Goal: Task Accomplishment & Management: Manage account settings

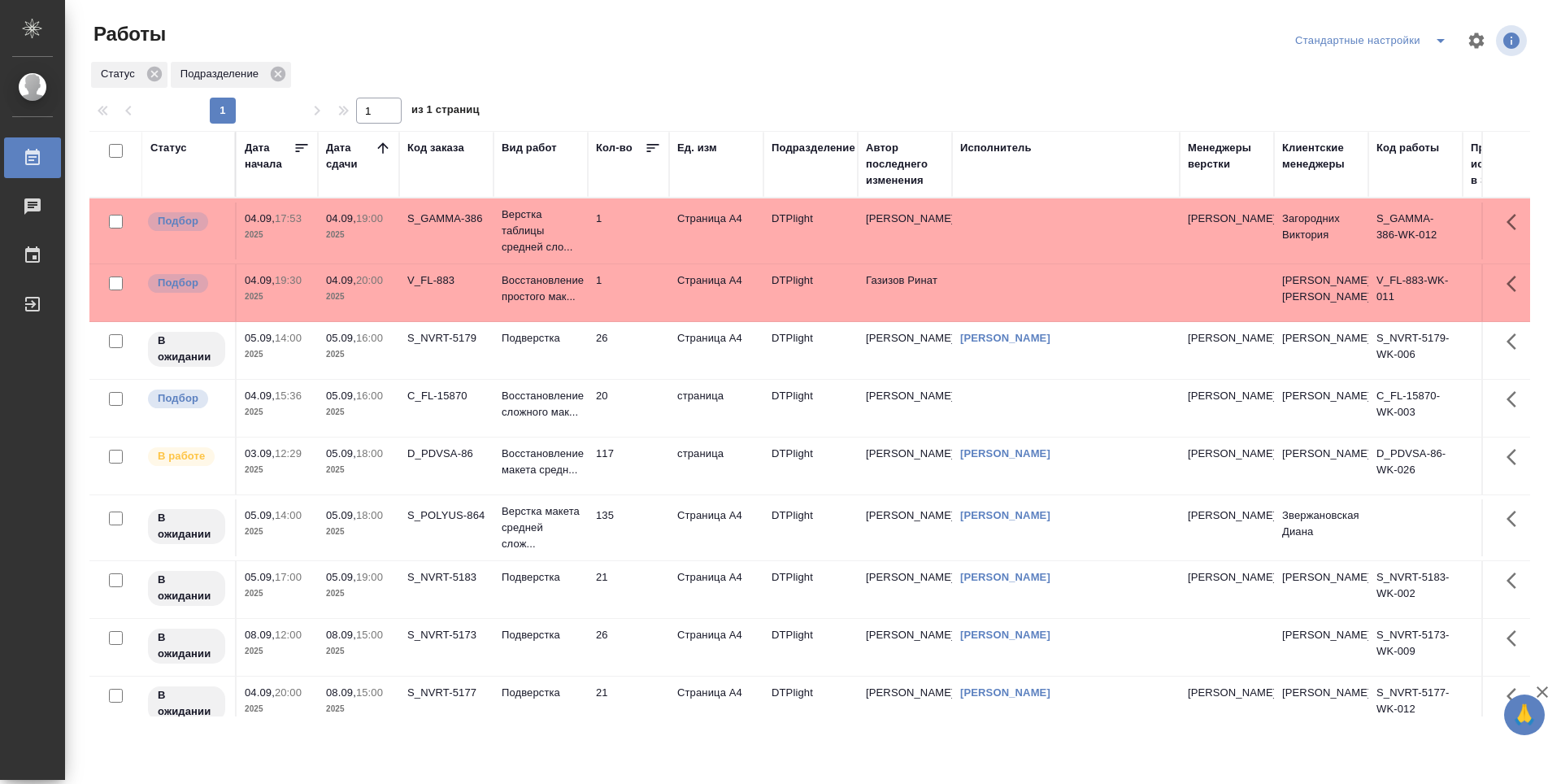
click at [621, 242] on td "1" at bounding box center [629, 231] width 81 height 57
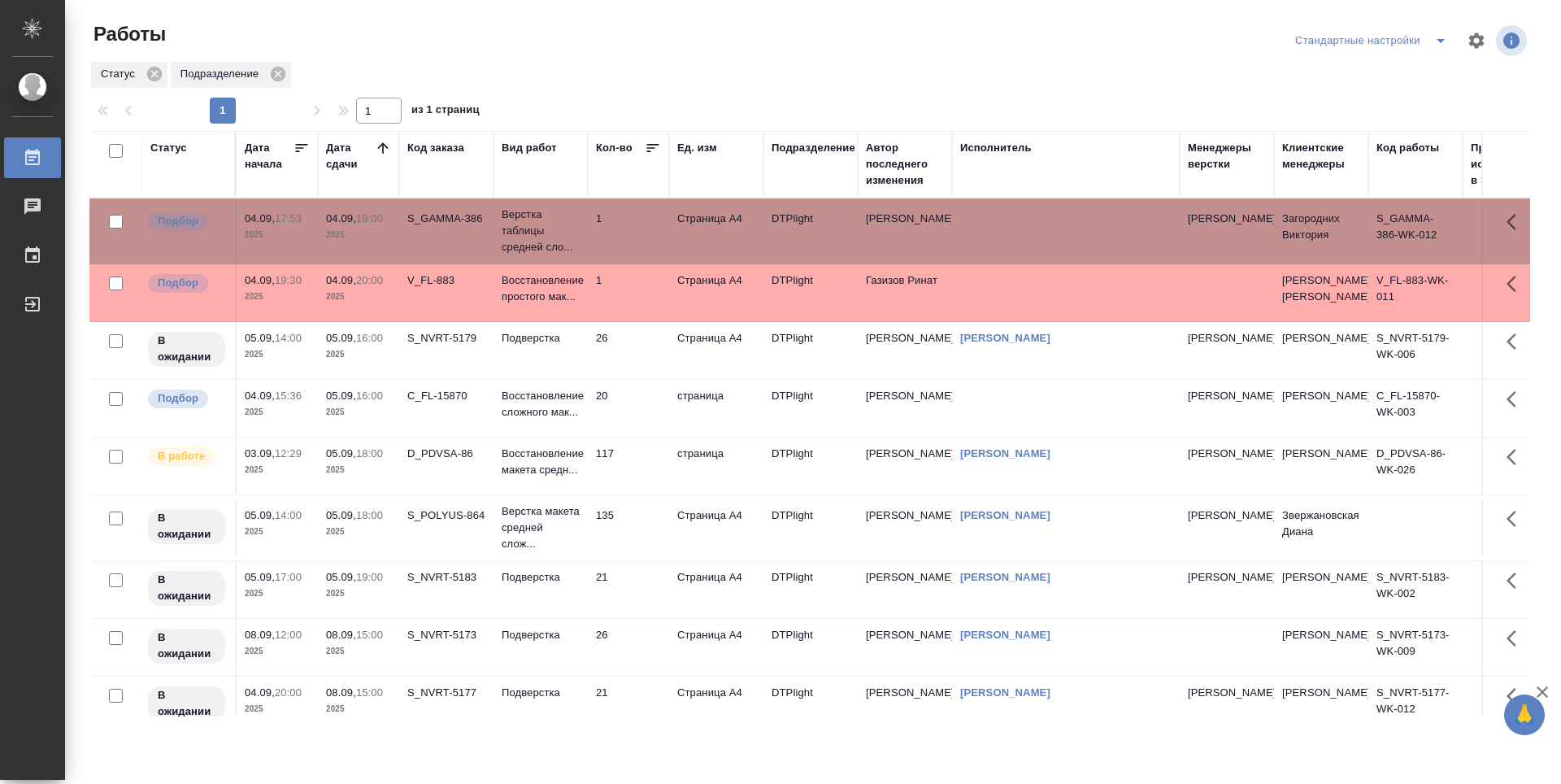
click at [621, 242] on td "1" at bounding box center [629, 231] width 81 height 57
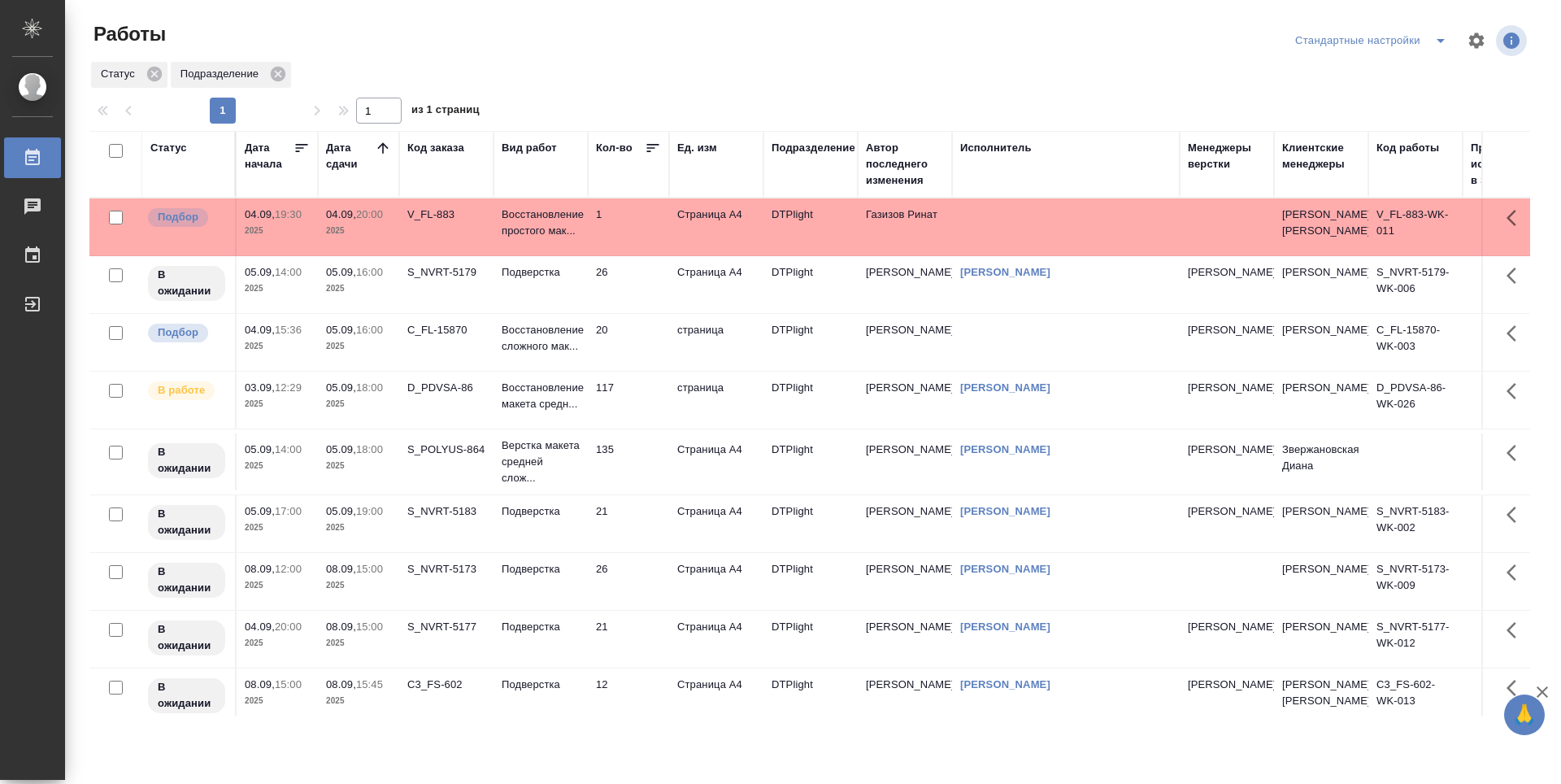
click at [652, 371] on td "20" at bounding box center [629, 342] width 81 height 57
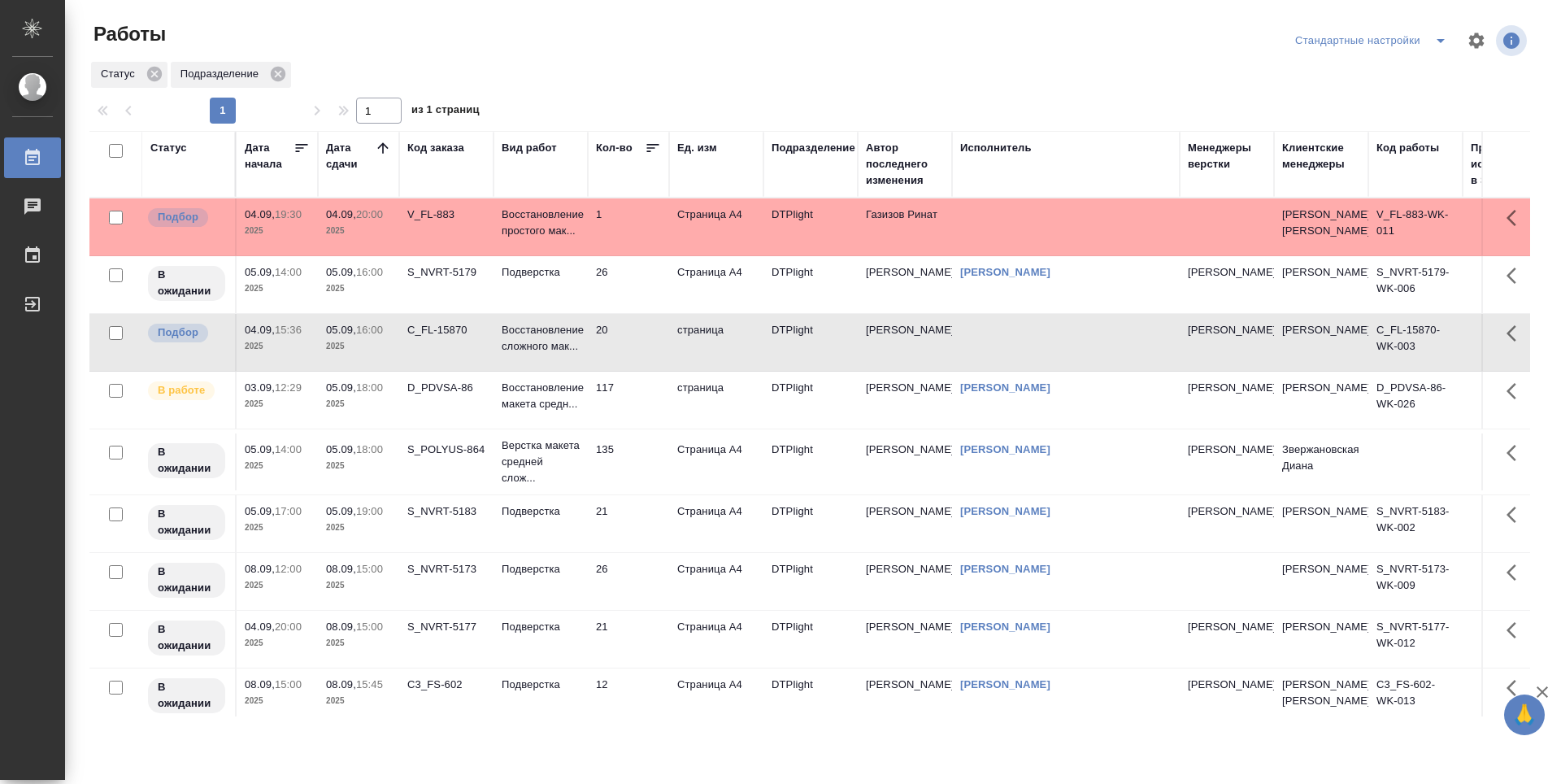
click at [643, 228] on td "1" at bounding box center [629, 227] width 81 height 57
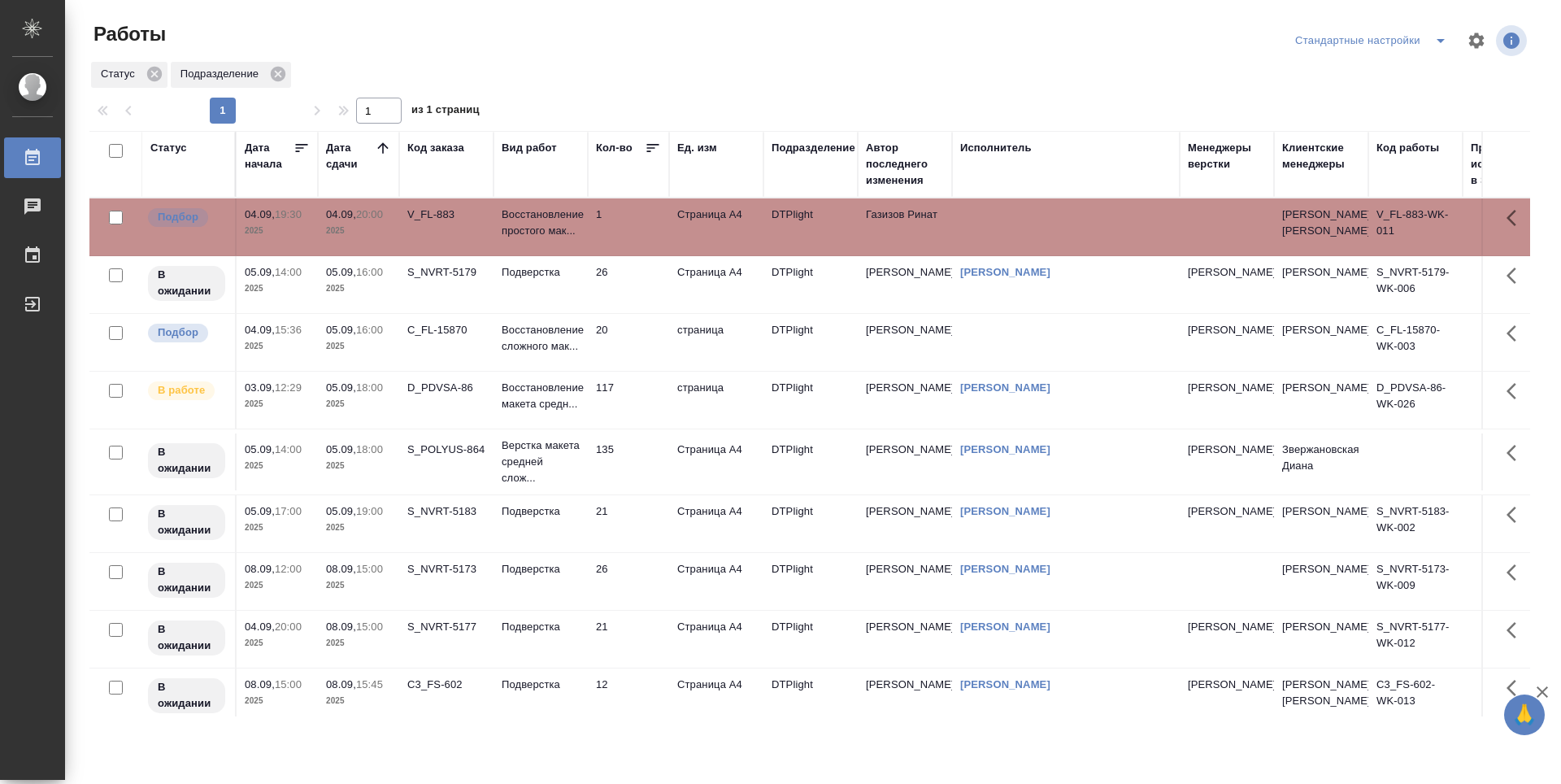
click at [643, 228] on td "1" at bounding box center [629, 227] width 81 height 57
click at [639, 246] on td "1" at bounding box center [629, 227] width 81 height 57
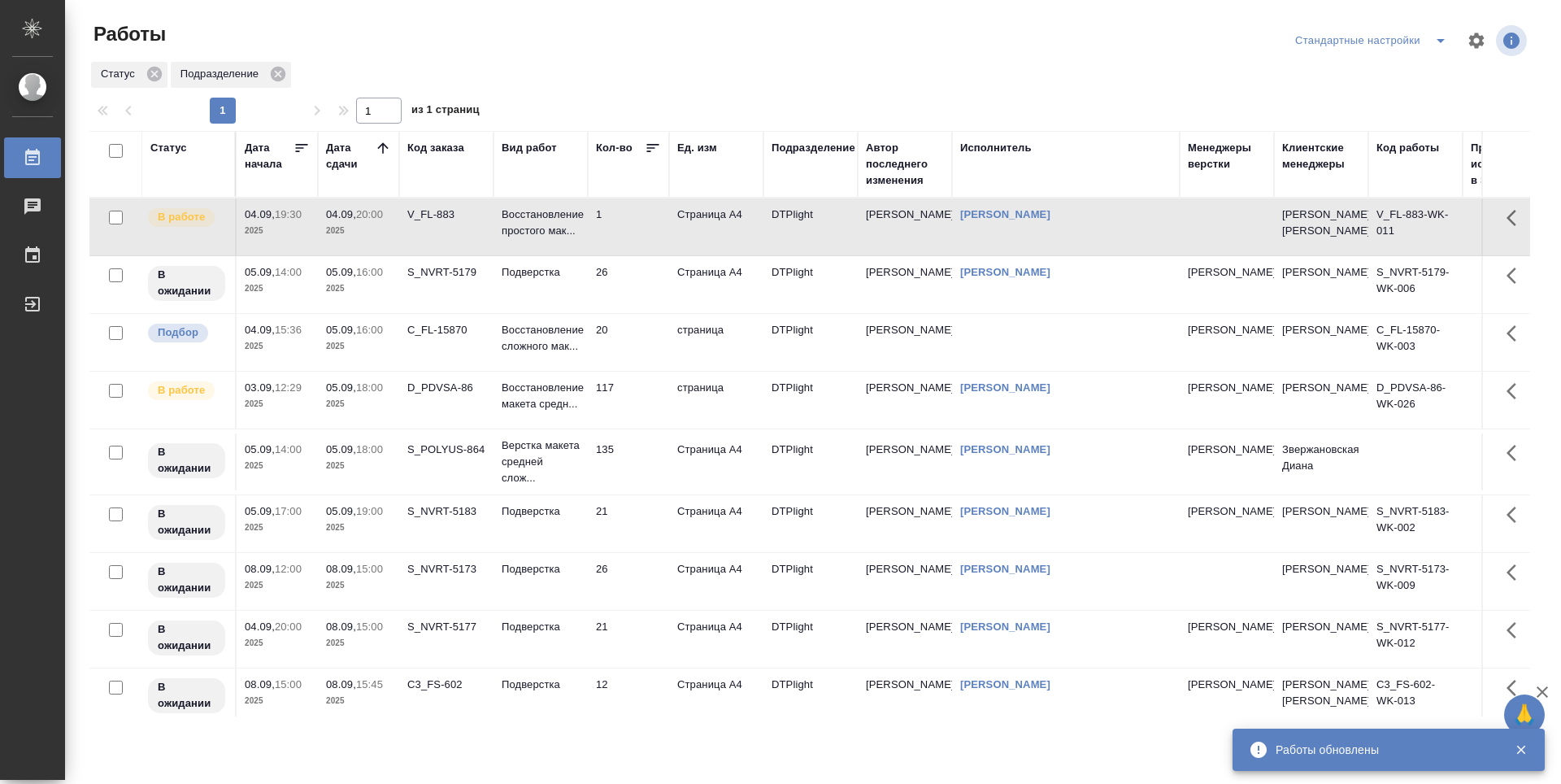
click at [1014, 359] on td at bounding box center [1066, 342] width 228 height 57
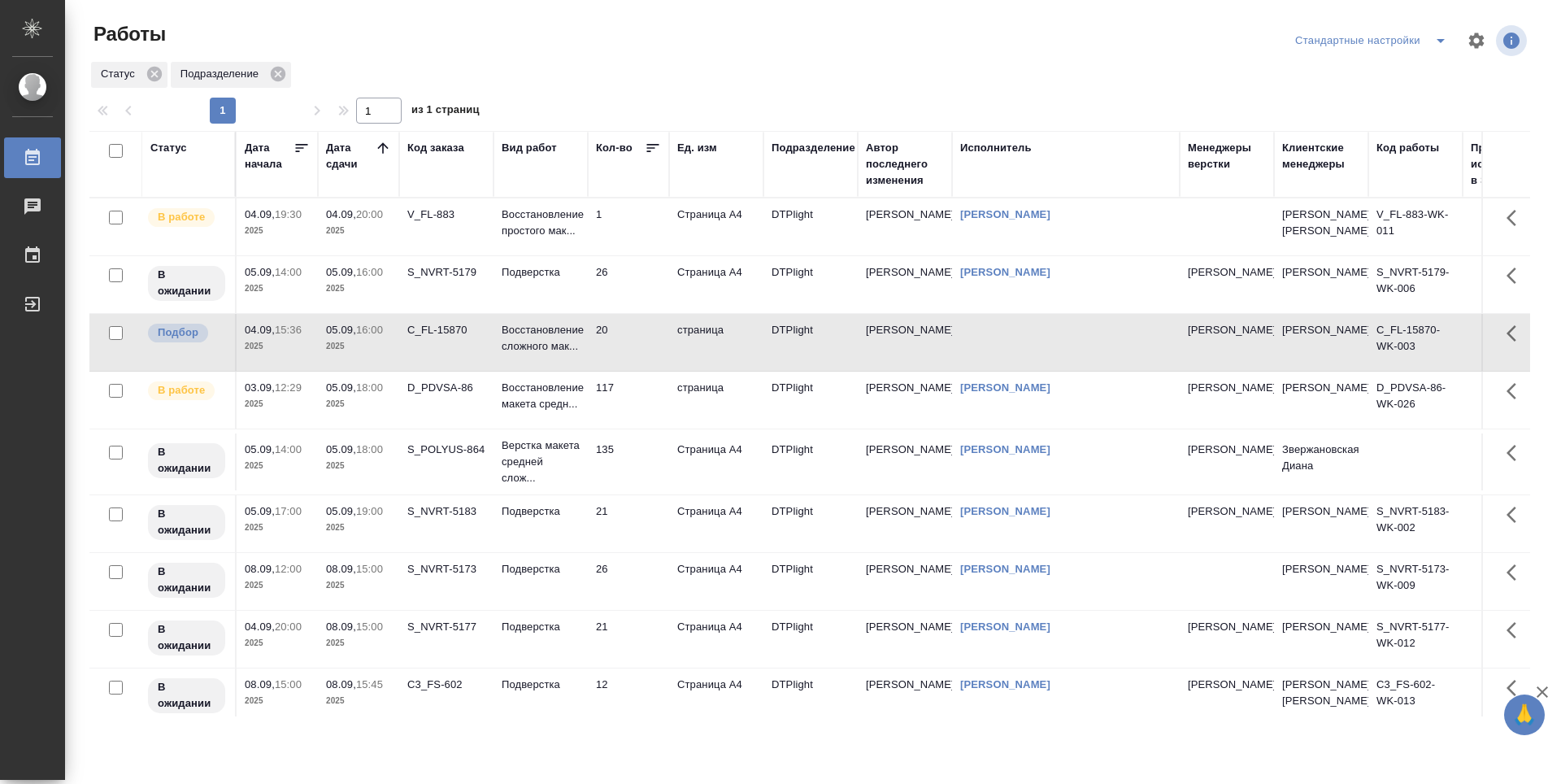
click at [617, 234] on td "1" at bounding box center [629, 227] width 81 height 57
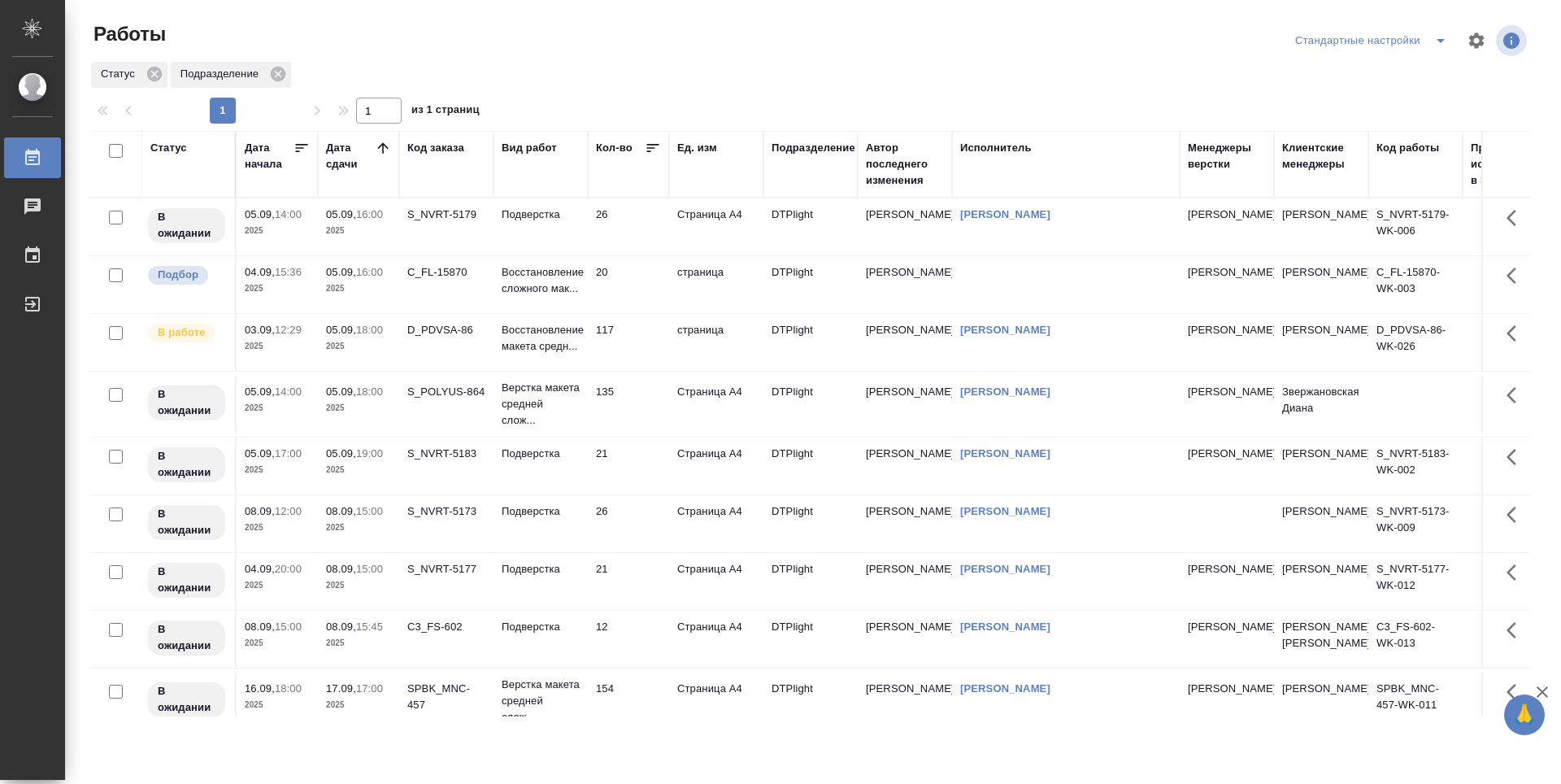
click at [640, 340] on td "117" at bounding box center [629, 342] width 81 height 57
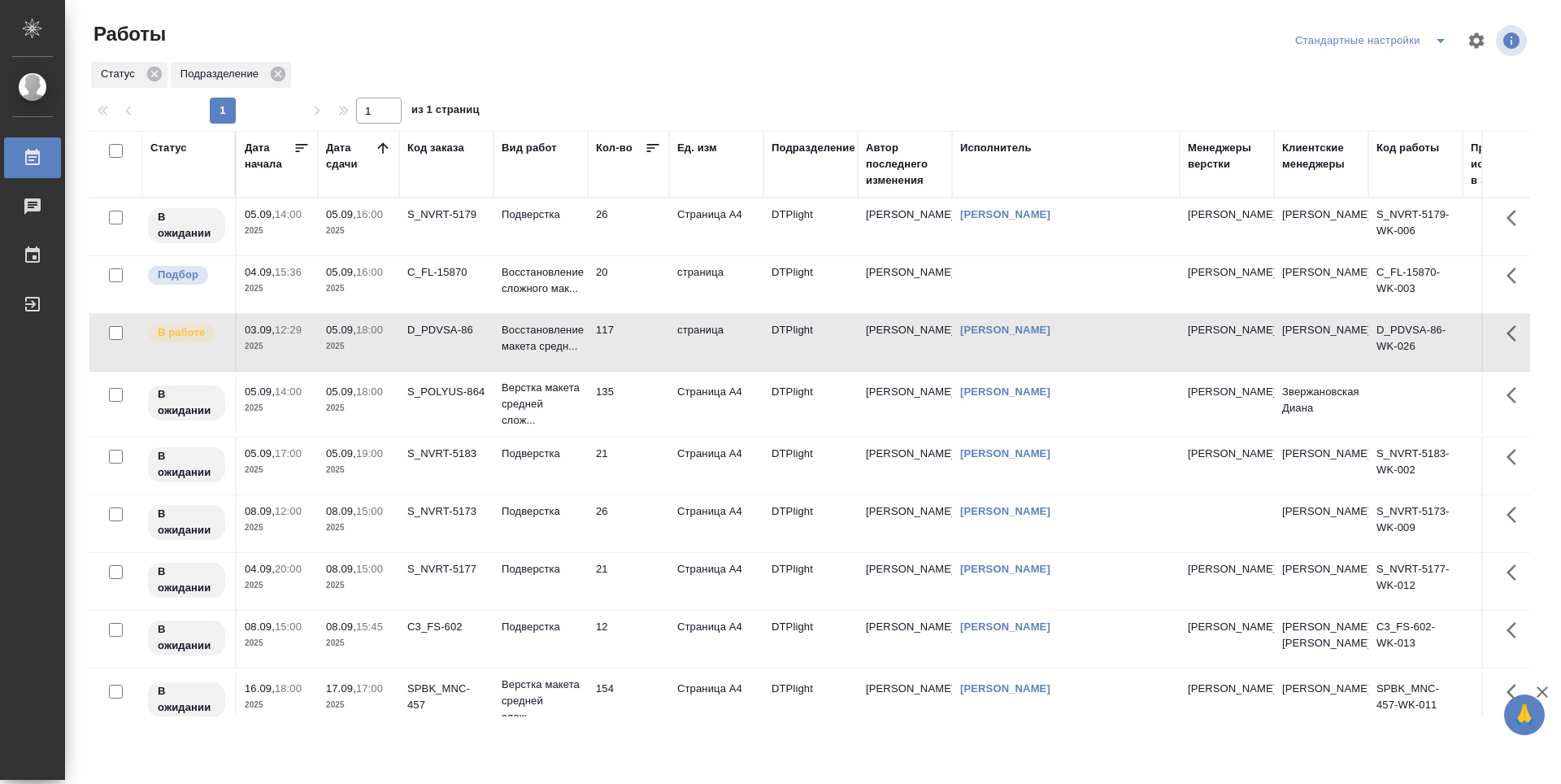
click at [634, 419] on td "135" at bounding box center [629, 404] width 81 height 57
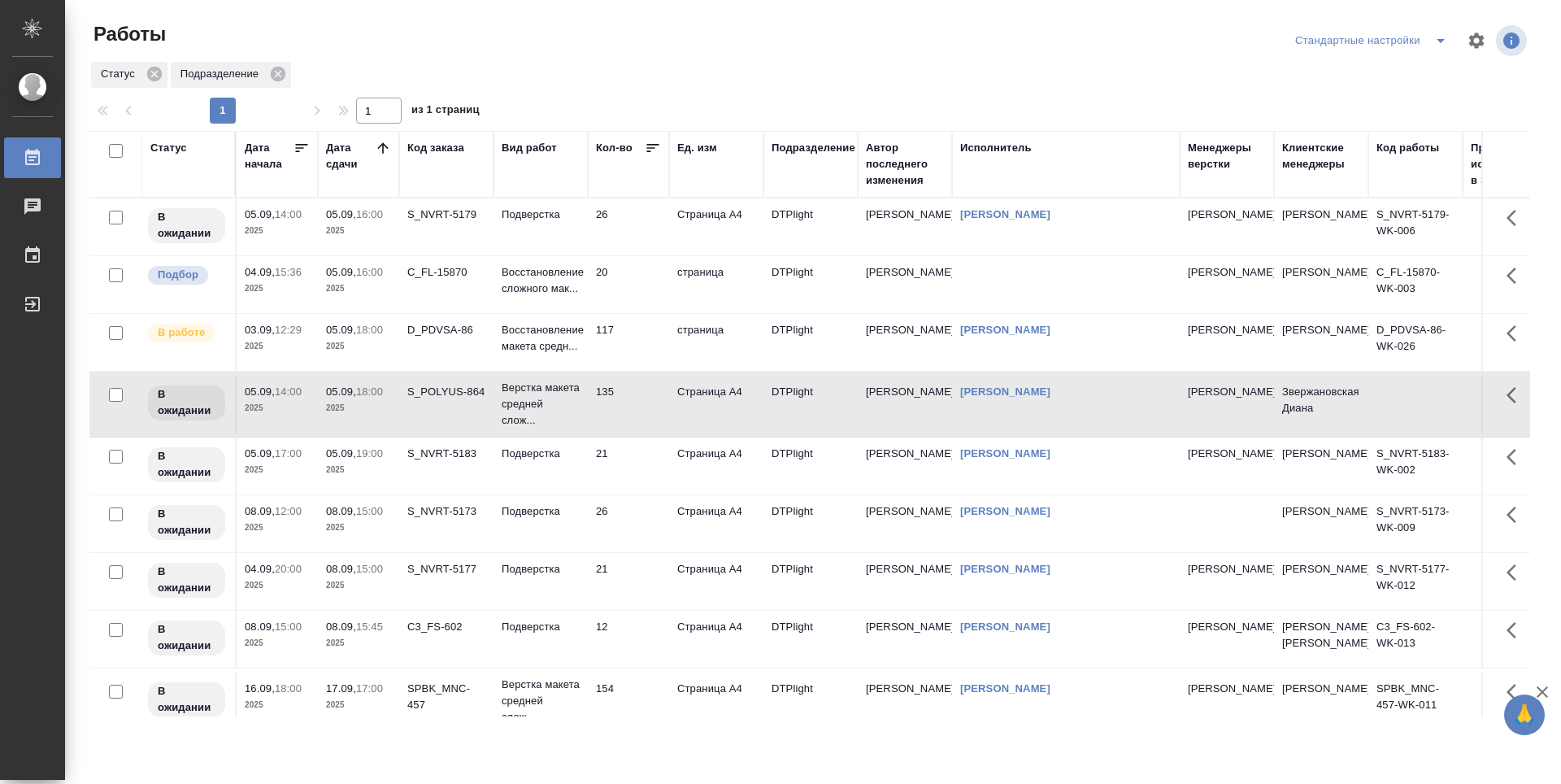
click at [640, 468] on td "21" at bounding box center [629, 466] width 81 height 57
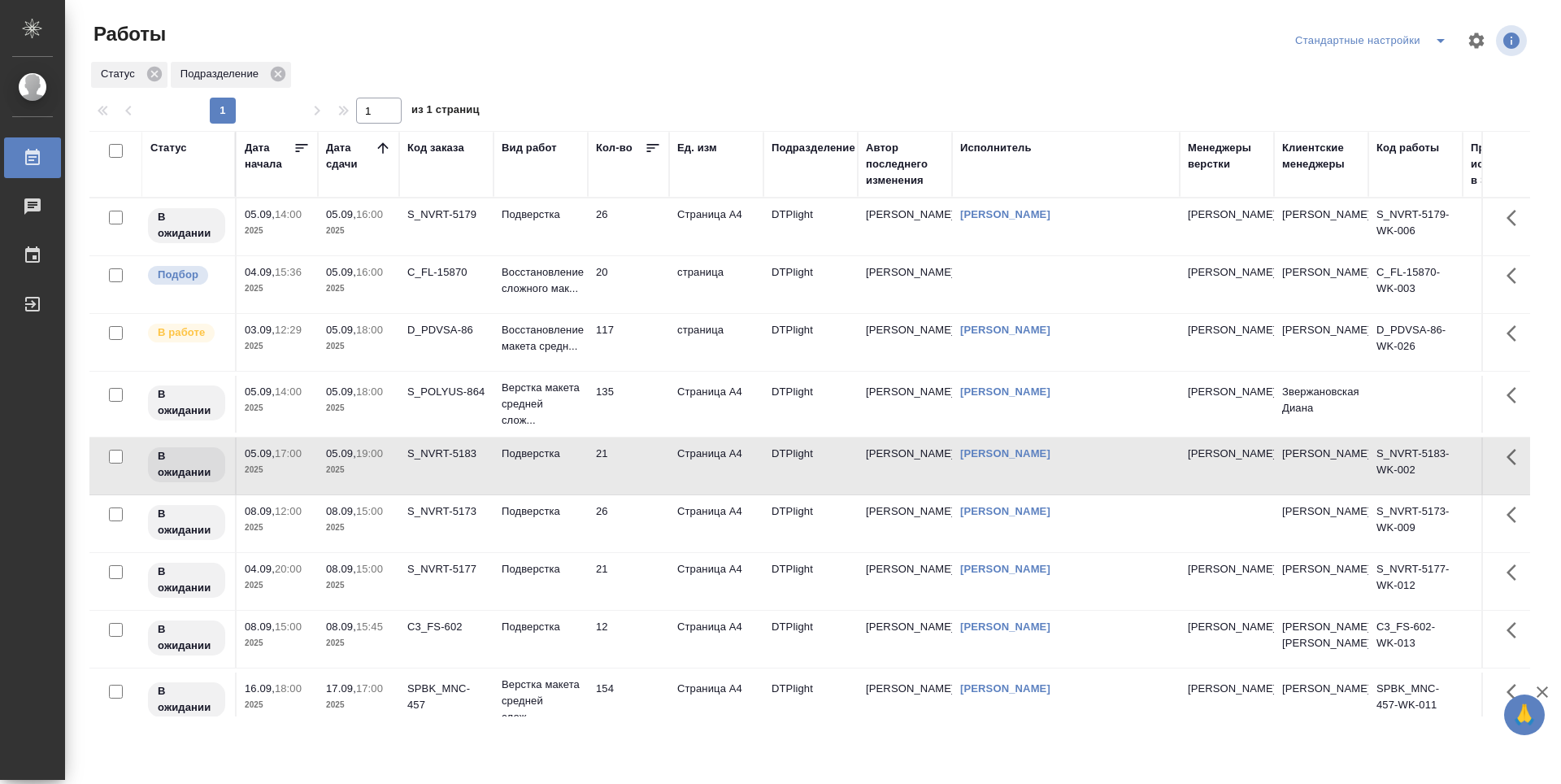
click at [643, 514] on td "26" at bounding box center [629, 524] width 81 height 57
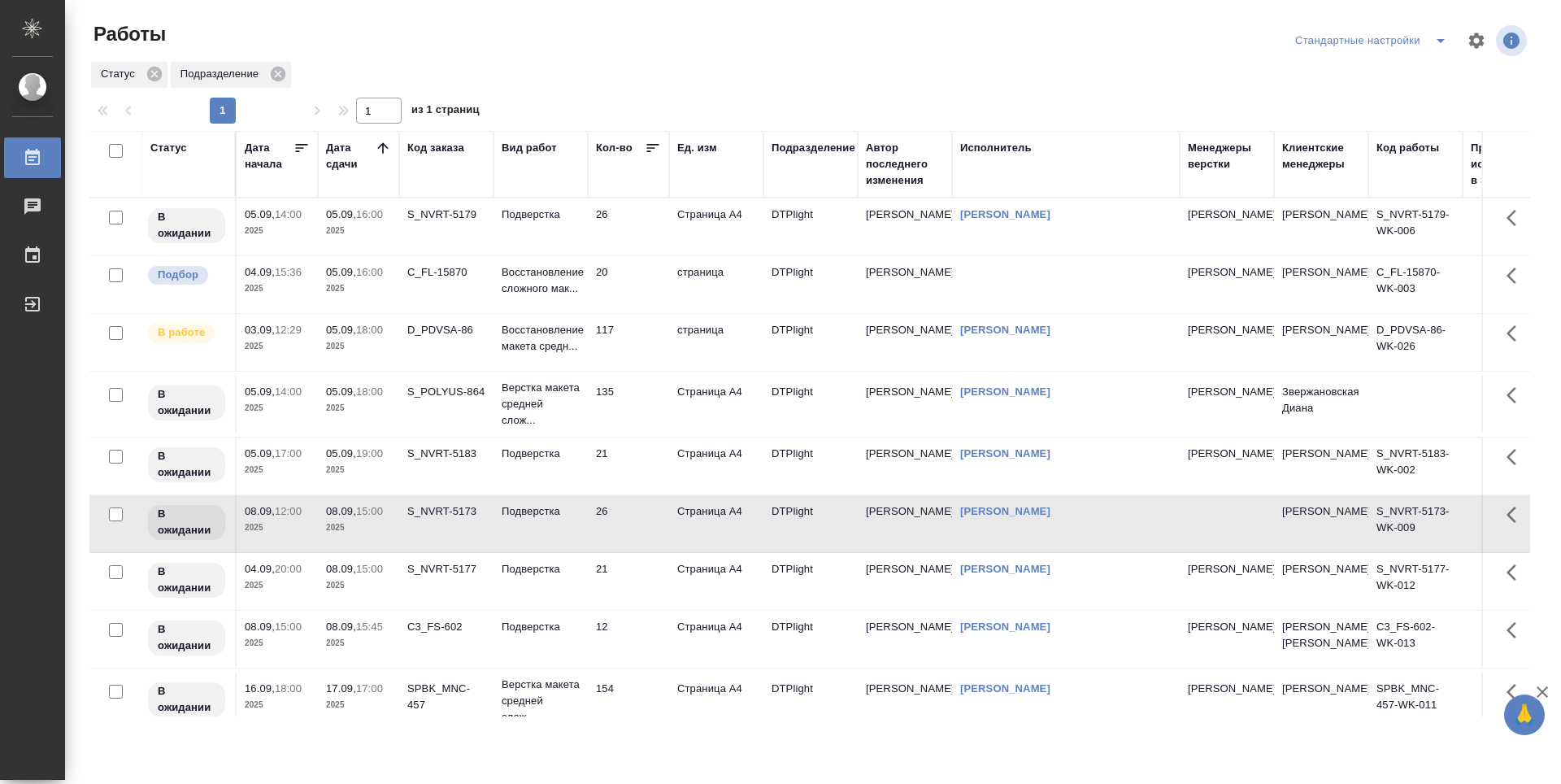
click at [640, 580] on td "21" at bounding box center [629, 581] width 81 height 57
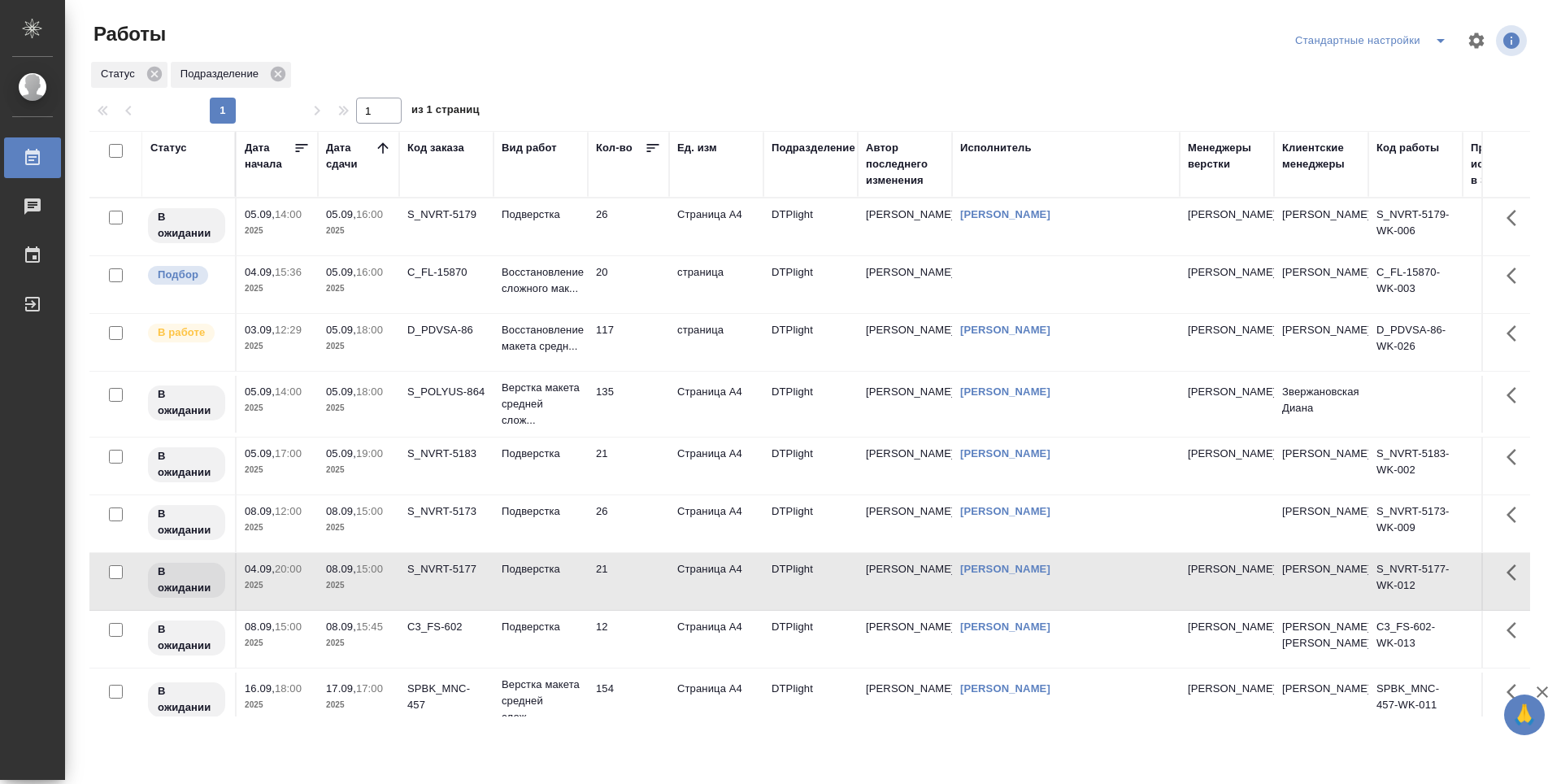
click at [633, 652] on td "12" at bounding box center [629, 639] width 81 height 57
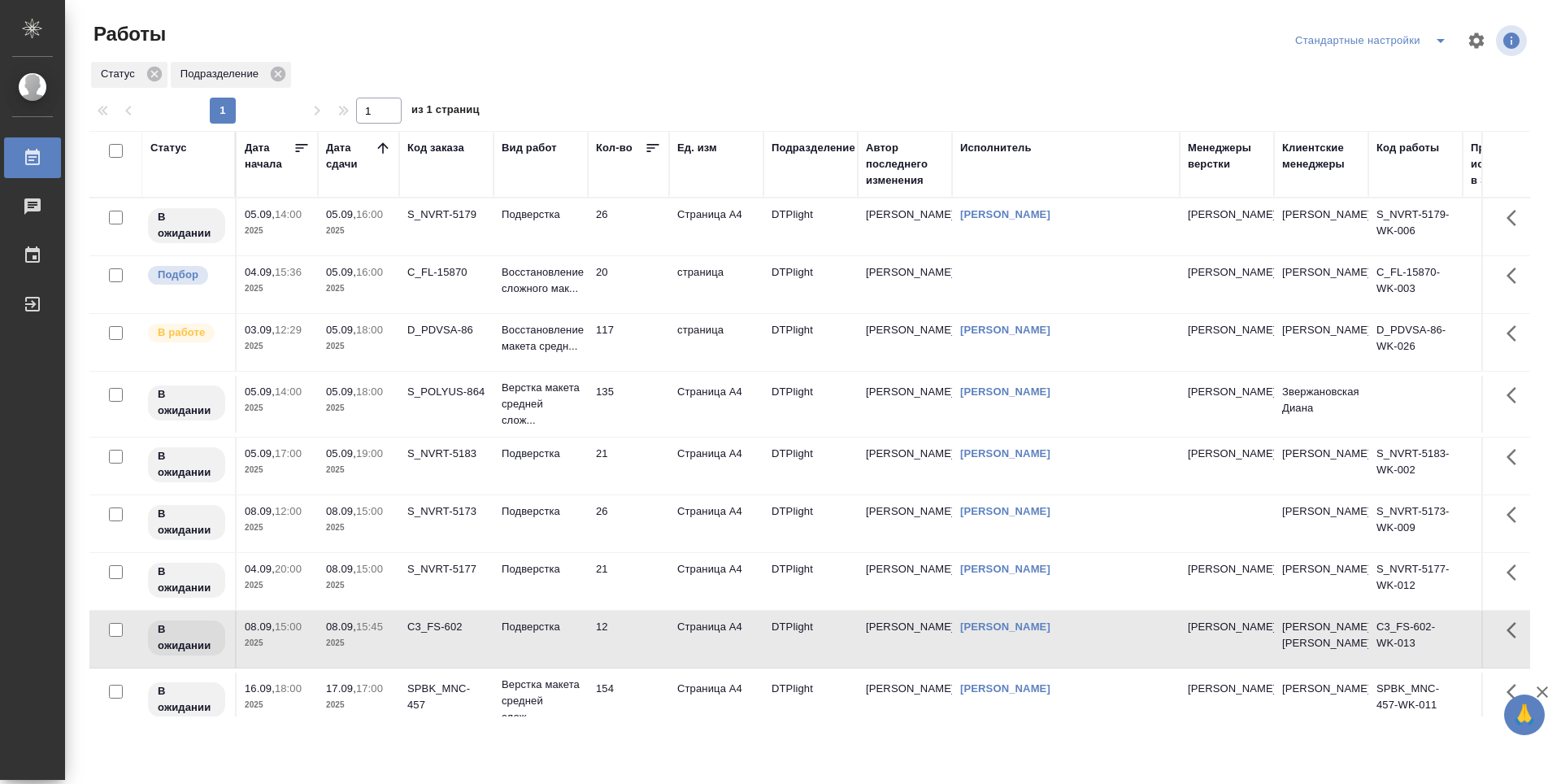
click at [643, 474] on td "21" at bounding box center [629, 466] width 81 height 57
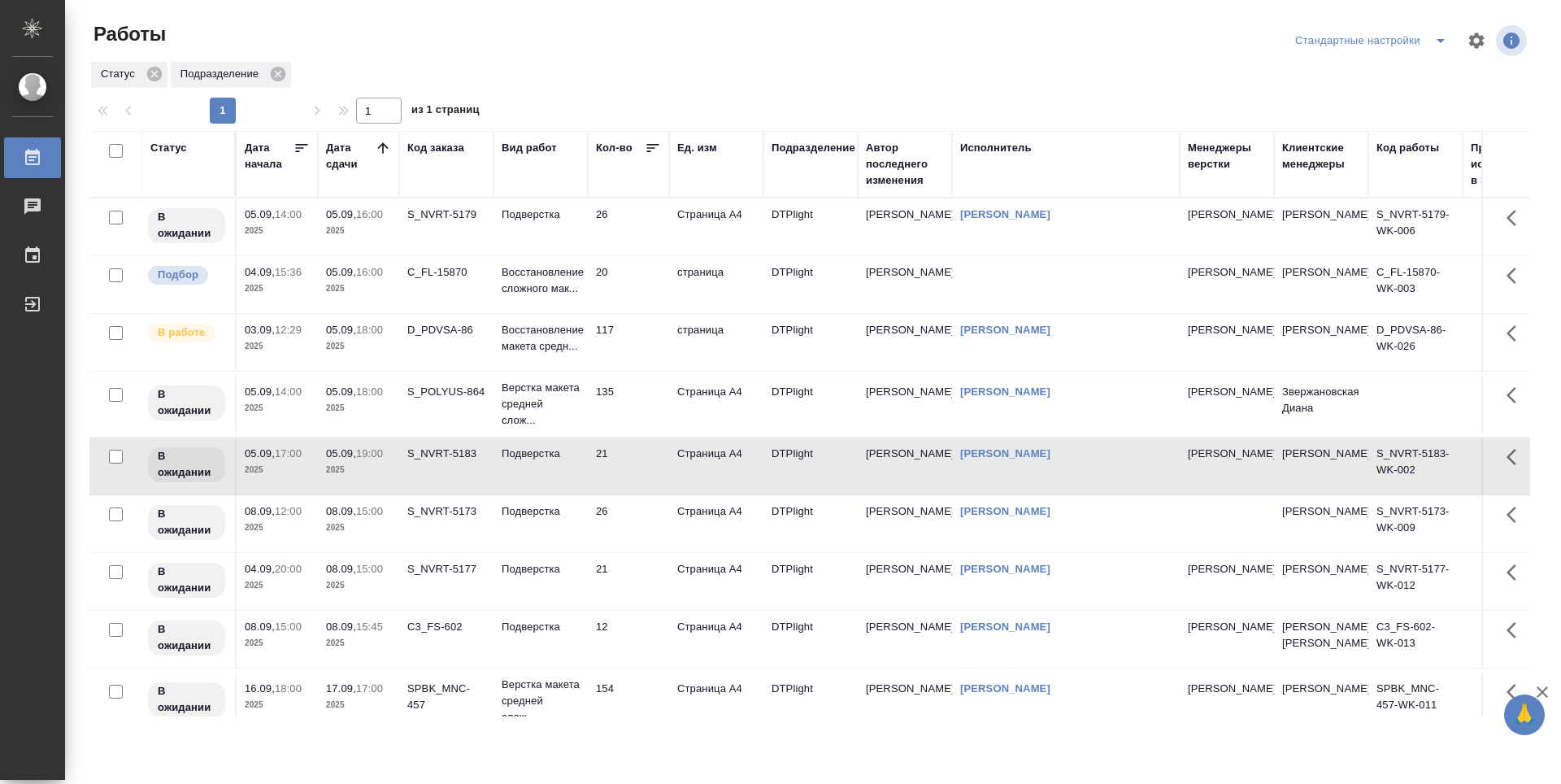
click at [835, 44] on div at bounding box center [817, 41] width 485 height 39
click at [694, 276] on td "страница" at bounding box center [717, 285] width 94 height 57
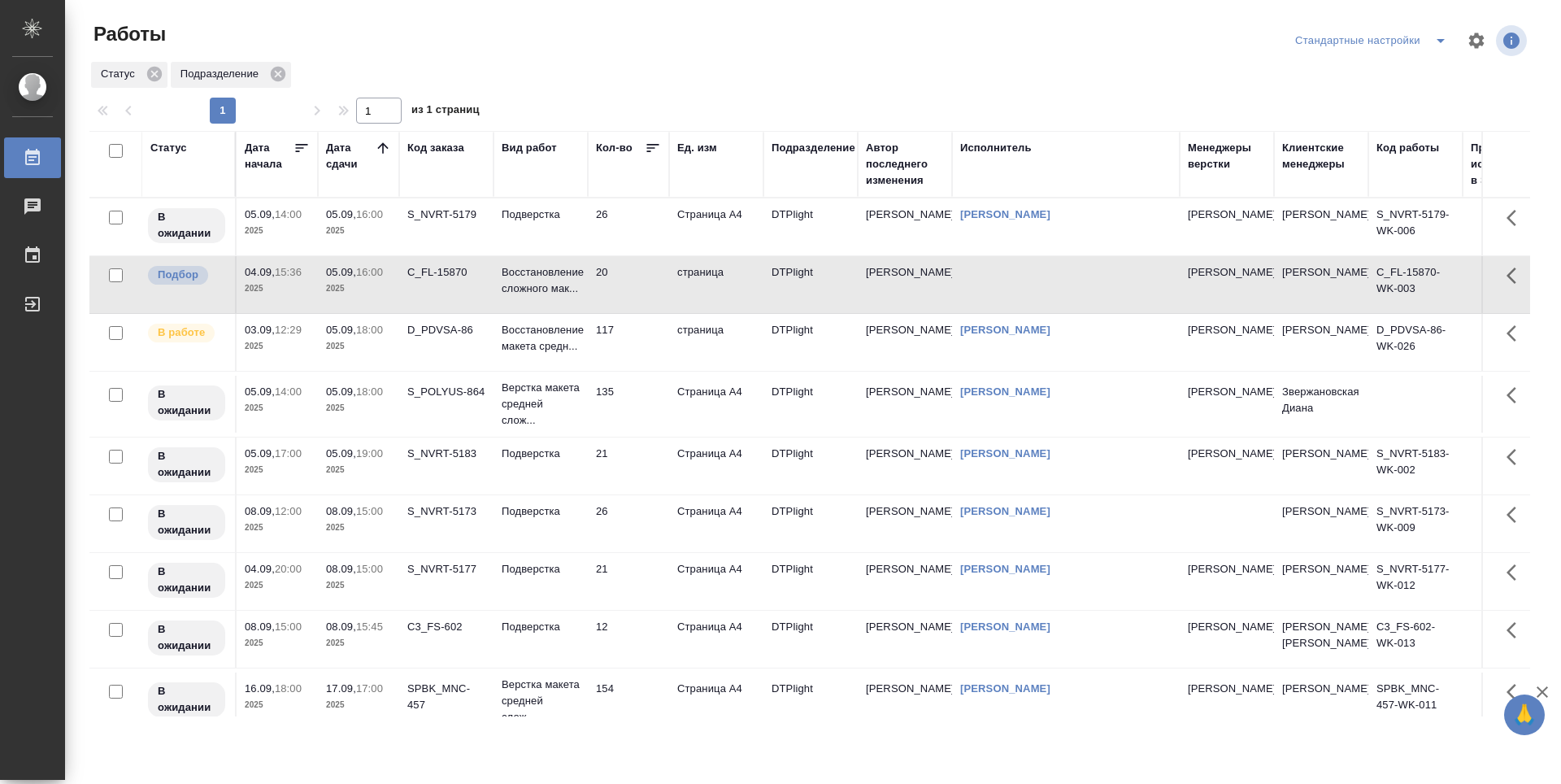
click at [700, 338] on td "страница" at bounding box center [717, 342] width 94 height 57
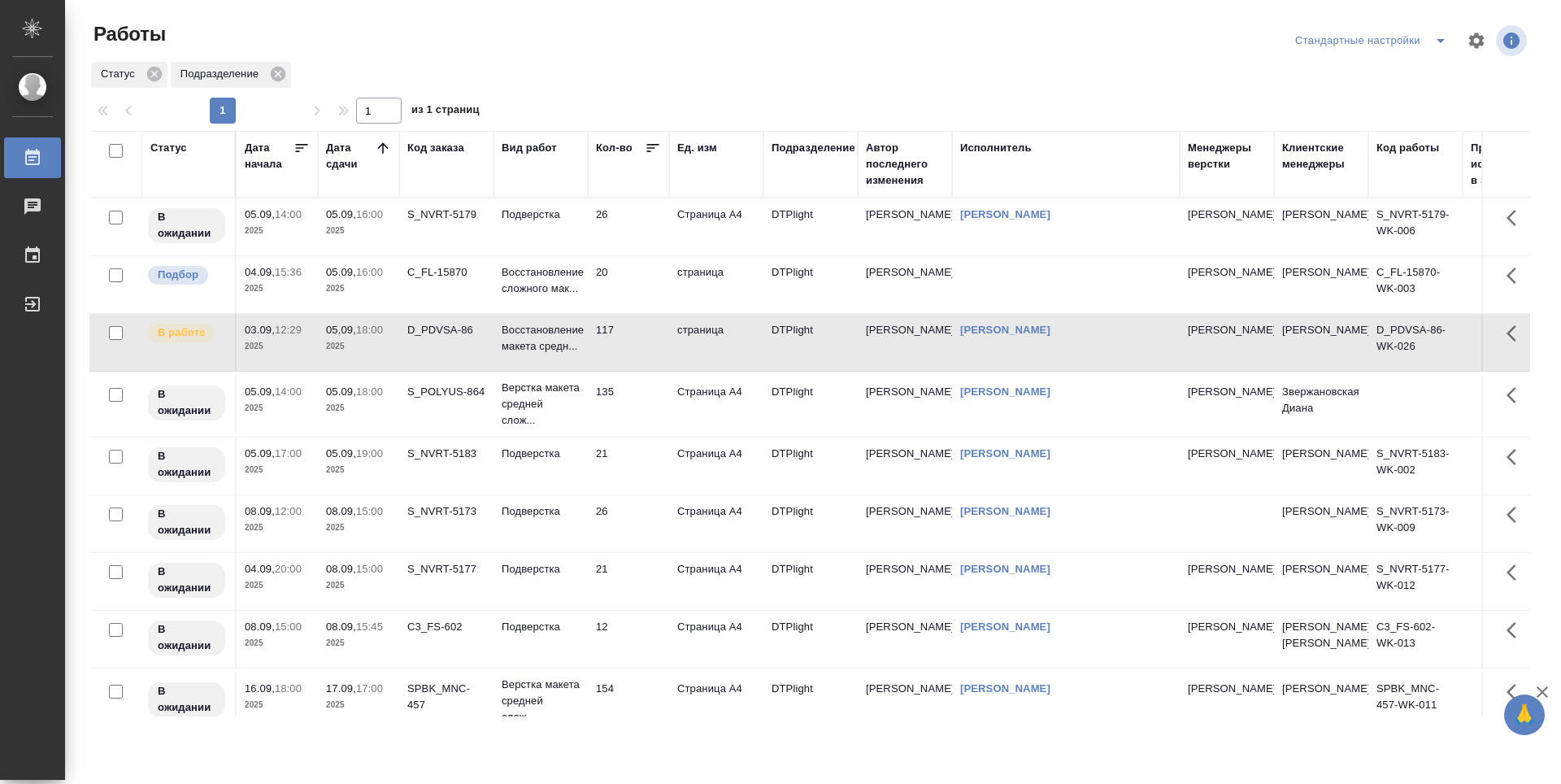
click at [714, 224] on td "Страница А4" at bounding box center [717, 227] width 94 height 57
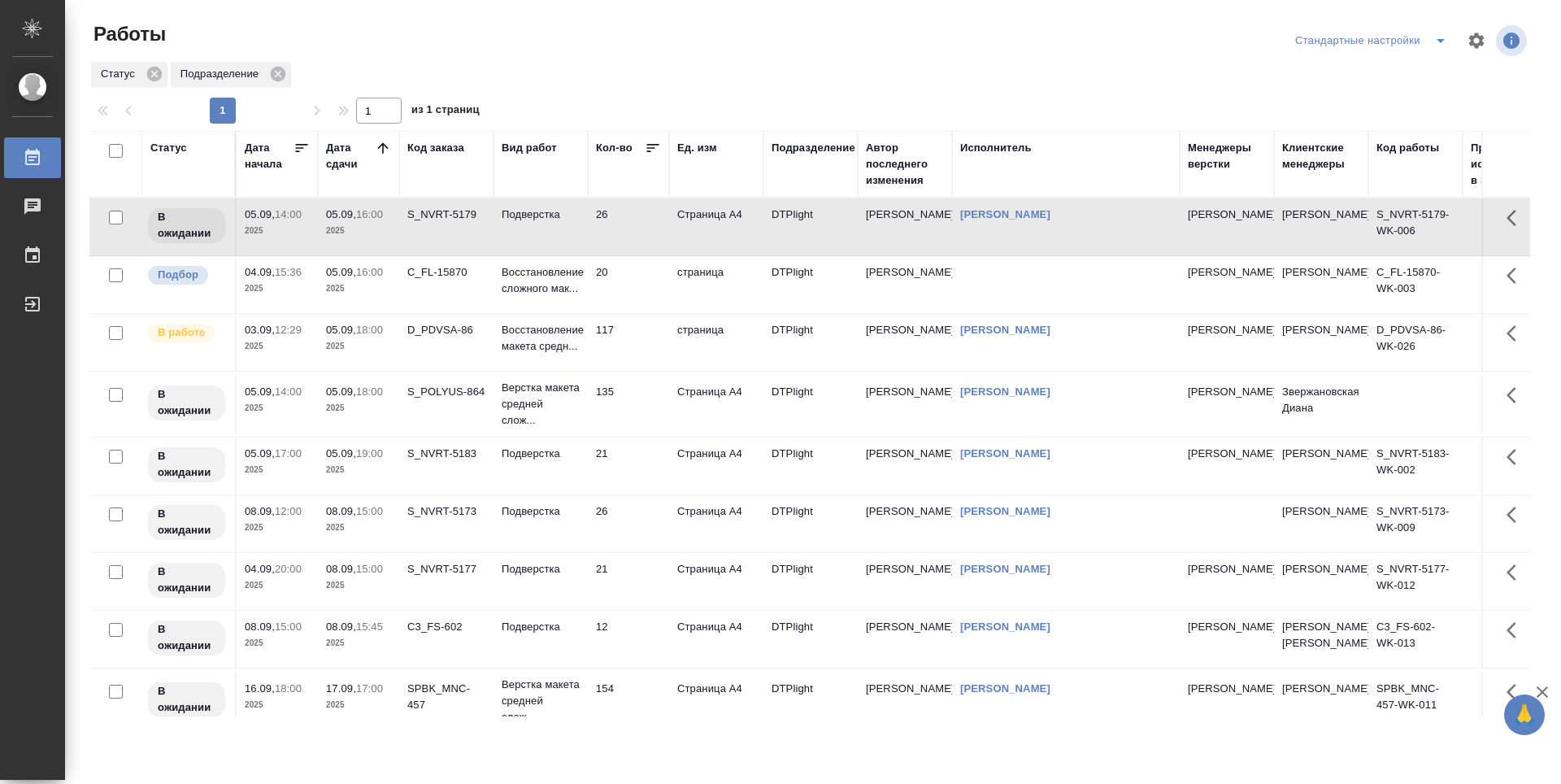
click at [727, 412] on td "Страница А4" at bounding box center [717, 404] width 94 height 57
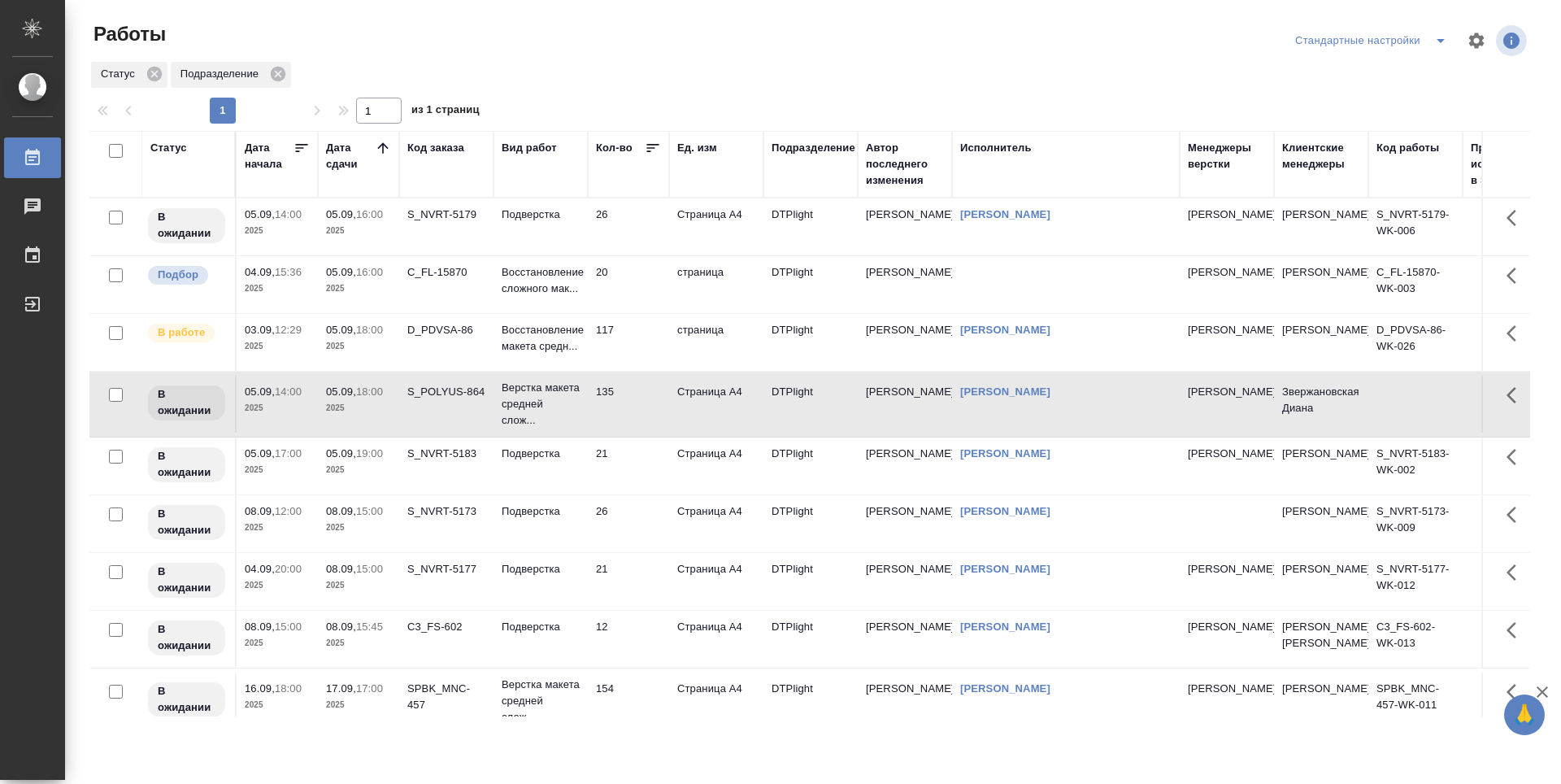
click at [725, 219] on td "Страница А4" at bounding box center [717, 227] width 94 height 57
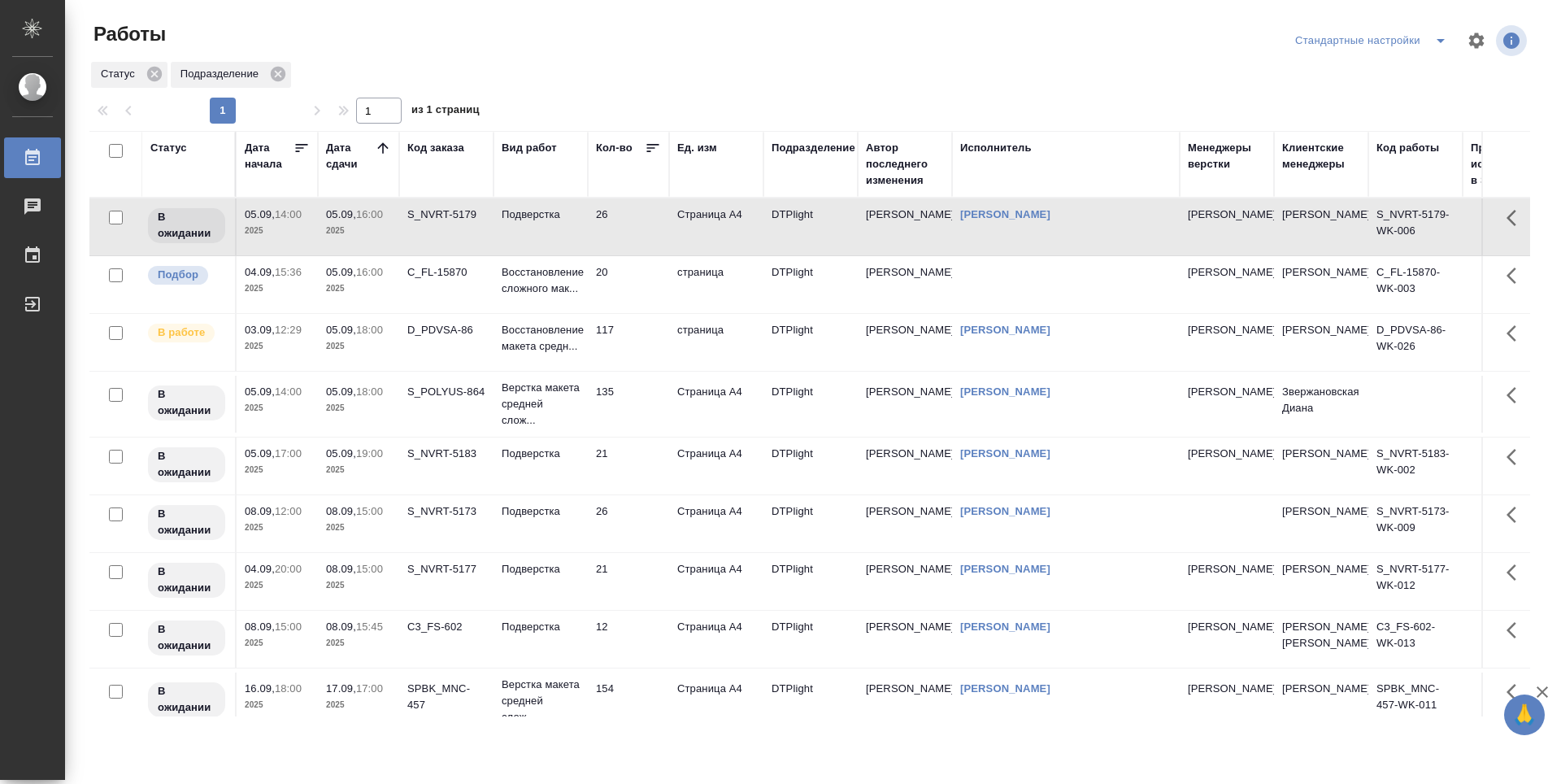
drag, startPoint x: 719, startPoint y: 280, endPoint x: 718, endPoint y: 299, distance: 19.0
click at [718, 280] on td "страница" at bounding box center [717, 285] width 94 height 57
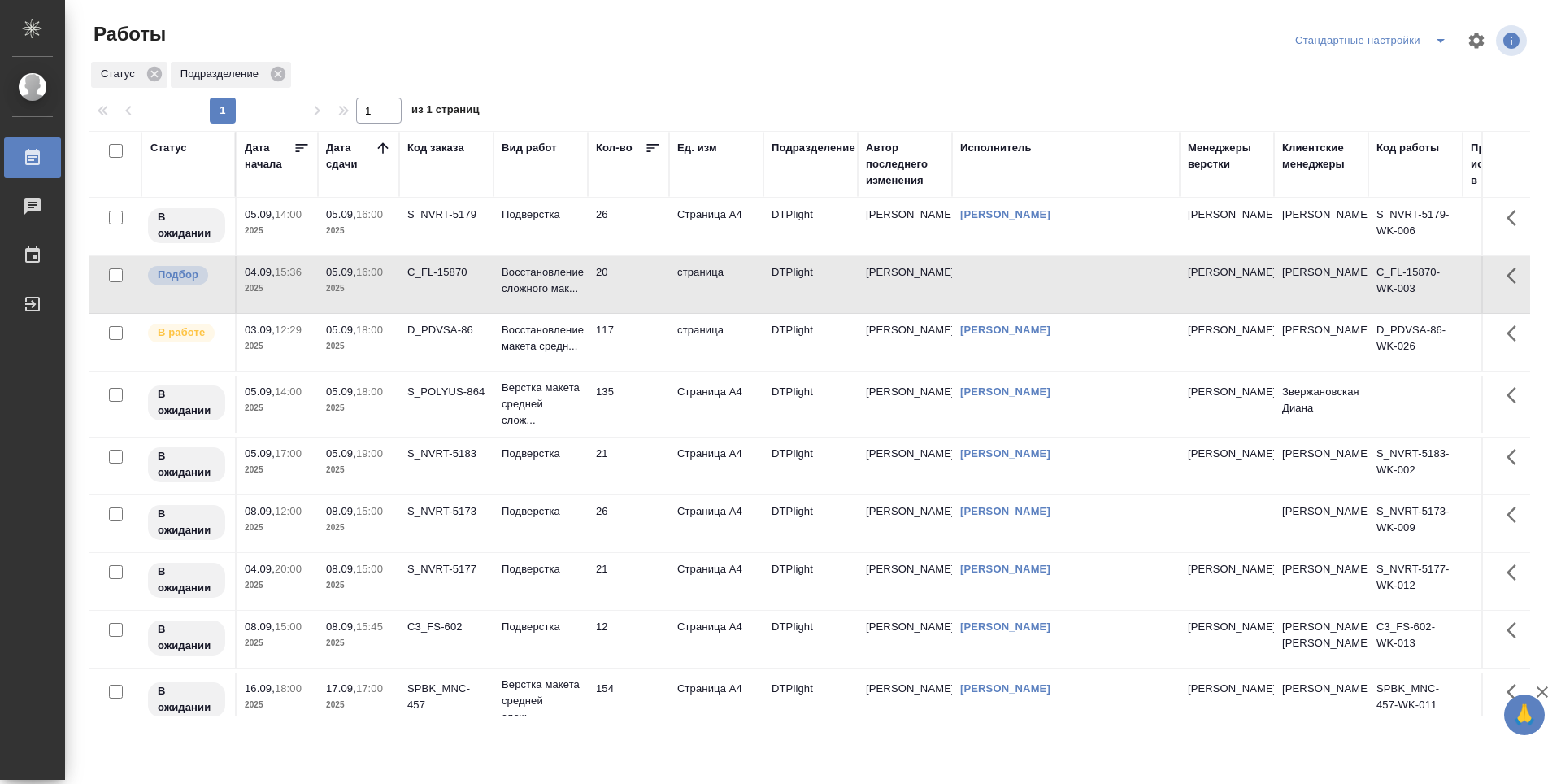
click at [704, 338] on td "страница" at bounding box center [717, 342] width 94 height 57
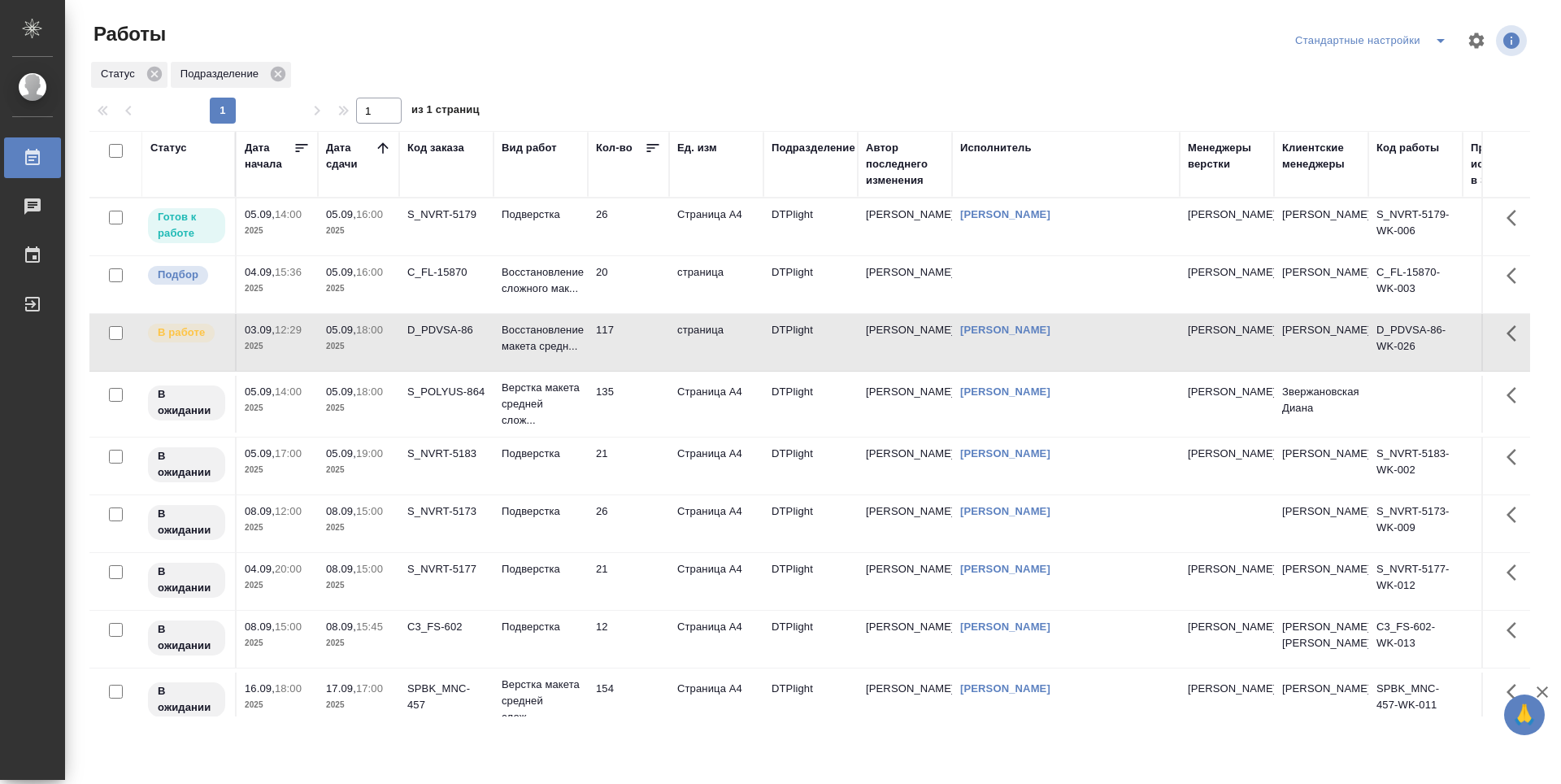
click at [556, 230] on td "Подверстка" at bounding box center [541, 227] width 94 height 57
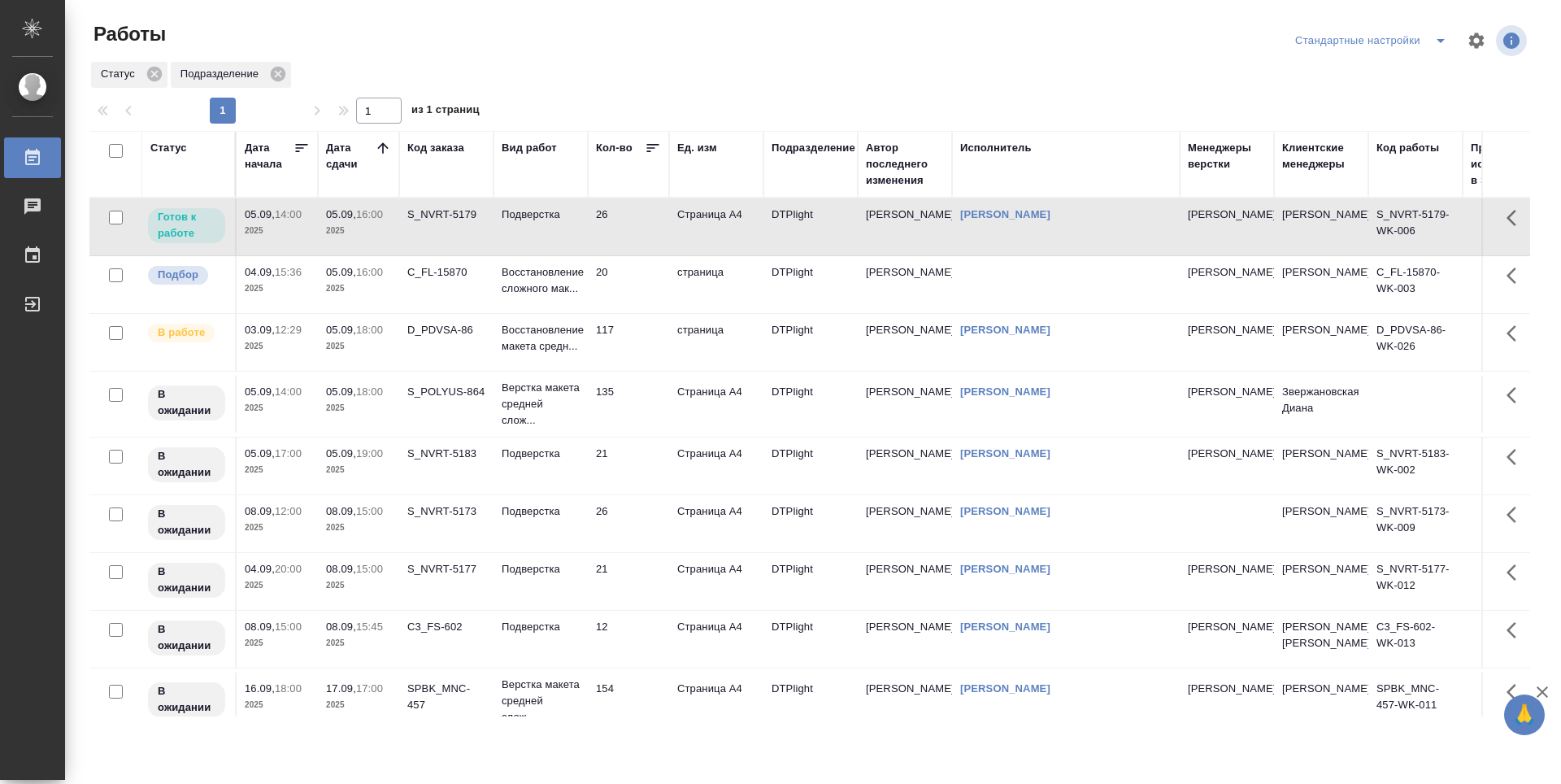
click at [556, 230] on td "Подверстка" at bounding box center [541, 227] width 94 height 57
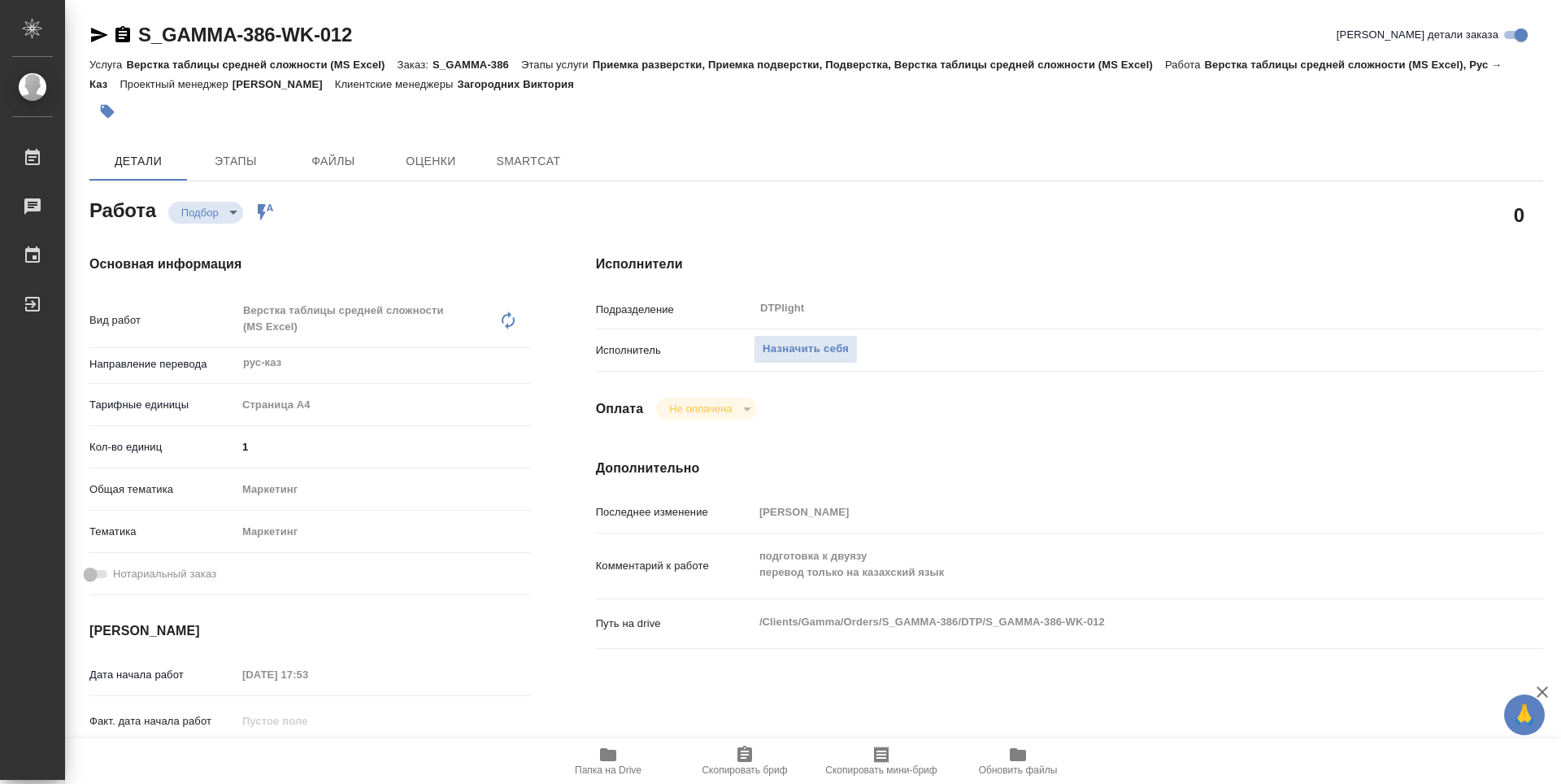
type textarea "x"
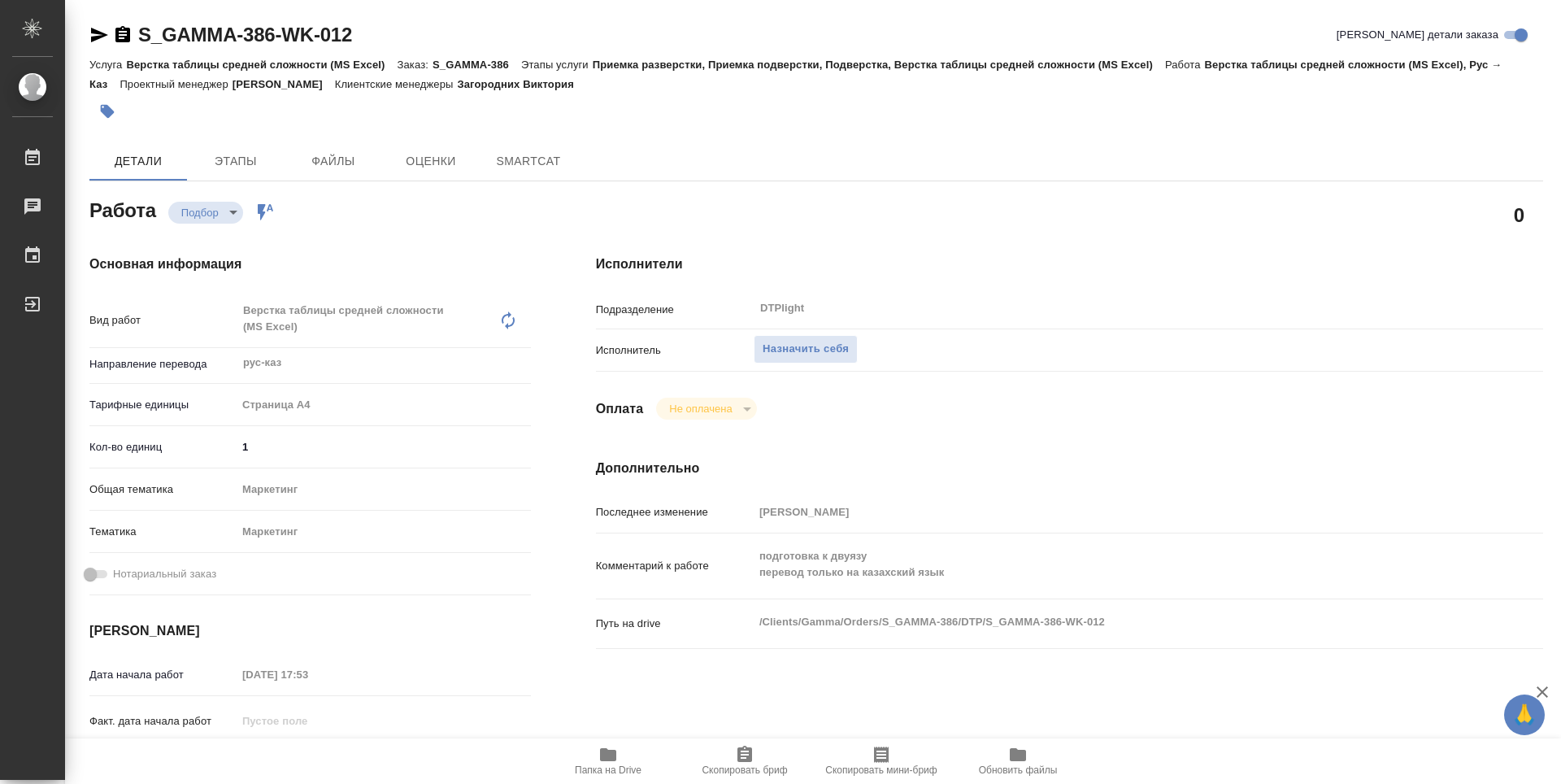
type textarea "x"
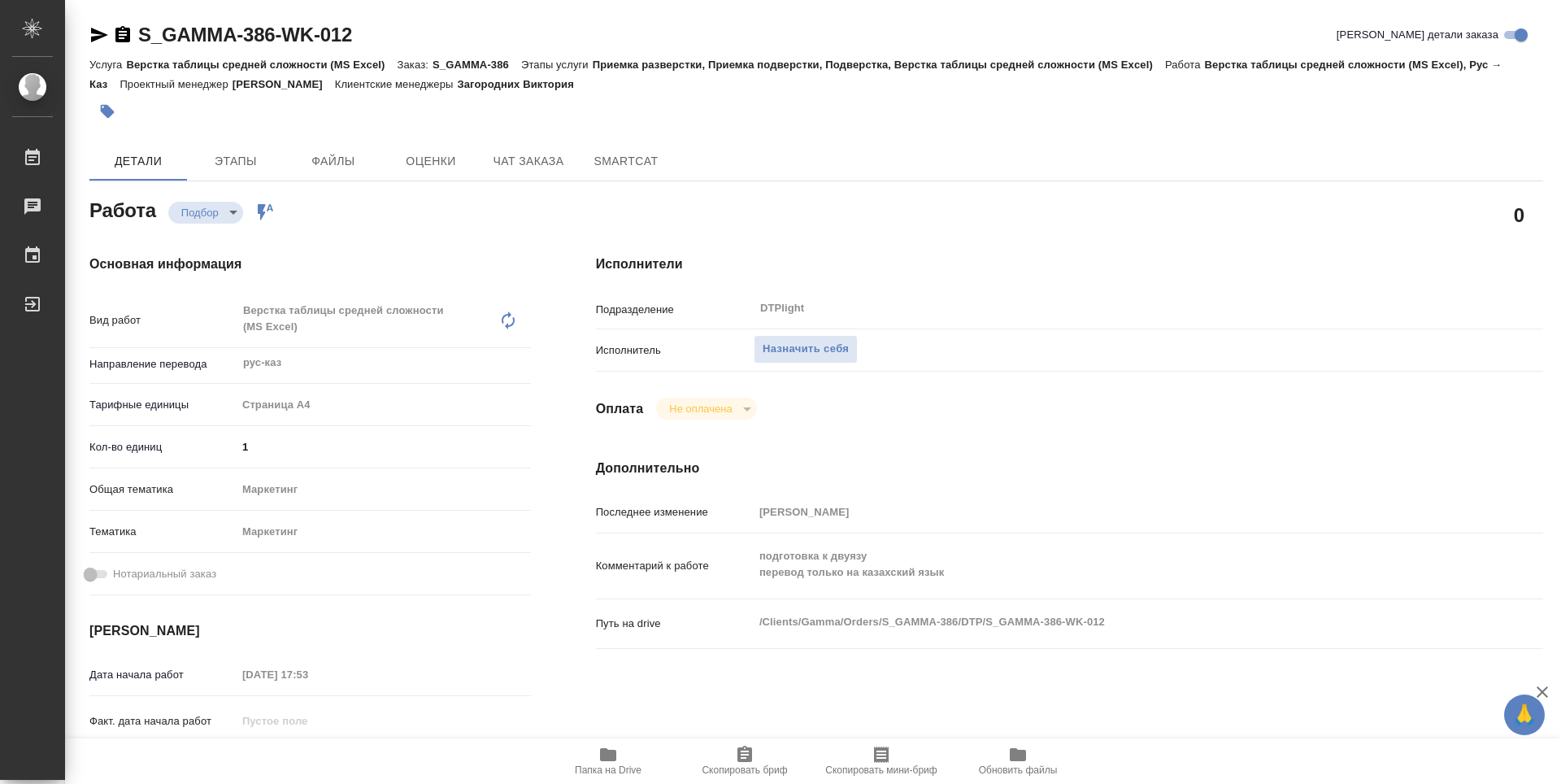
type textarea "x"
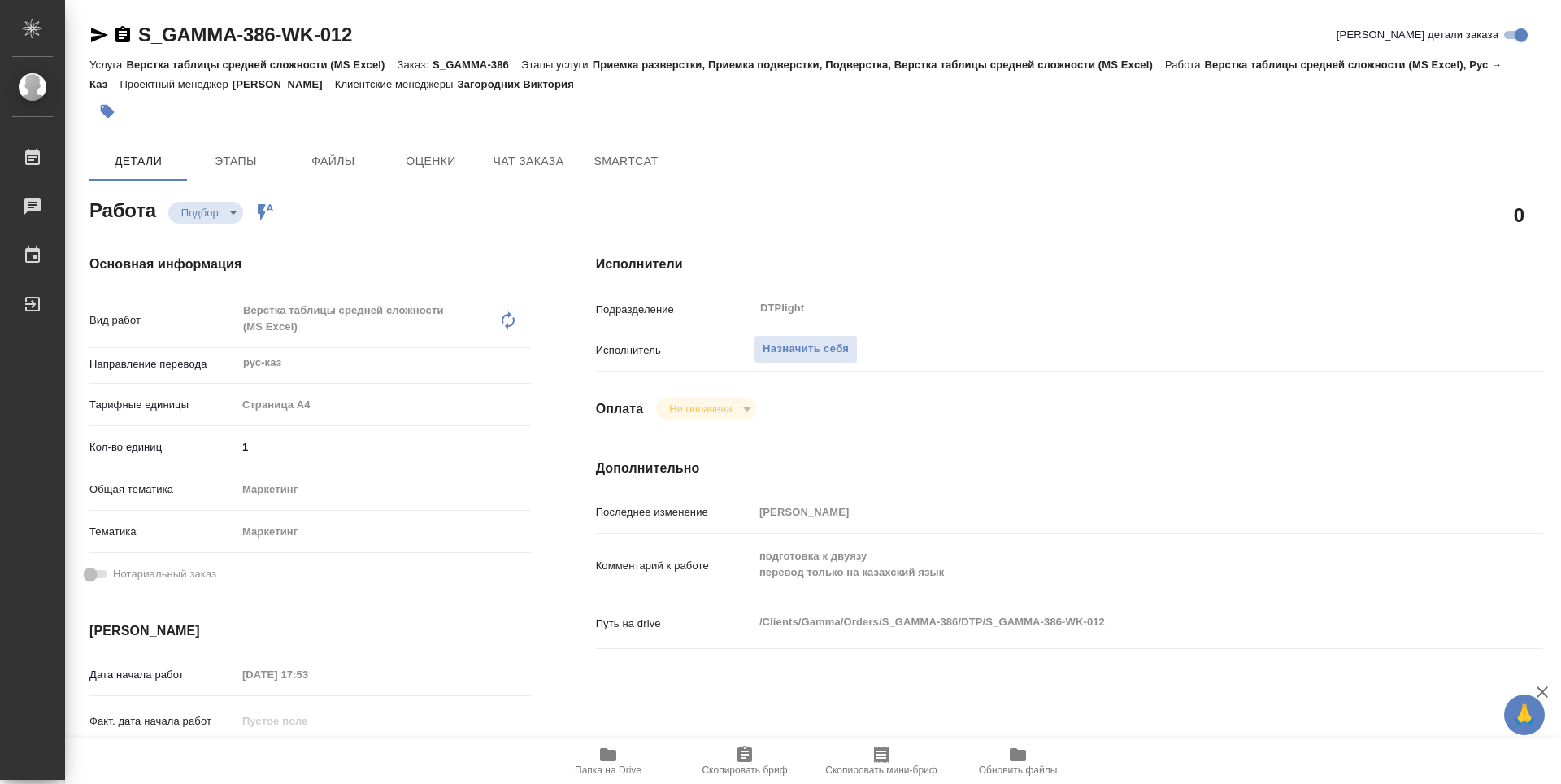
type textarea "x"
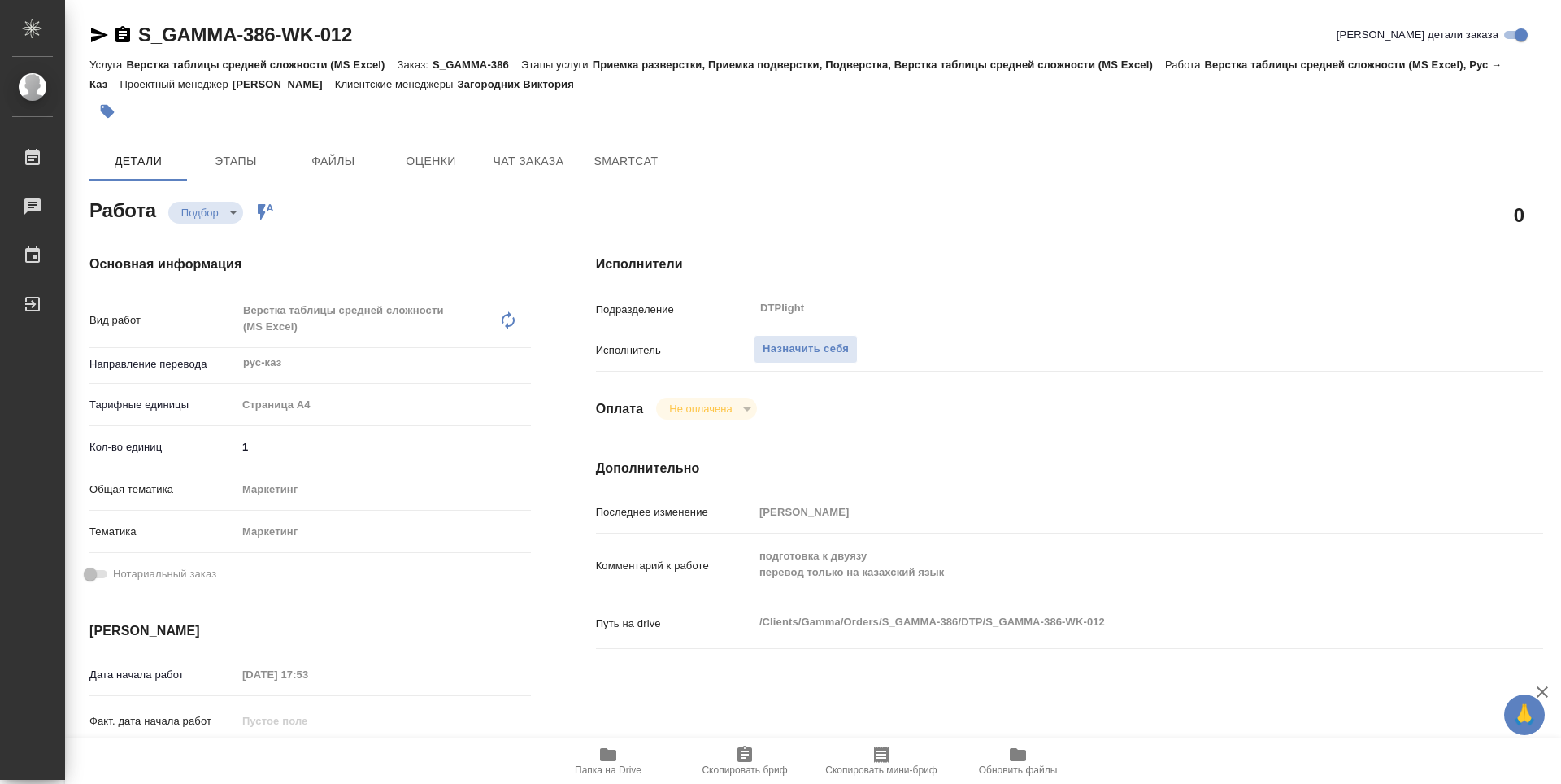
click at [590, 762] on span "Папка на Drive" at bounding box center [608, 760] width 117 height 31
click at [826, 357] on span "Назначить себя" at bounding box center [806, 349] width 86 height 19
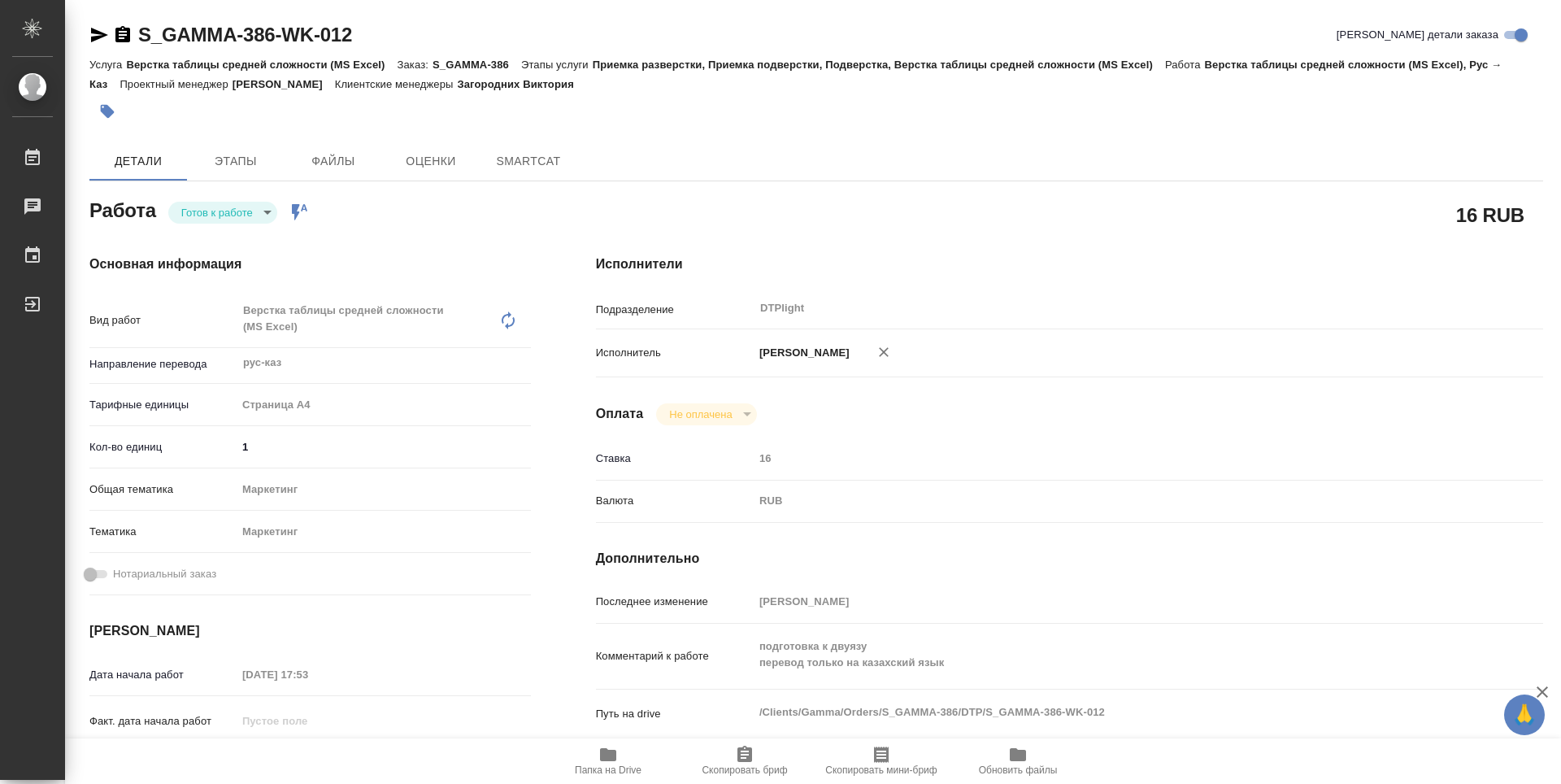
type textarea "x"
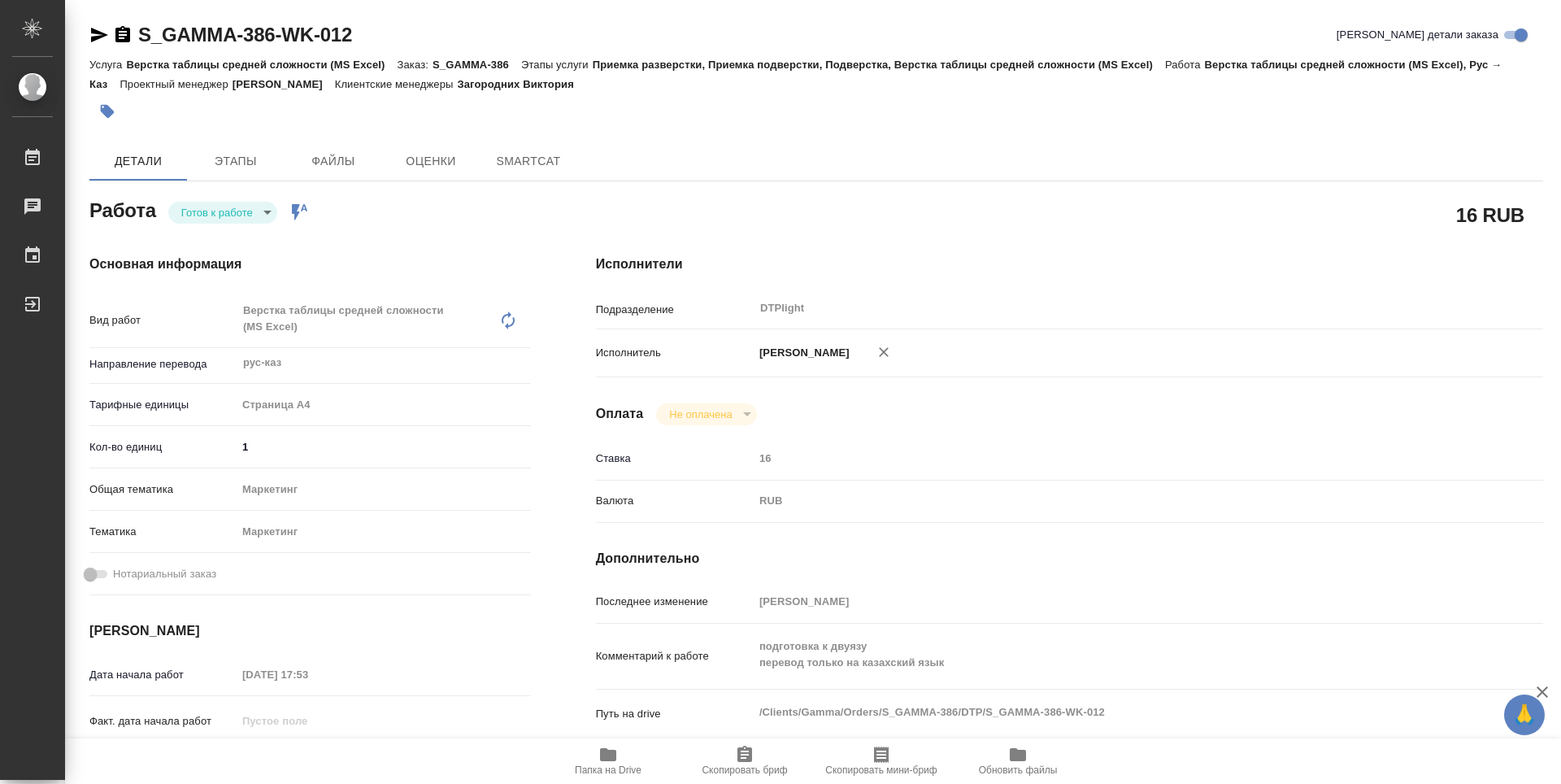
type textarea "x"
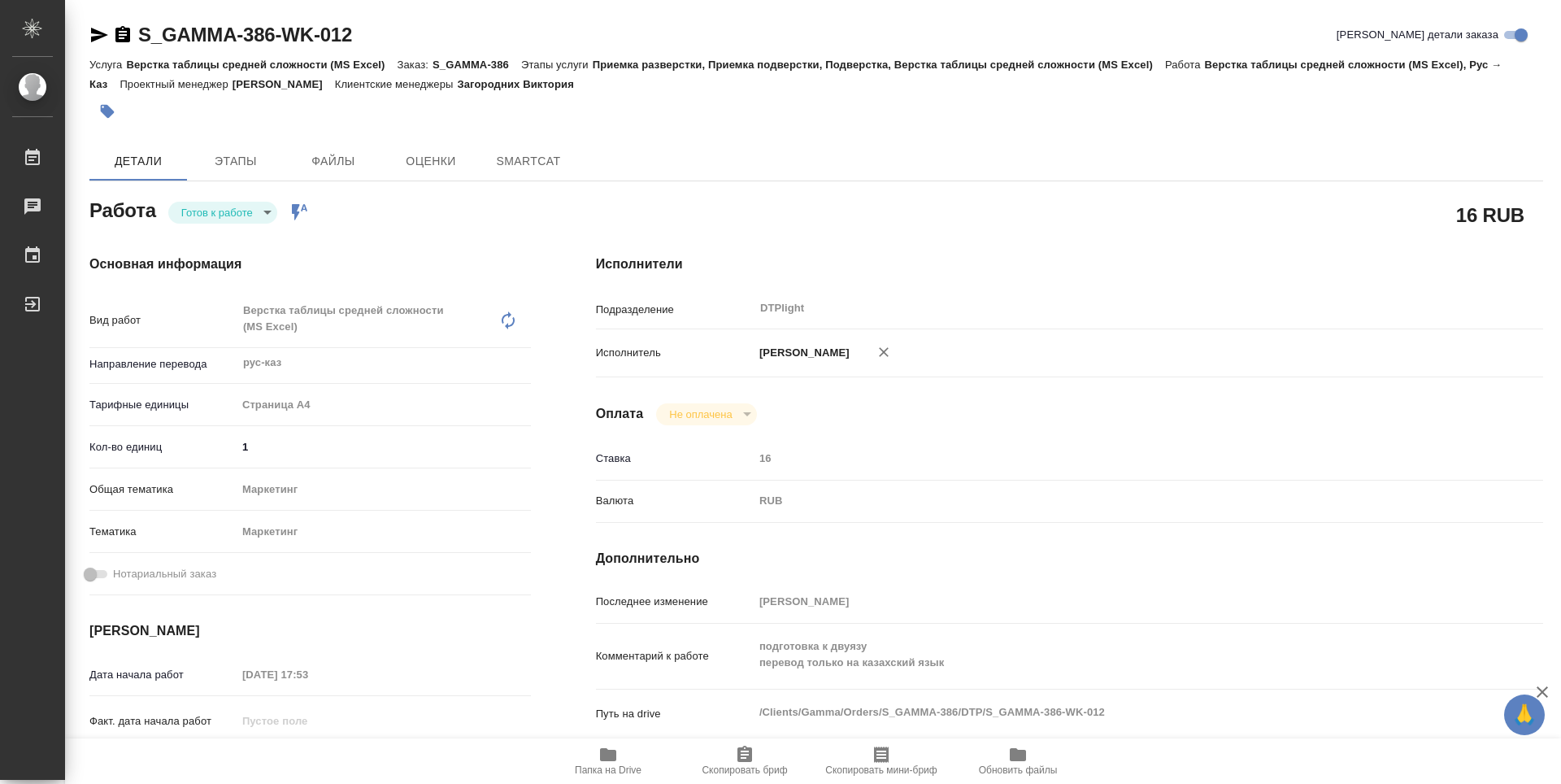
type textarea "x"
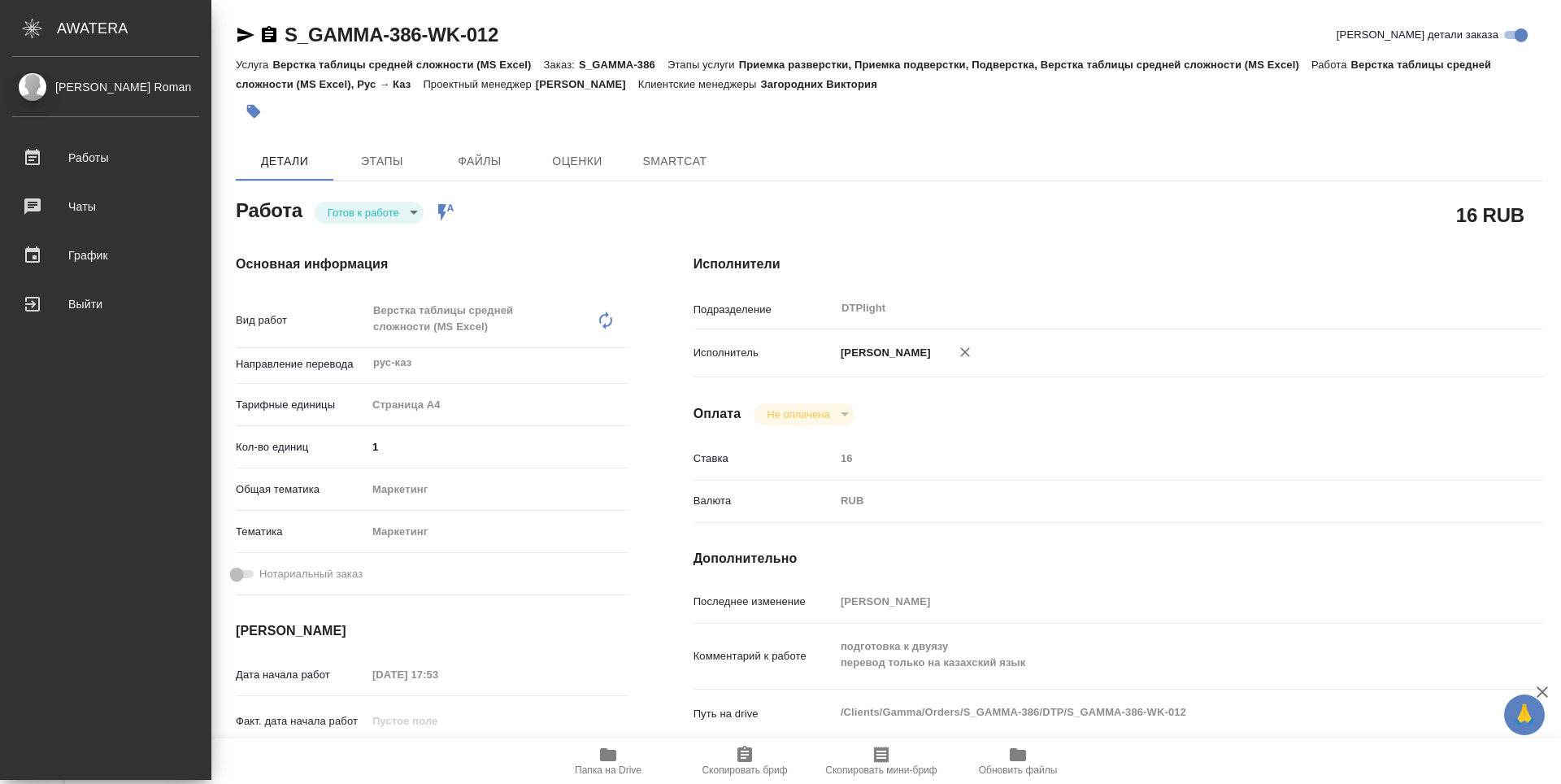
type textarea "x"
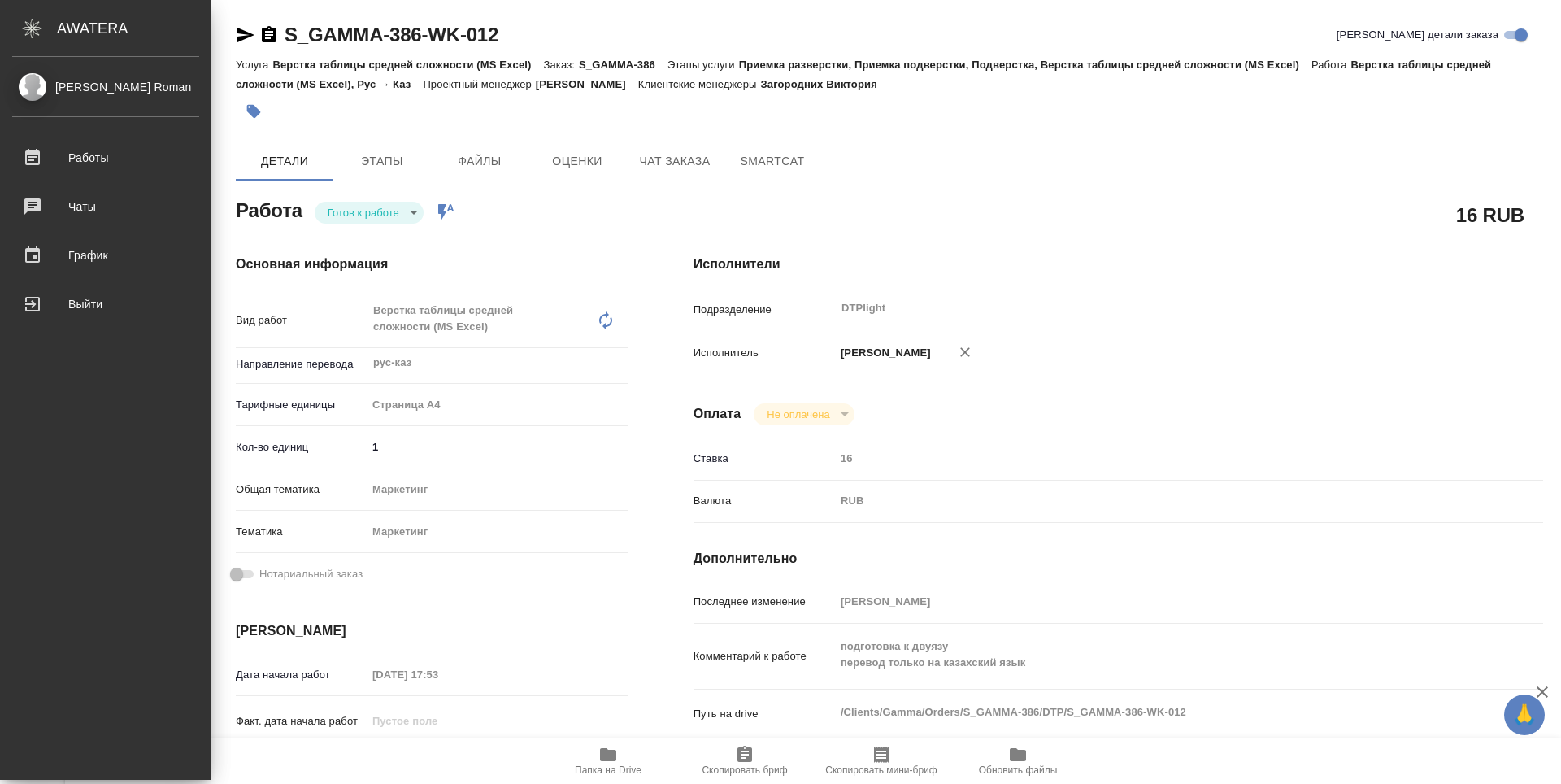
type textarea "x"
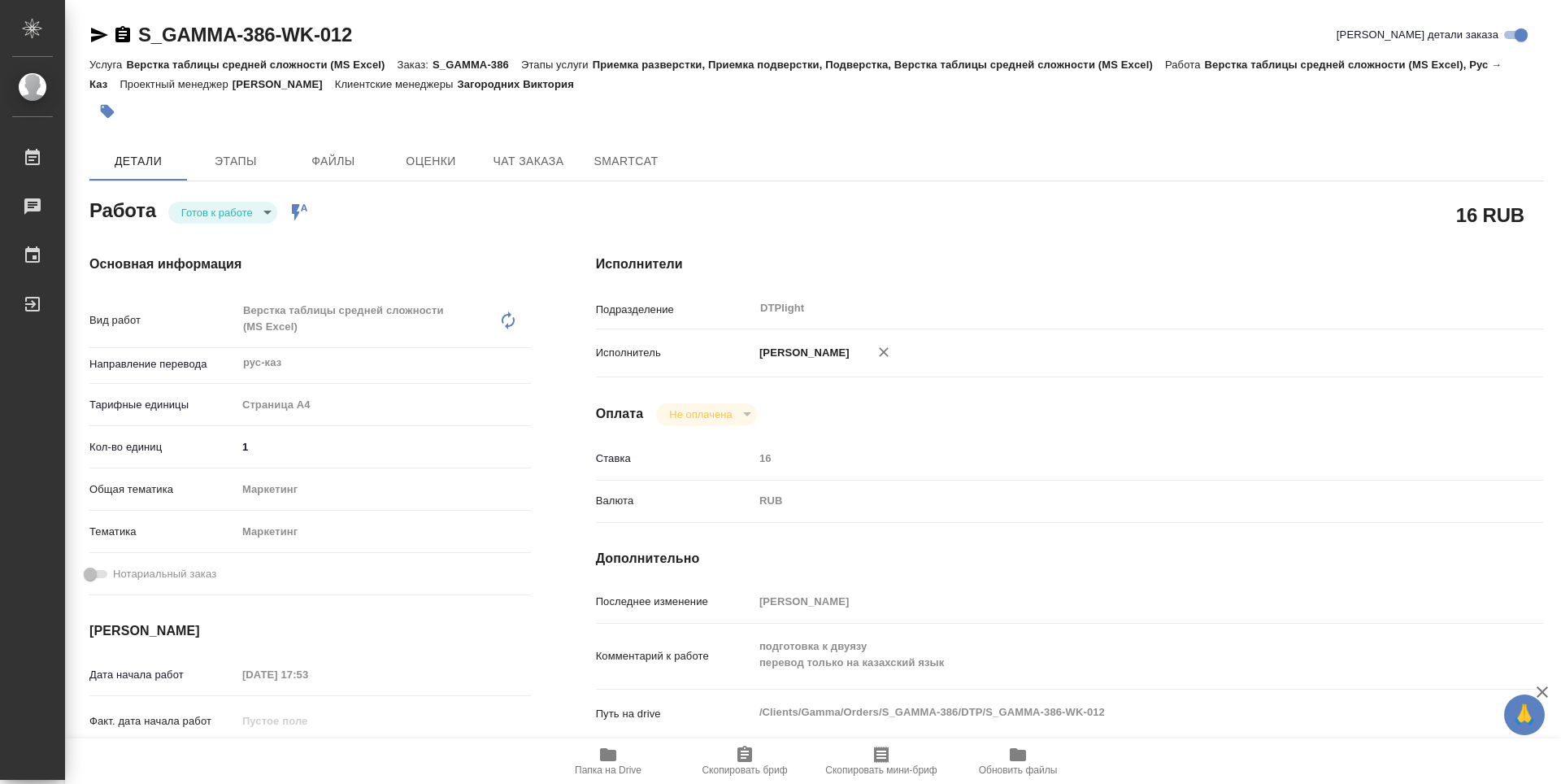
type textarea "x"
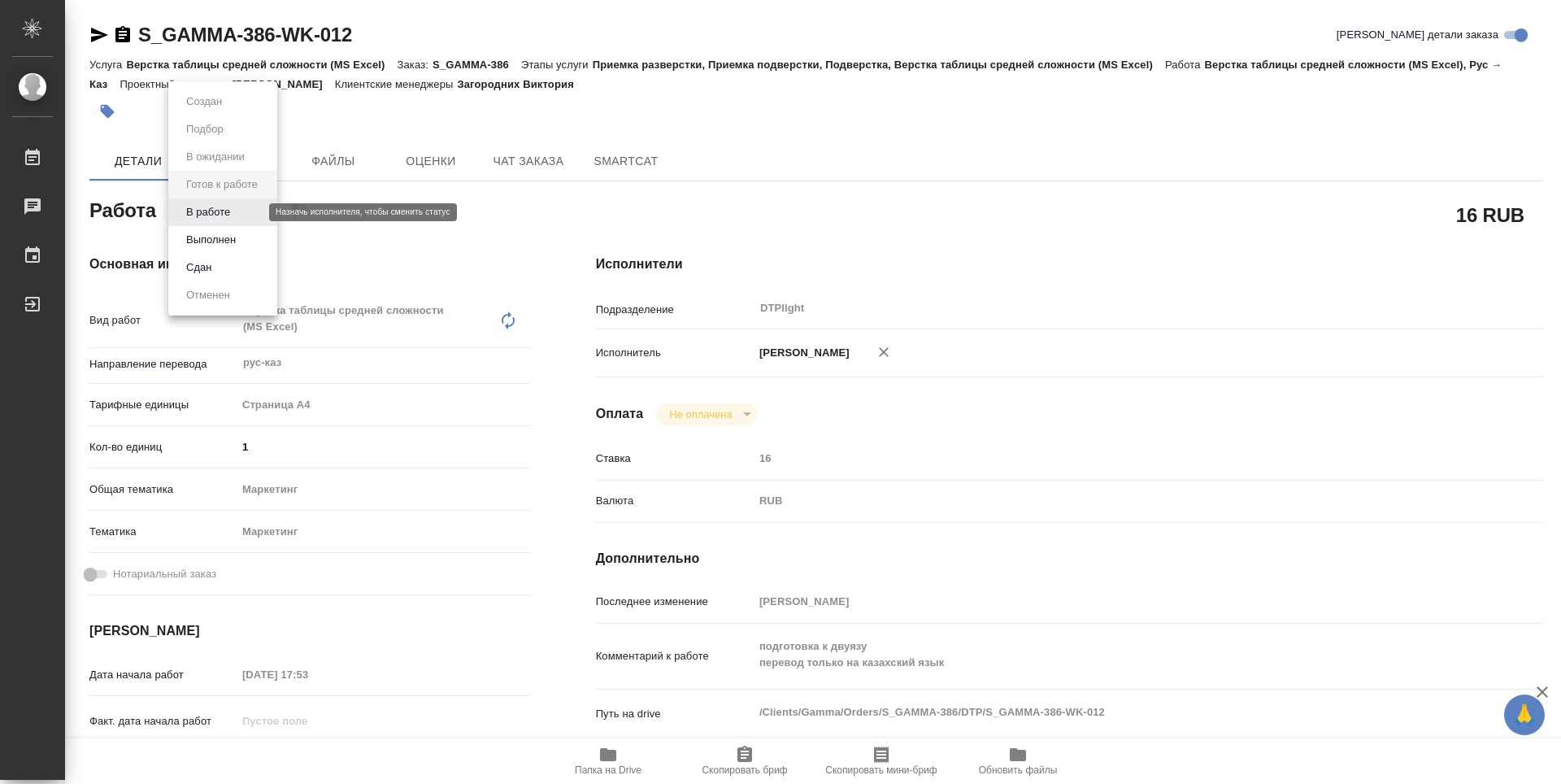
click at [257, 211] on body "🙏 .cls-1 fill:#fff; AWATERA Guselnikov Roman Работы Чаты График Выйти S_GAMMA-3…" at bounding box center [780, 392] width 1561 height 784
click at [231, 213] on button "В работе" at bounding box center [208, 212] width 54 height 18
type textarea "x"
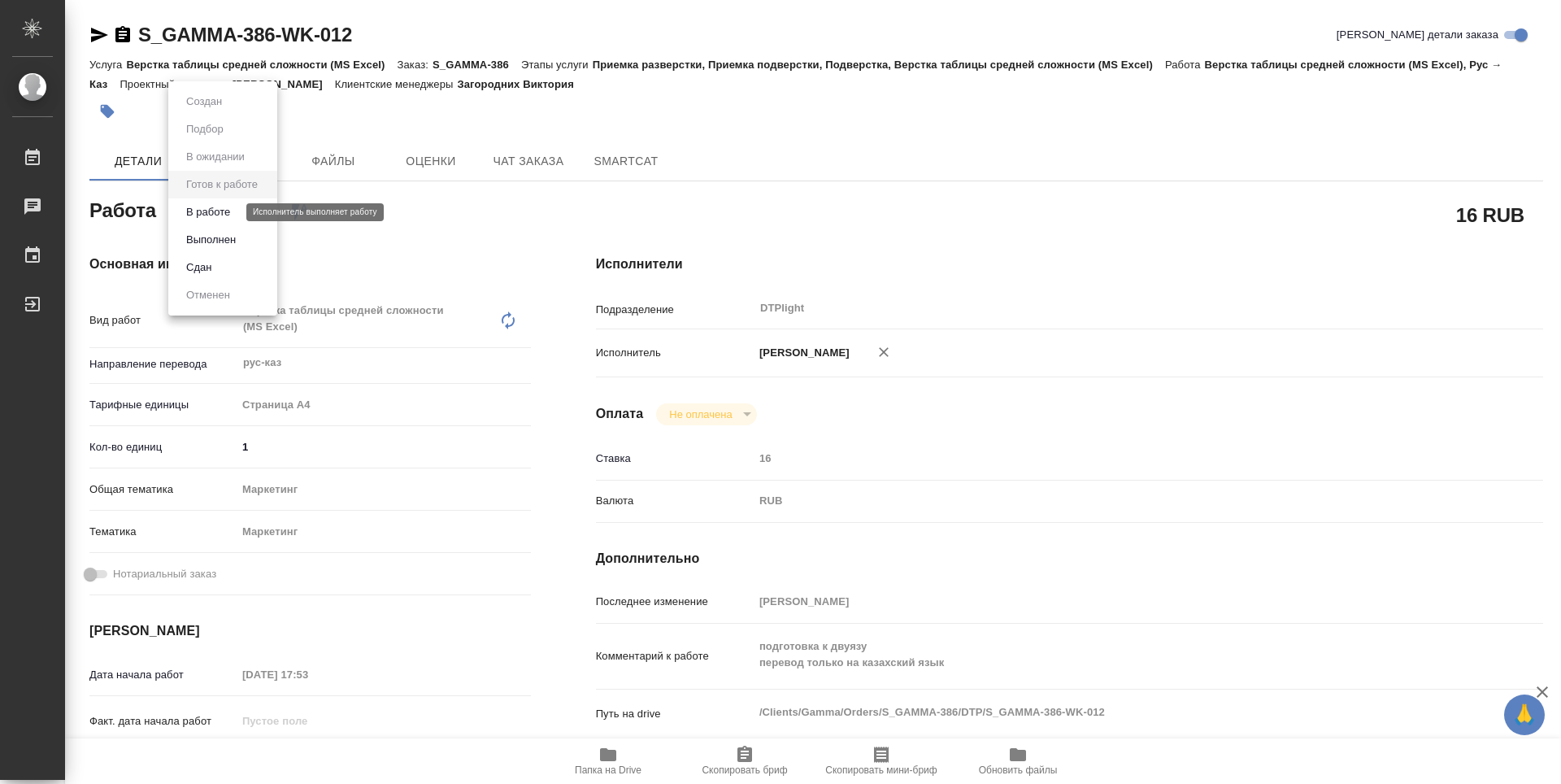
type textarea "x"
click at [120, 40] on icon "button" at bounding box center [123, 34] width 15 height 16
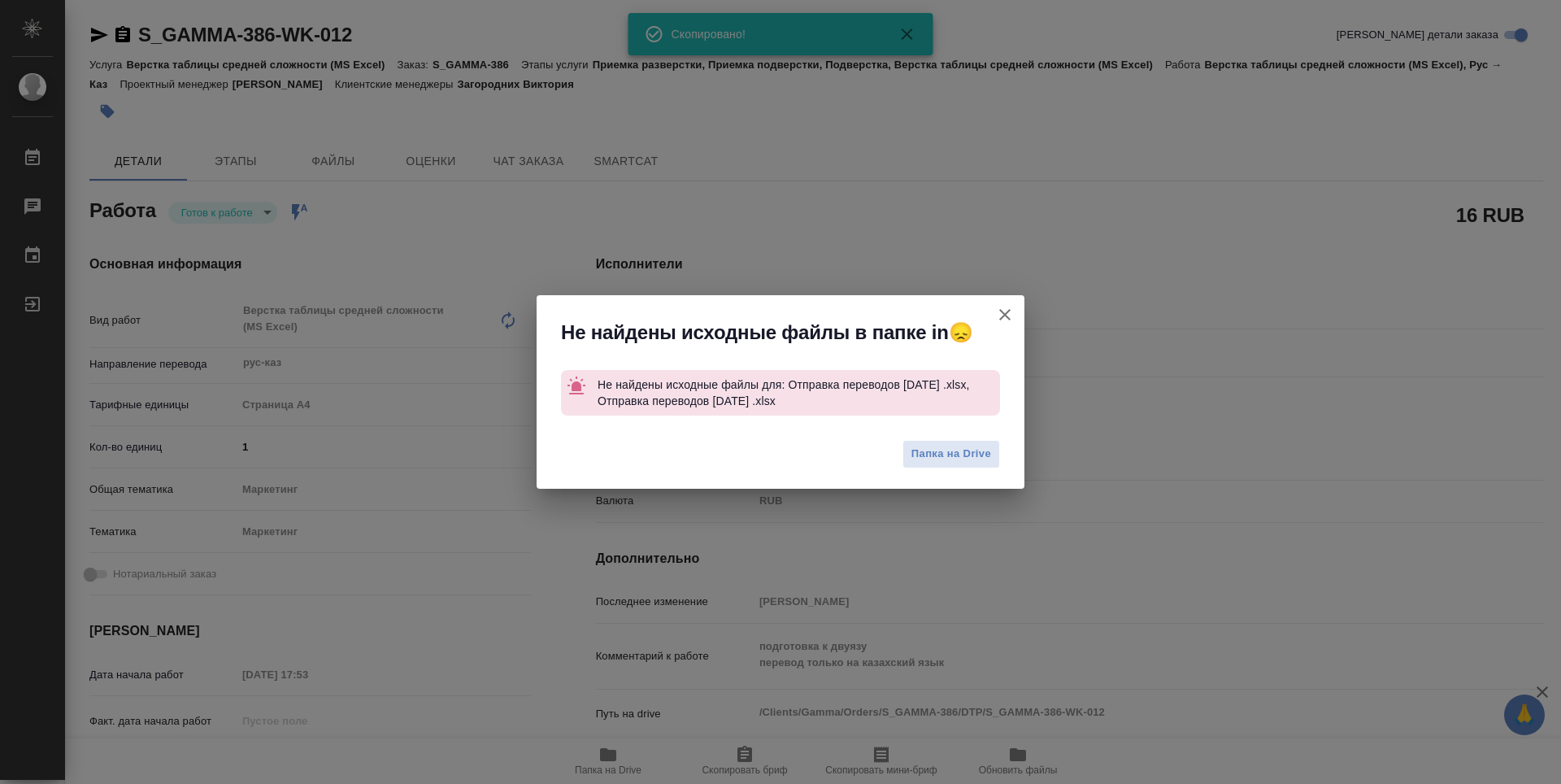
type textarea "x"
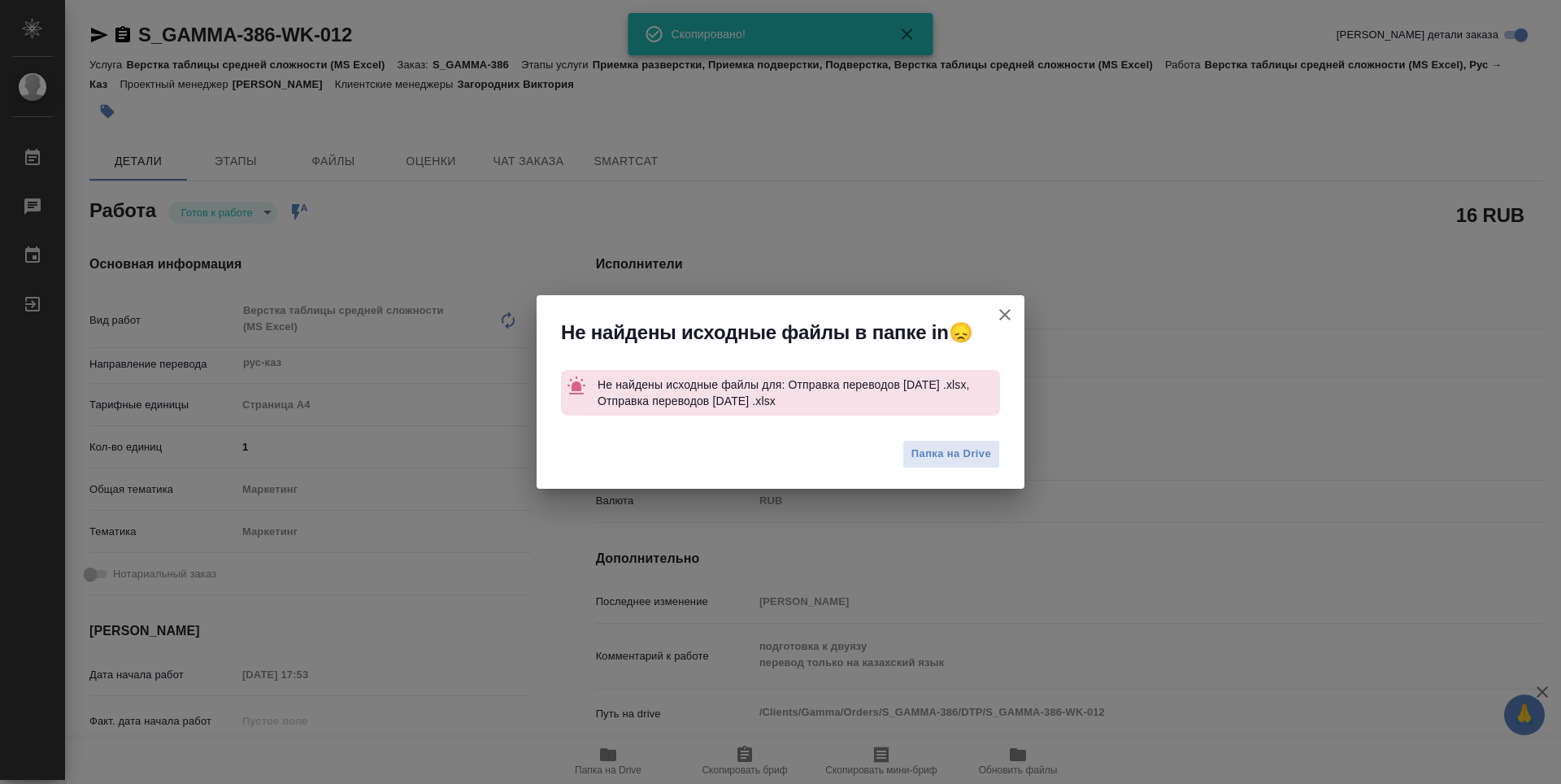
type textarea "x"
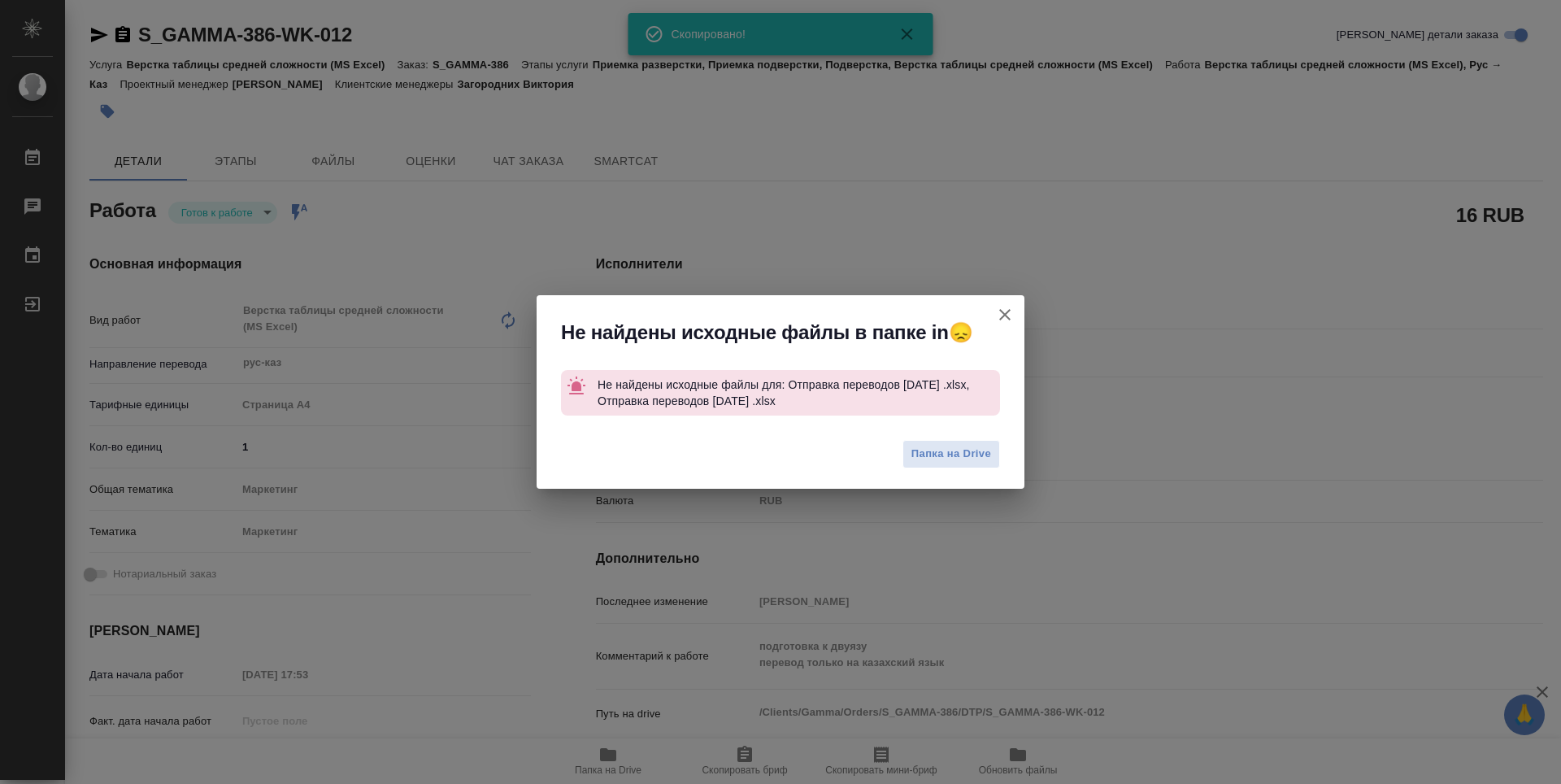
type textarea "x"
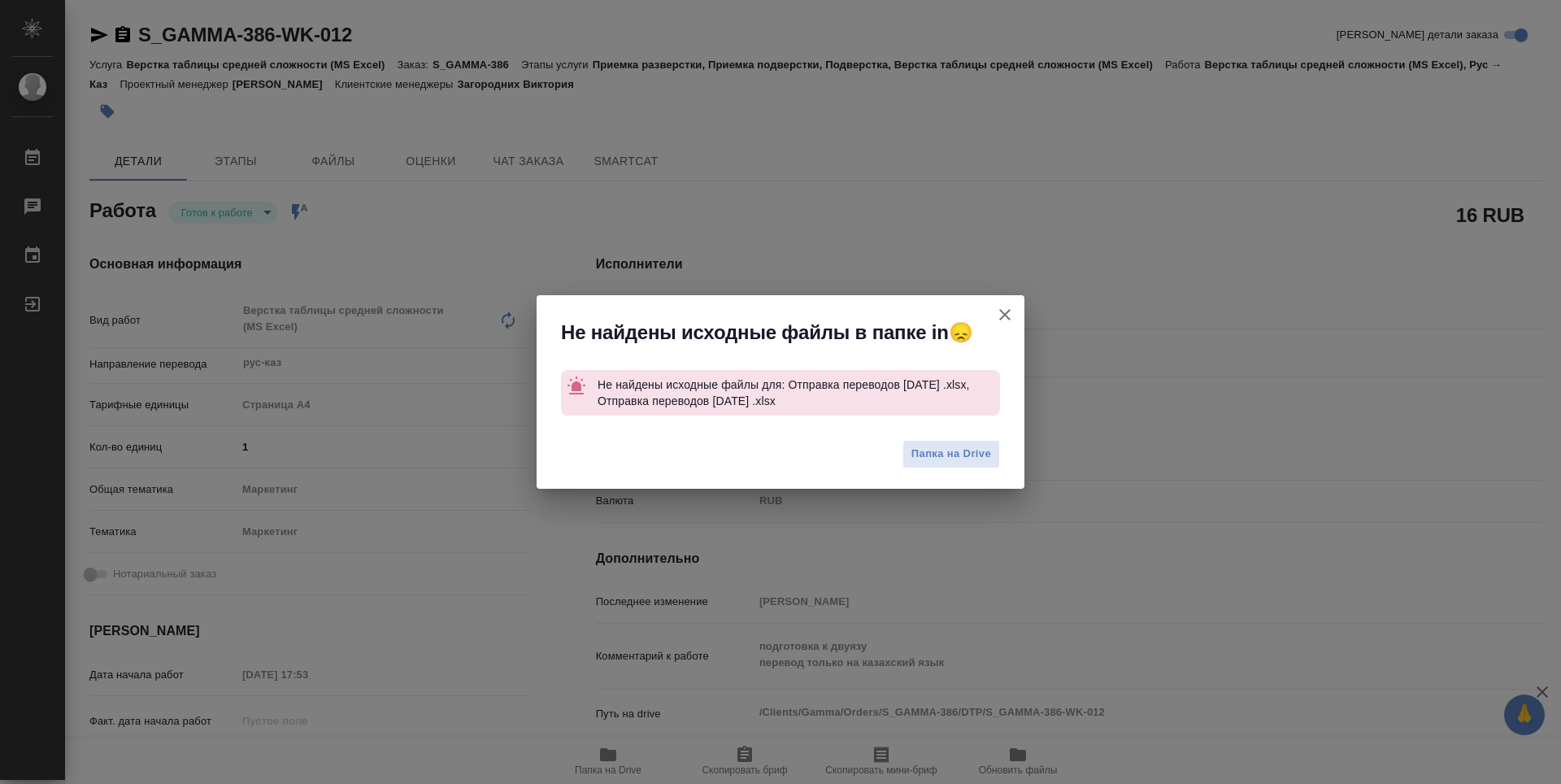
click at [1005, 311] on icon "button" at bounding box center [1005, 315] width 20 height 20
type textarea "x"
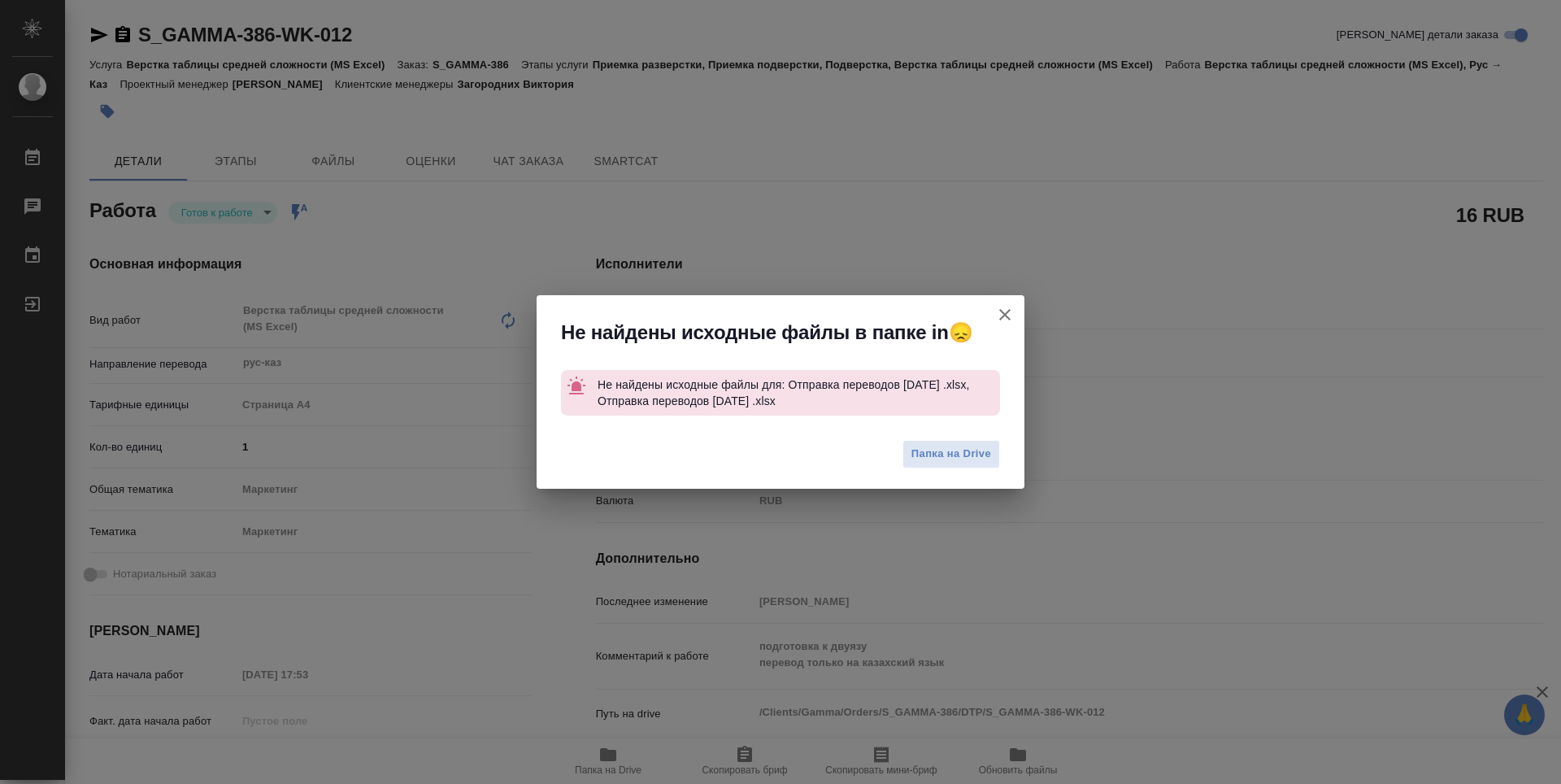
type textarea "x"
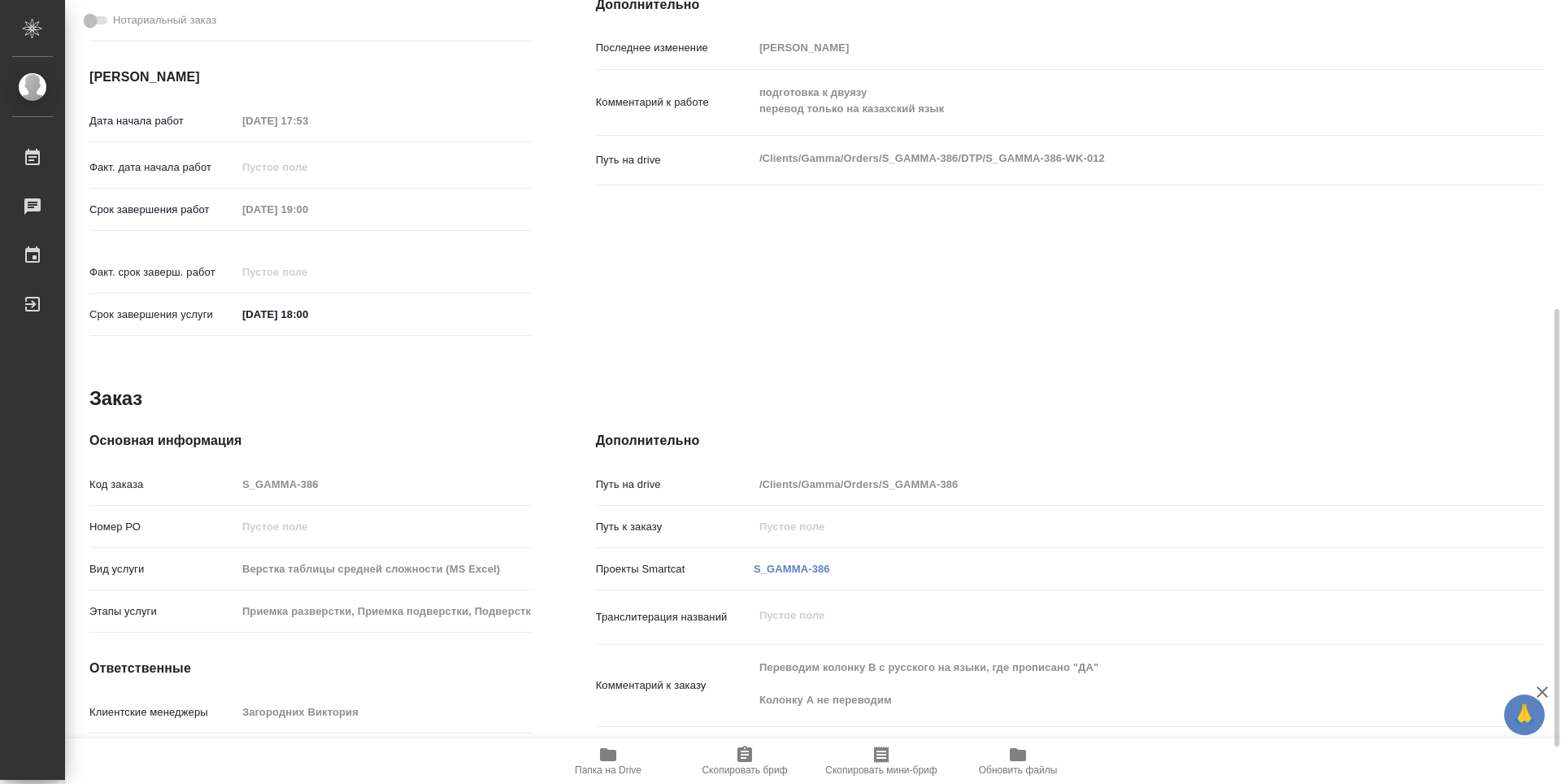
scroll to position [563, 0]
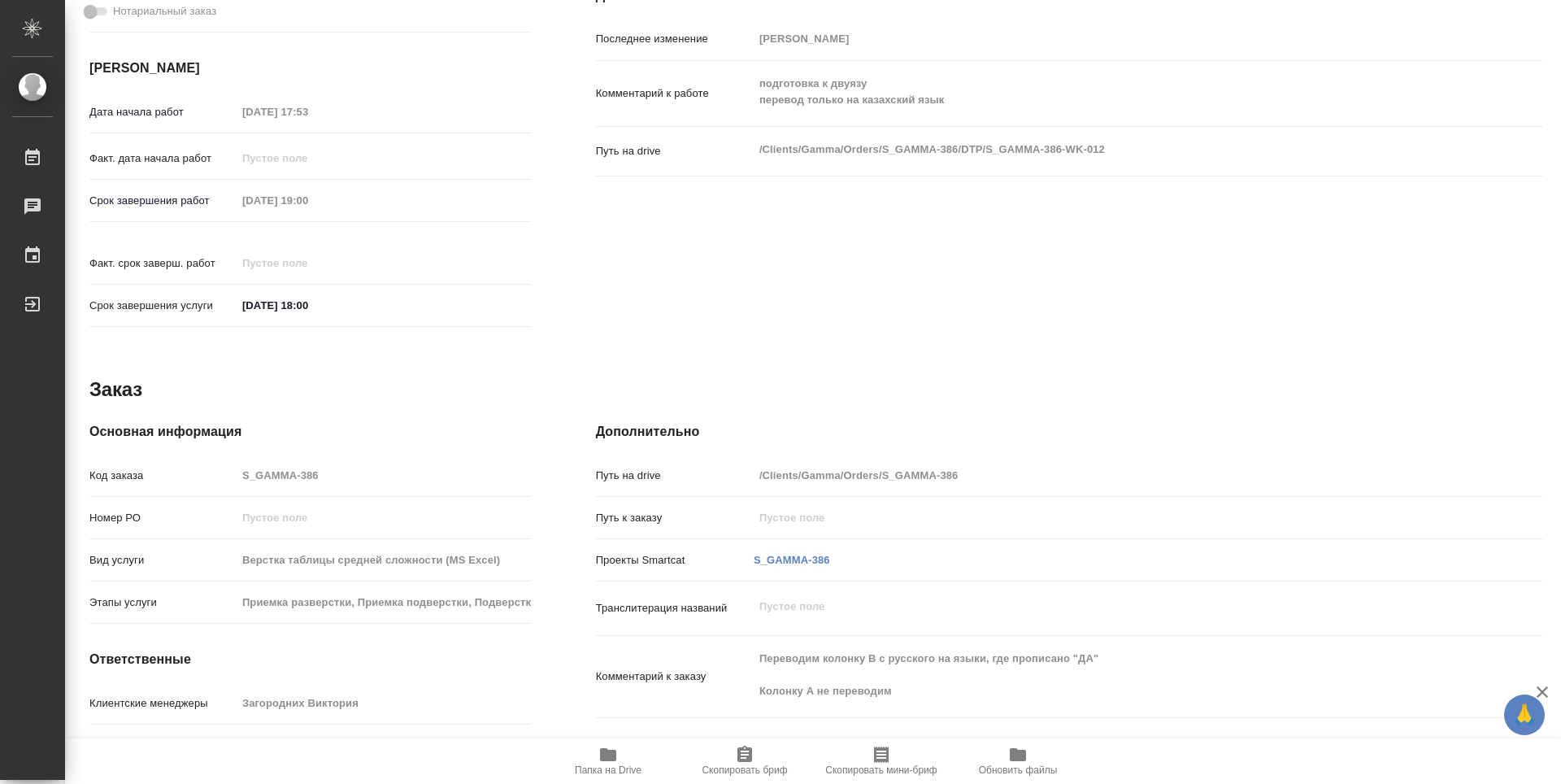
type textarea "x"
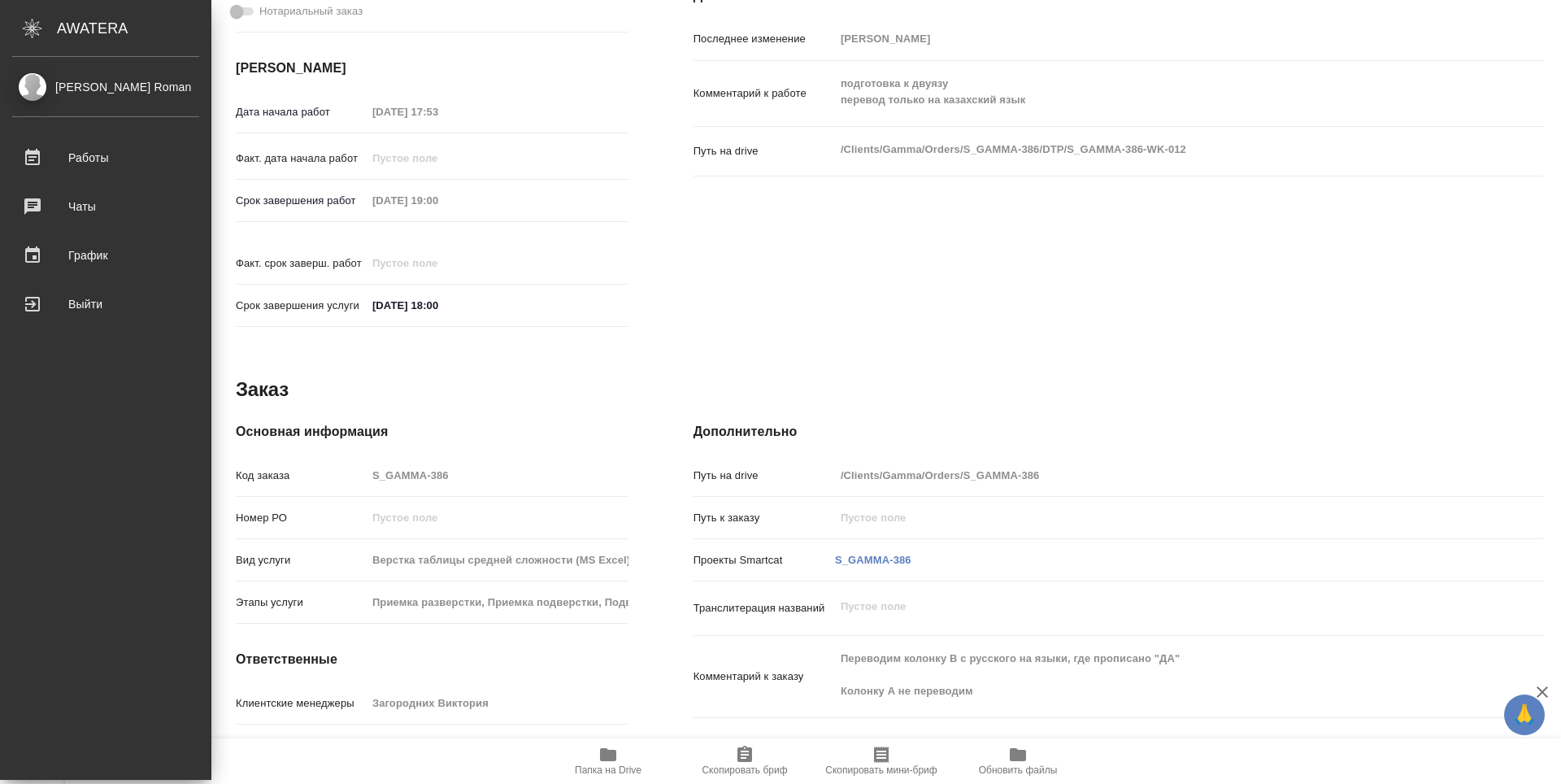
type textarea "x"
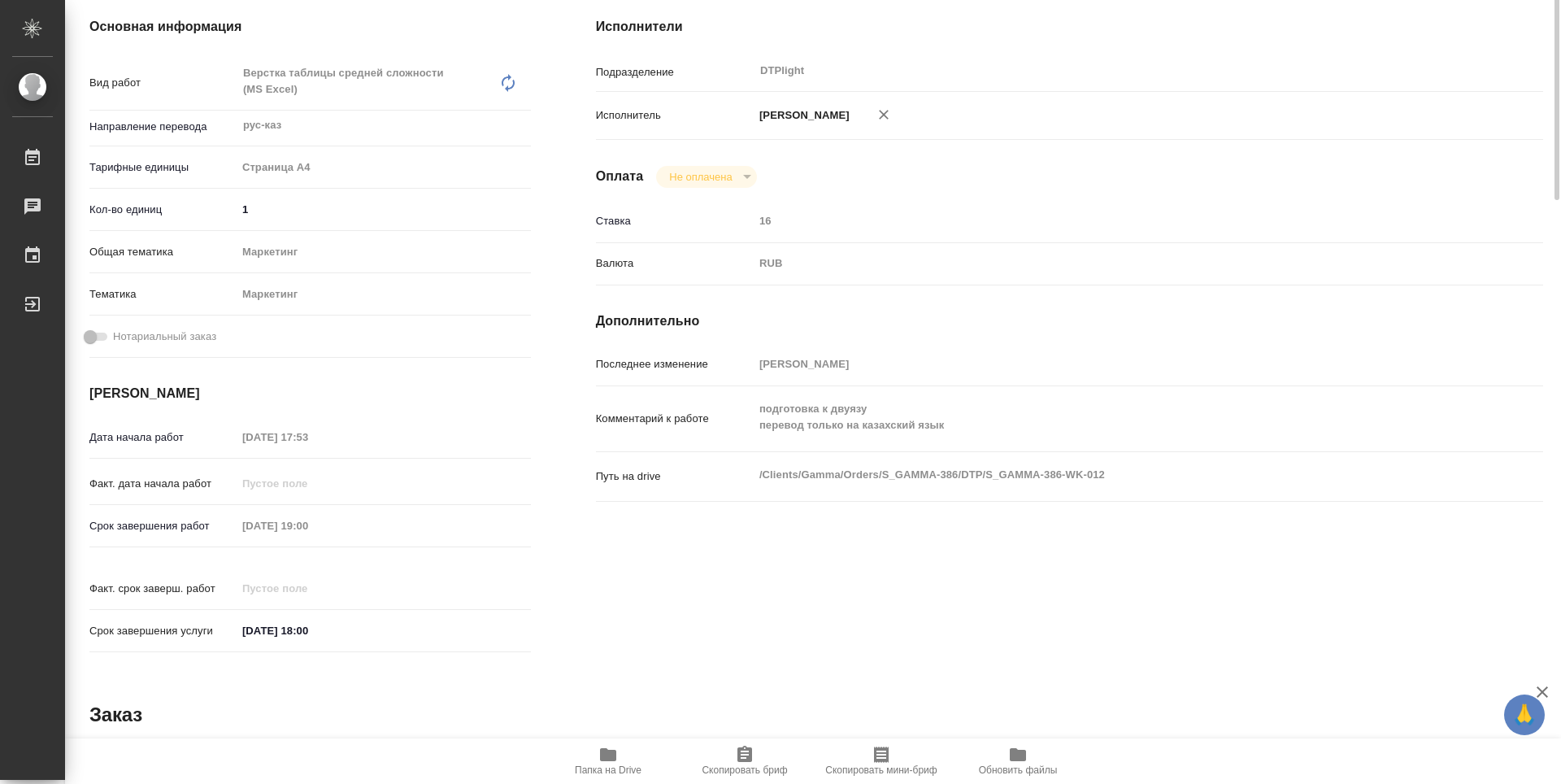
scroll to position [0, 0]
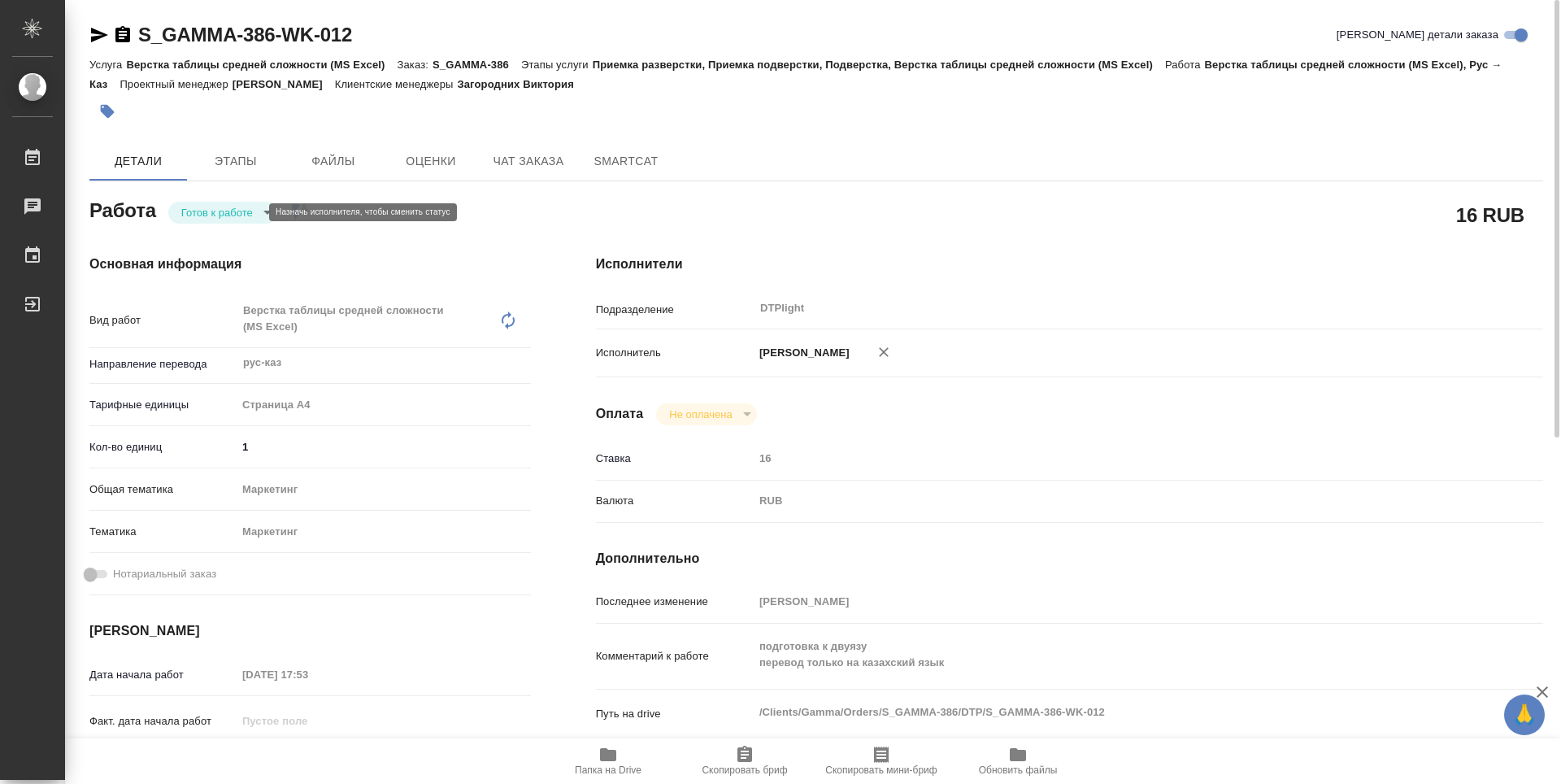
click at [244, 214] on body "🙏 .cls-1 fill:#fff; AWATERA Guselnikov Roman Работы 0 Чаты График Выйти S_GAMMA…" at bounding box center [780, 392] width 1561 height 784
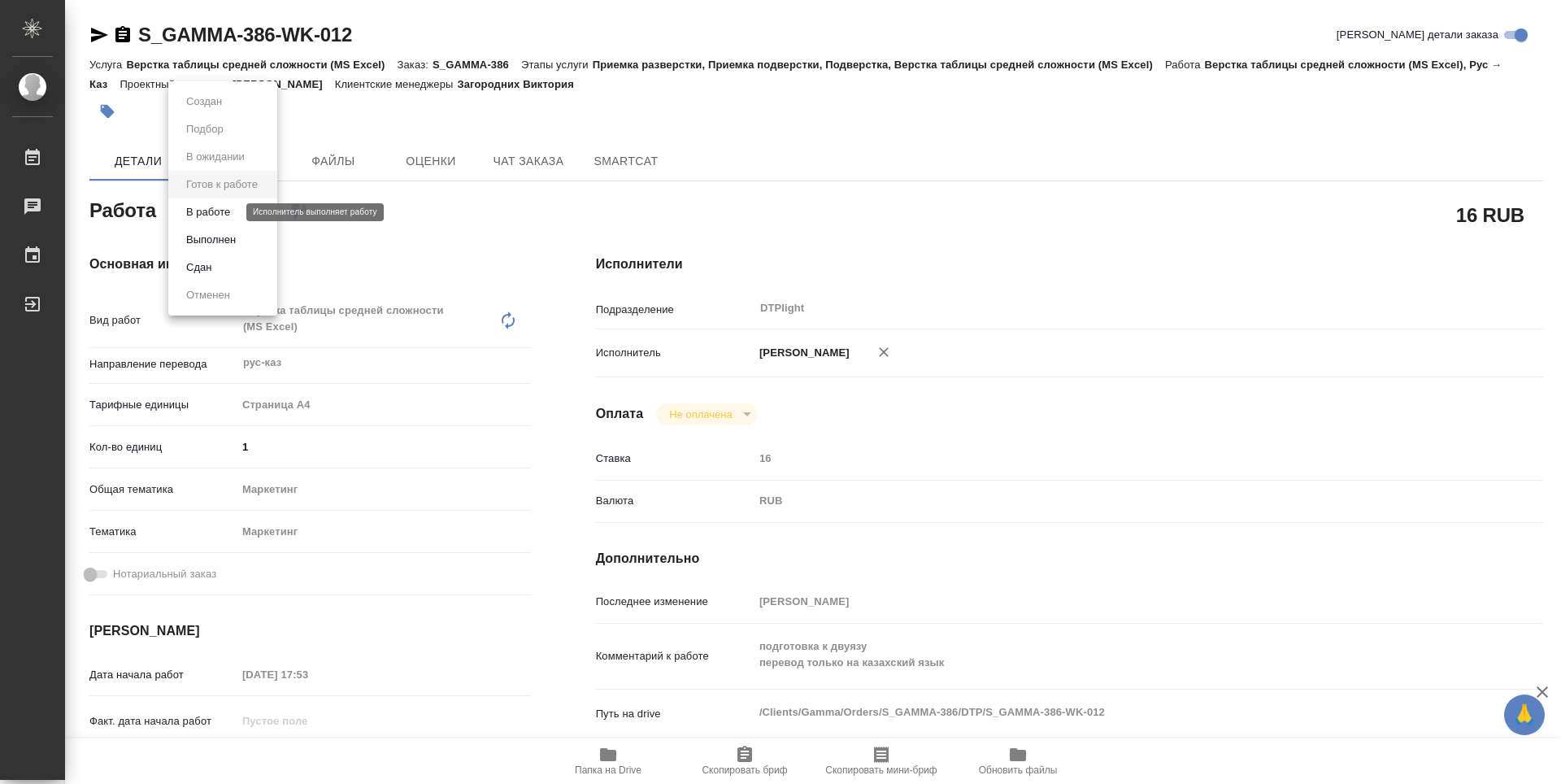
click at [224, 215] on button "В работе" at bounding box center [208, 212] width 54 height 18
type textarea "x"
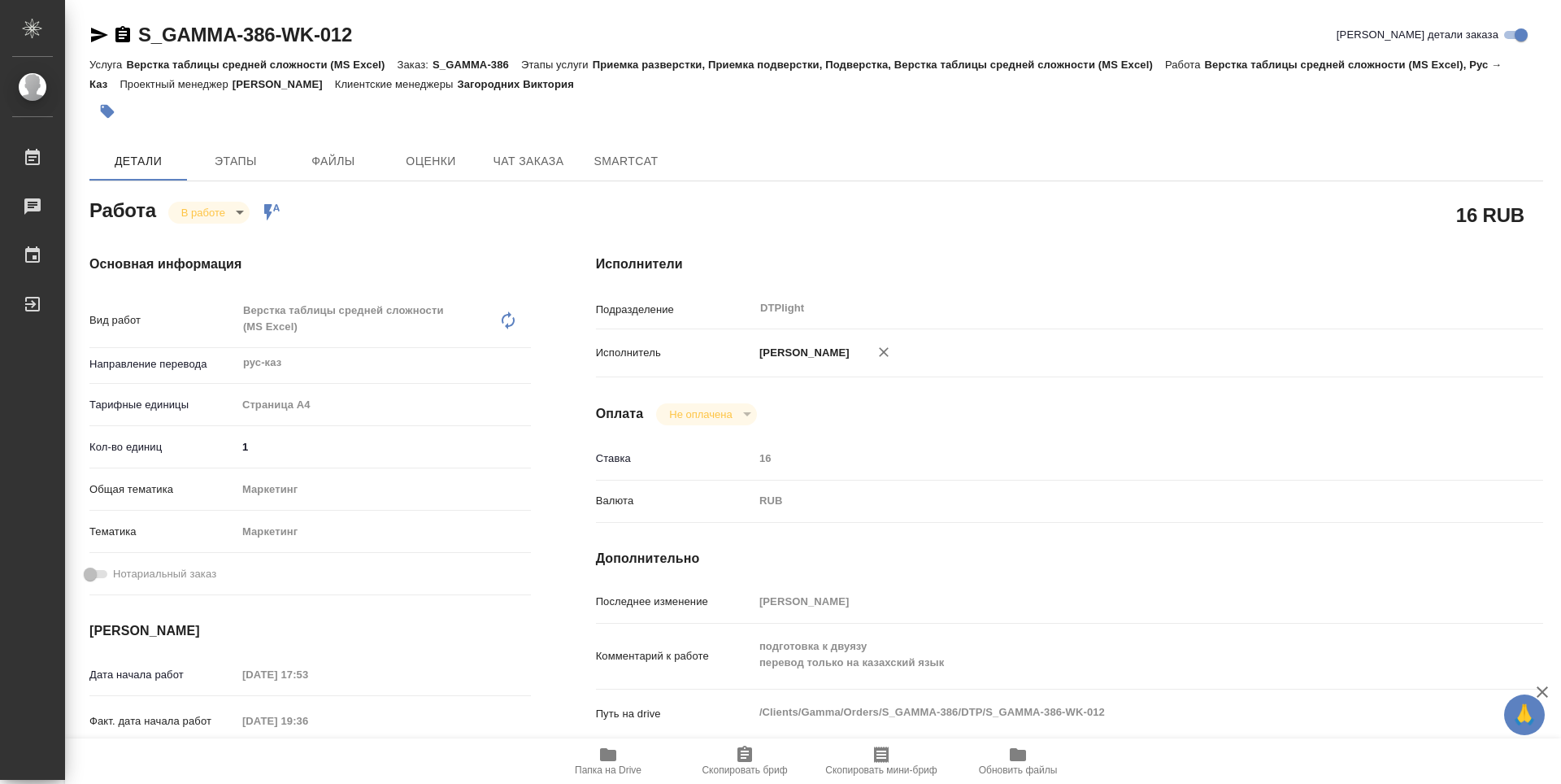
type textarea "x"
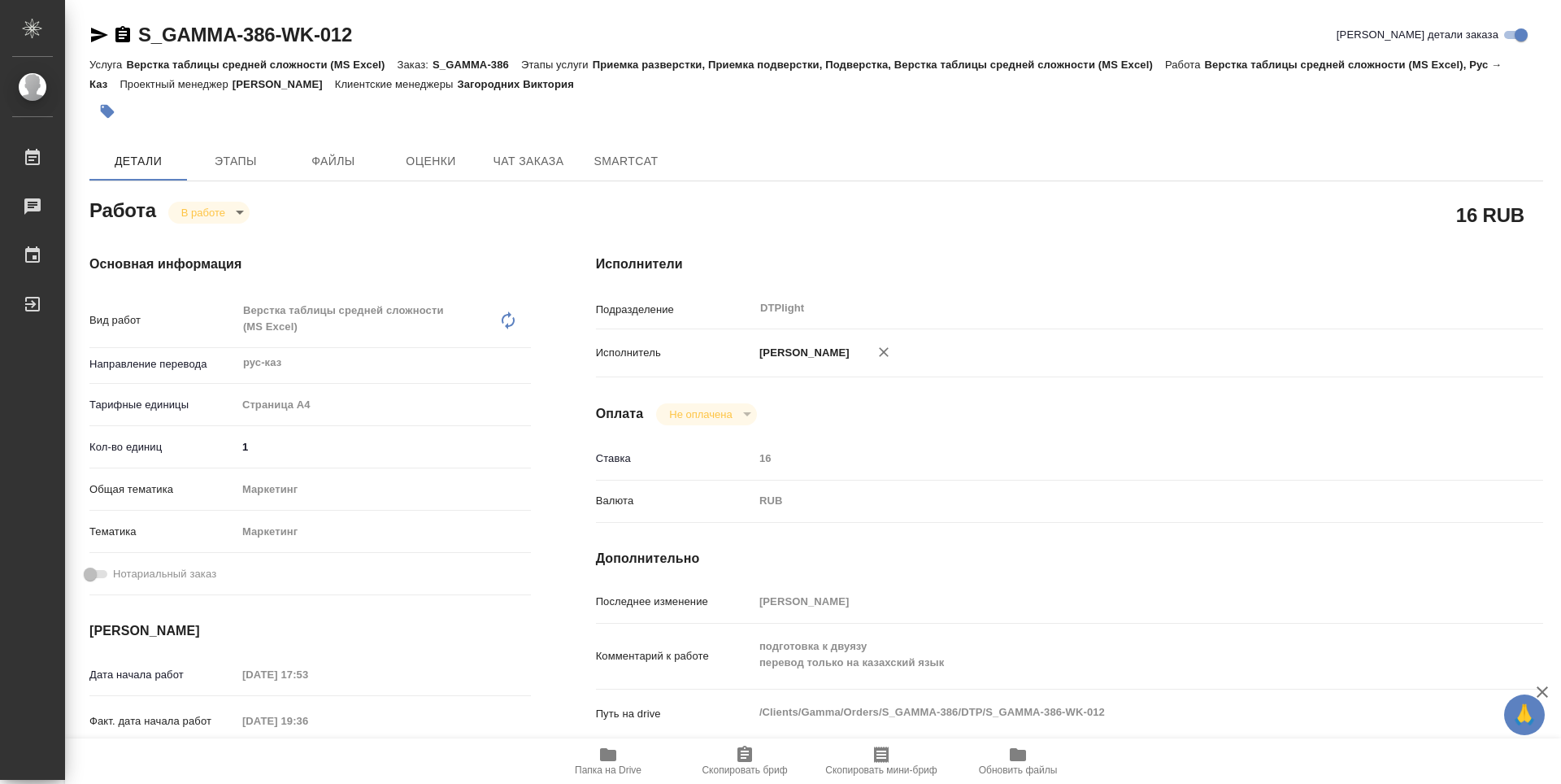
type textarea "x"
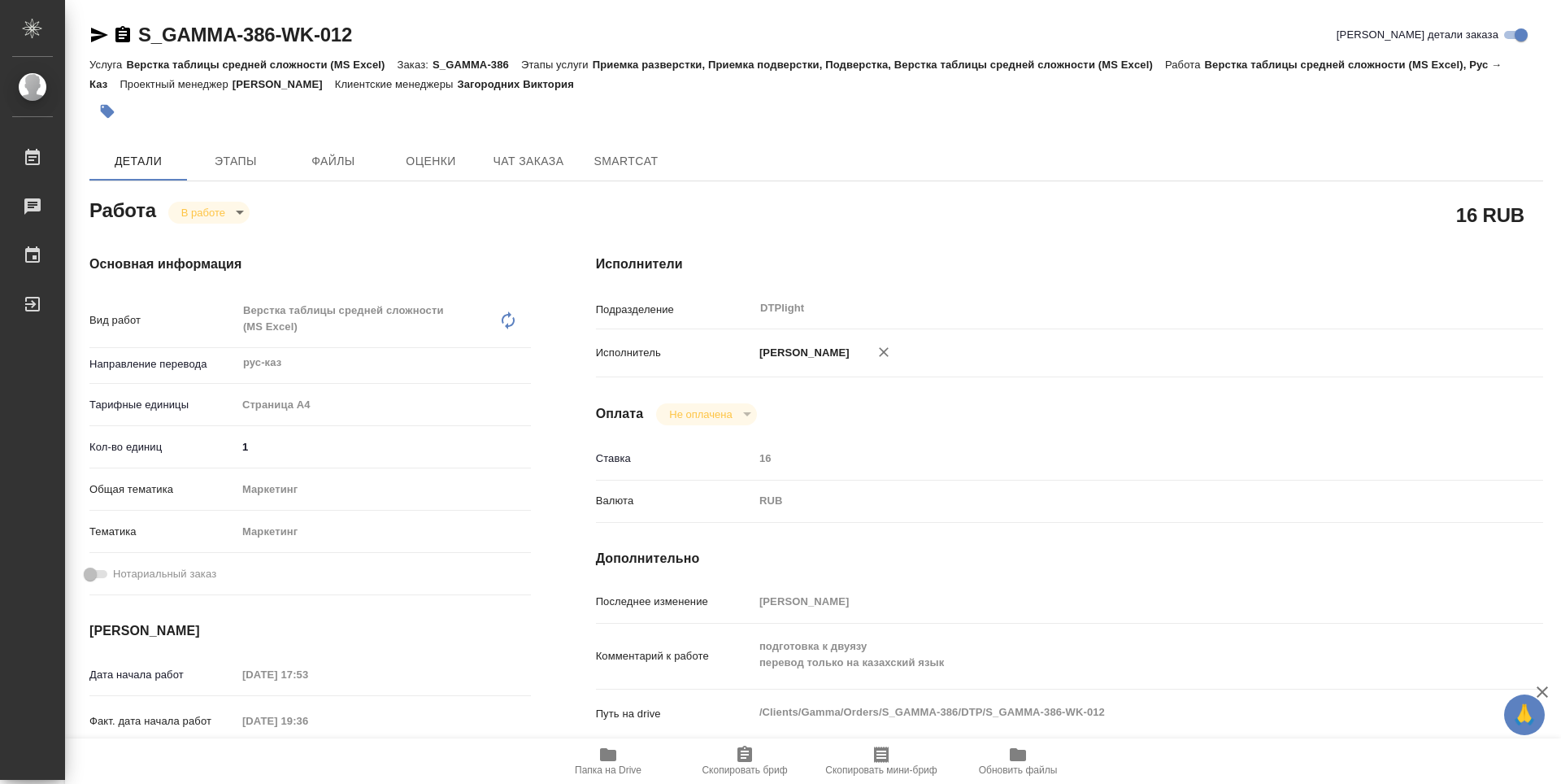
type textarea "x"
click at [611, 760] on icon "button" at bounding box center [608, 755] width 16 height 13
click at [538, 176] on button "Чат заказа" at bounding box center [529, 161] width 98 height 39
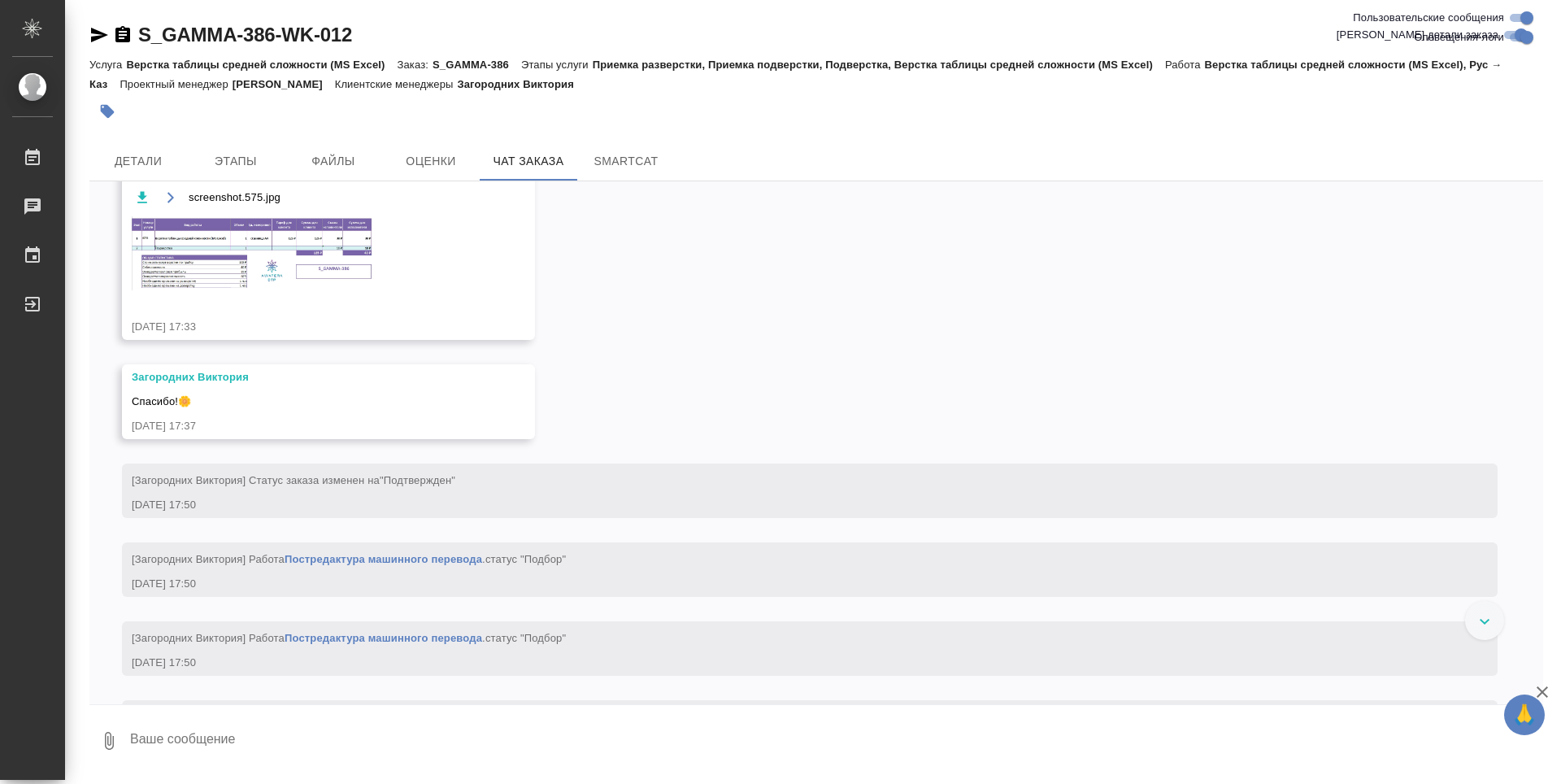
scroll to position [2195, 0]
click at [254, 159] on span "Этапы" at bounding box center [236, 161] width 78 height 20
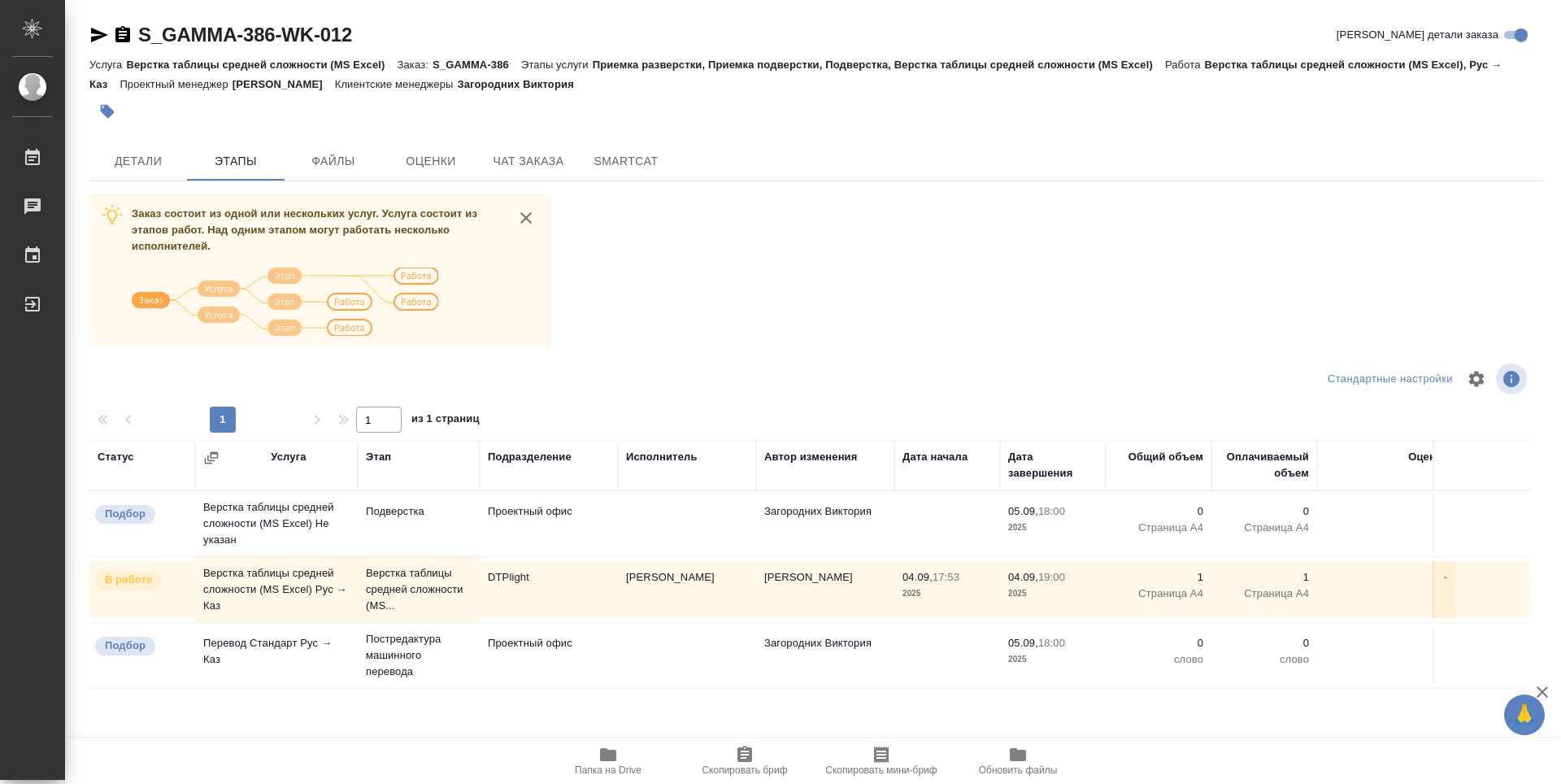
click at [630, 776] on button "Папка на Drive" at bounding box center [608, 761] width 137 height 46
click at [161, 165] on span "Детали" at bounding box center [138, 161] width 78 height 20
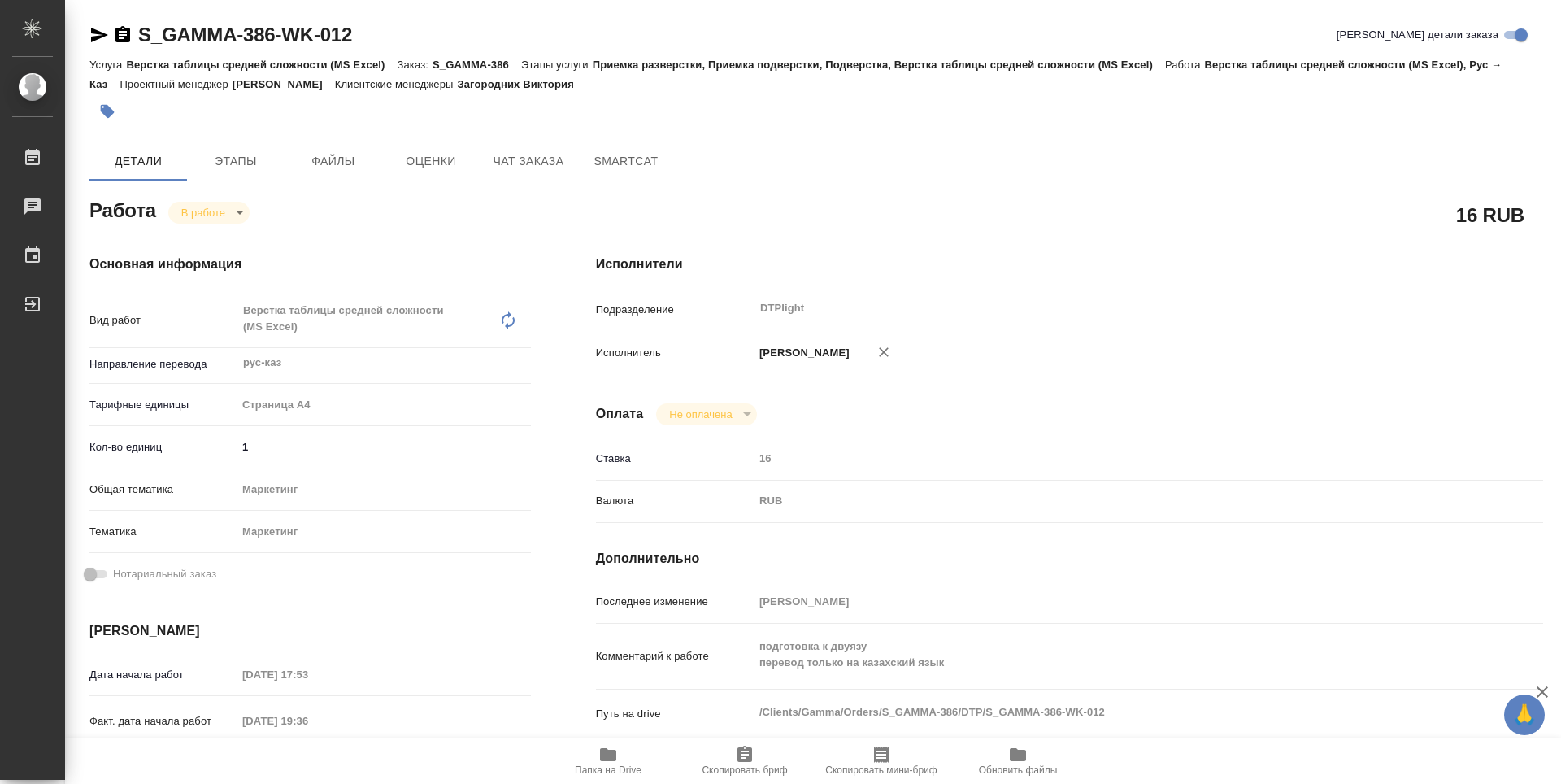
type textarea "x"
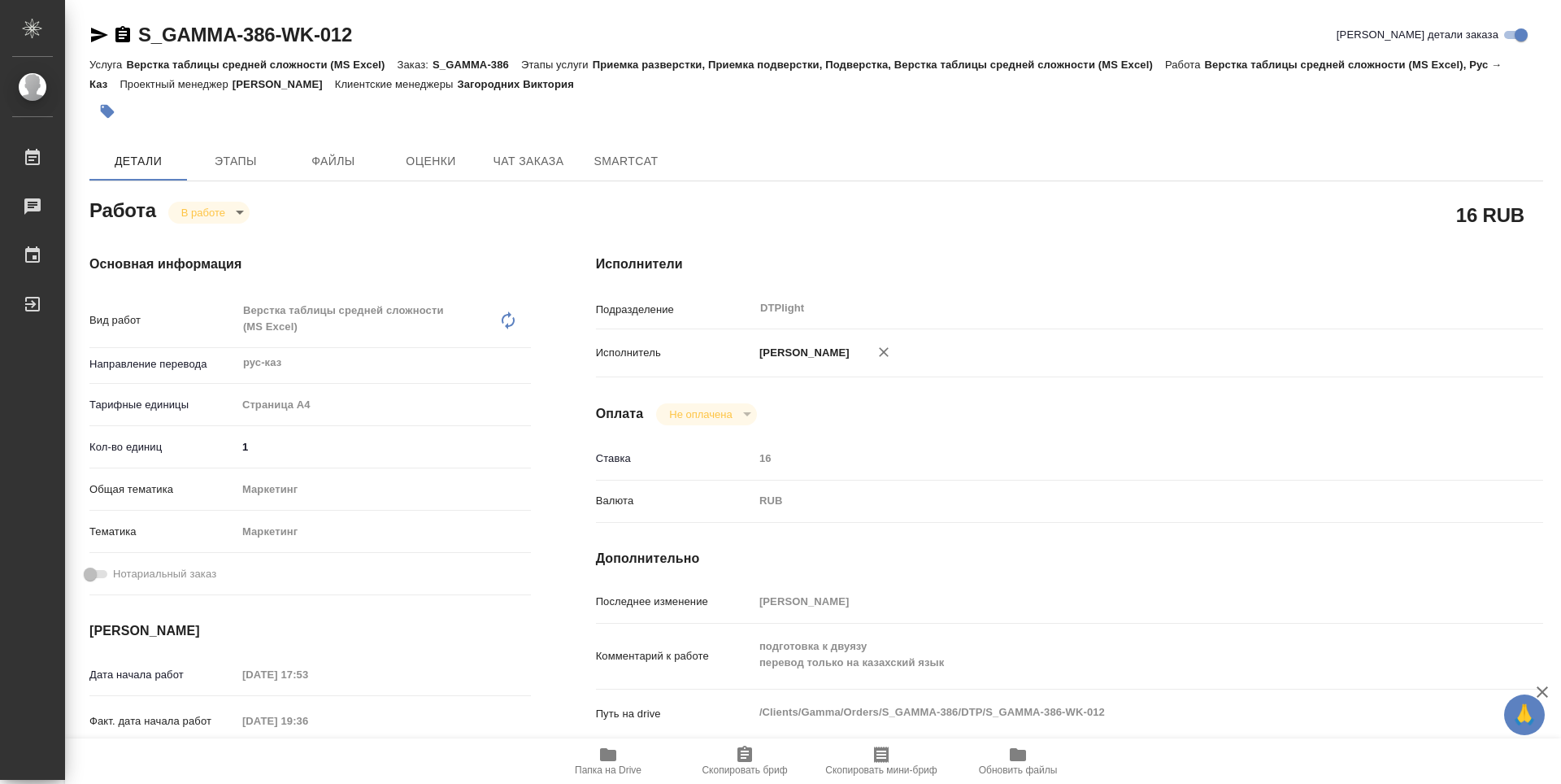
type textarea "x"
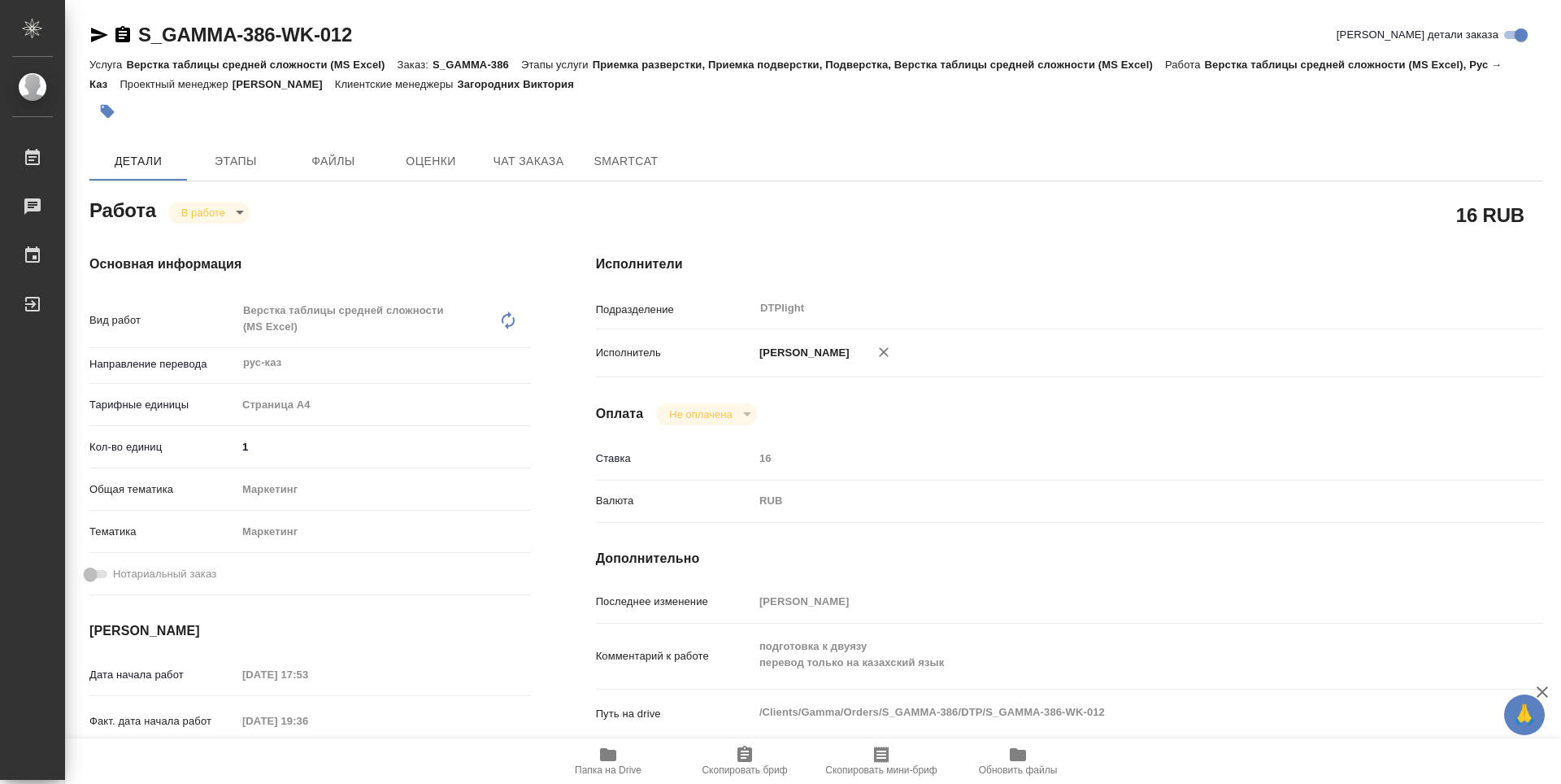
click at [237, 215] on body "🙏 .cls-1 fill:#fff; AWATERA Guselnikov Roman Работы 0 Чаты График Выйти S_GAMMA…" at bounding box center [780, 392] width 1561 height 784
type textarea "x"
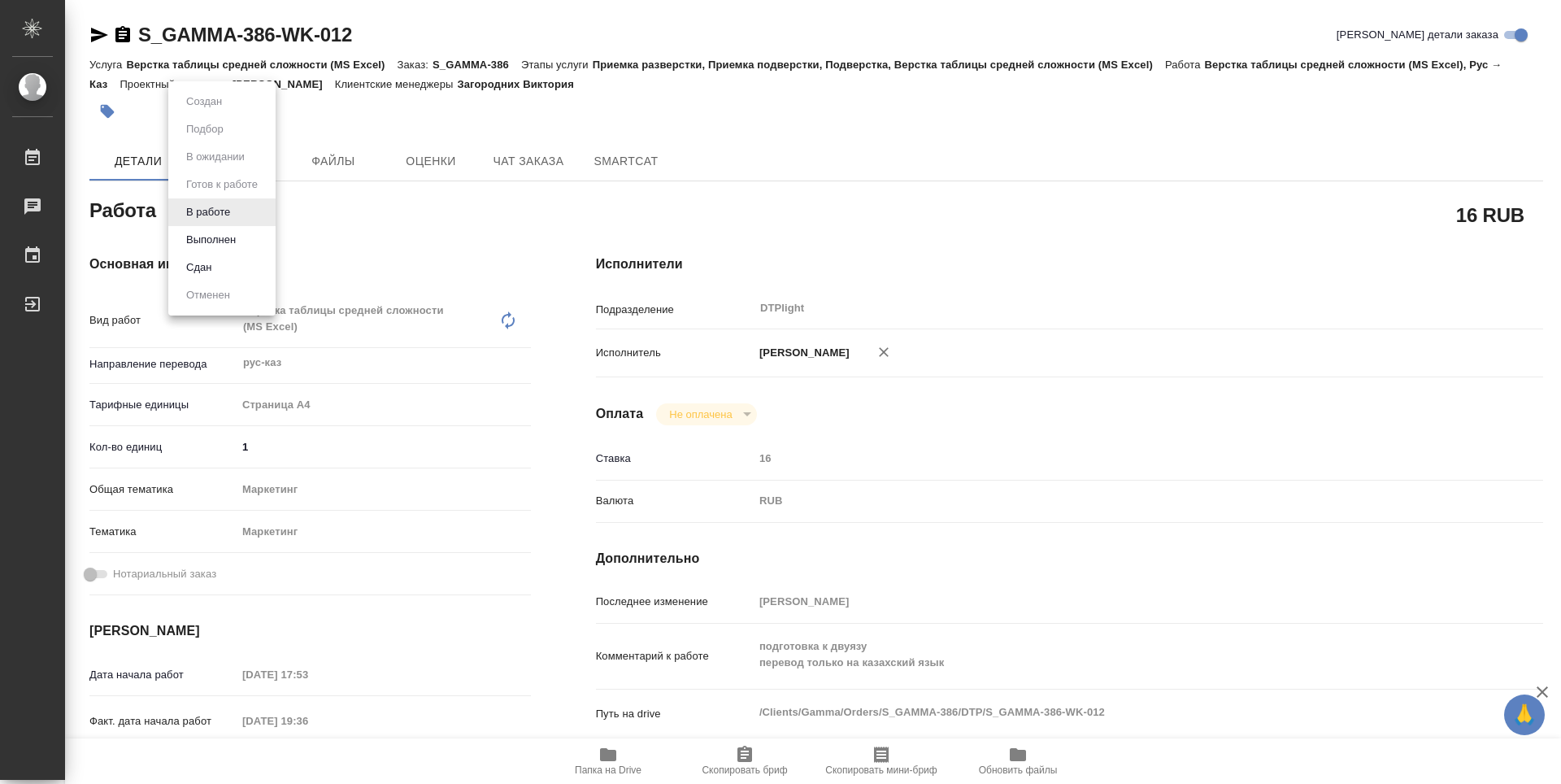
type textarea "x"
click at [210, 233] on button "Выполнен" at bounding box center [211, 240] width 59 height 18
type textarea "x"
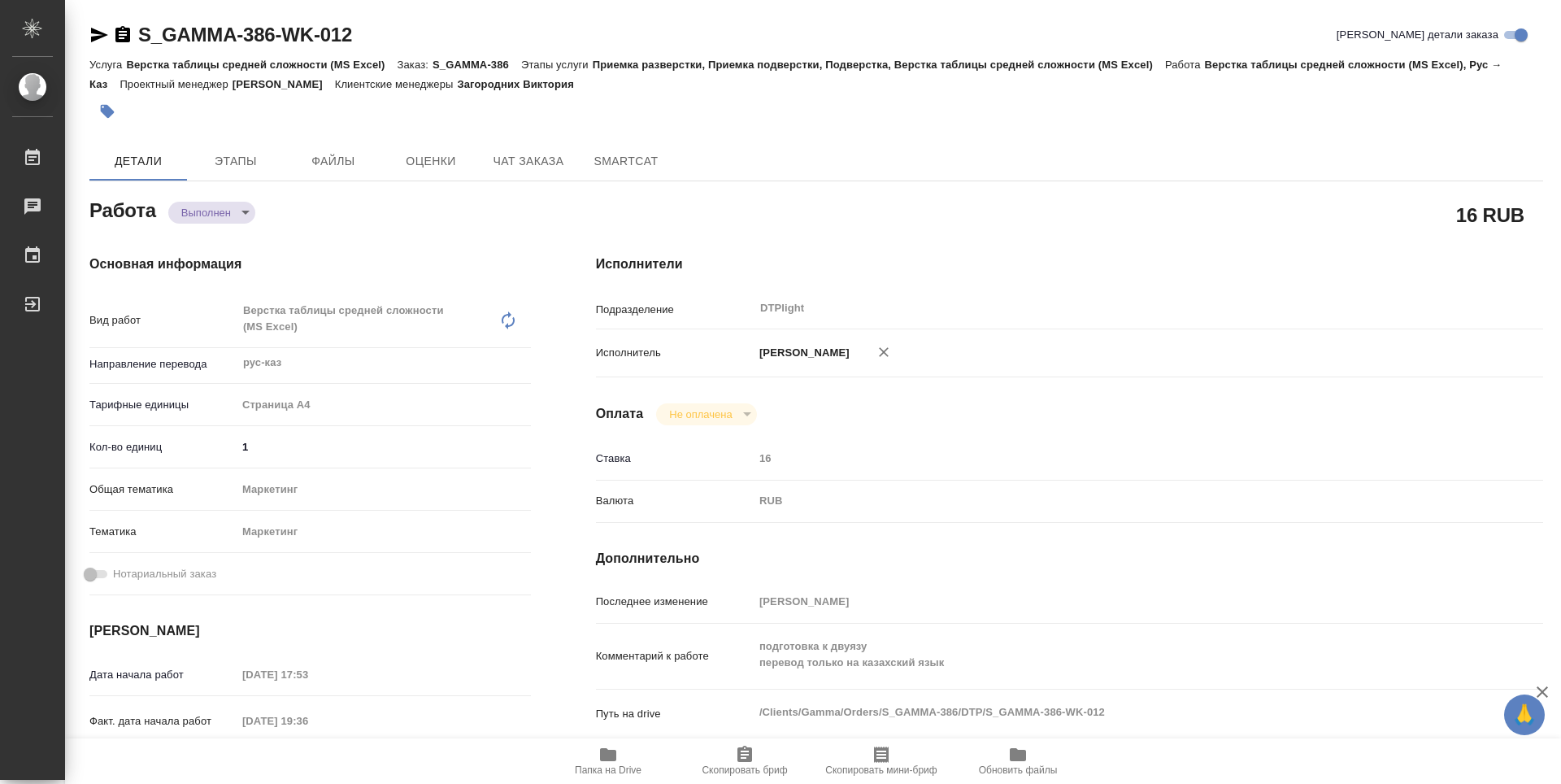
type textarea "x"
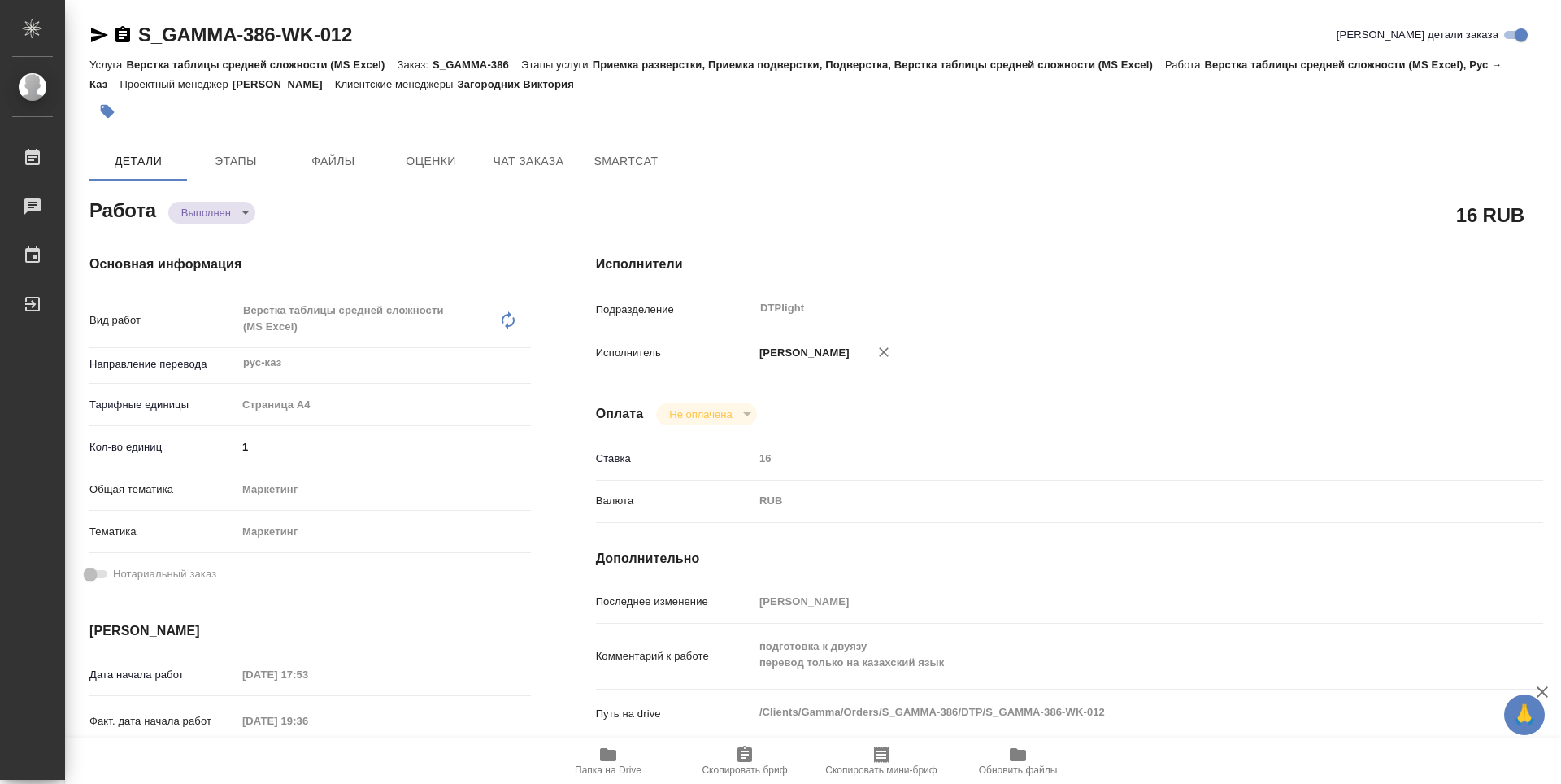
type textarea "x"
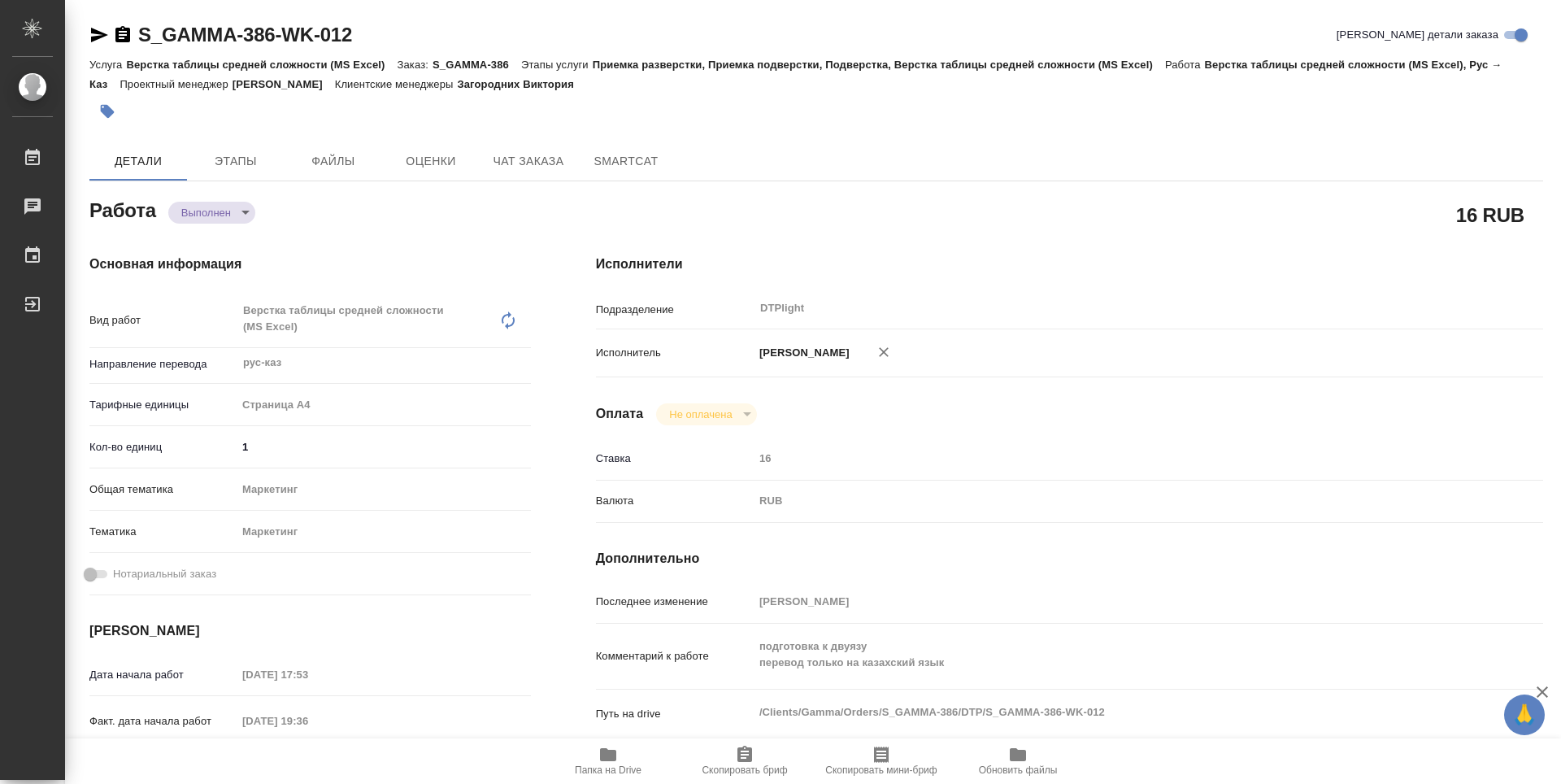
type textarea "x"
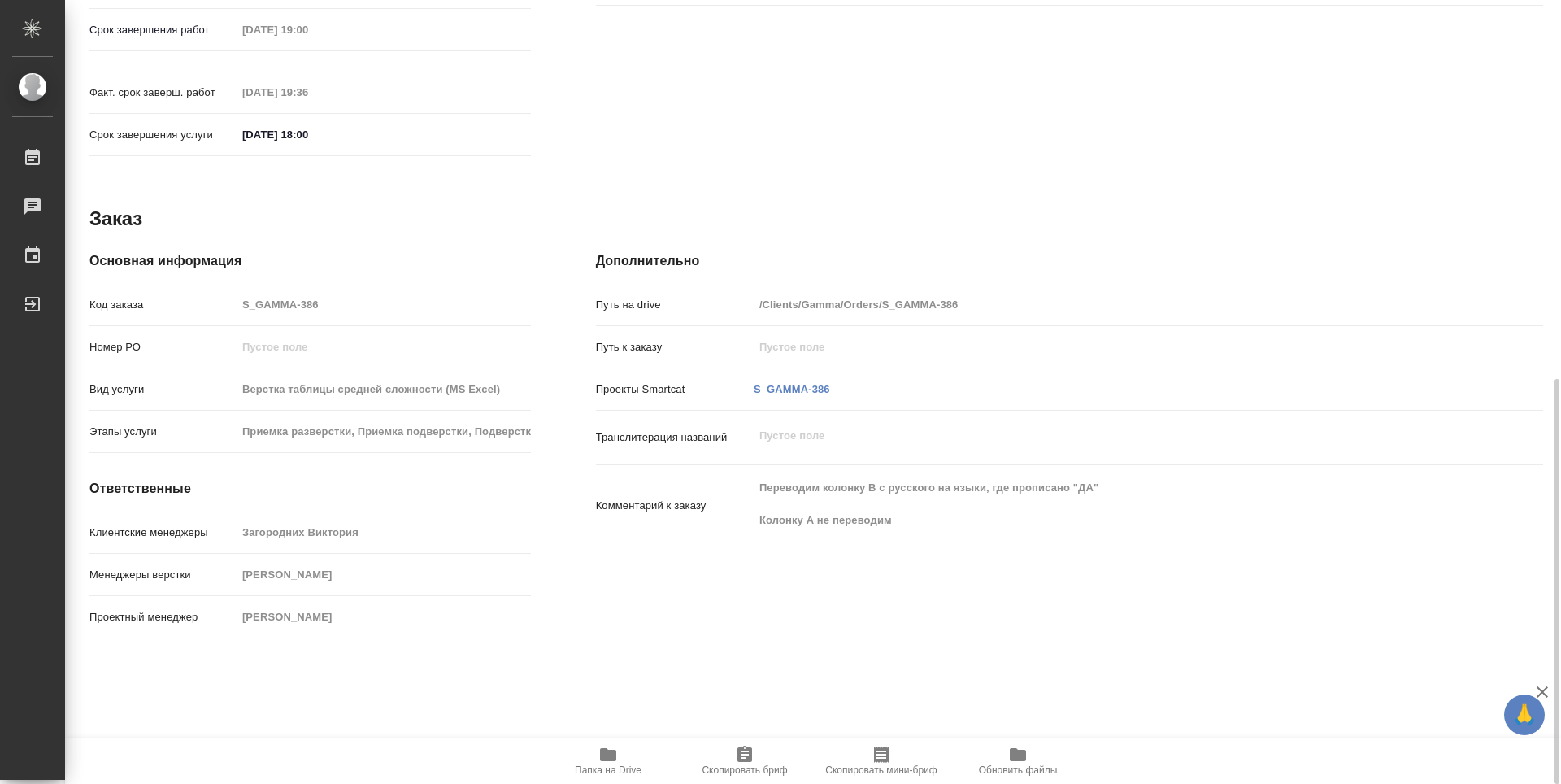
type textarea "x"
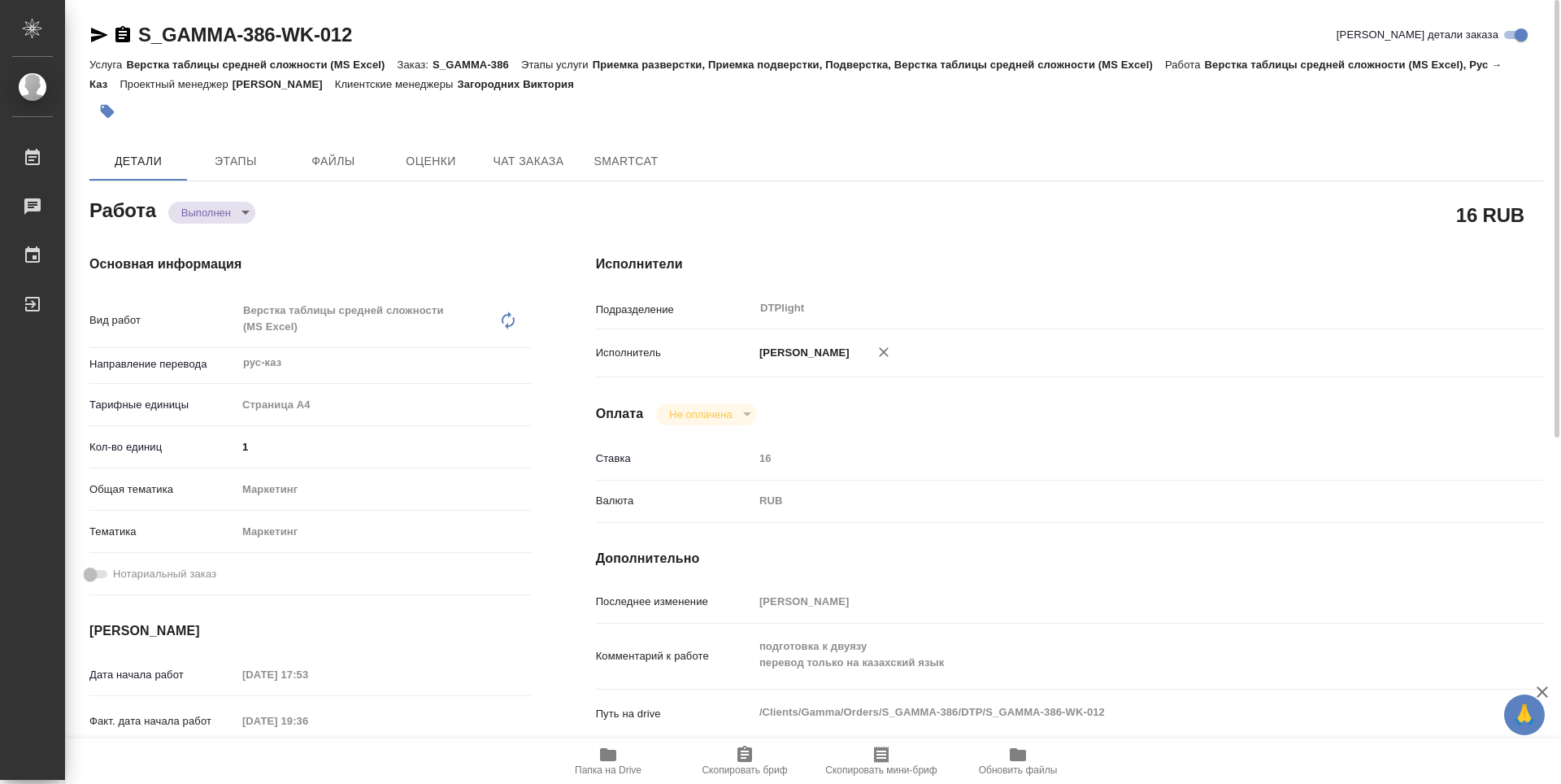
type textarea "x"
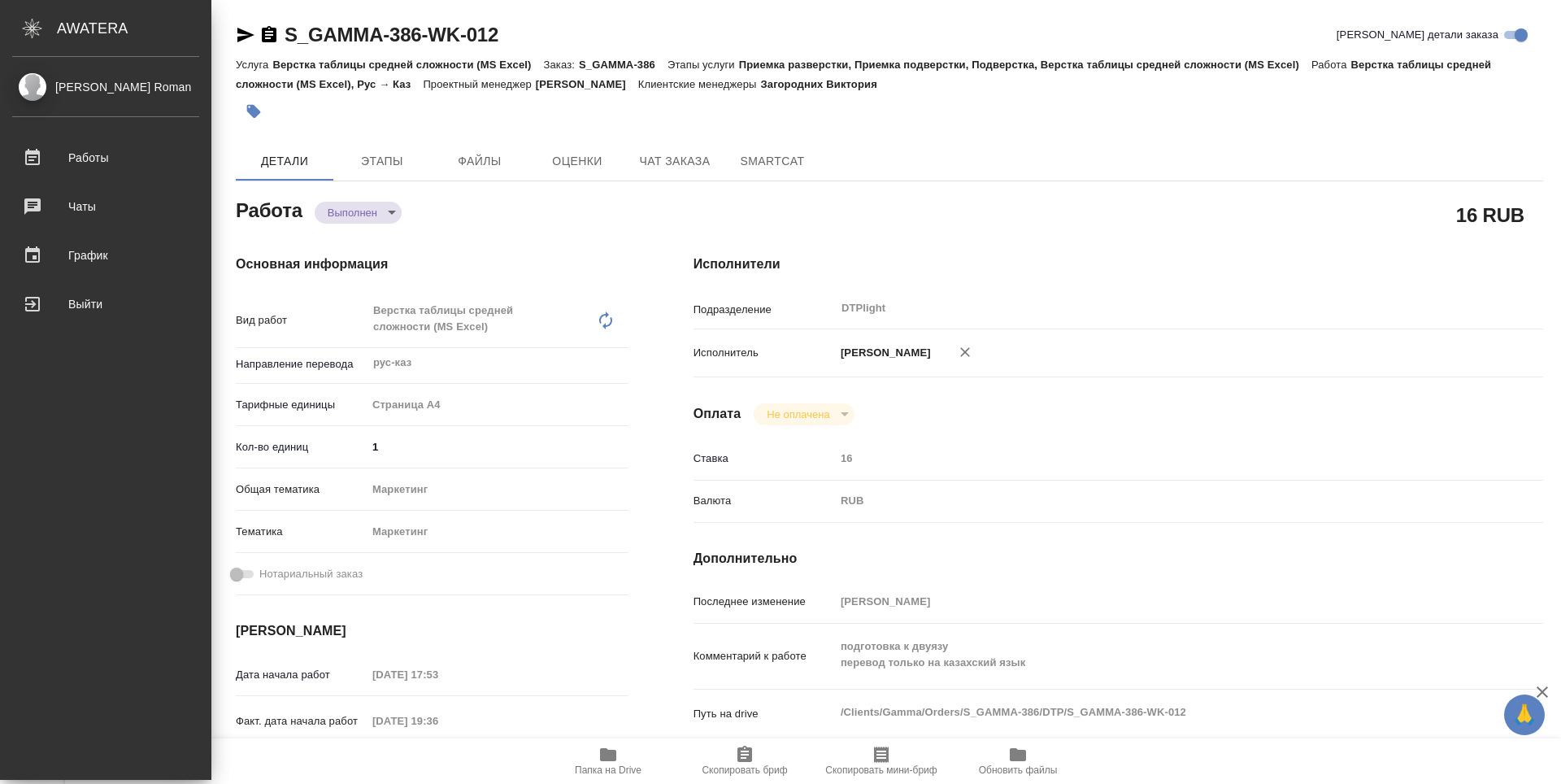
type textarea "x"
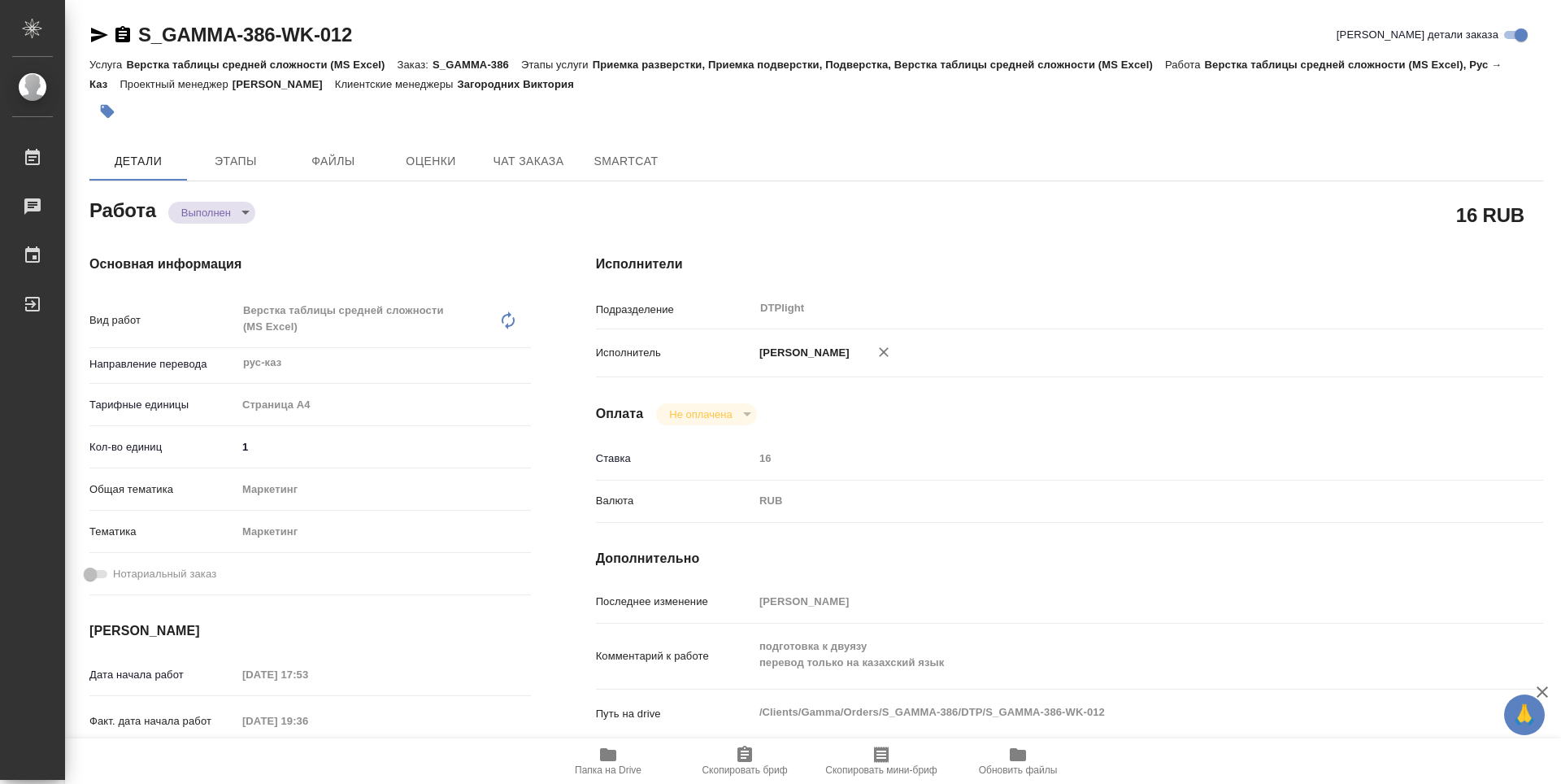
click at [127, 35] on icon "button" at bounding box center [123, 34] width 15 height 16
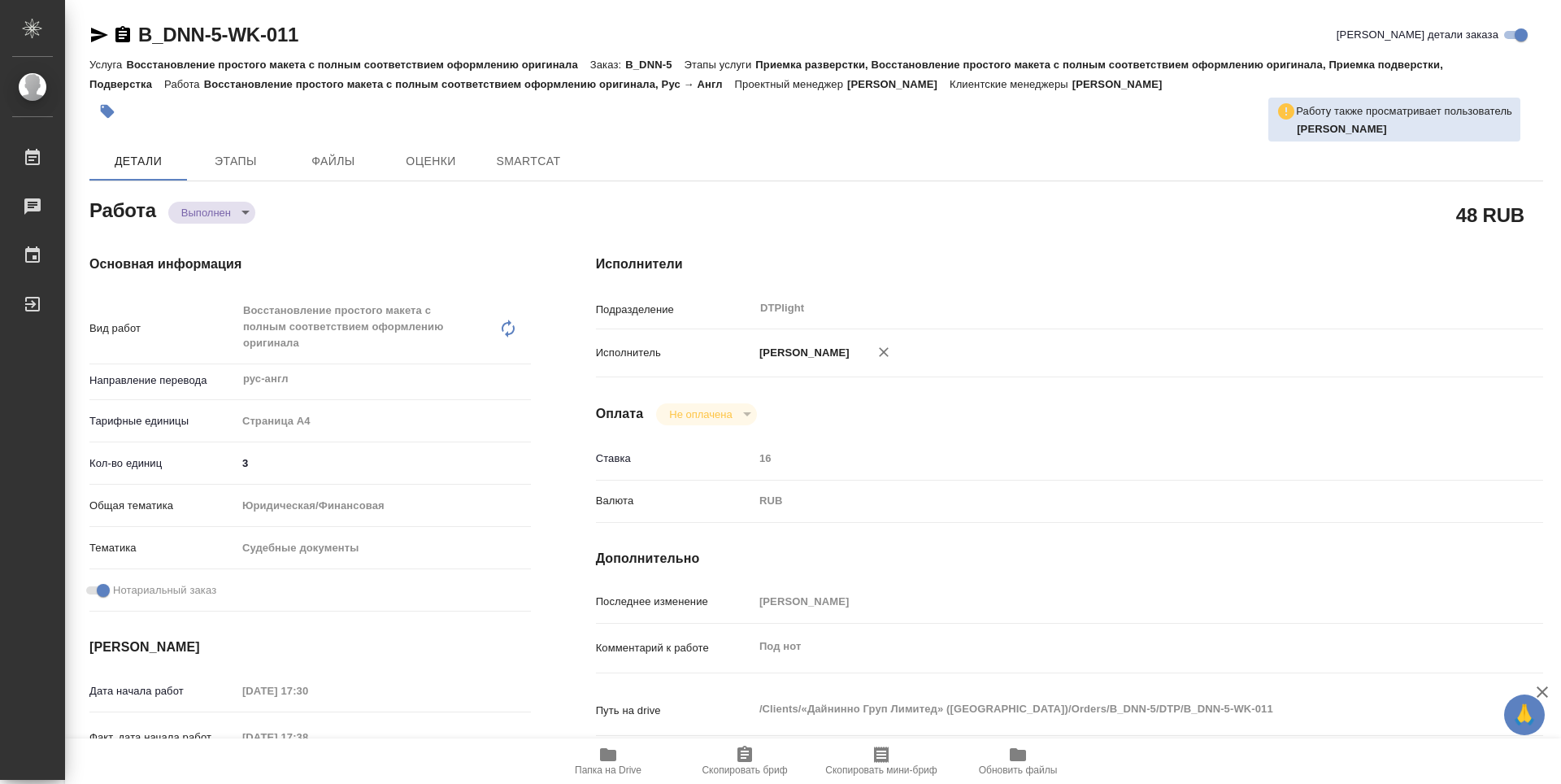
type textarea "x"
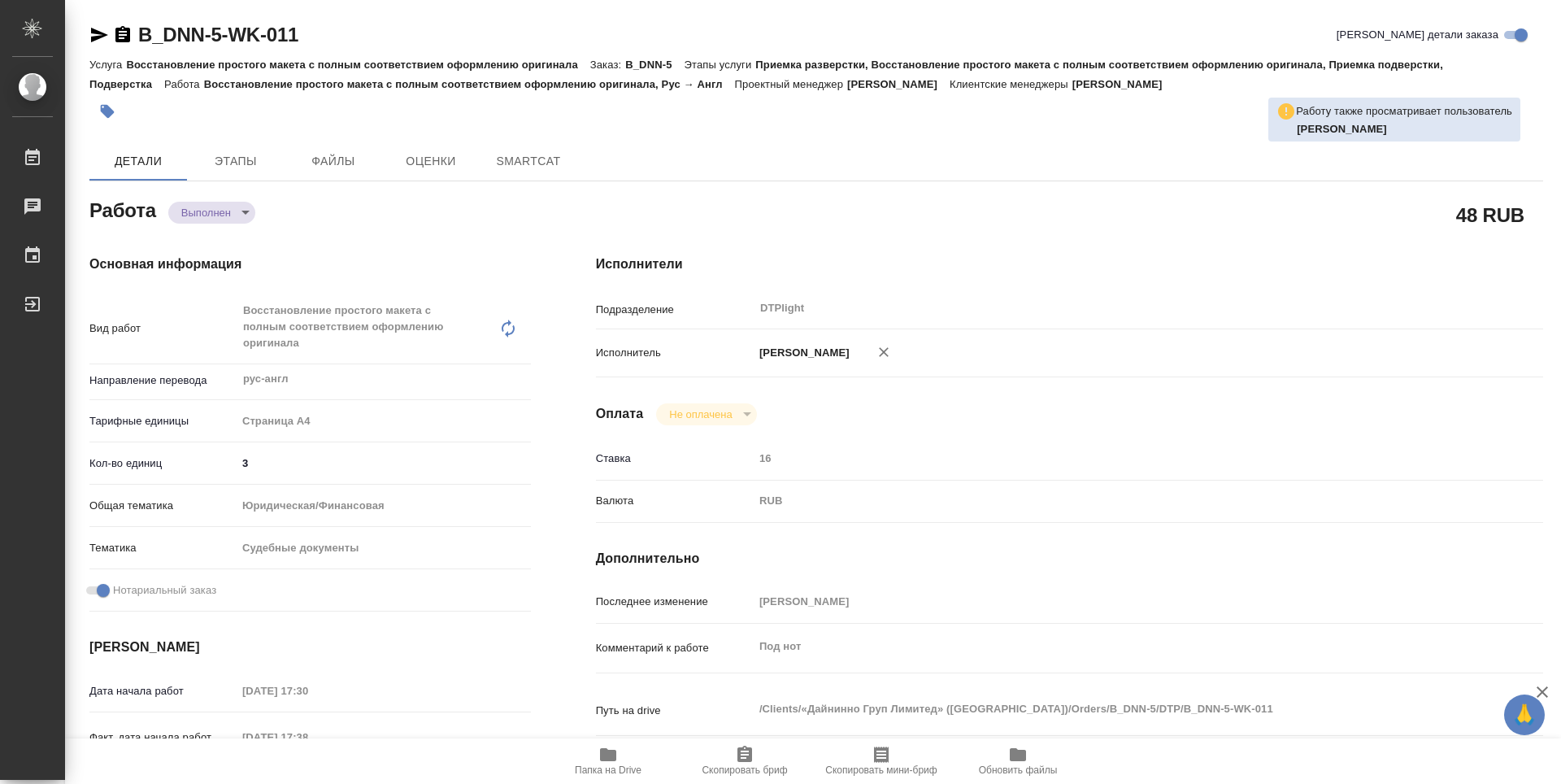
type textarea "x"
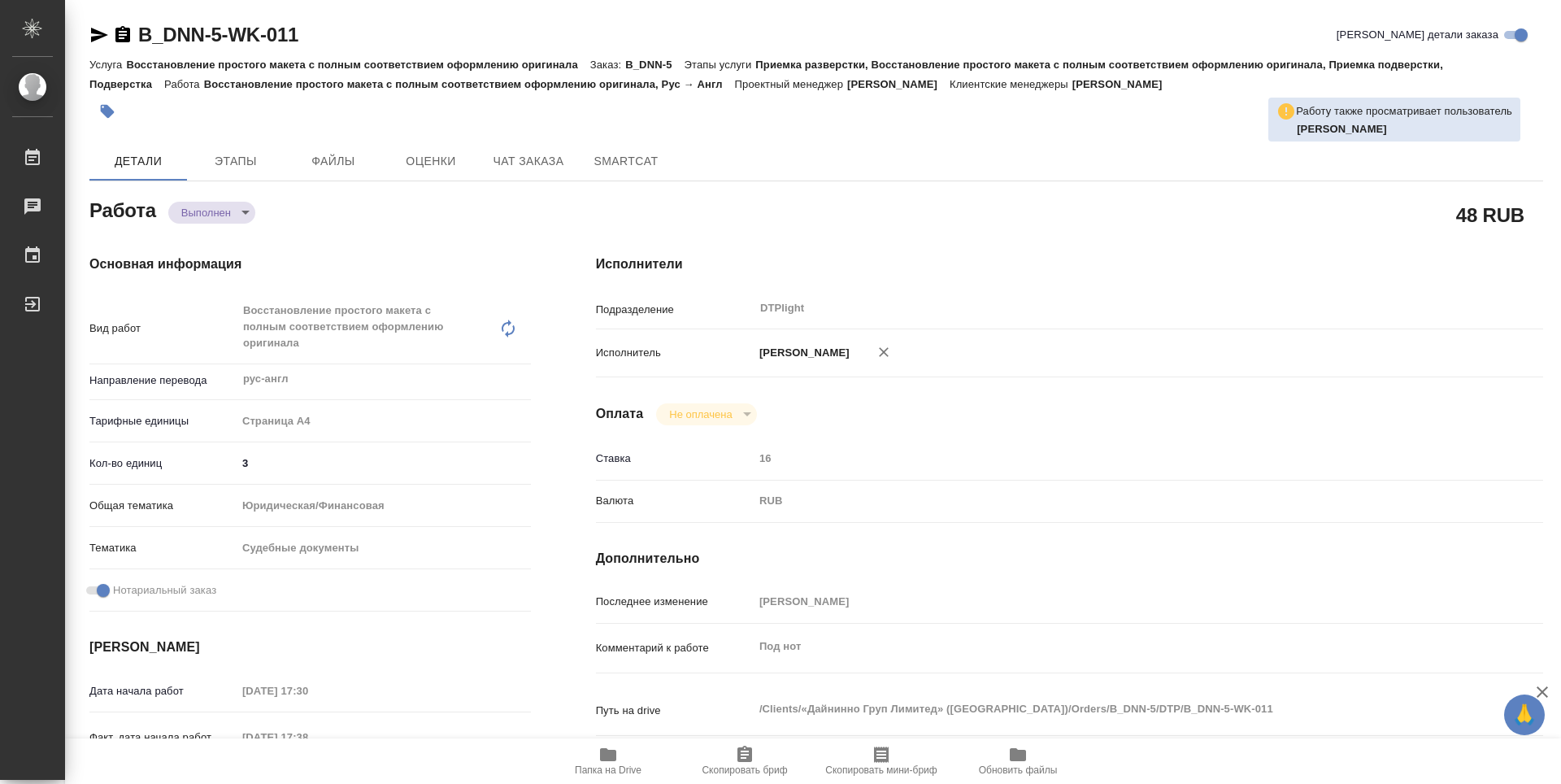
click at [117, 39] on icon "button" at bounding box center [123, 34] width 15 height 16
type textarea "x"
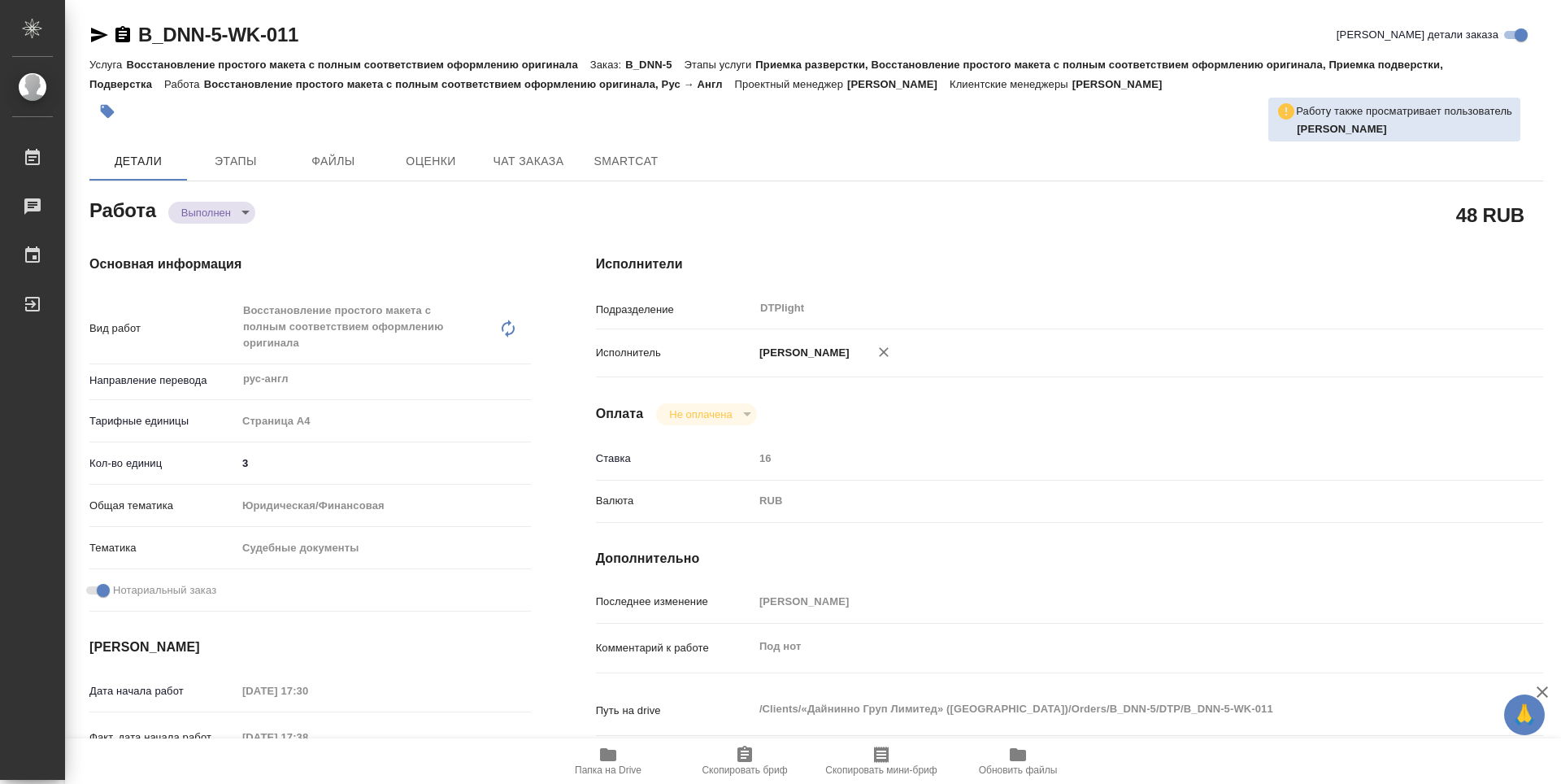
type textarea "x"
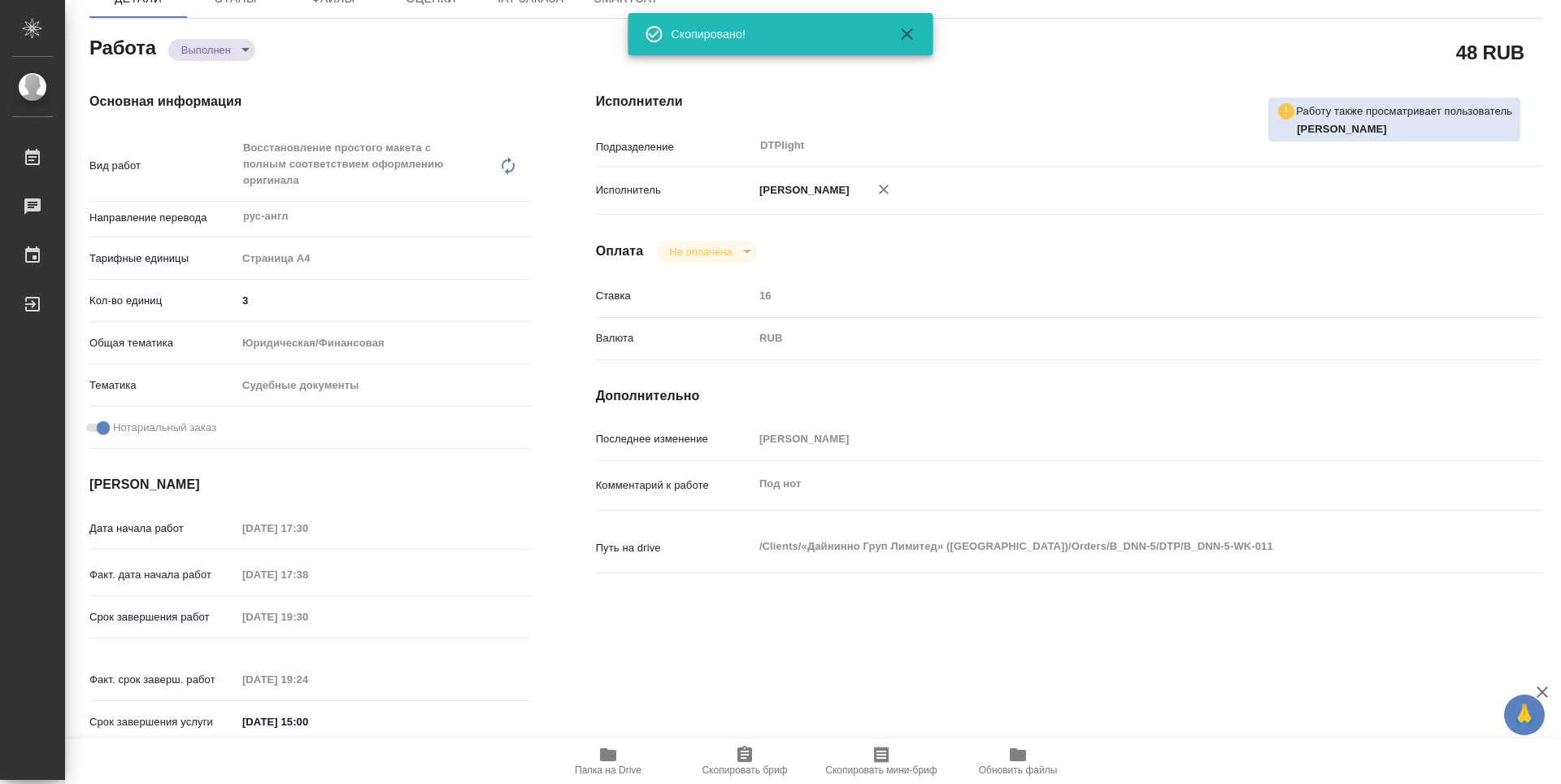
type textarea "x"
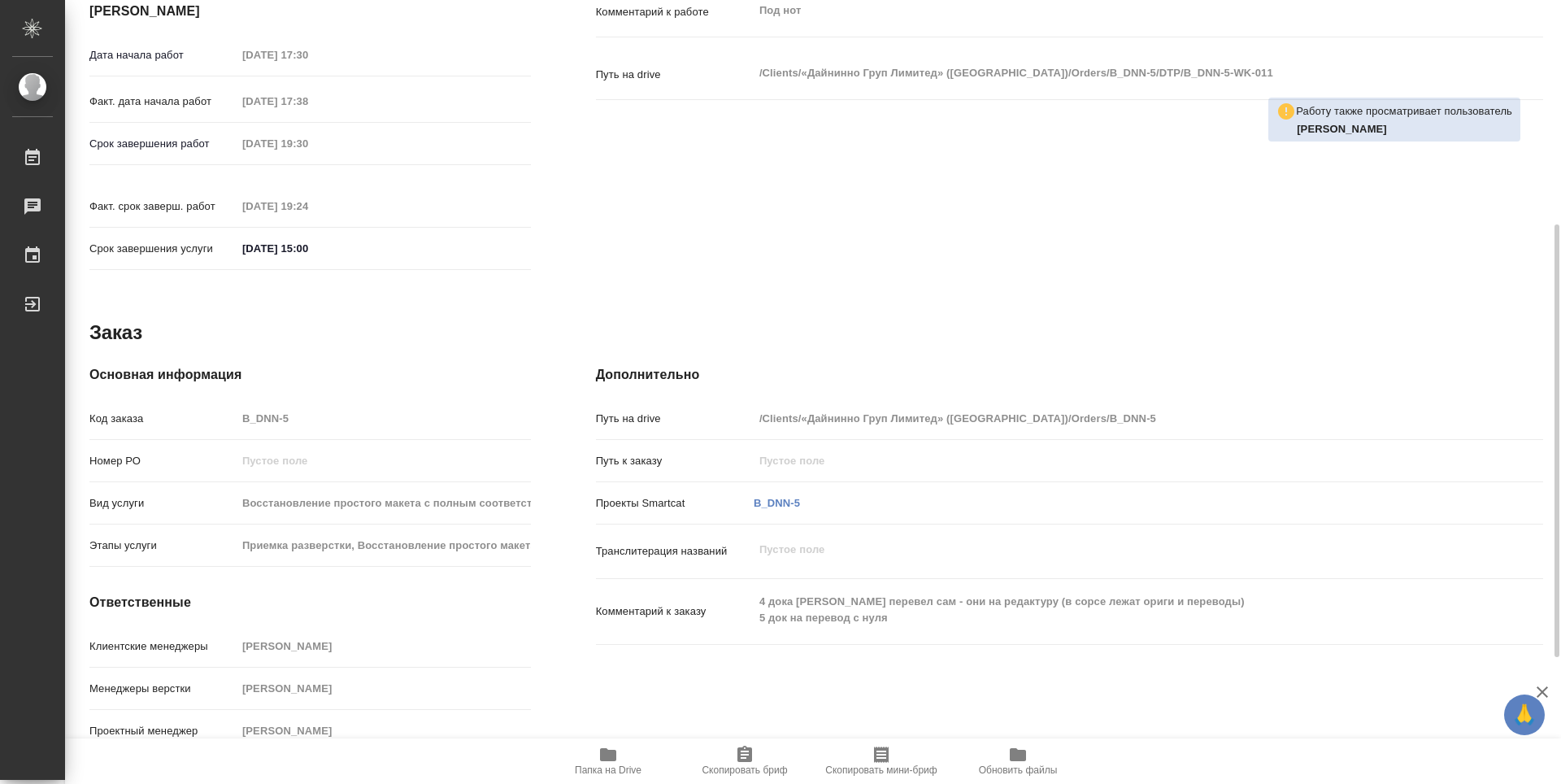
scroll to position [392, 0]
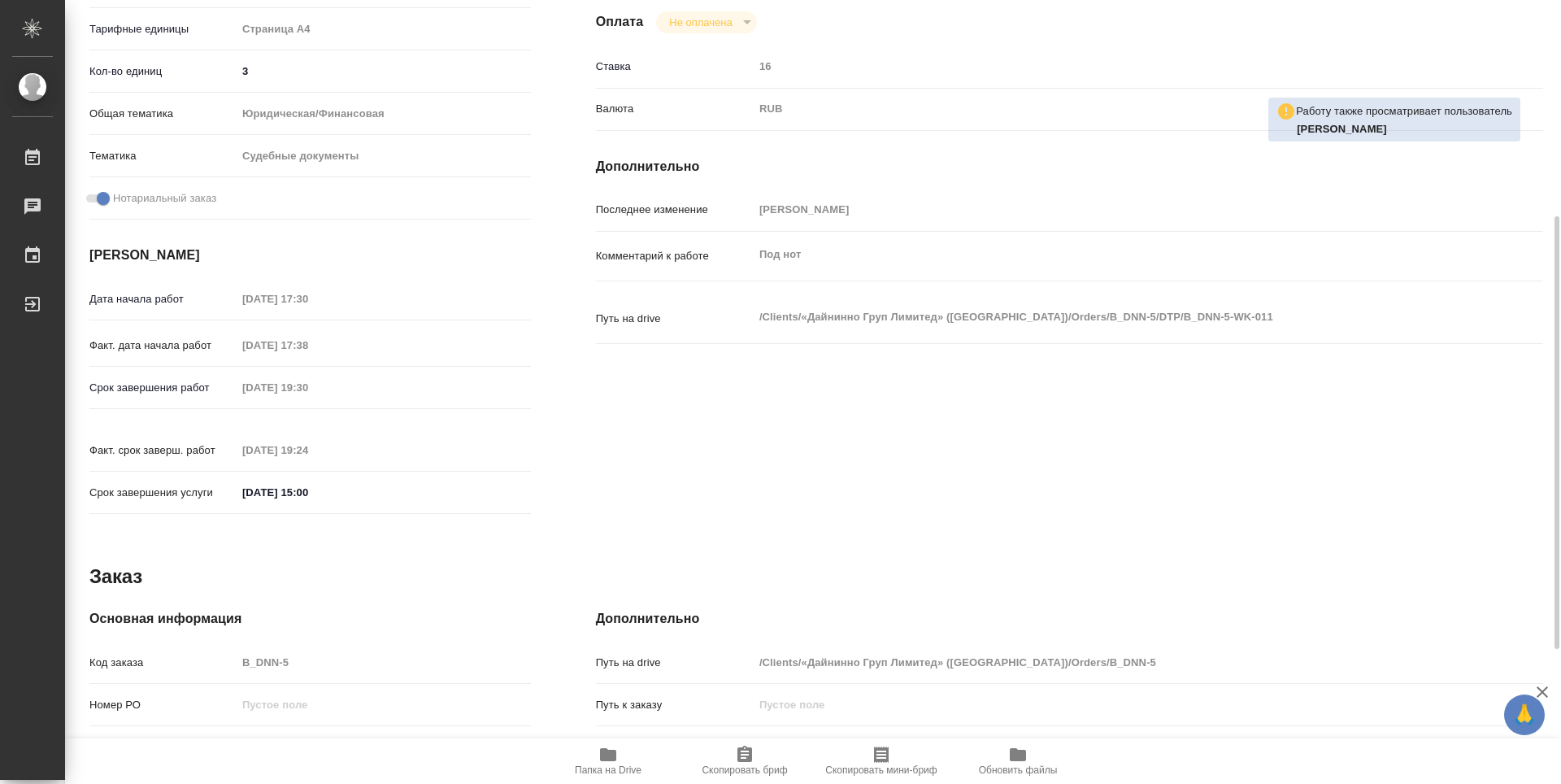
click at [589, 767] on span "Папка на Drive" at bounding box center [608, 770] width 67 height 11
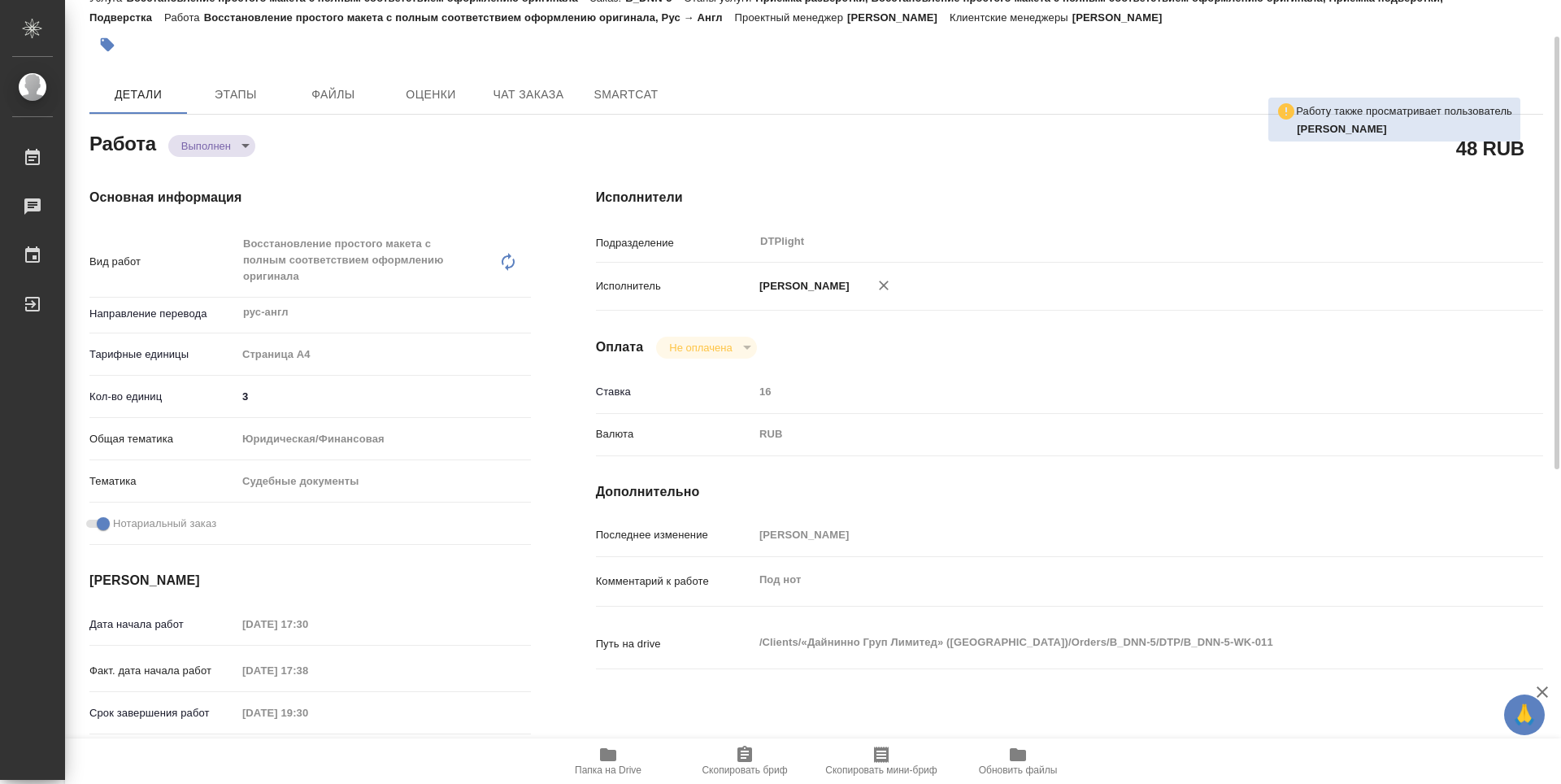
scroll to position [0, 0]
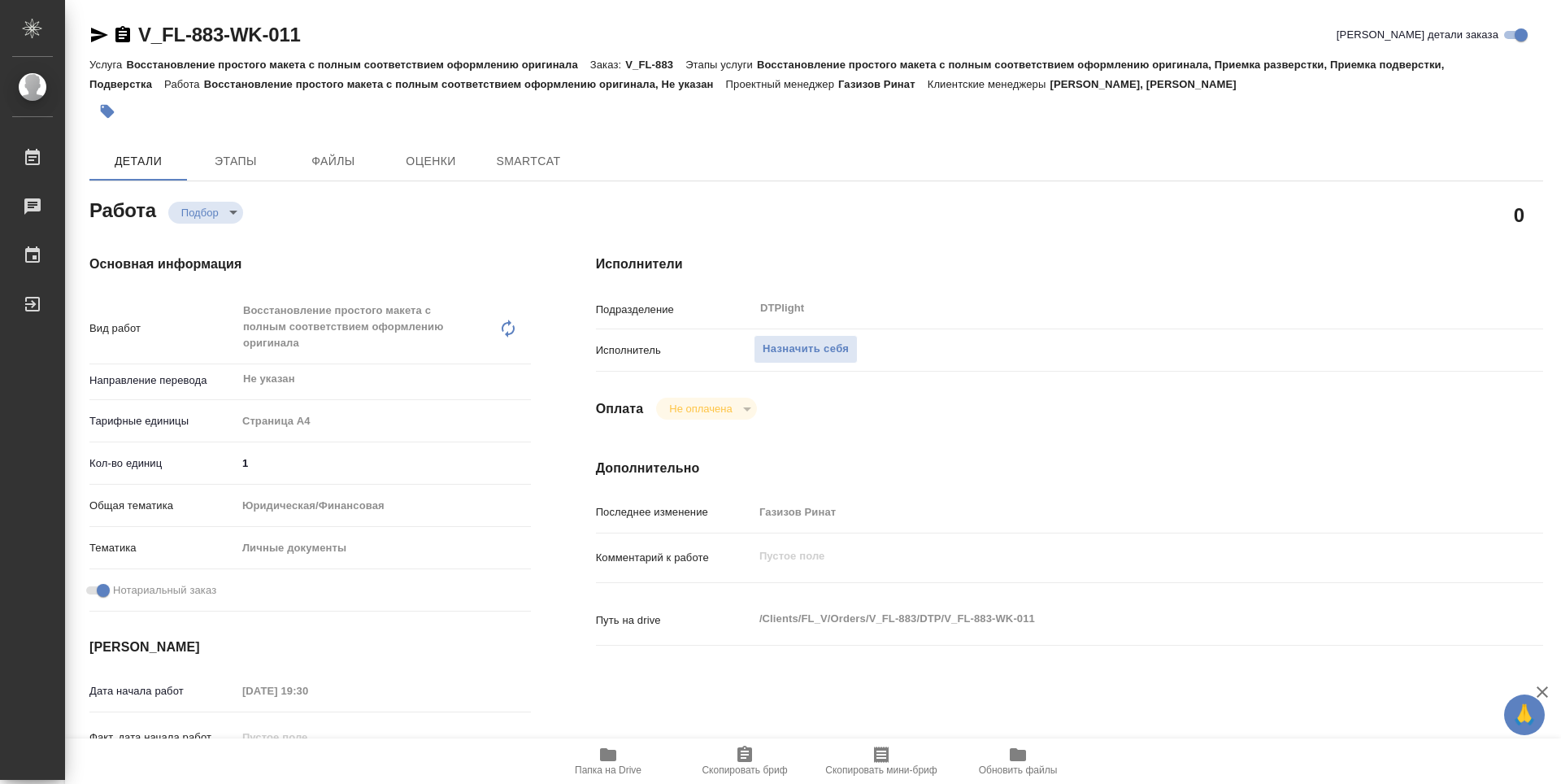
type textarea "x"
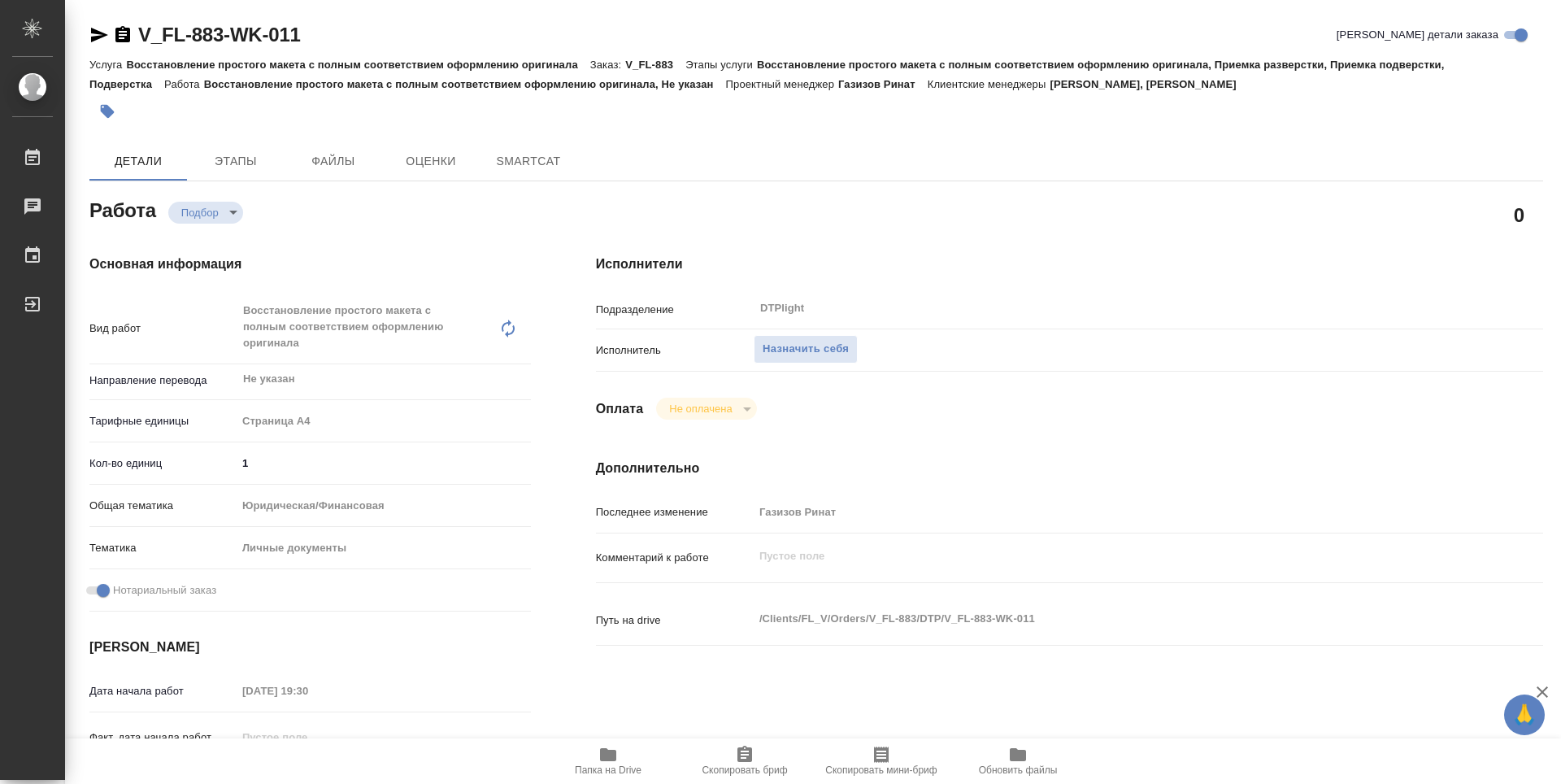
type textarea "x"
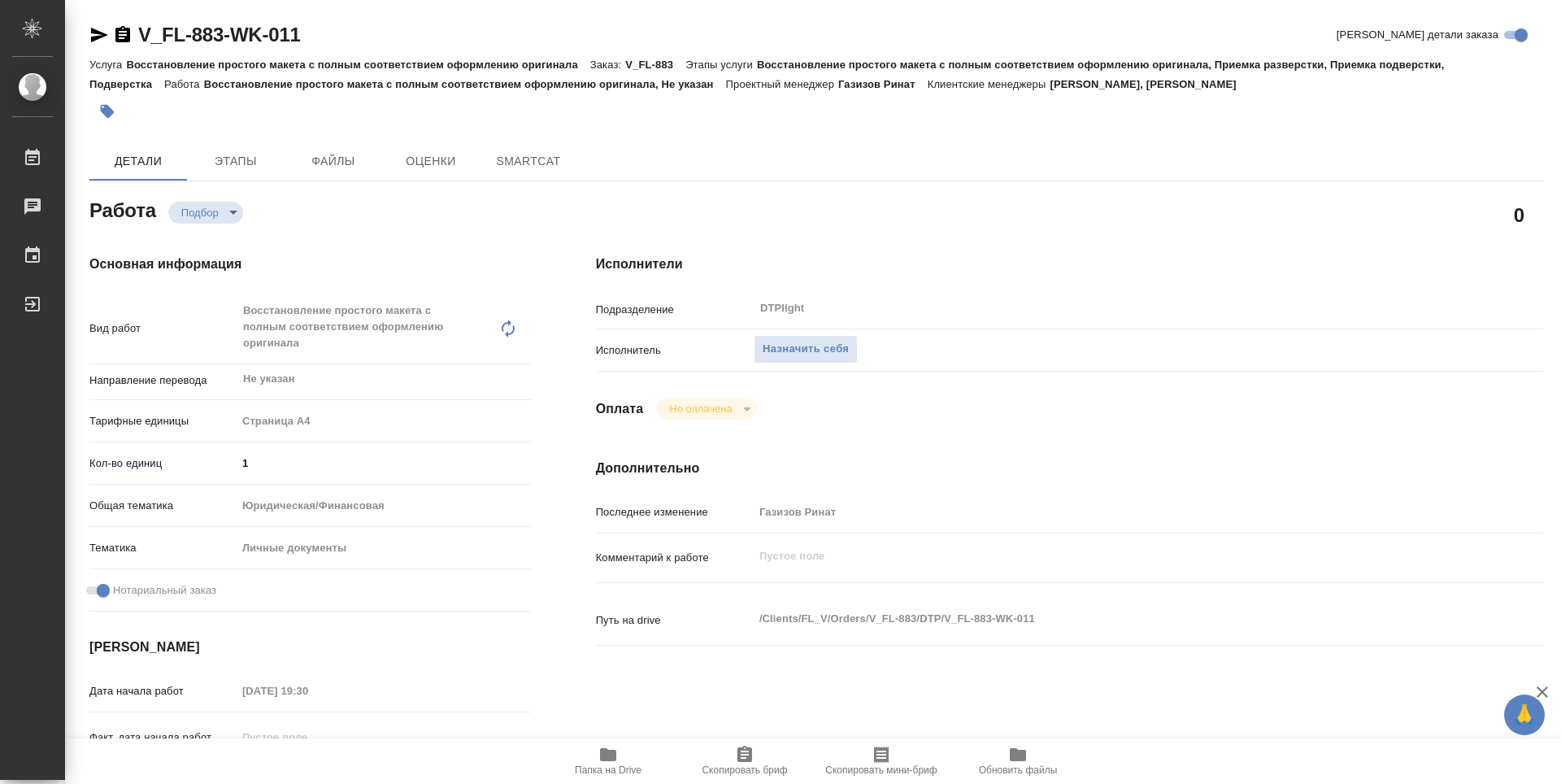
type textarea "x"
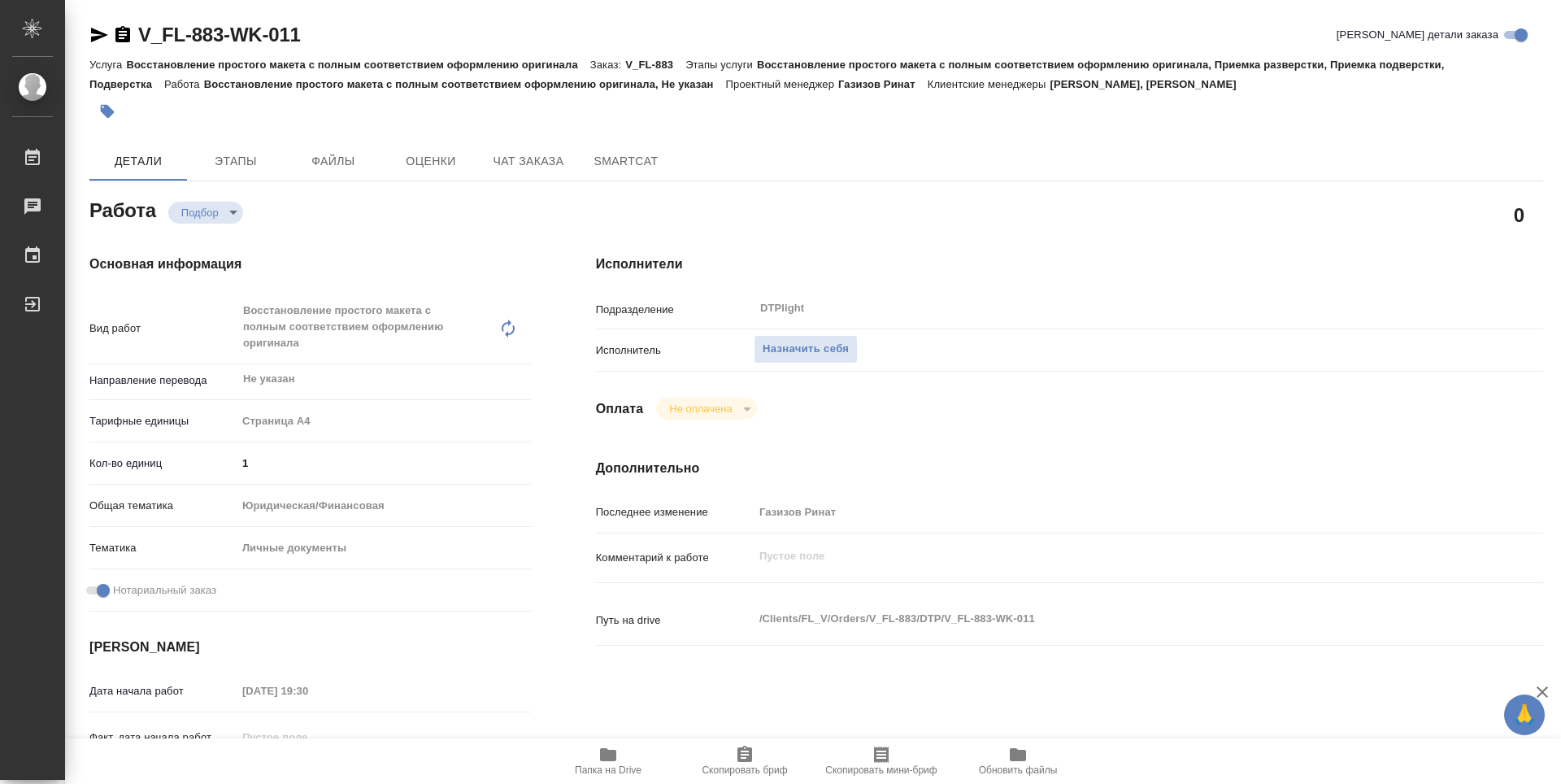
click at [600, 749] on icon "button" at bounding box center [608, 755] width 20 height 20
type textarea "x"
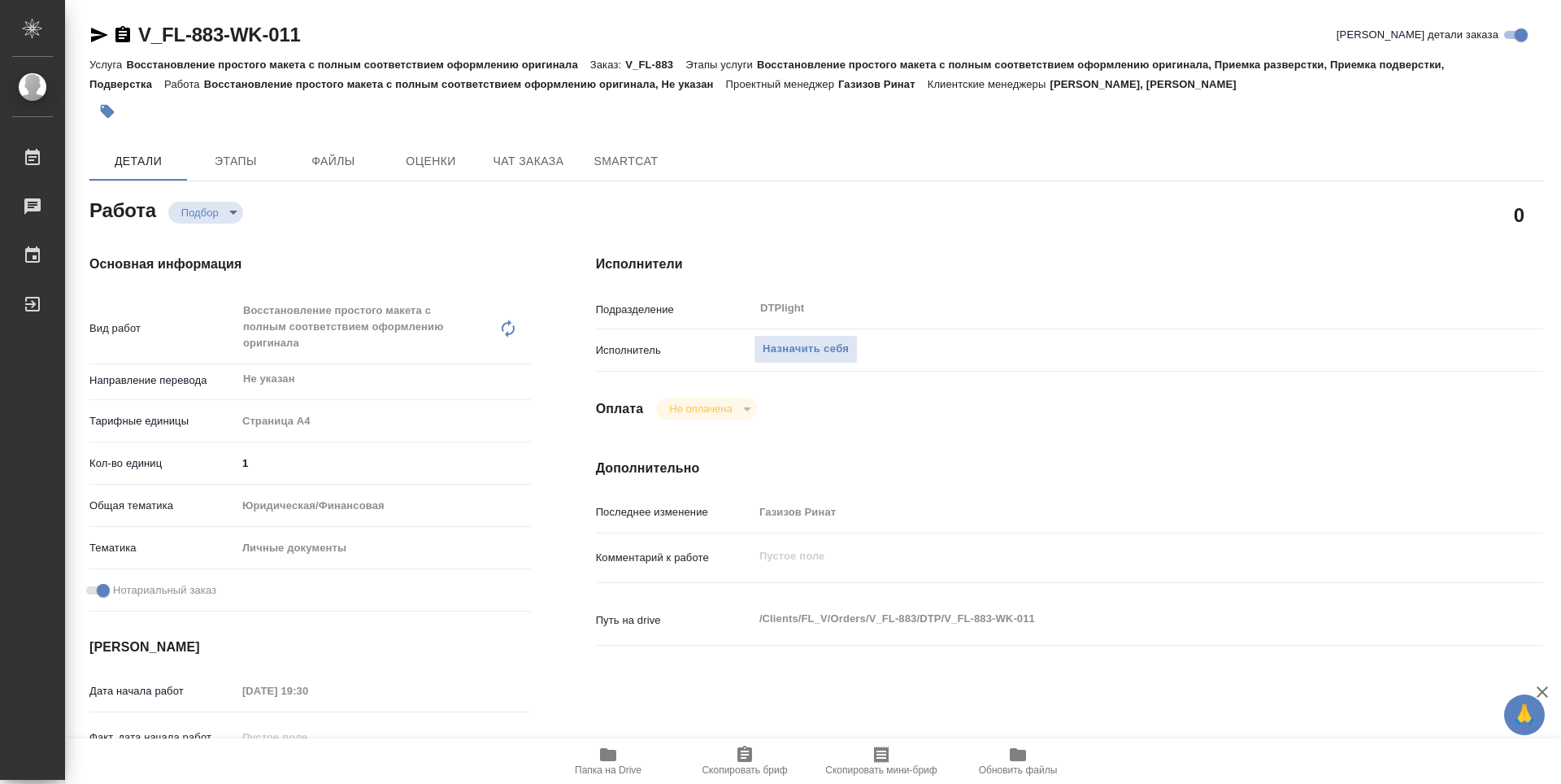
type textarea "x"
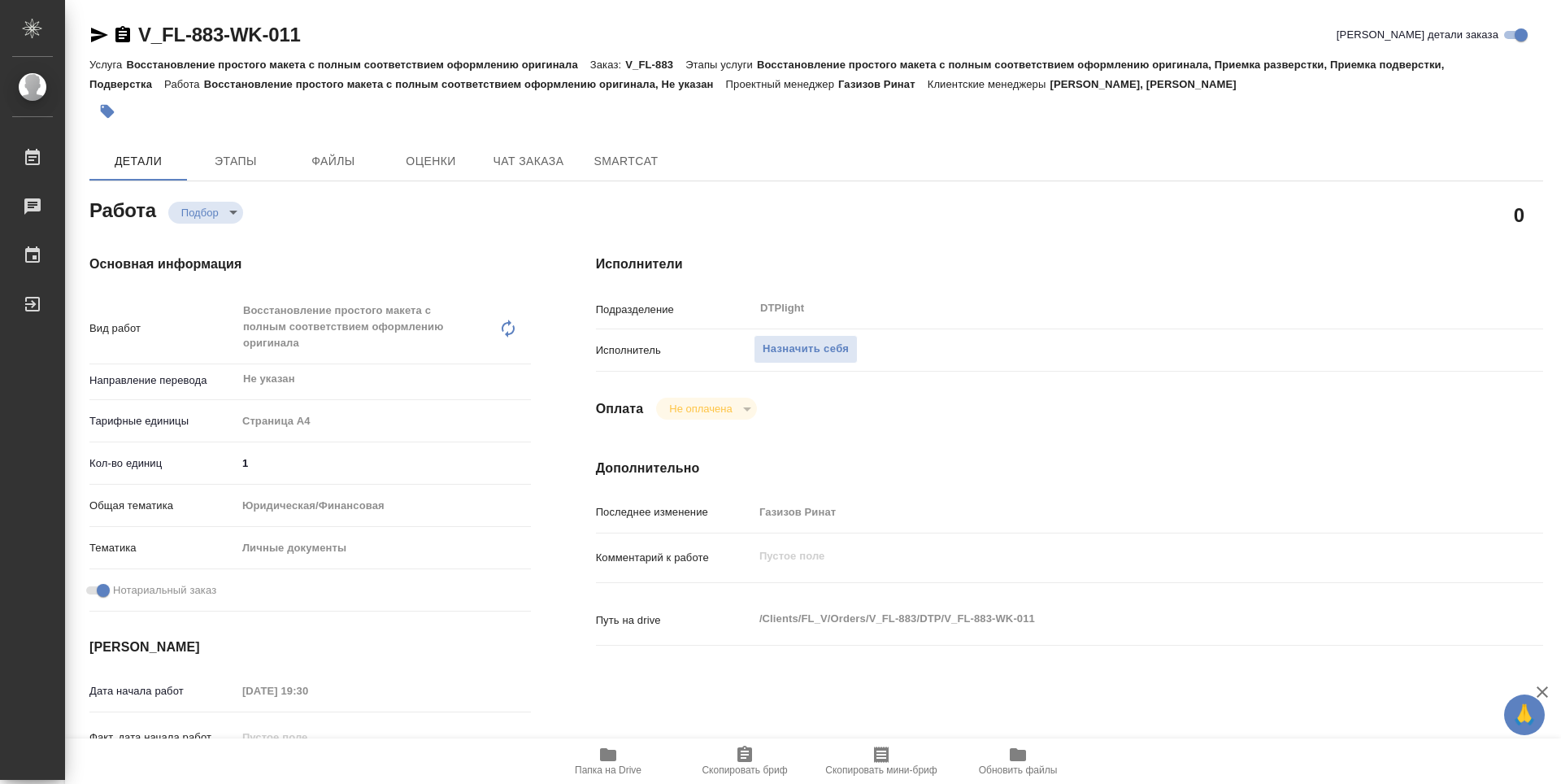
type textarea "x"
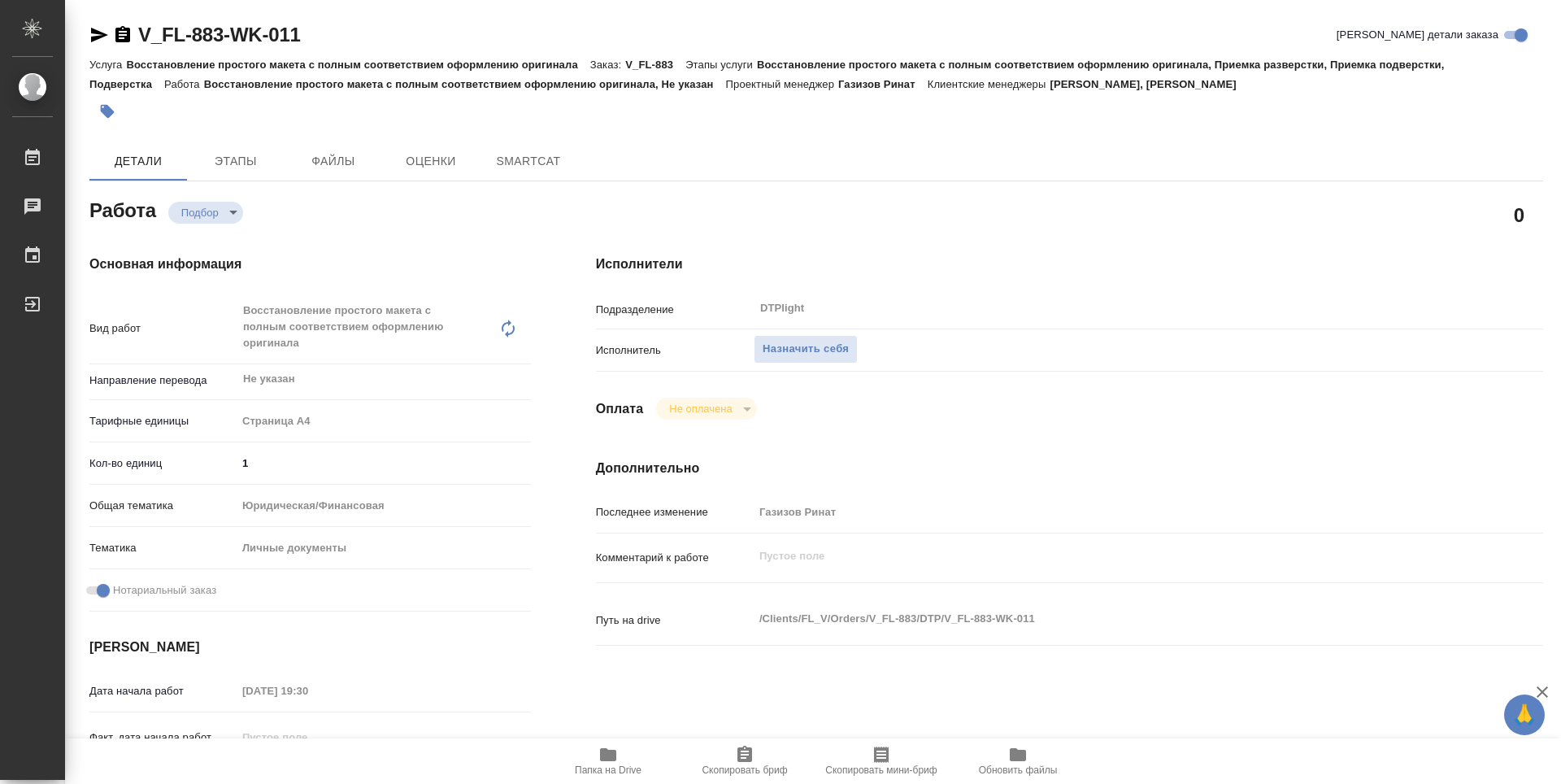
type textarea "x"
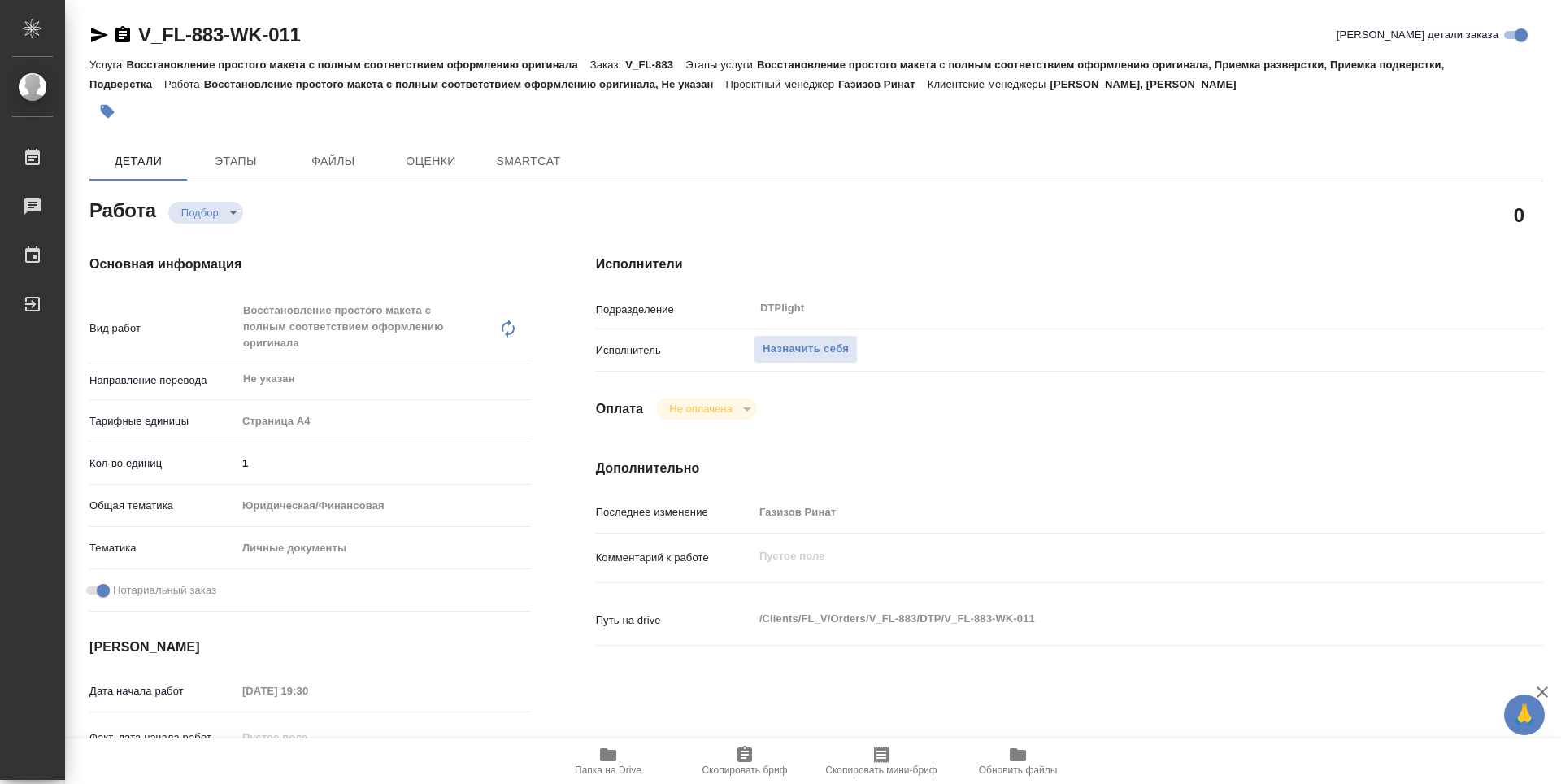
type textarea "x"
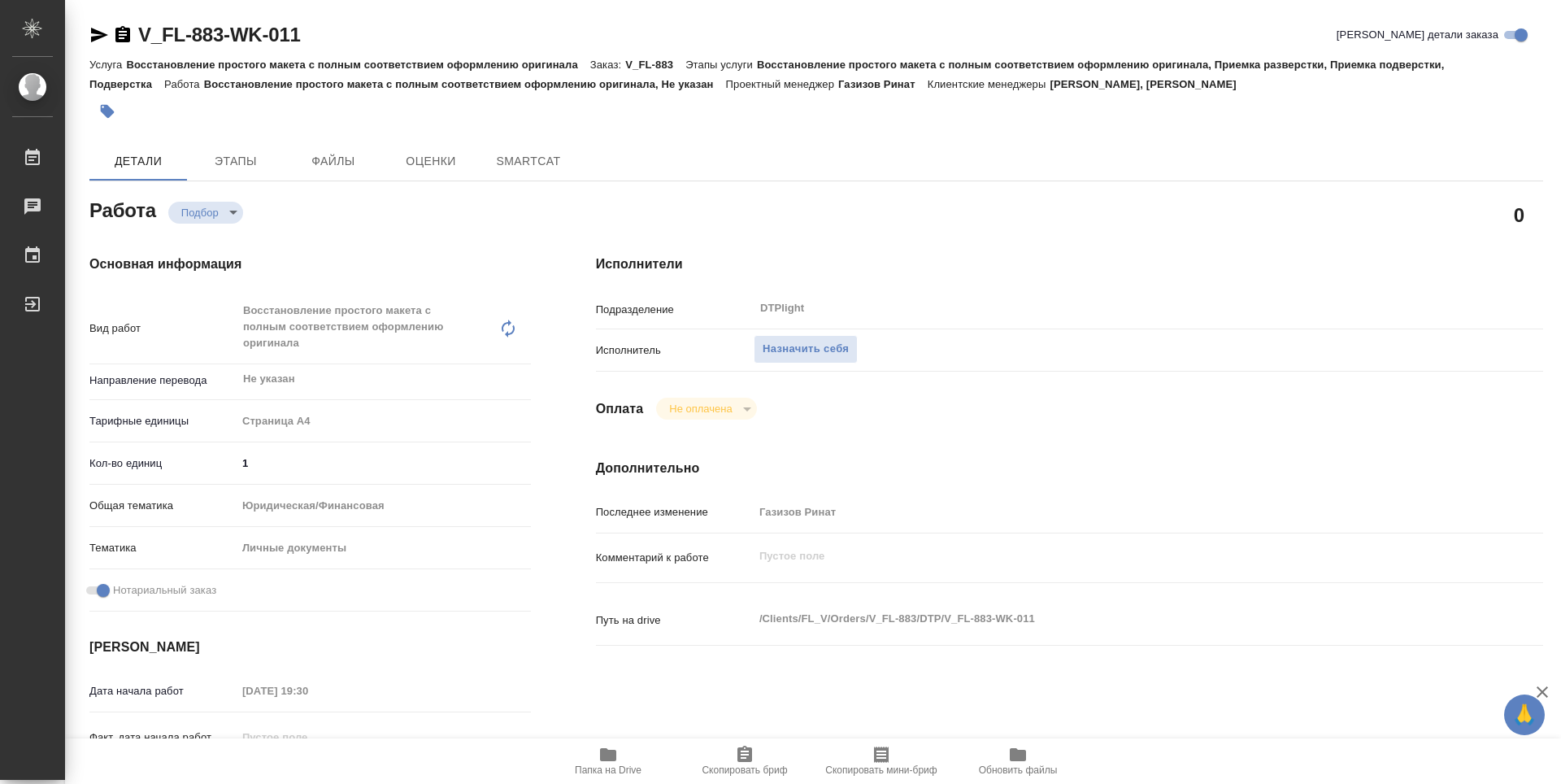
type textarea "x"
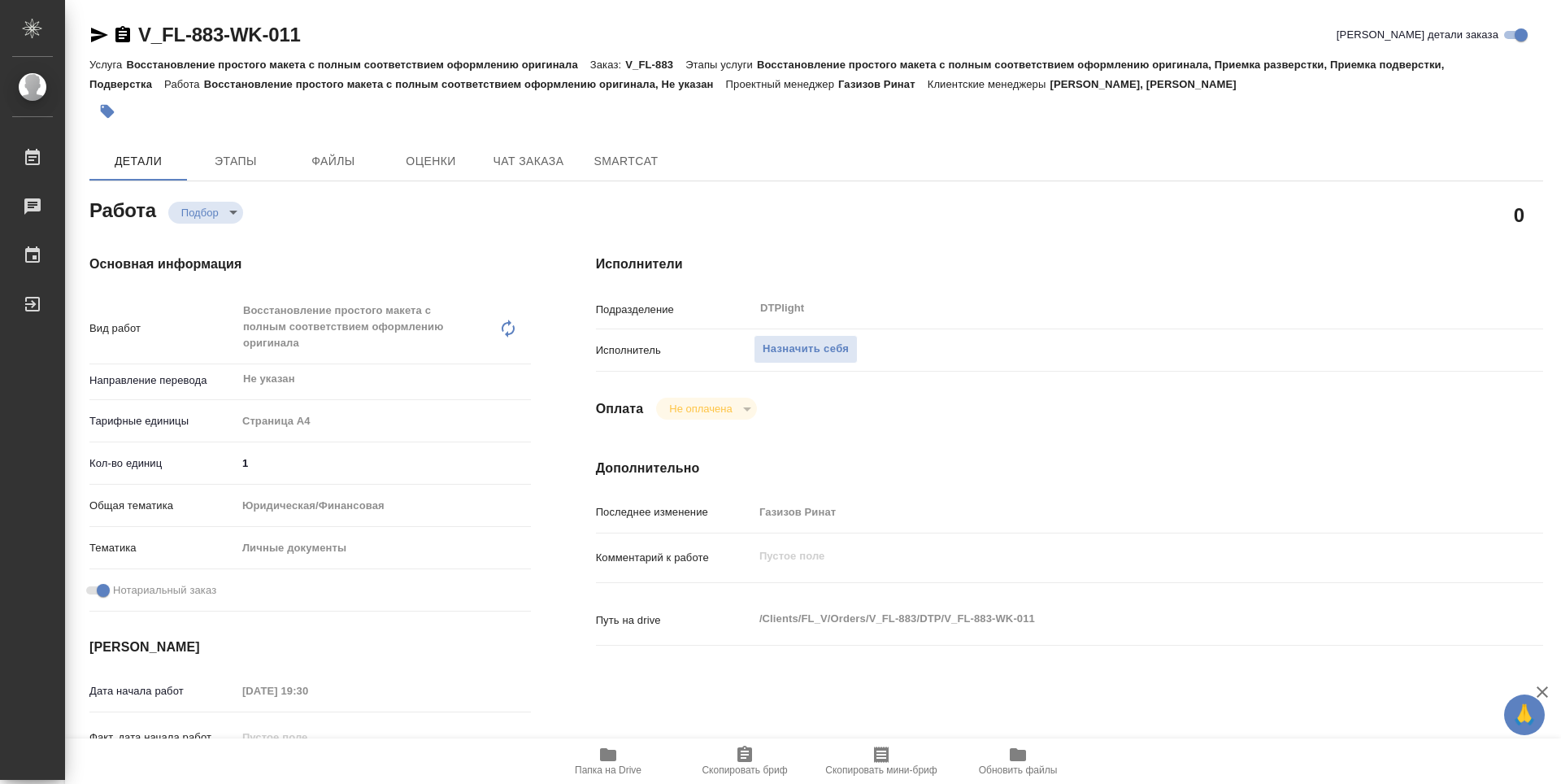
type textarea "x"
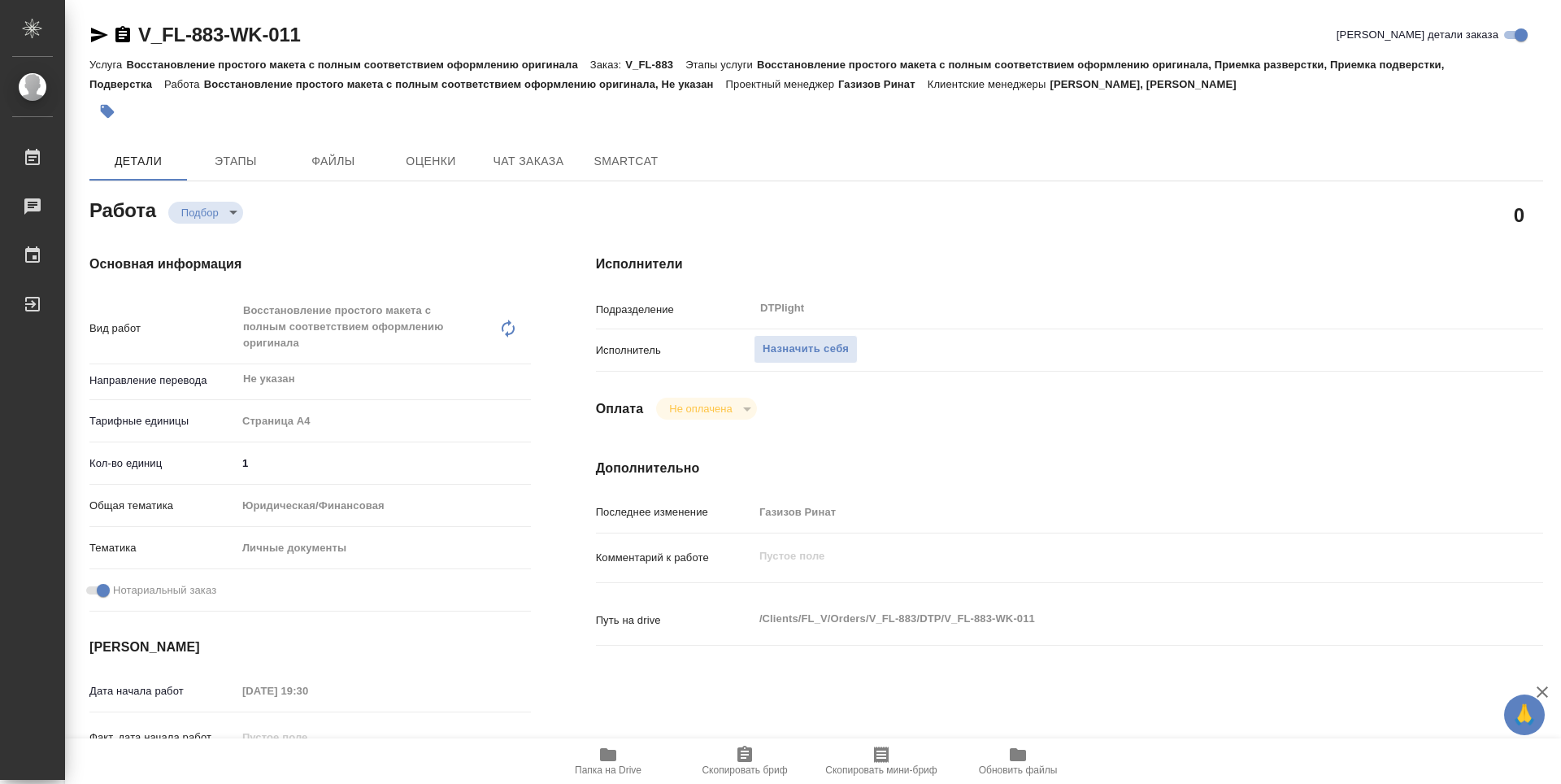
type textarea "x"
click at [806, 347] on span "Назначить себя" at bounding box center [806, 349] width 86 height 19
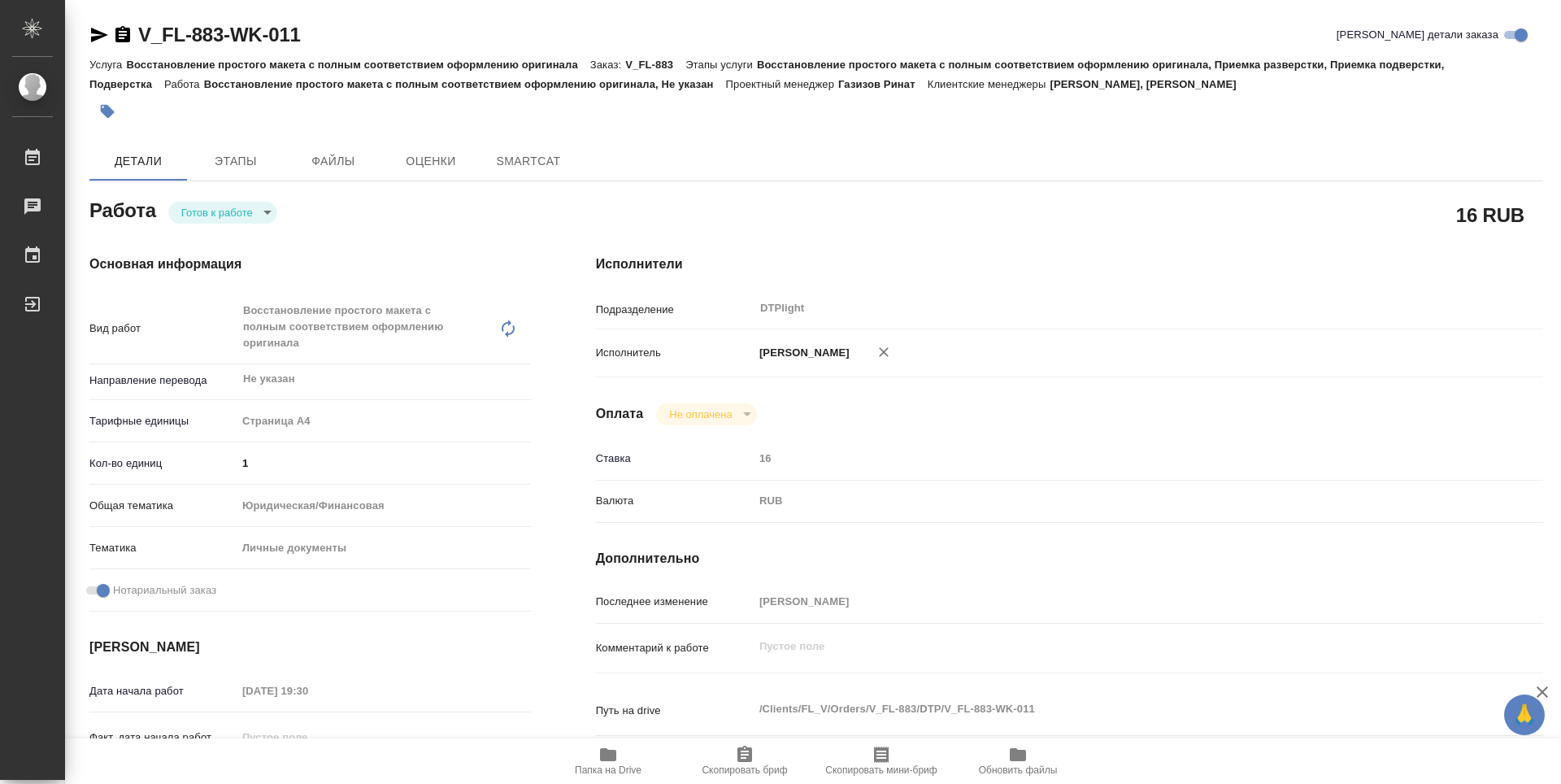
type textarea "x"
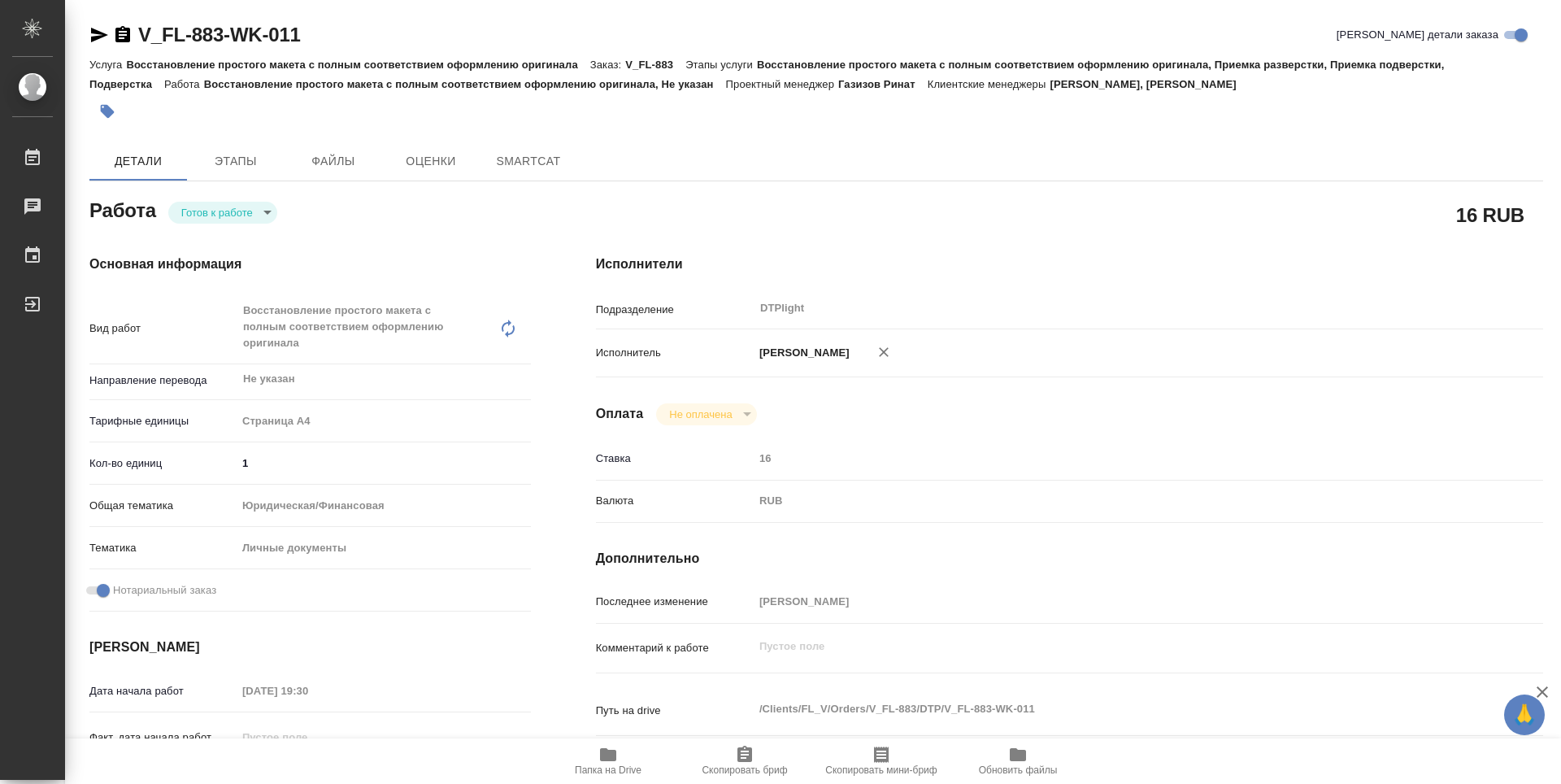
type textarea "x"
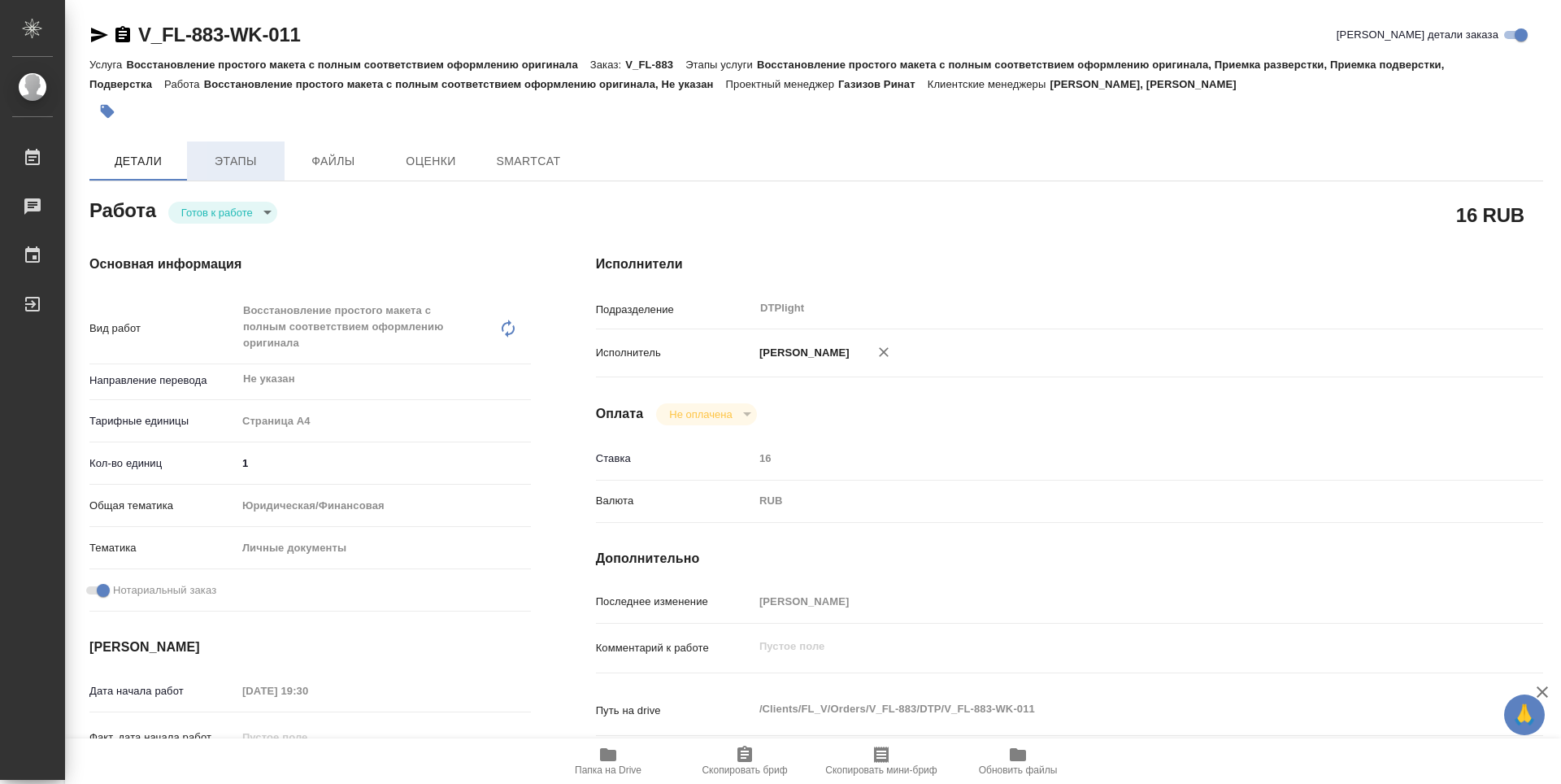
type textarea "x"
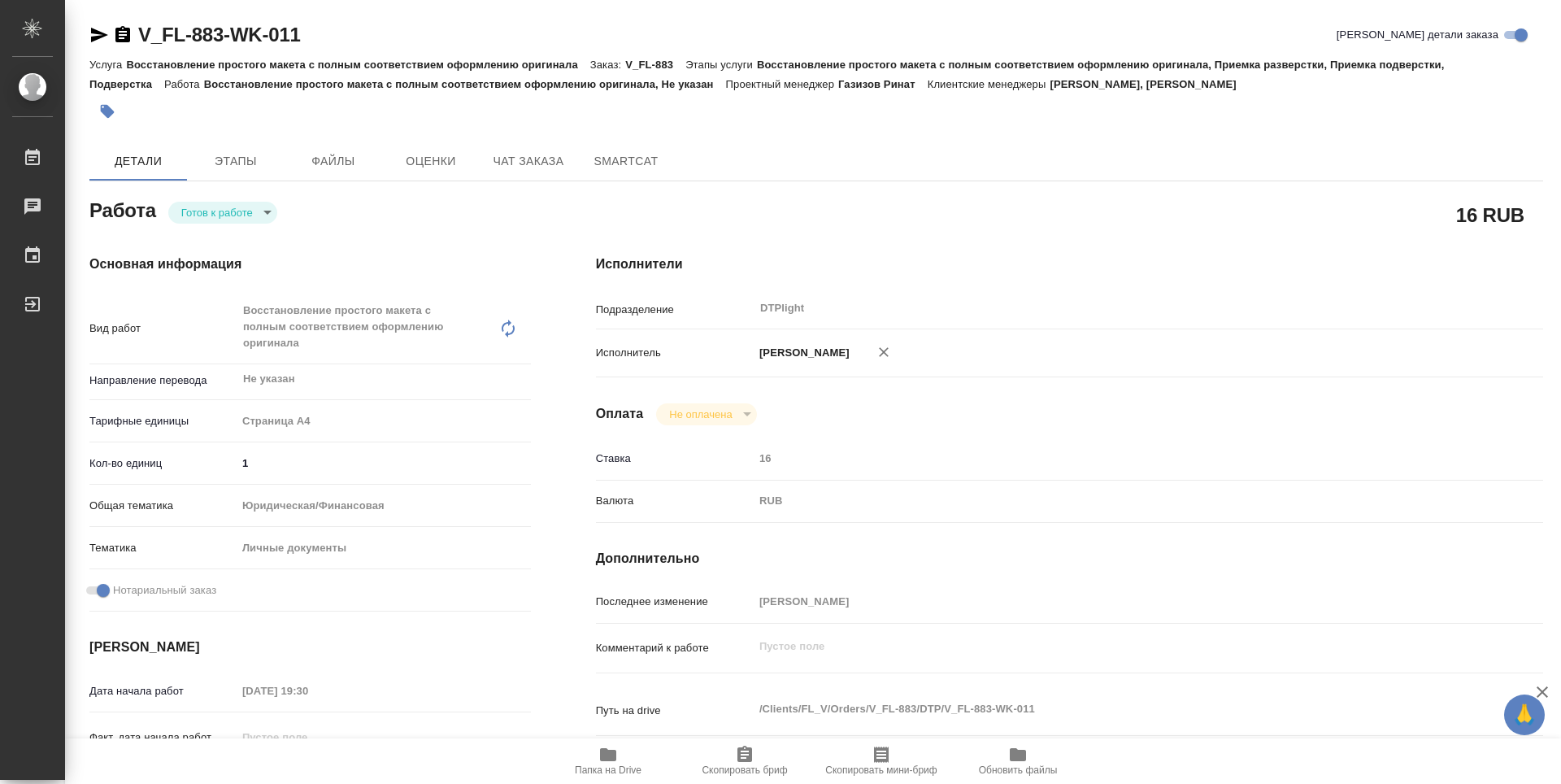
click at [267, 211] on body "🙏 .cls-1 fill:#fff; AWATERA Guselnikov Roman Работы Чаты График Выйти V_FL-883-…" at bounding box center [780, 392] width 1561 height 784
click at [201, 207] on button "В работе" at bounding box center [208, 212] width 54 height 18
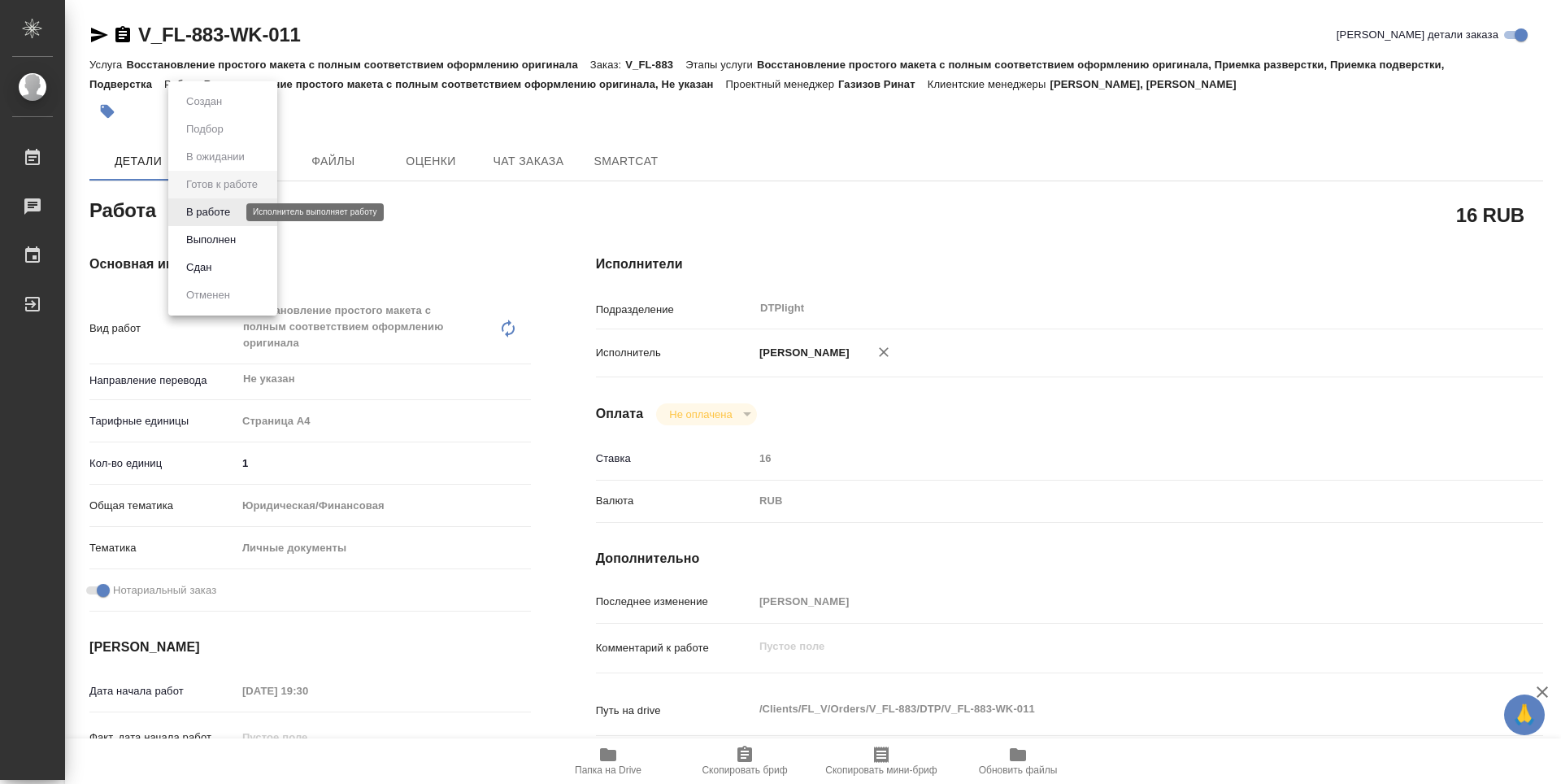
type textarea "x"
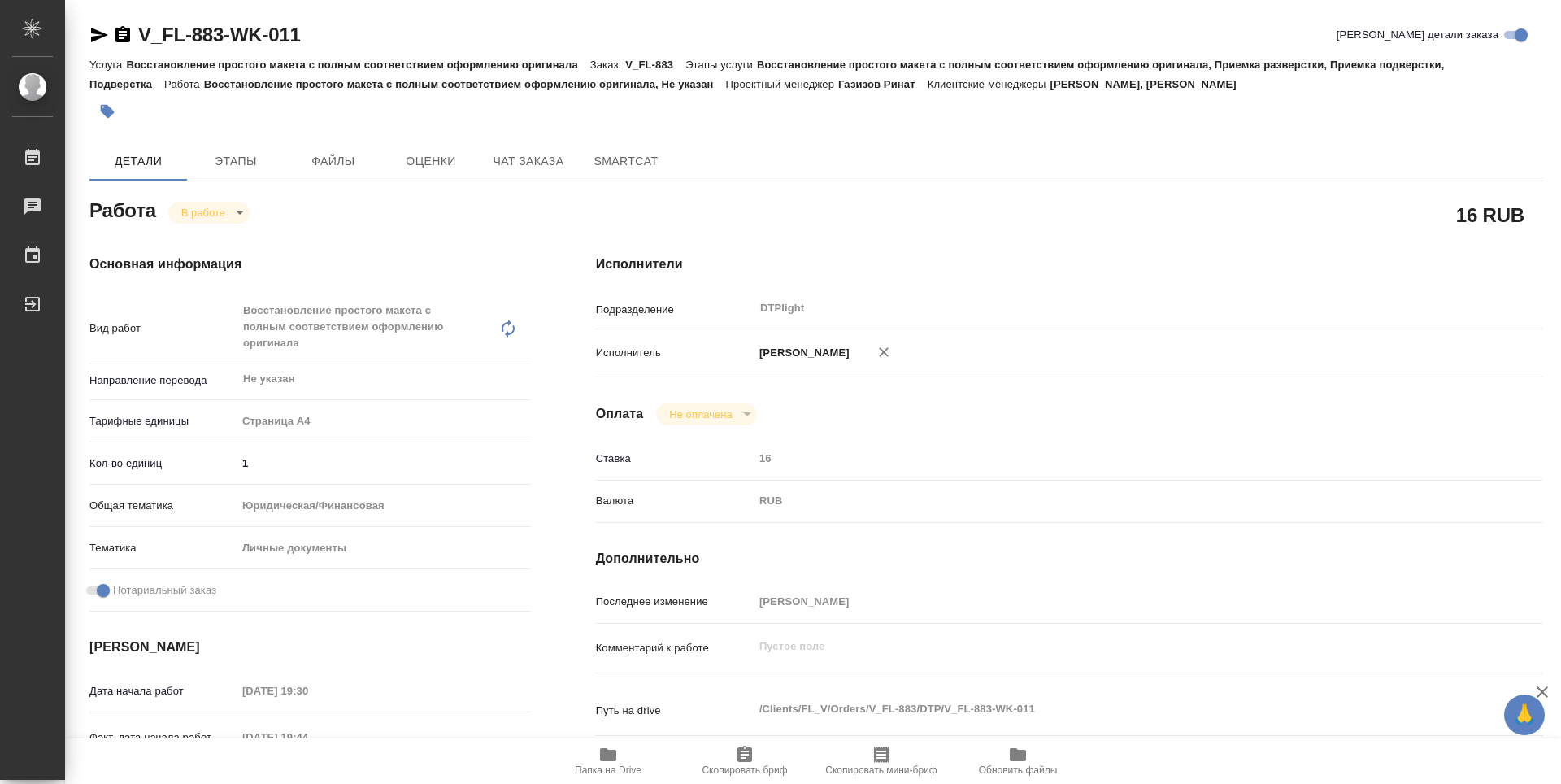
type textarea "x"
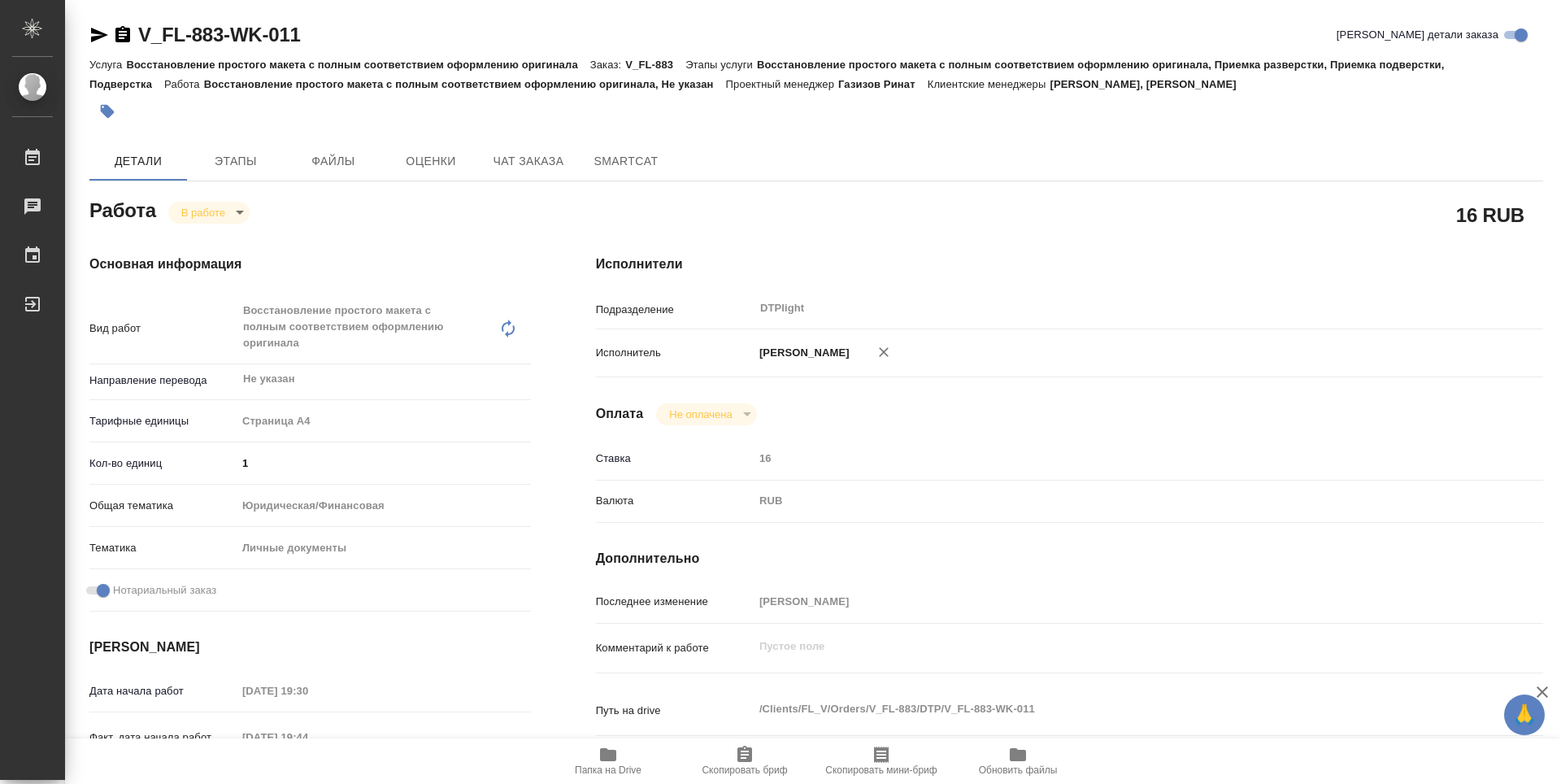
type textarea "x"
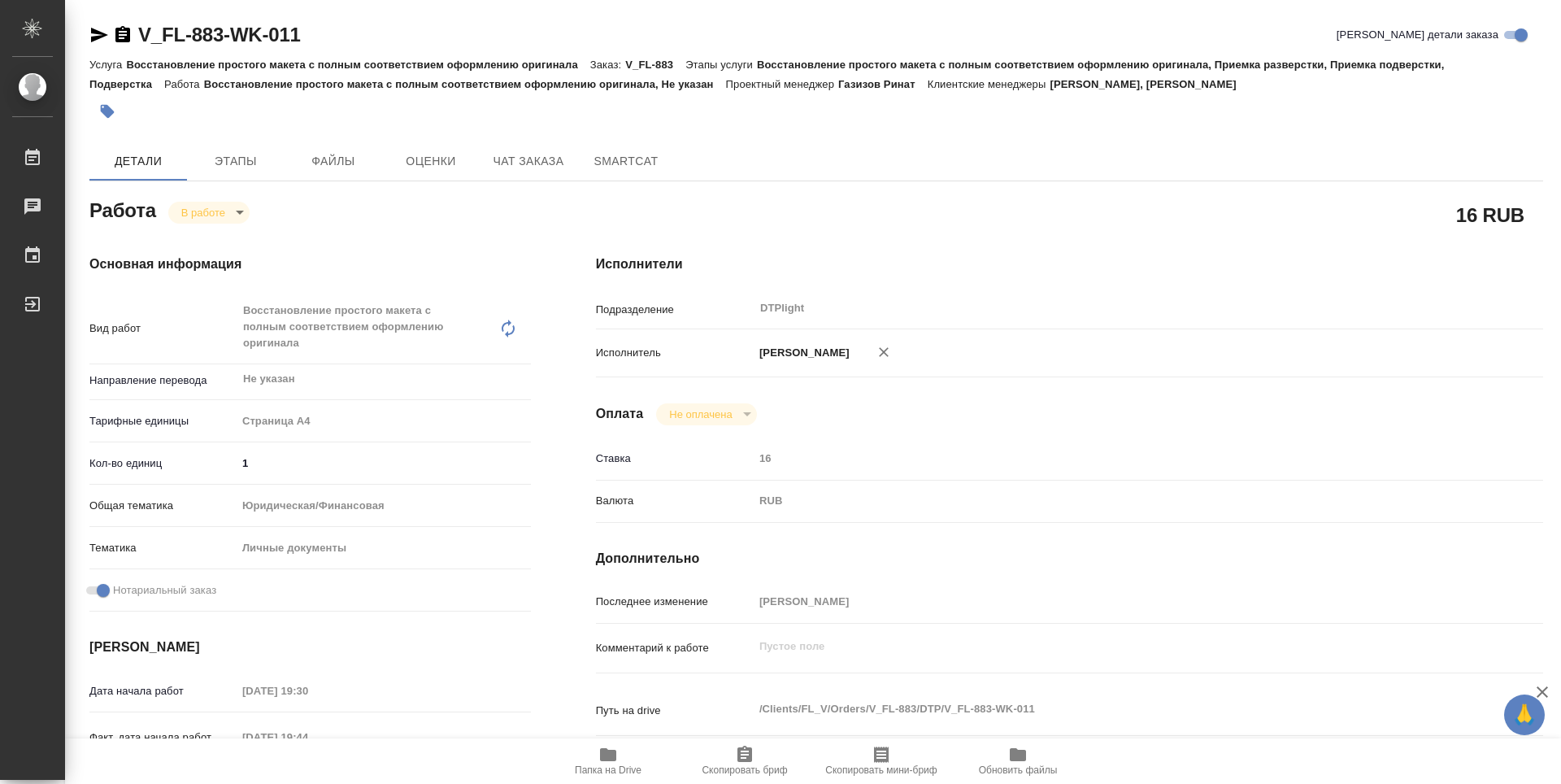
scroll to position [636, 0]
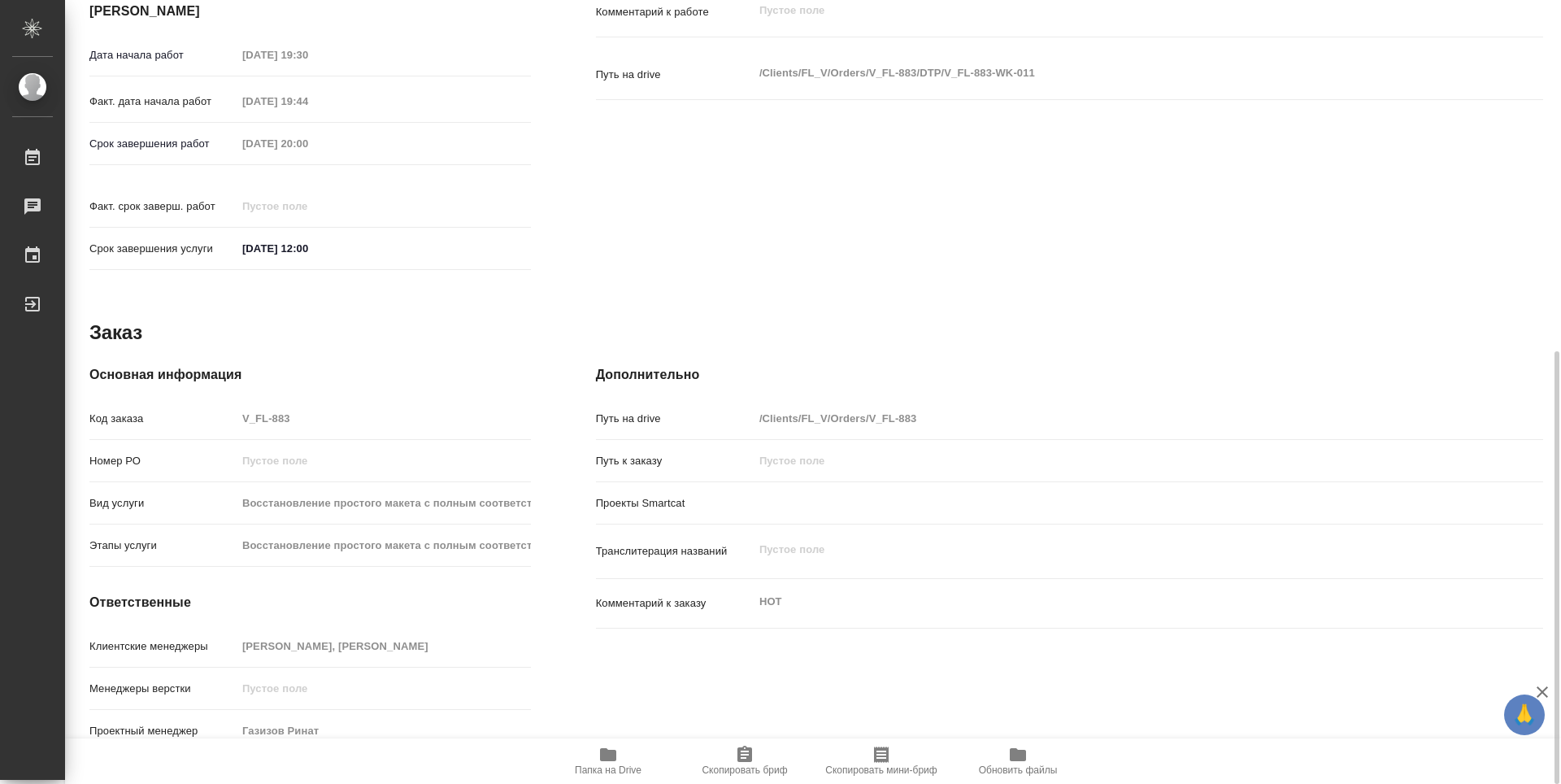
type textarea "x"
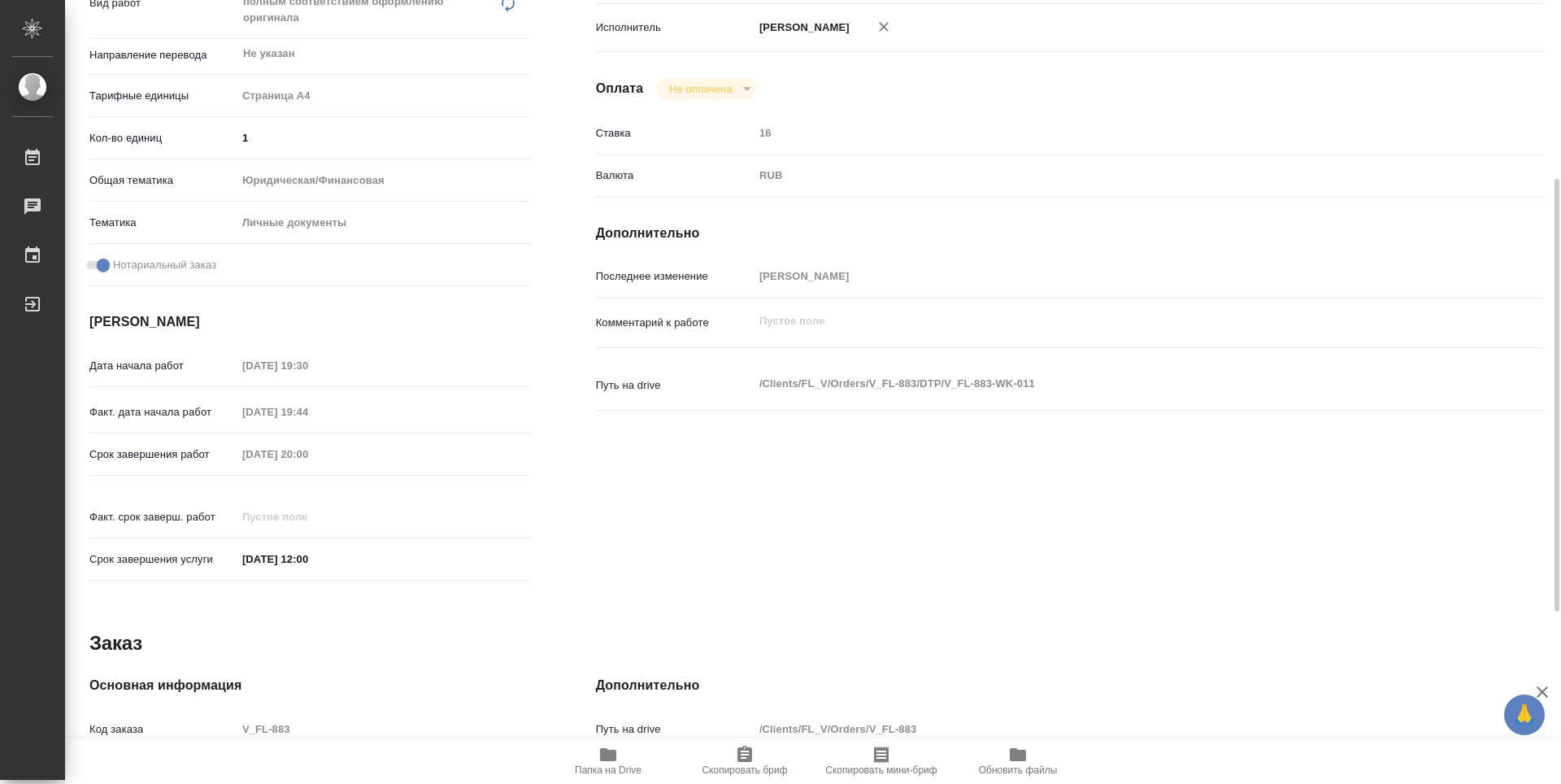
scroll to position [0, 0]
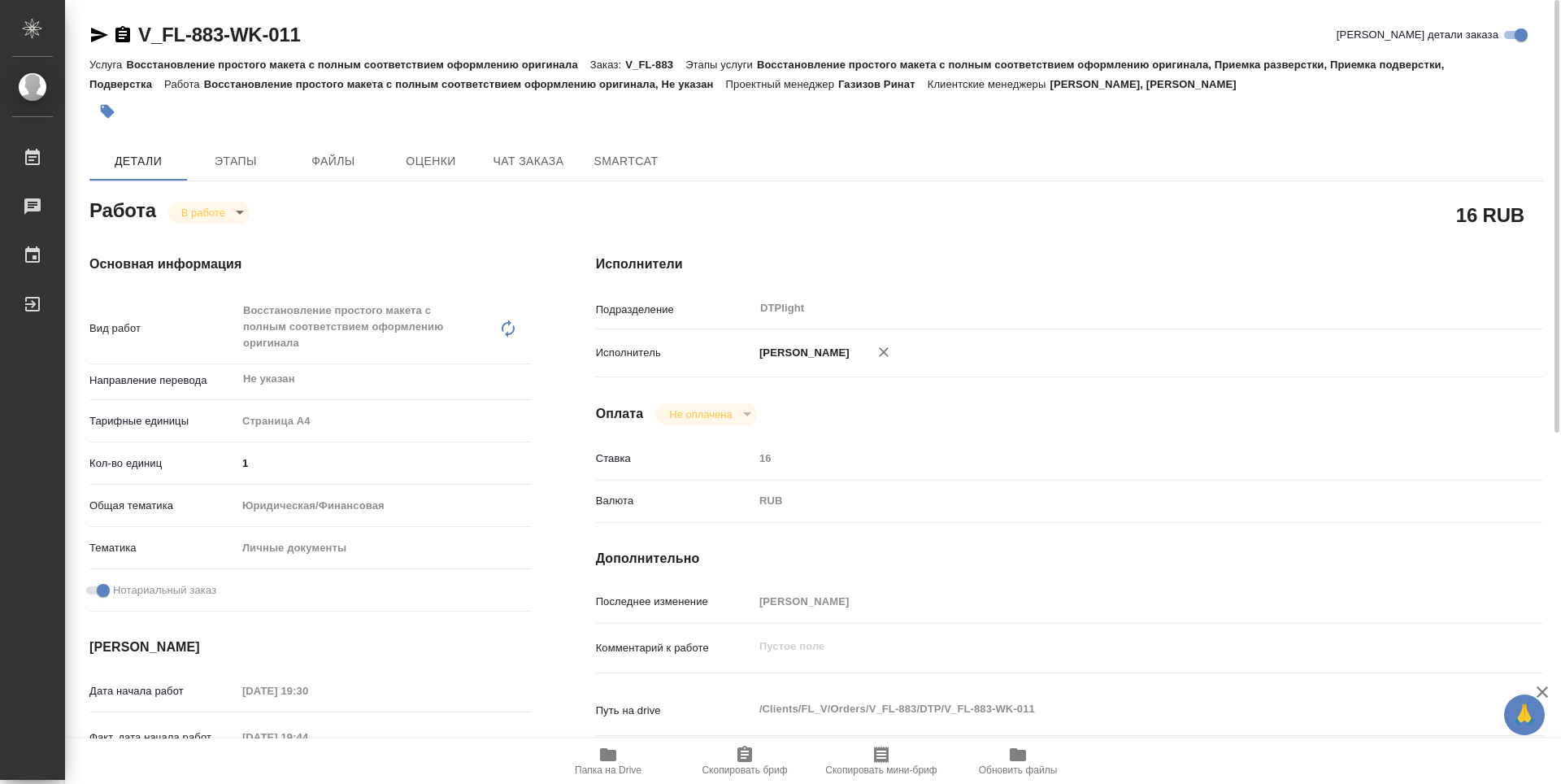
click at [126, 41] on icon "button" at bounding box center [123, 34] width 15 height 16
click at [121, 40] on icon "button" at bounding box center [123, 34] width 15 height 16
click at [617, 750] on icon "button" at bounding box center [608, 755] width 20 height 20
click at [234, 211] on body "🙏 .cls-1 fill:#fff; AWATERA Guselnikov Roman Работы 0 Чаты График Выйти V_FL-88…" at bounding box center [780, 392] width 1561 height 784
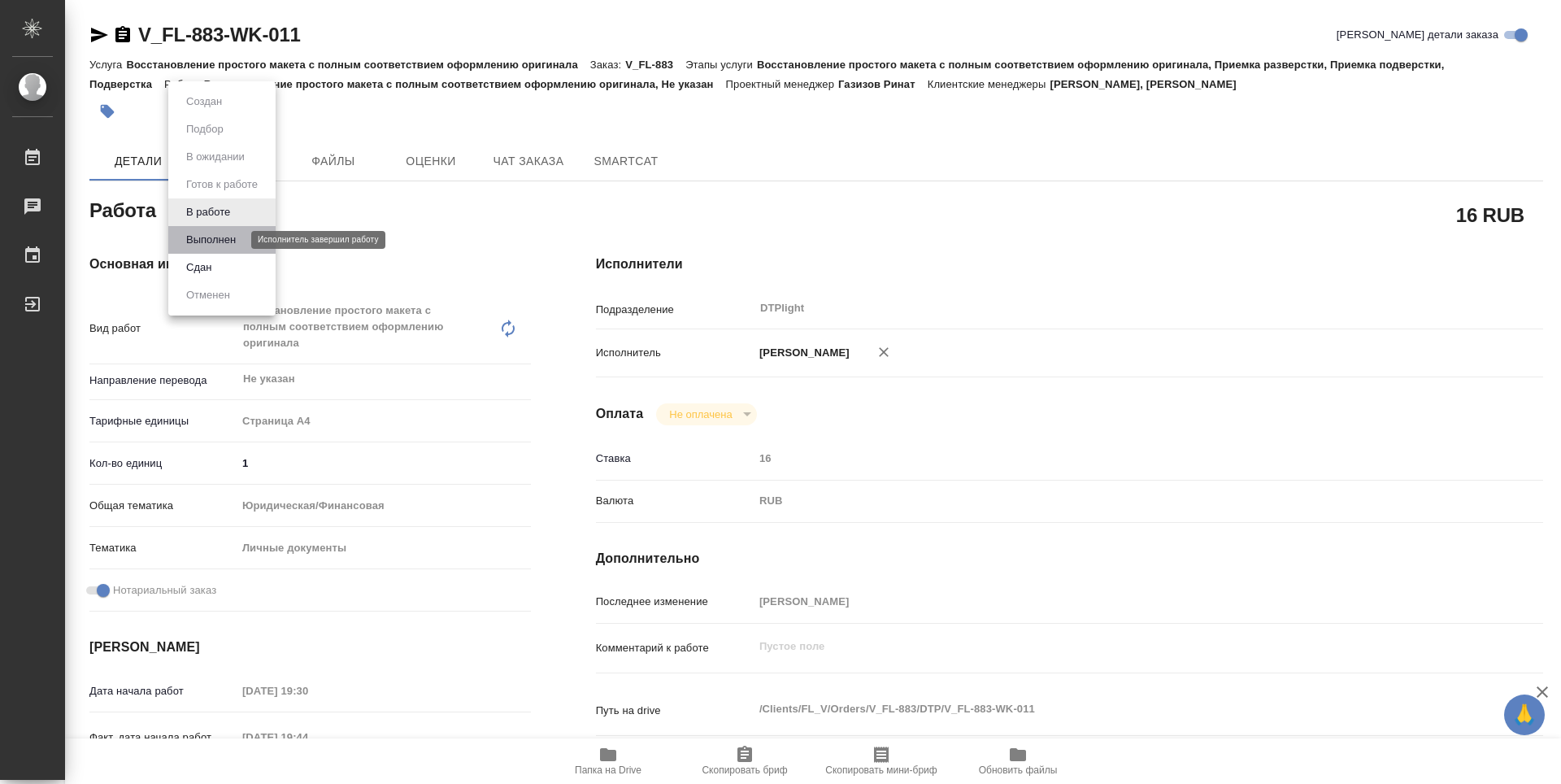
click at [221, 242] on button "Выполнен" at bounding box center [211, 240] width 59 height 18
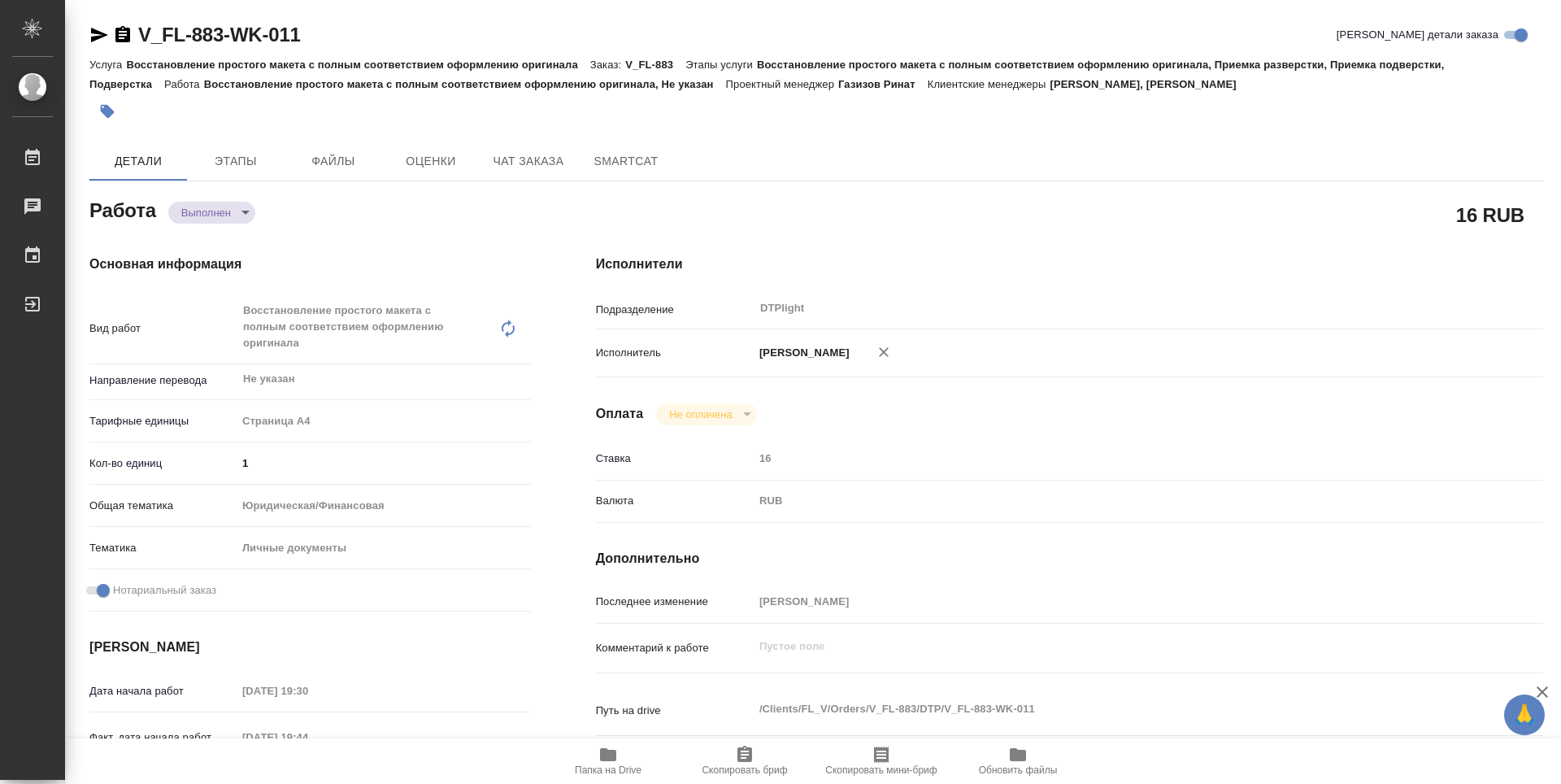
type textarea "x"
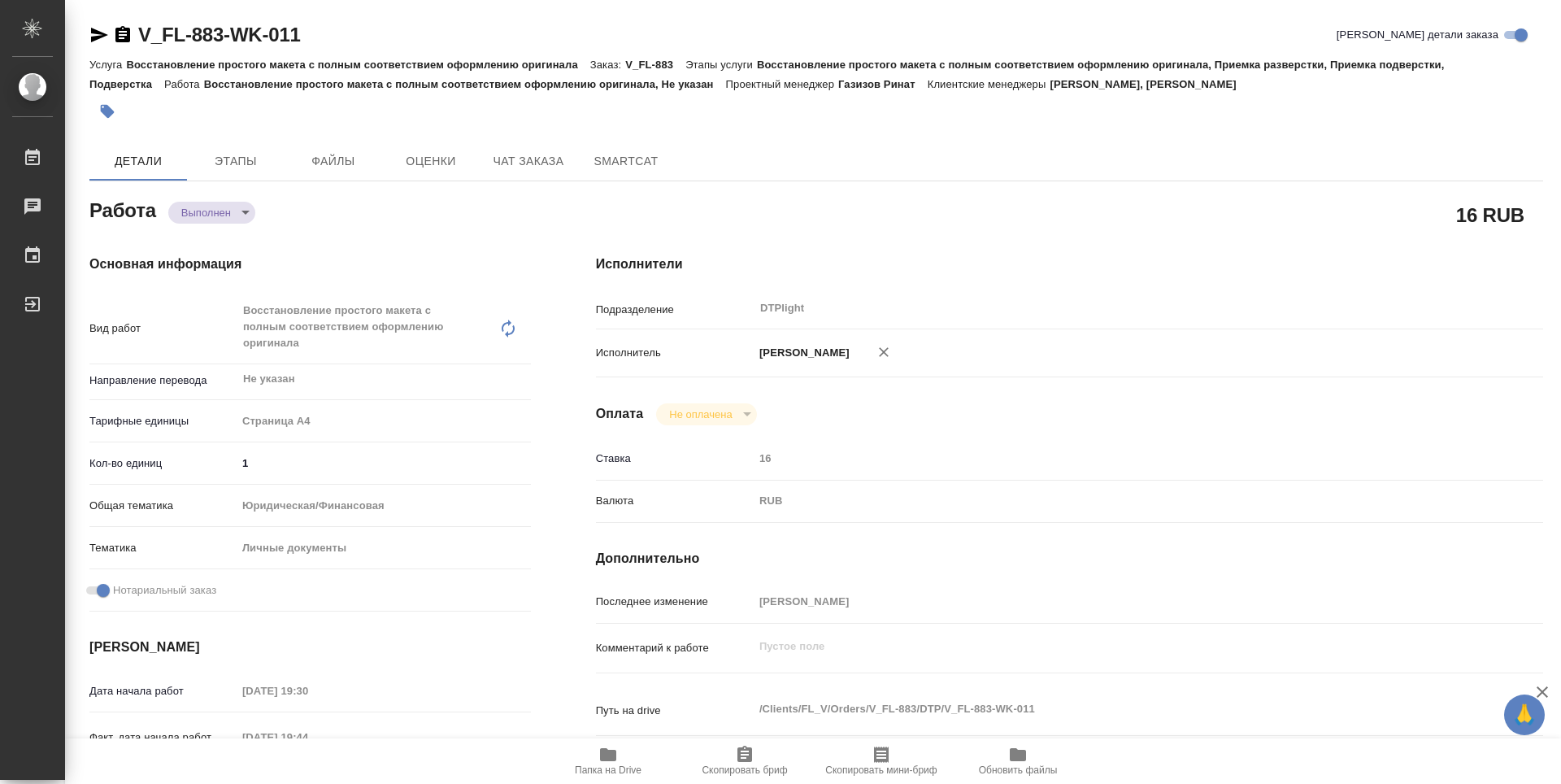
type textarea "x"
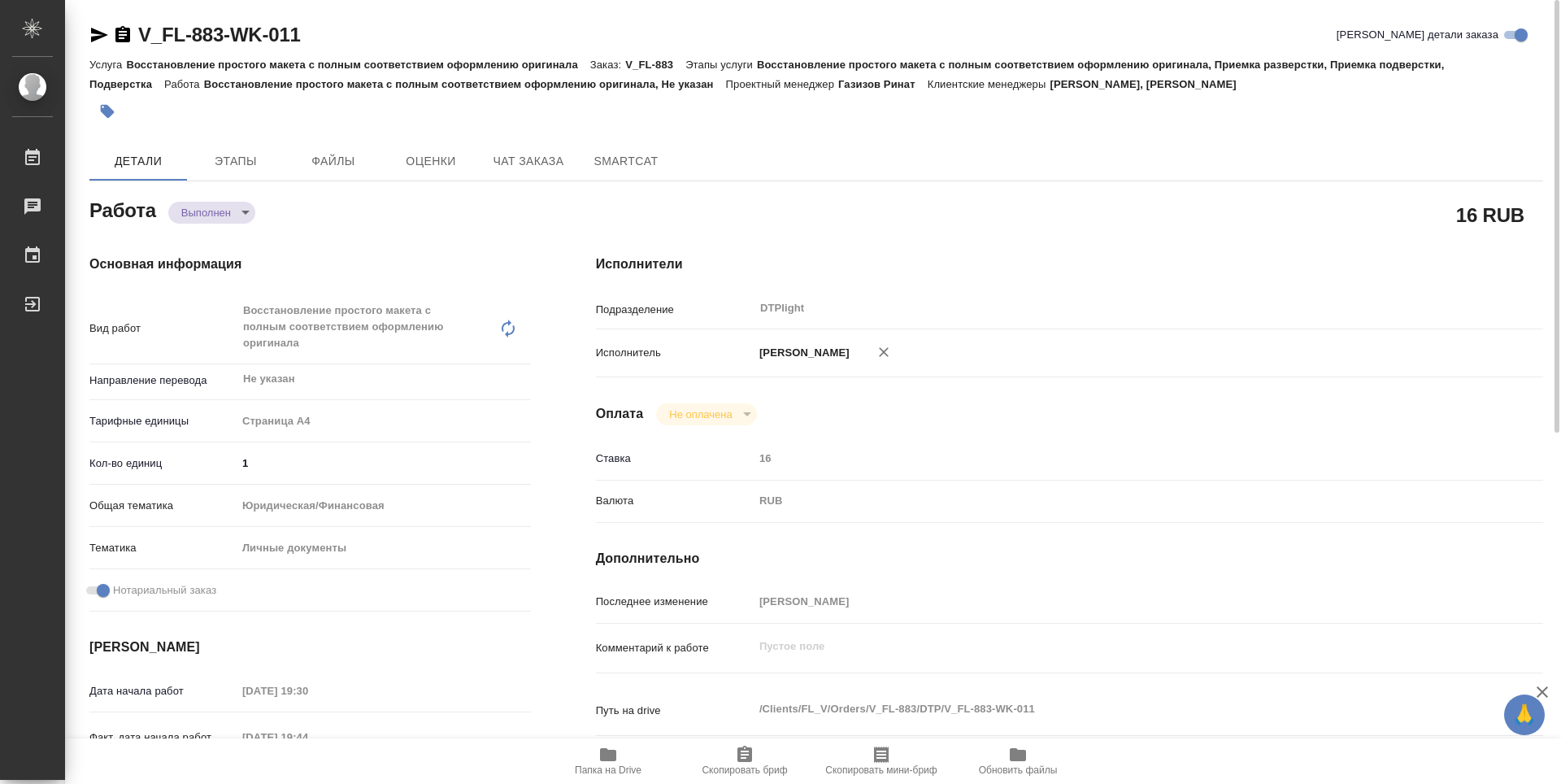
type textarea "x"
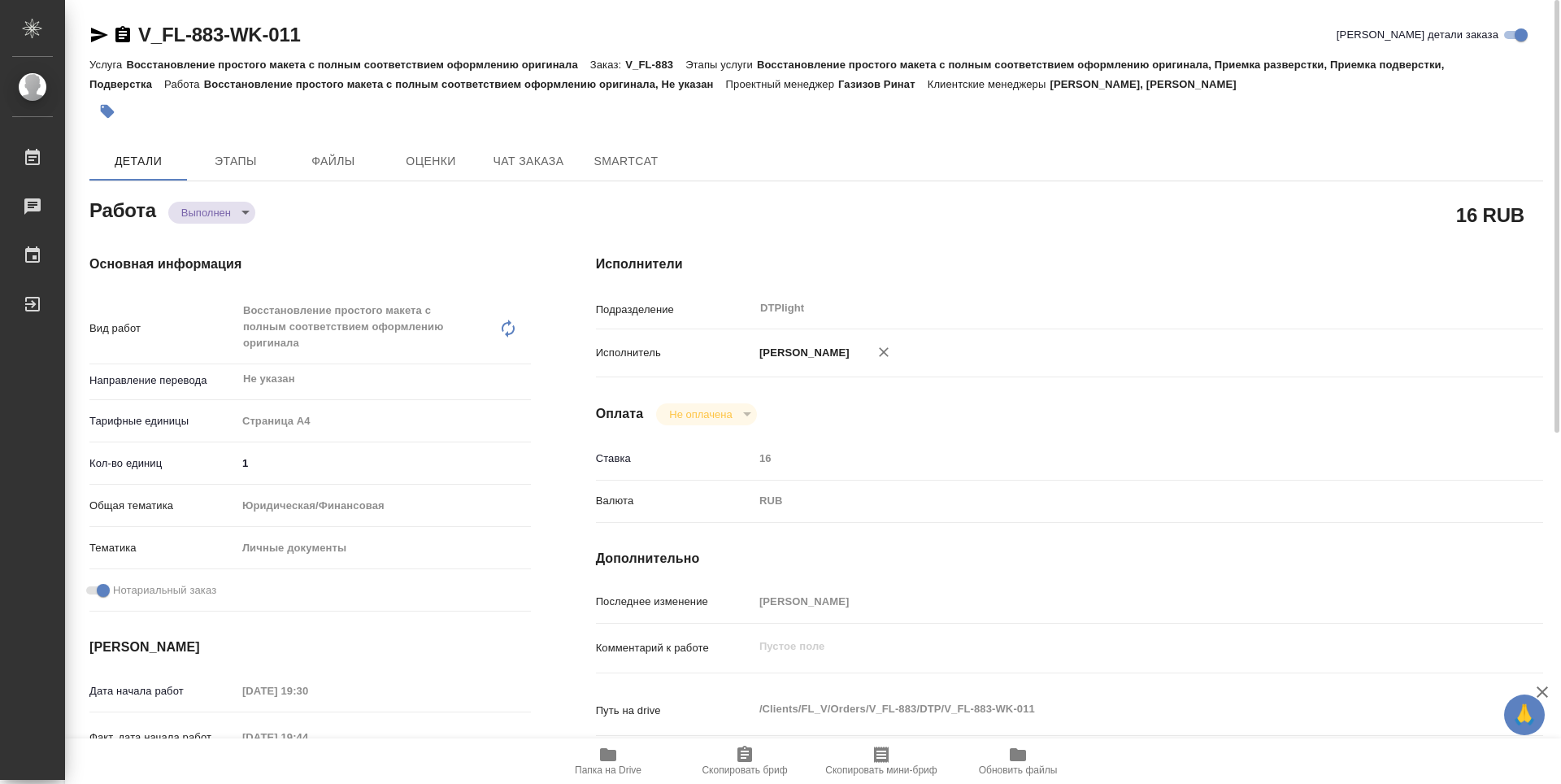
type textarea "x"
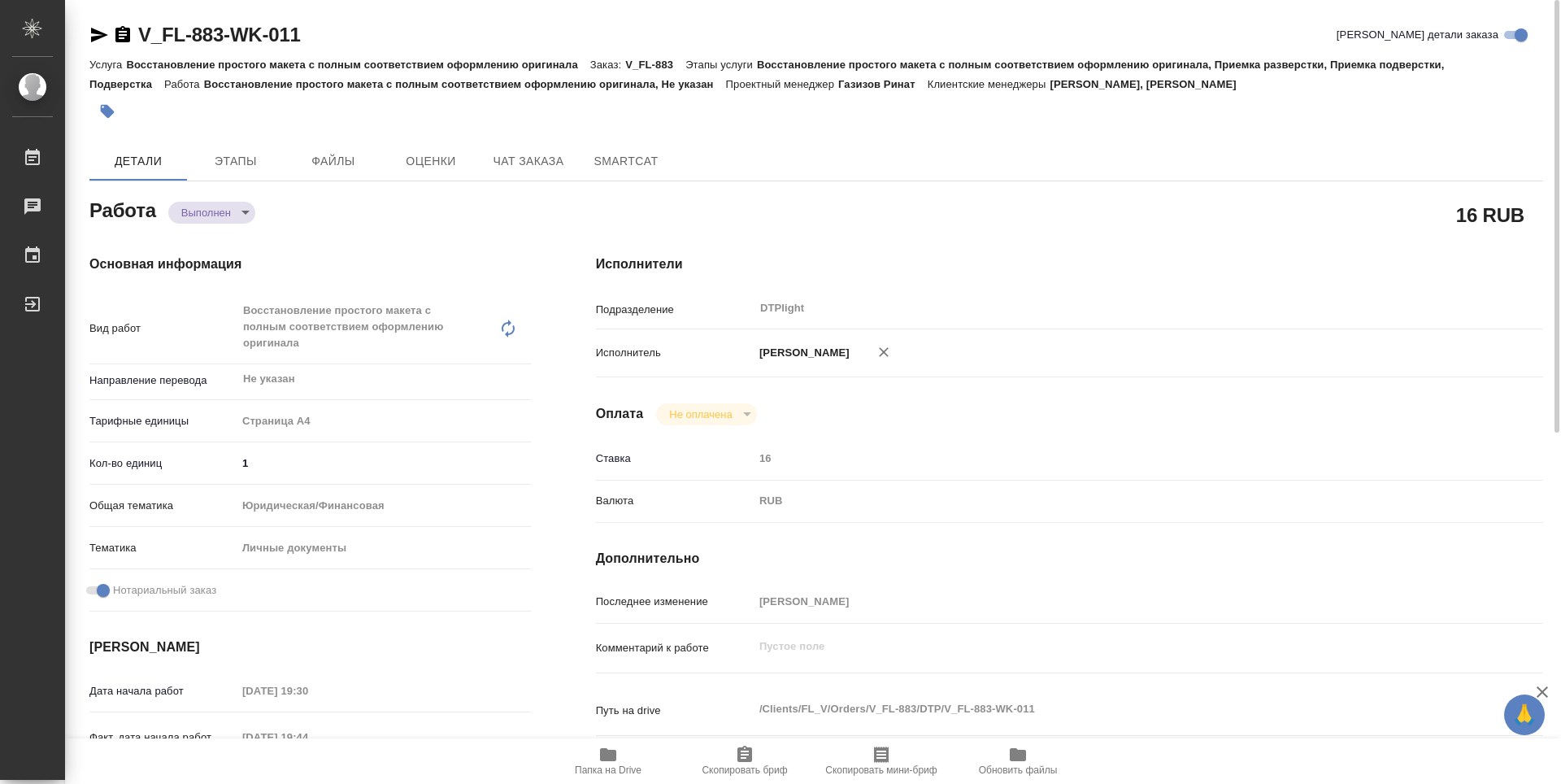
click at [246, 203] on body "🙏 .cls-1 fill:#fff; AWATERA Guselnikov Roman Работы 0 Чаты График Выйти V_FL-88…" at bounding box center [780, 392] width 1561 height 784
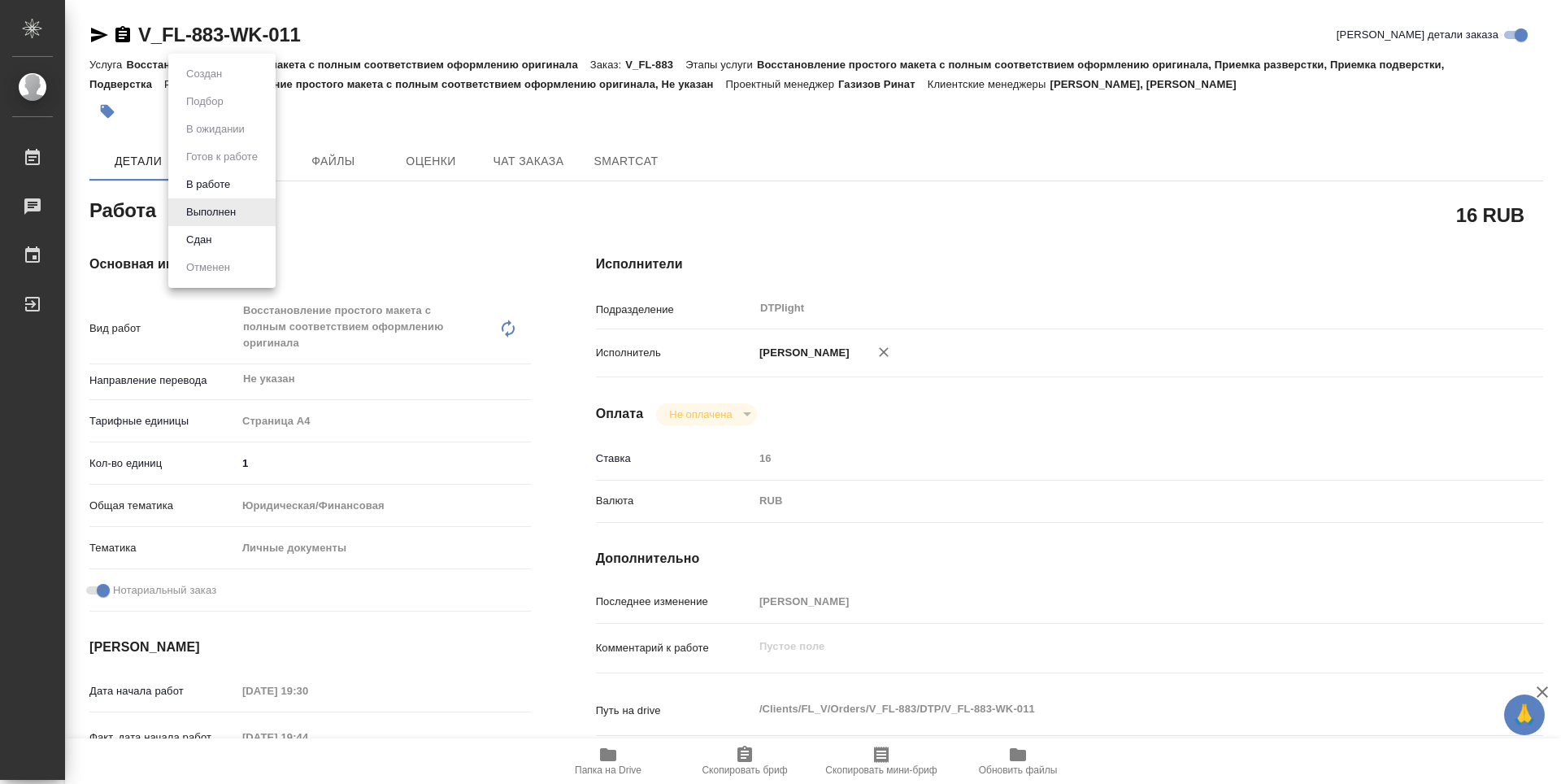
click at [230, 237] on li "Сдан" at bounding box center [222, 240] width 107 height 28
type textarea "x"
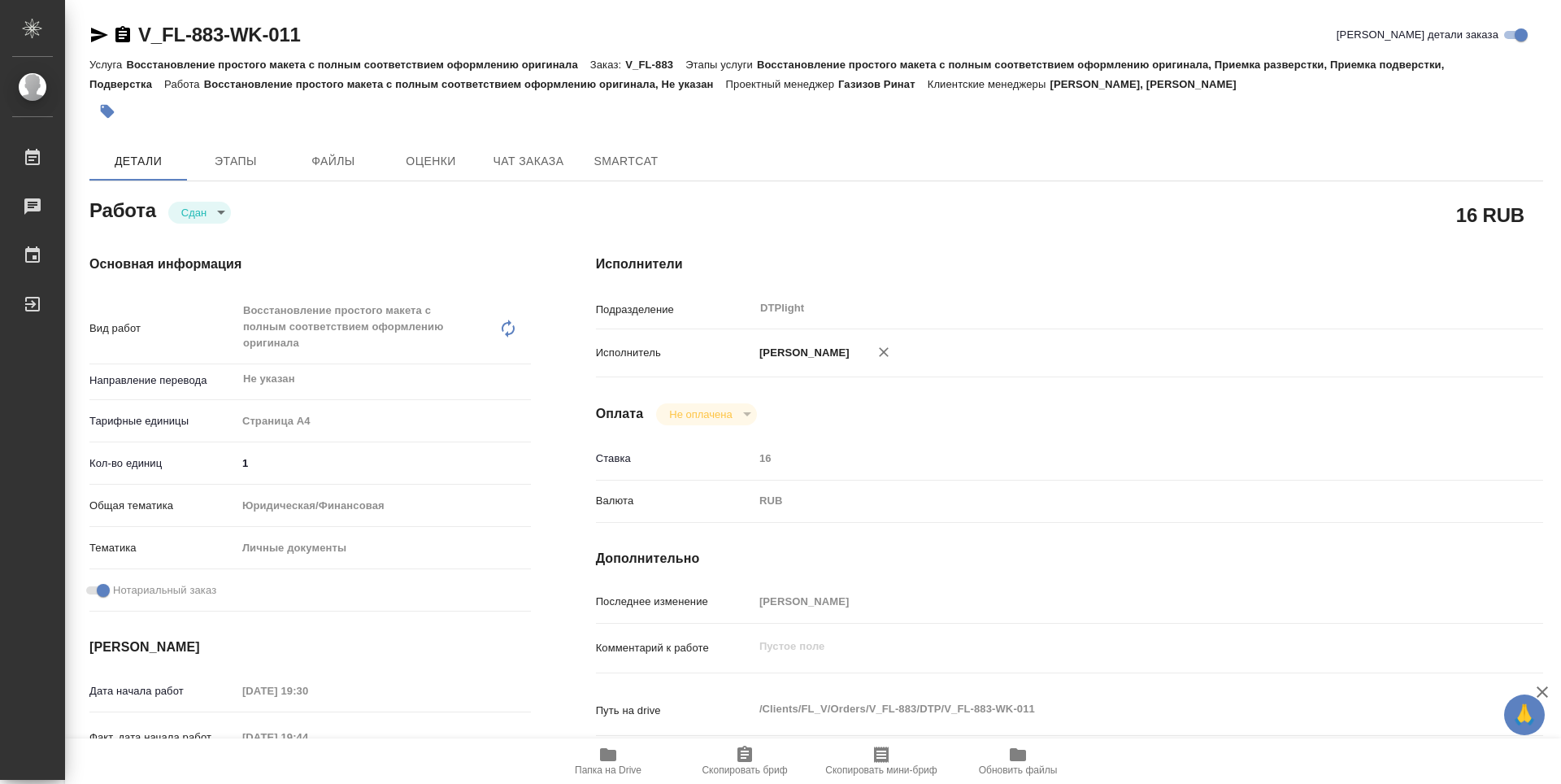
type textarea "x"
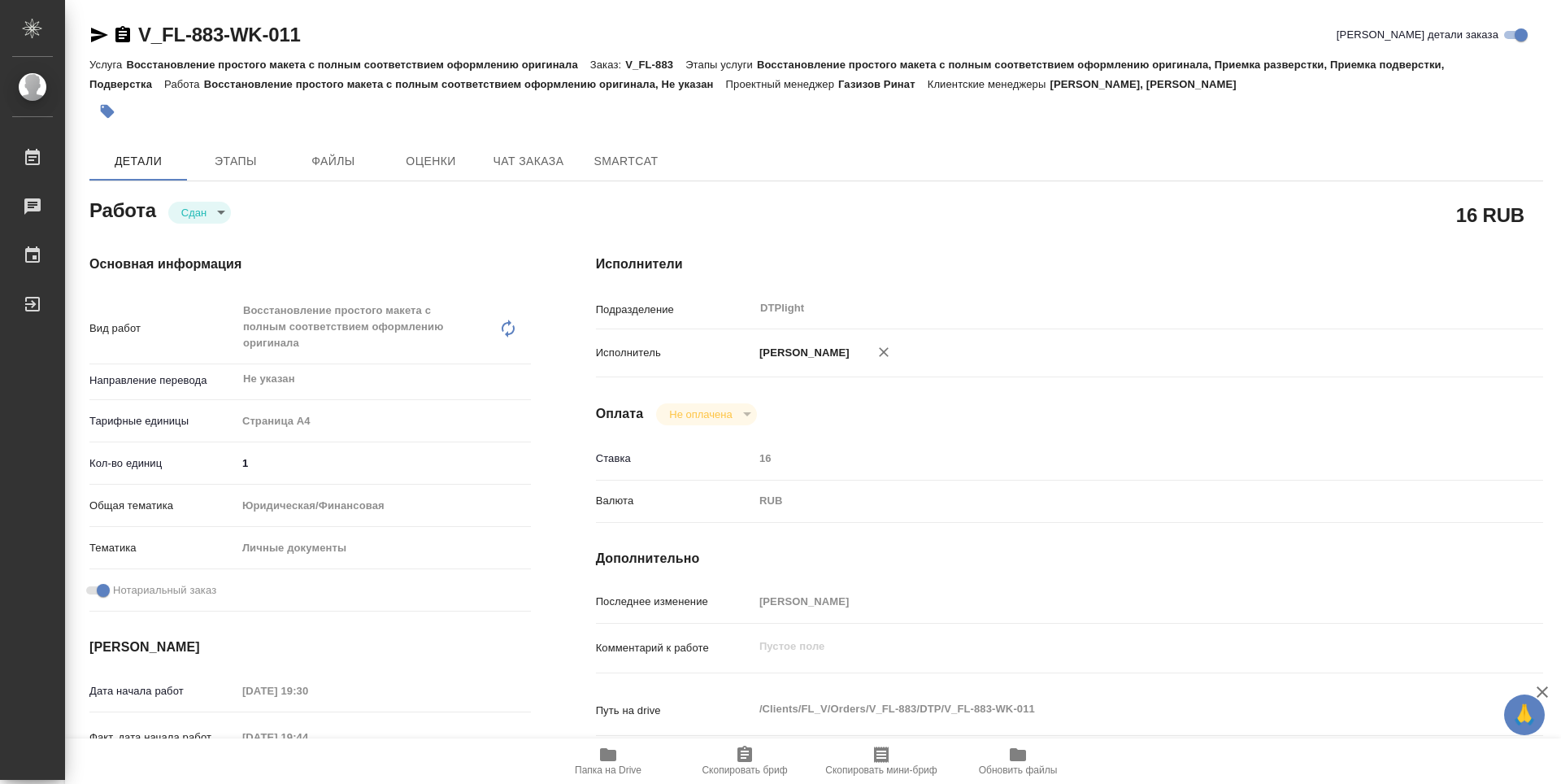
type textarea "x"
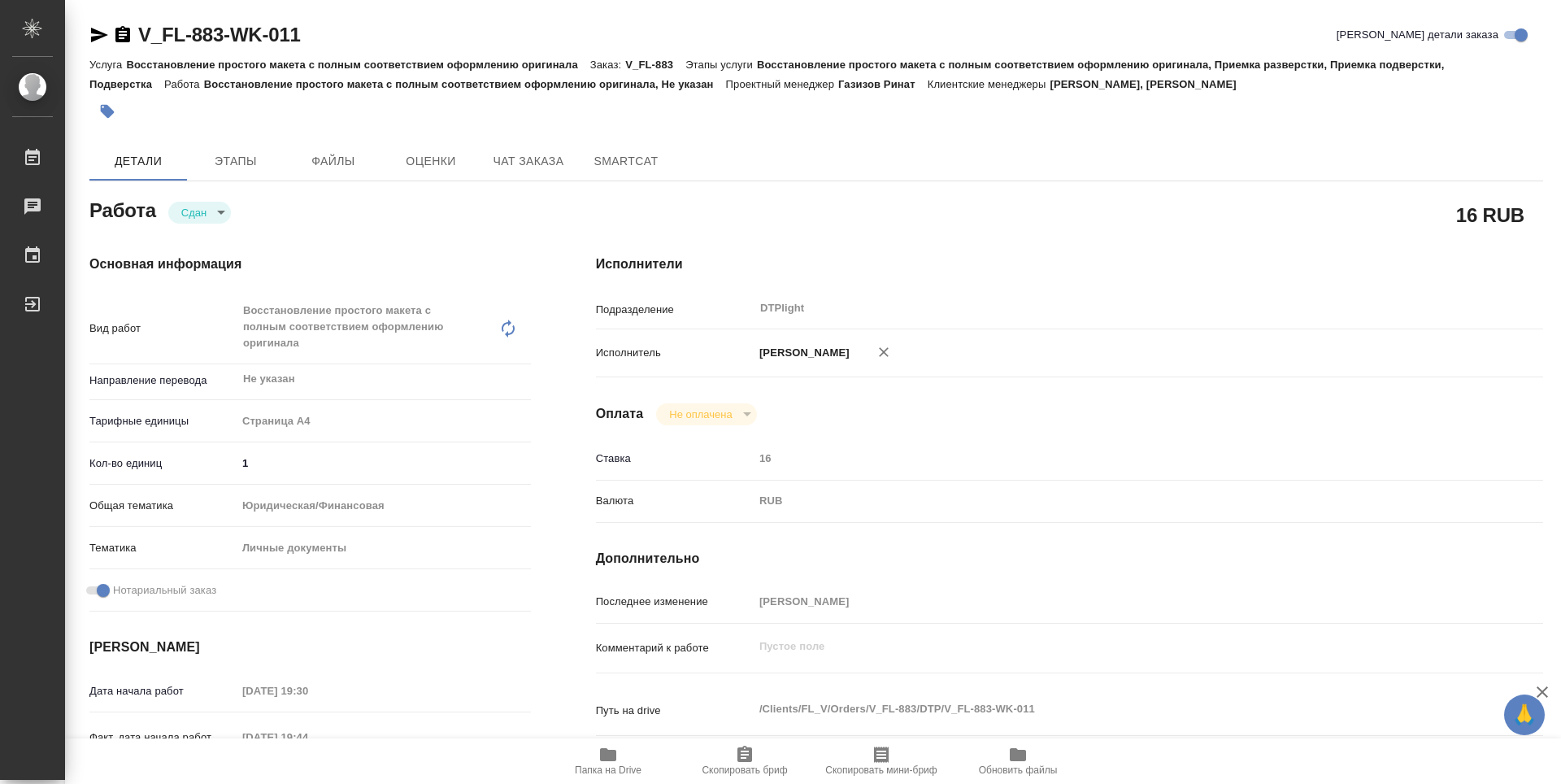
type textarea "x"
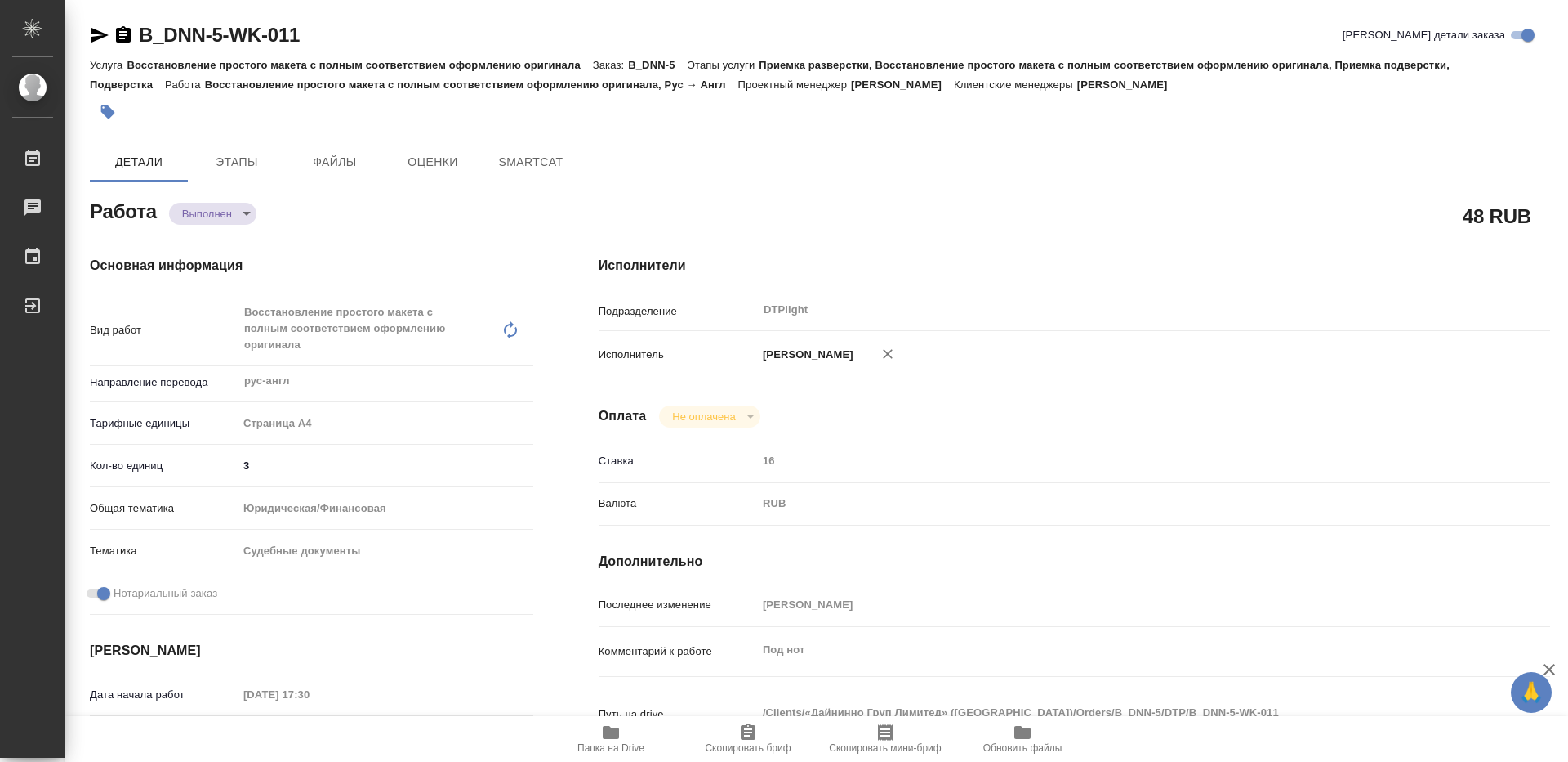
type textarea "x"
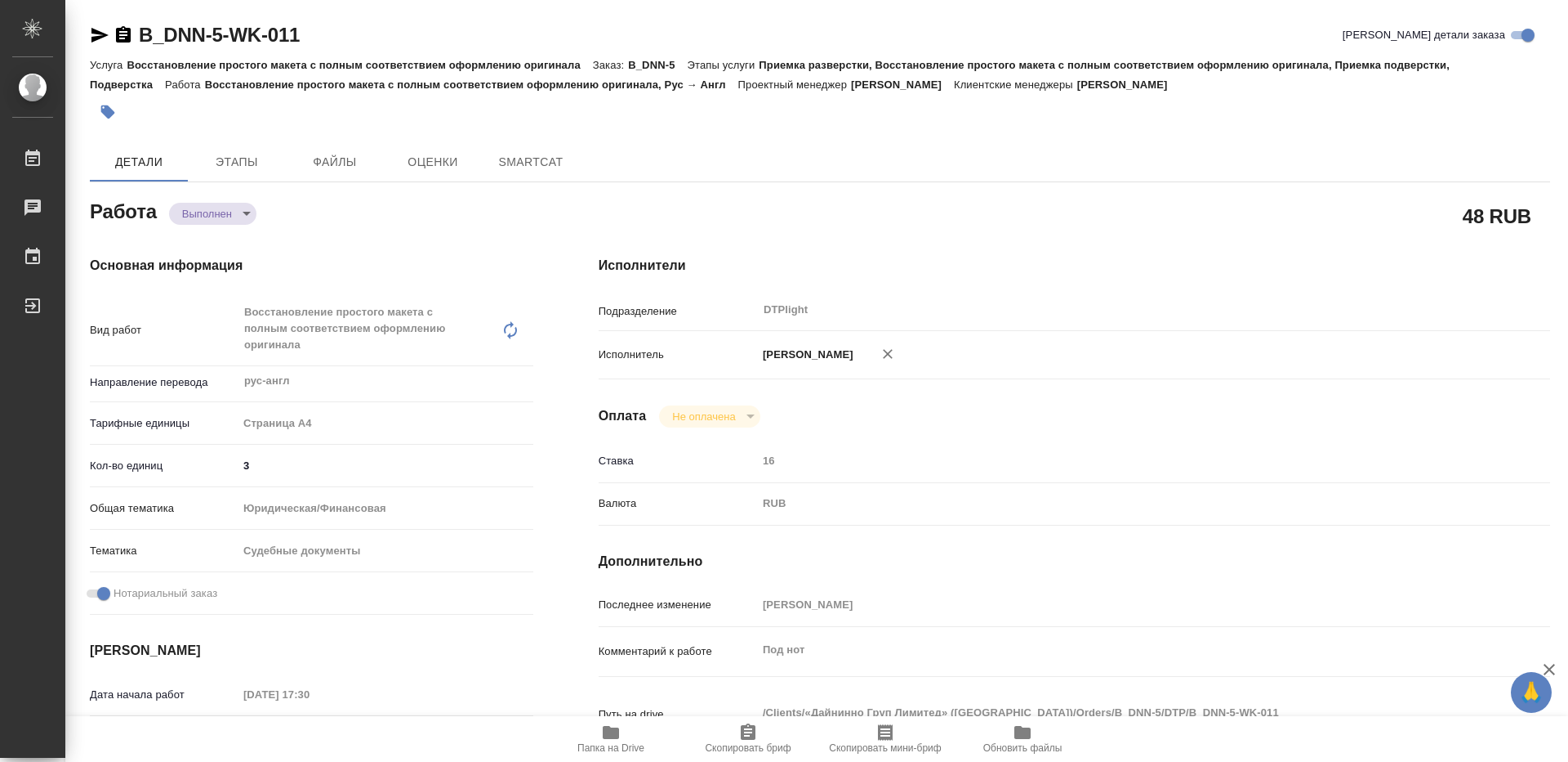
type textarea "x"
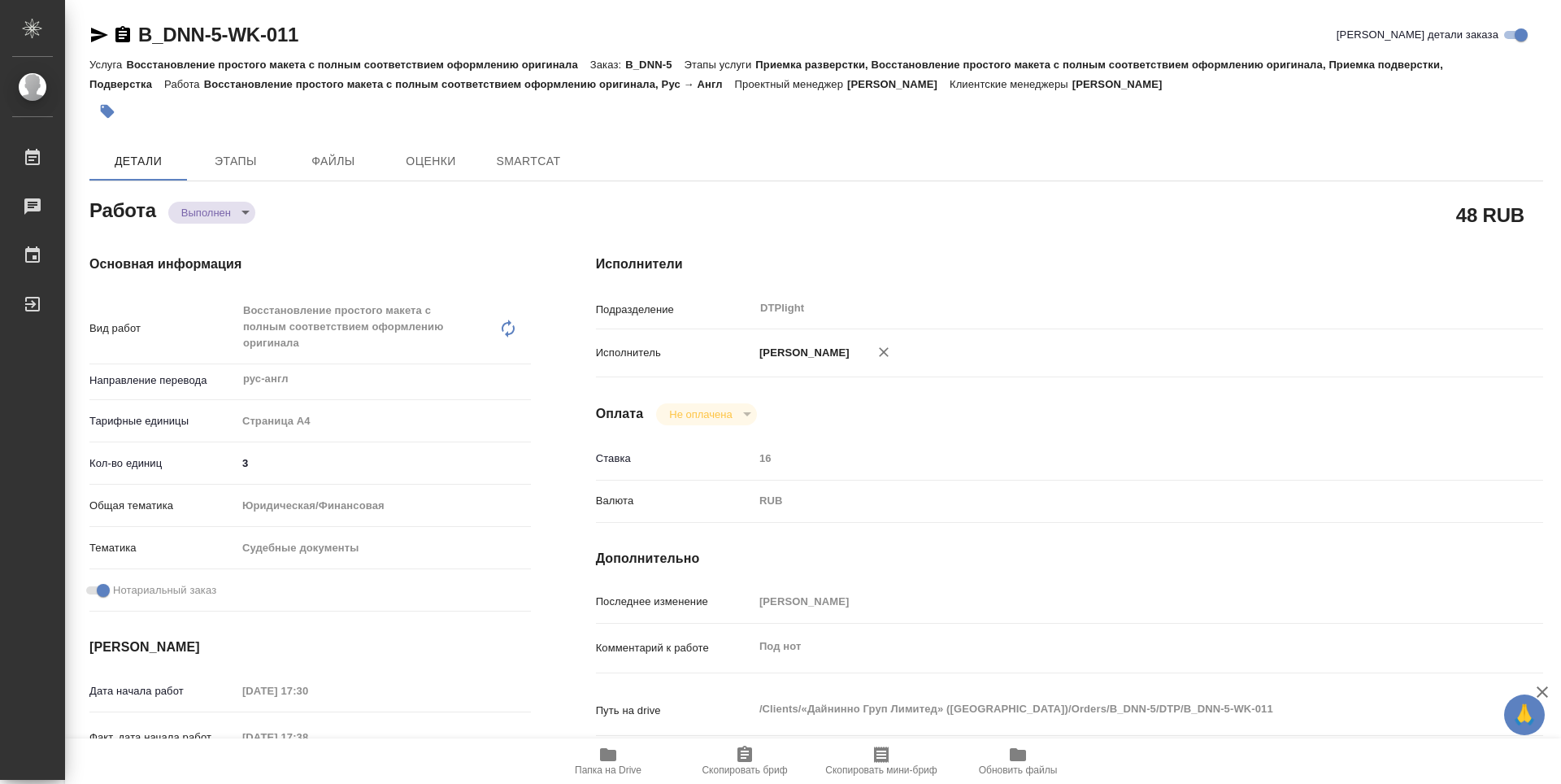
type textarea "x"
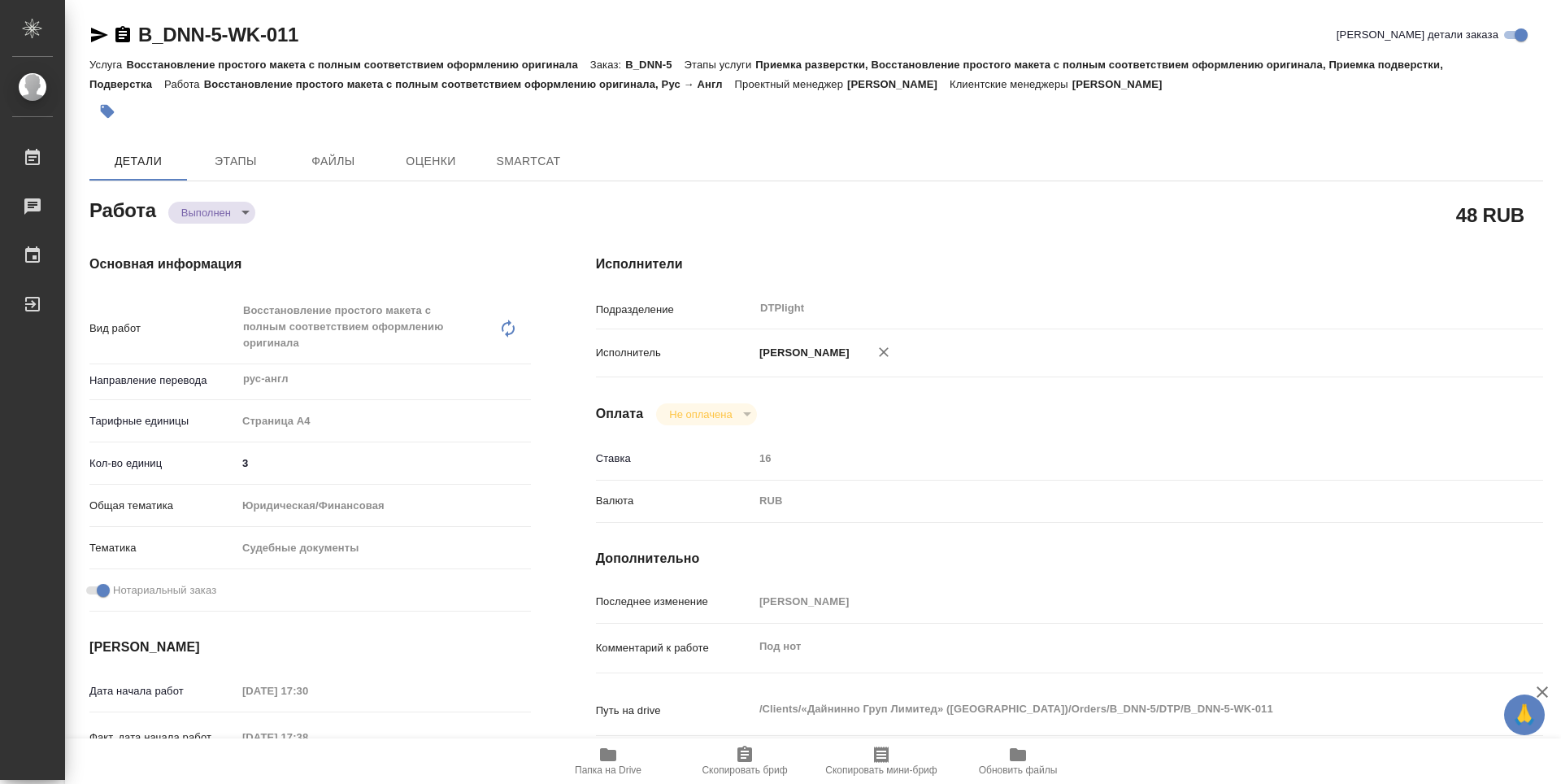
type textarea "x"
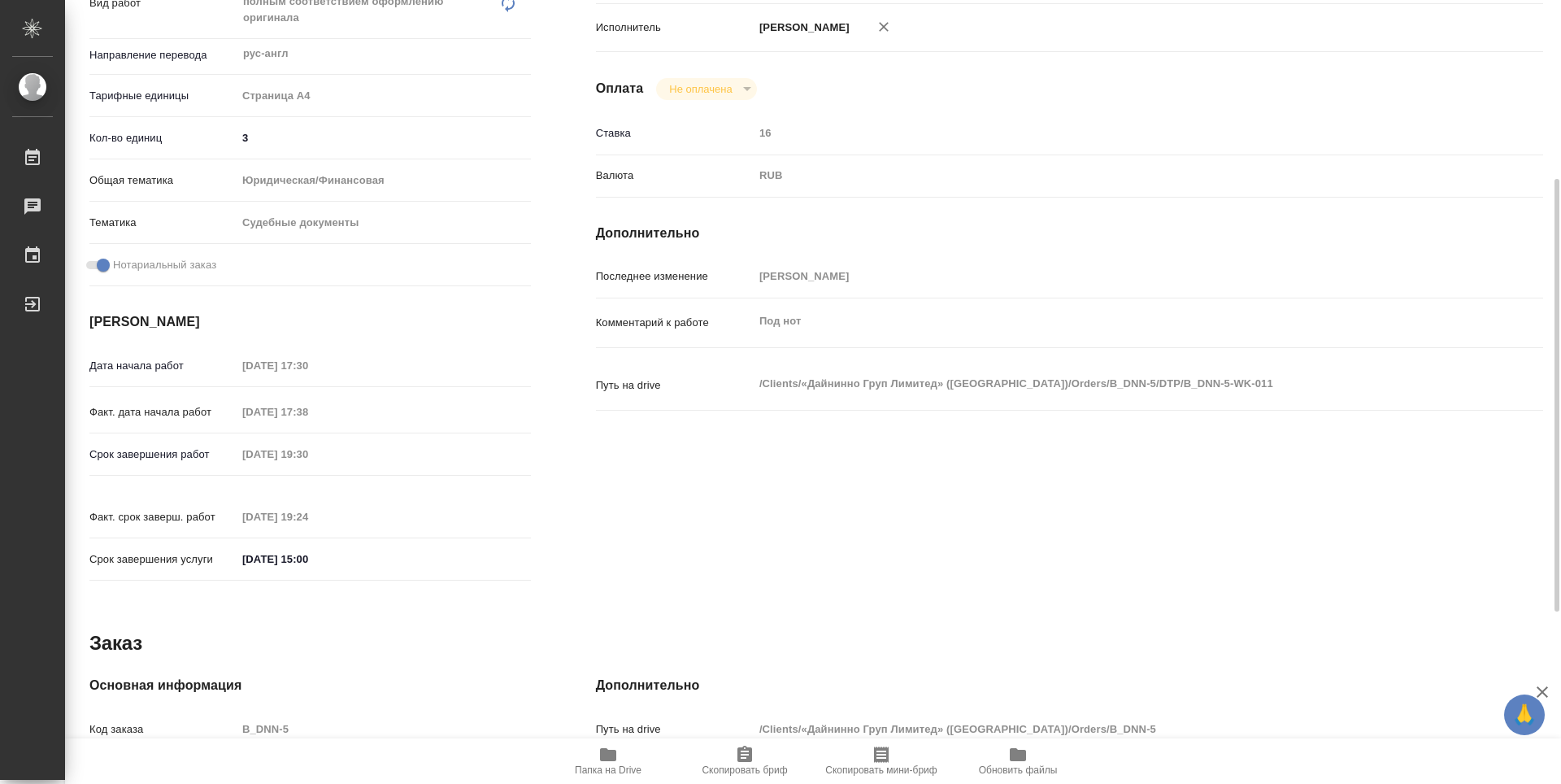
type textarea "x"
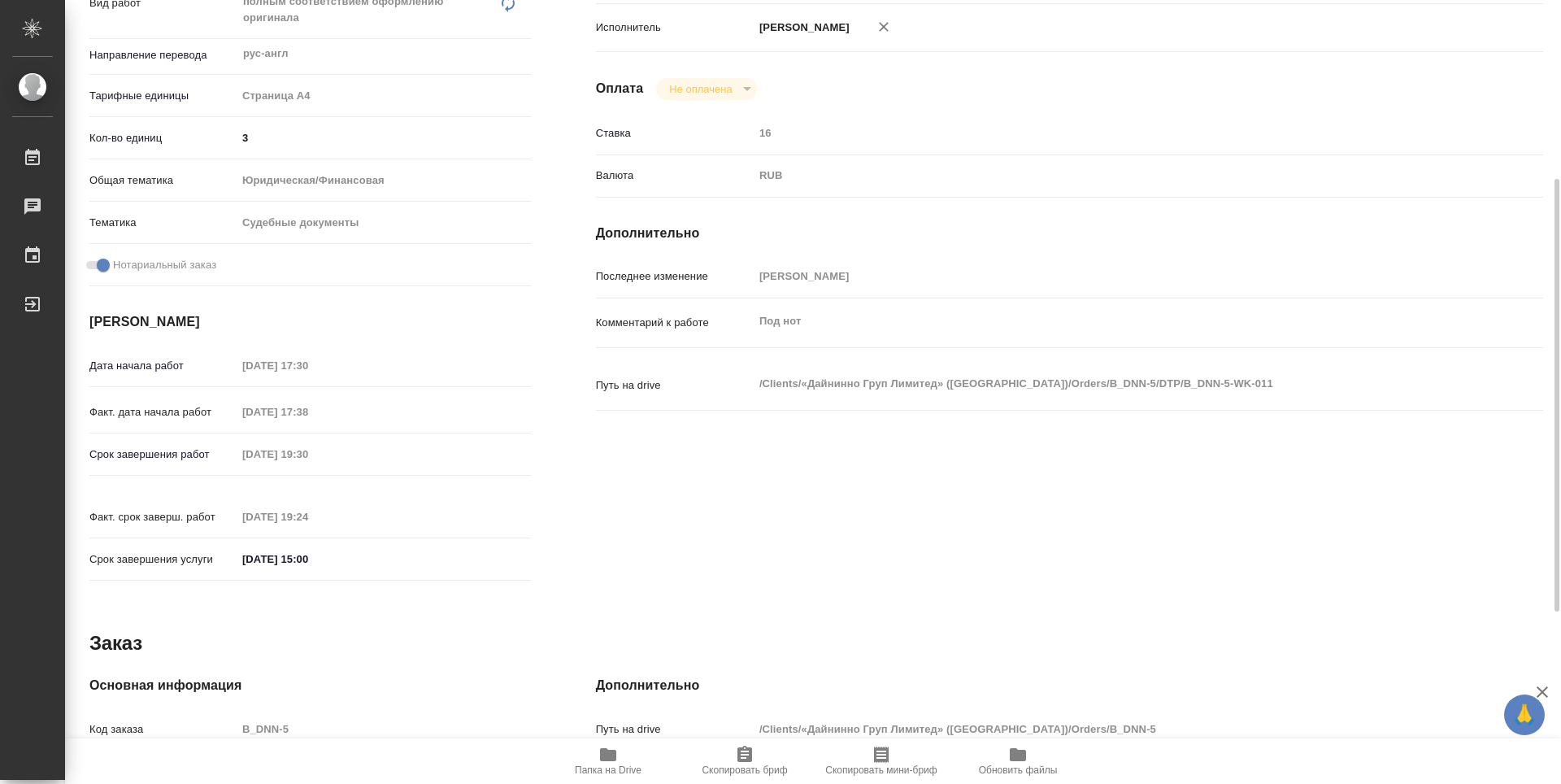
scroll to position [636, 0]
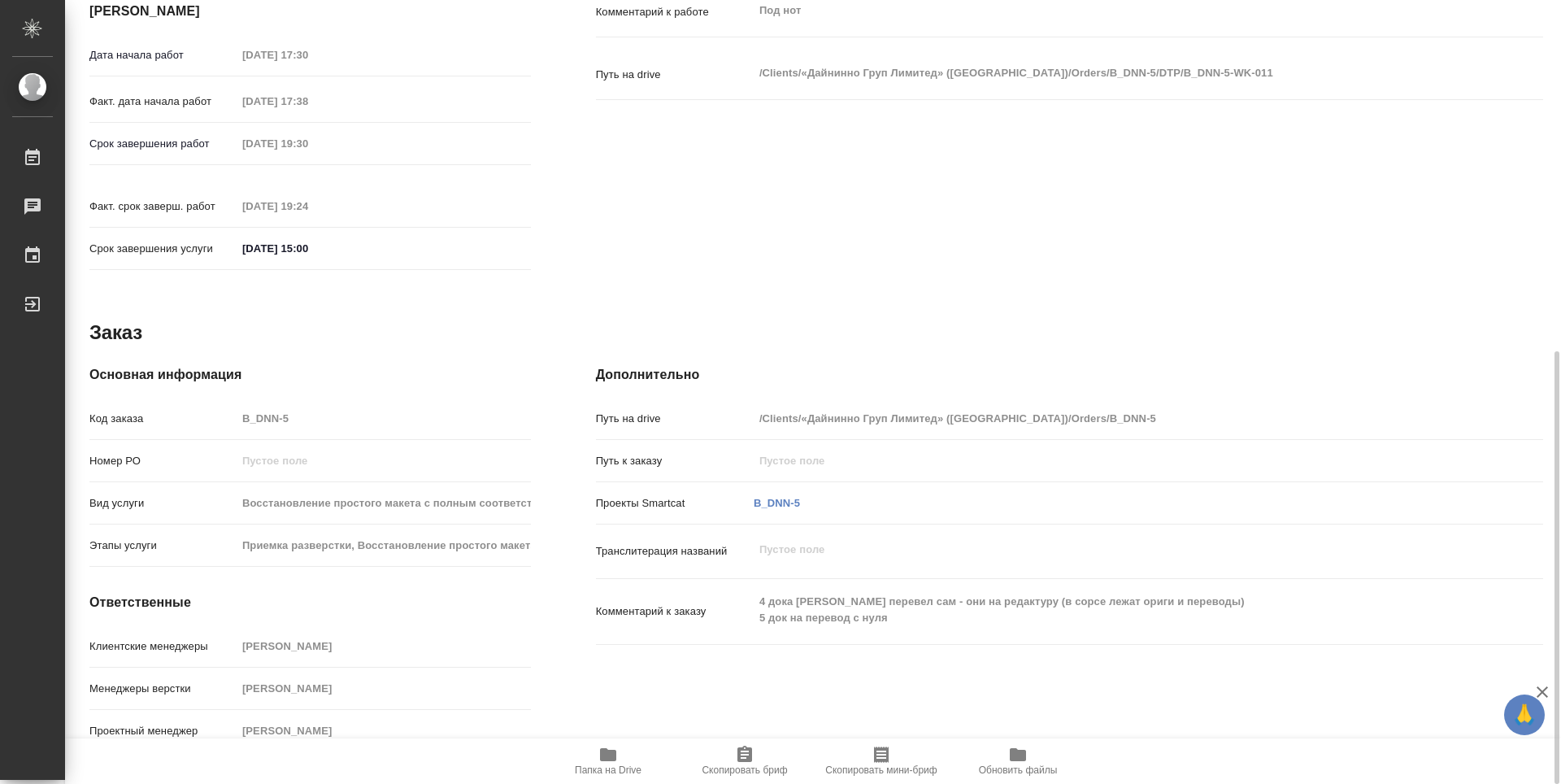
type textarea "x"
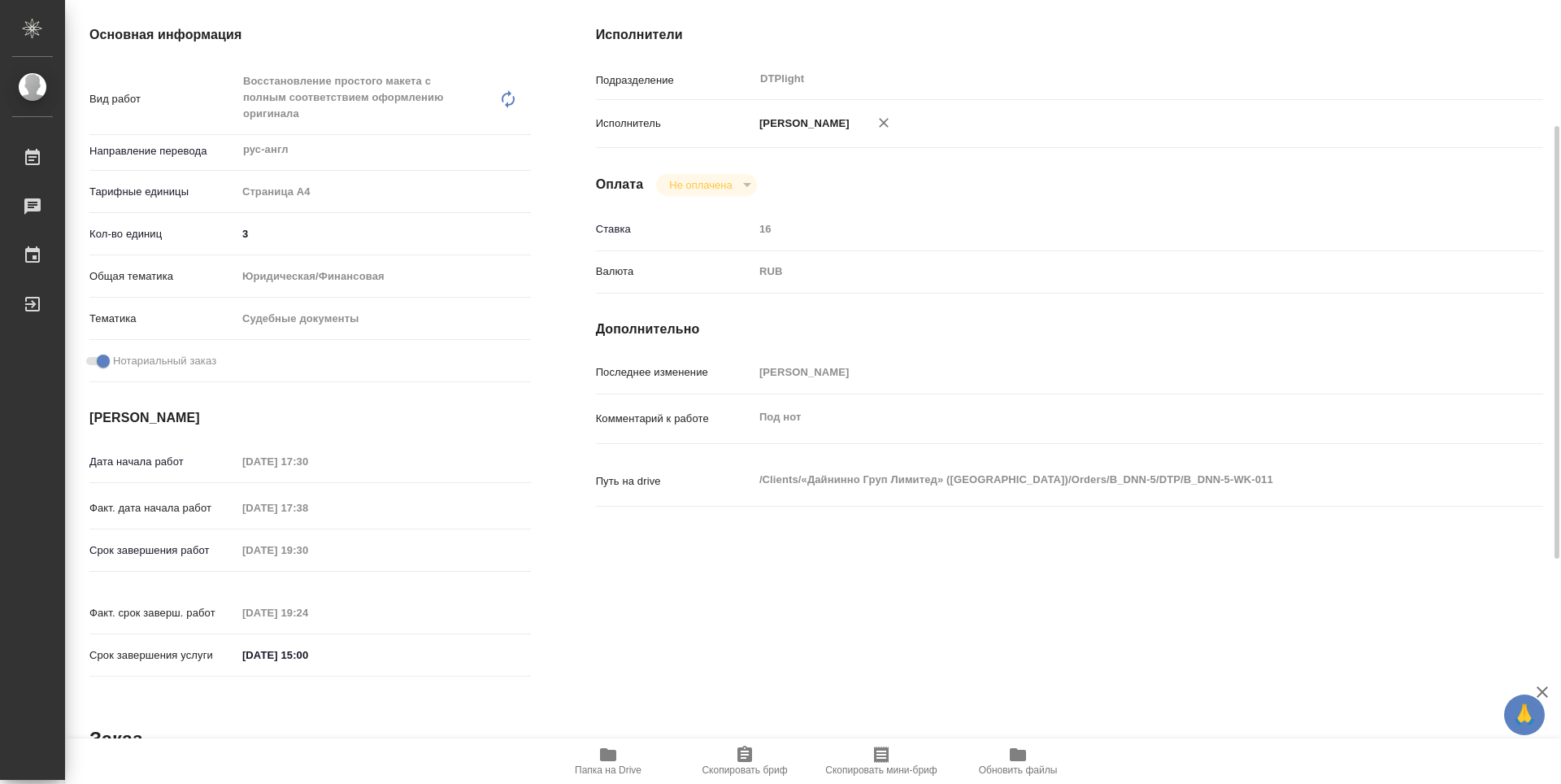
scroll to position [0, 0]
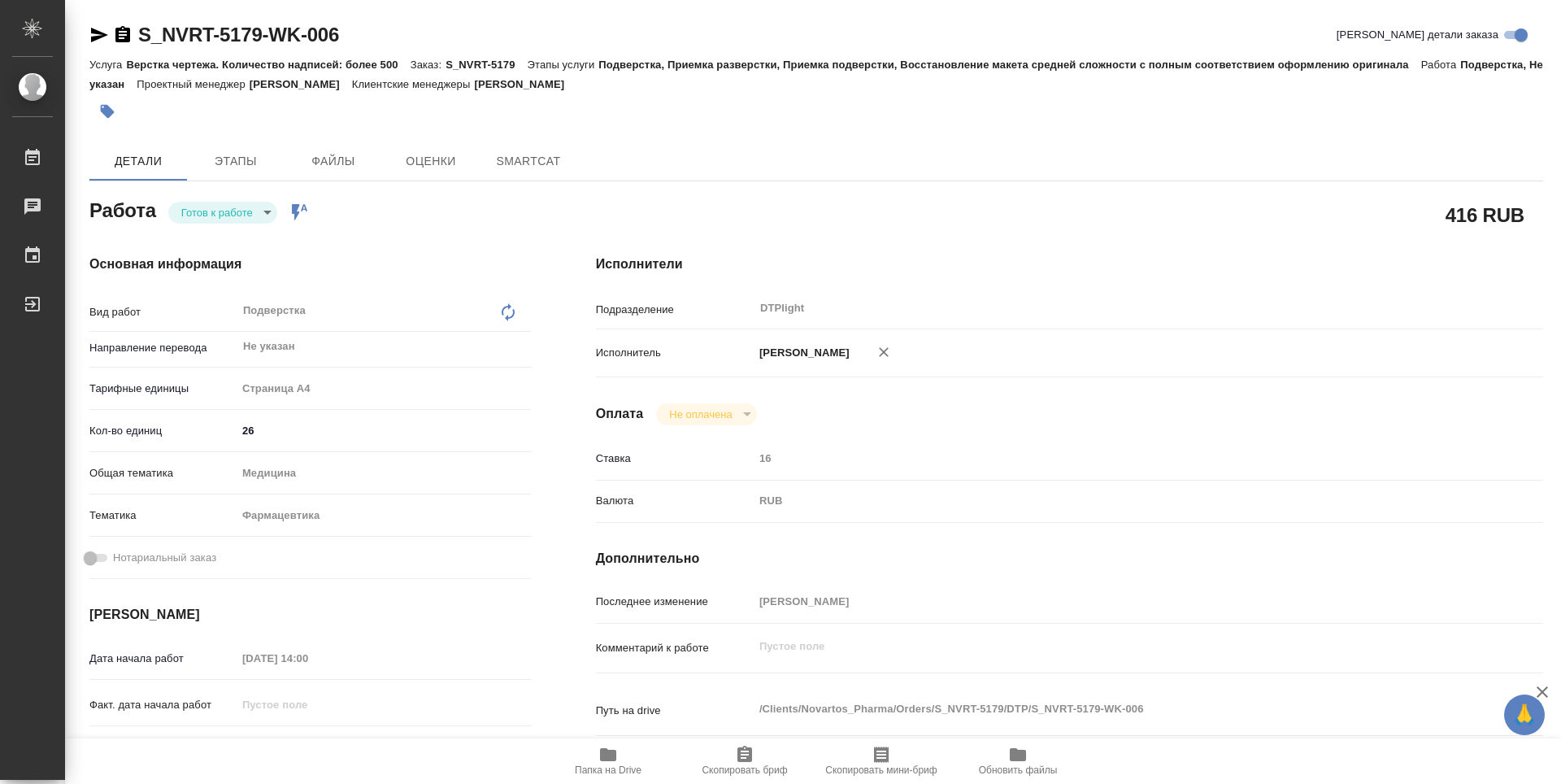
type textarea "x"
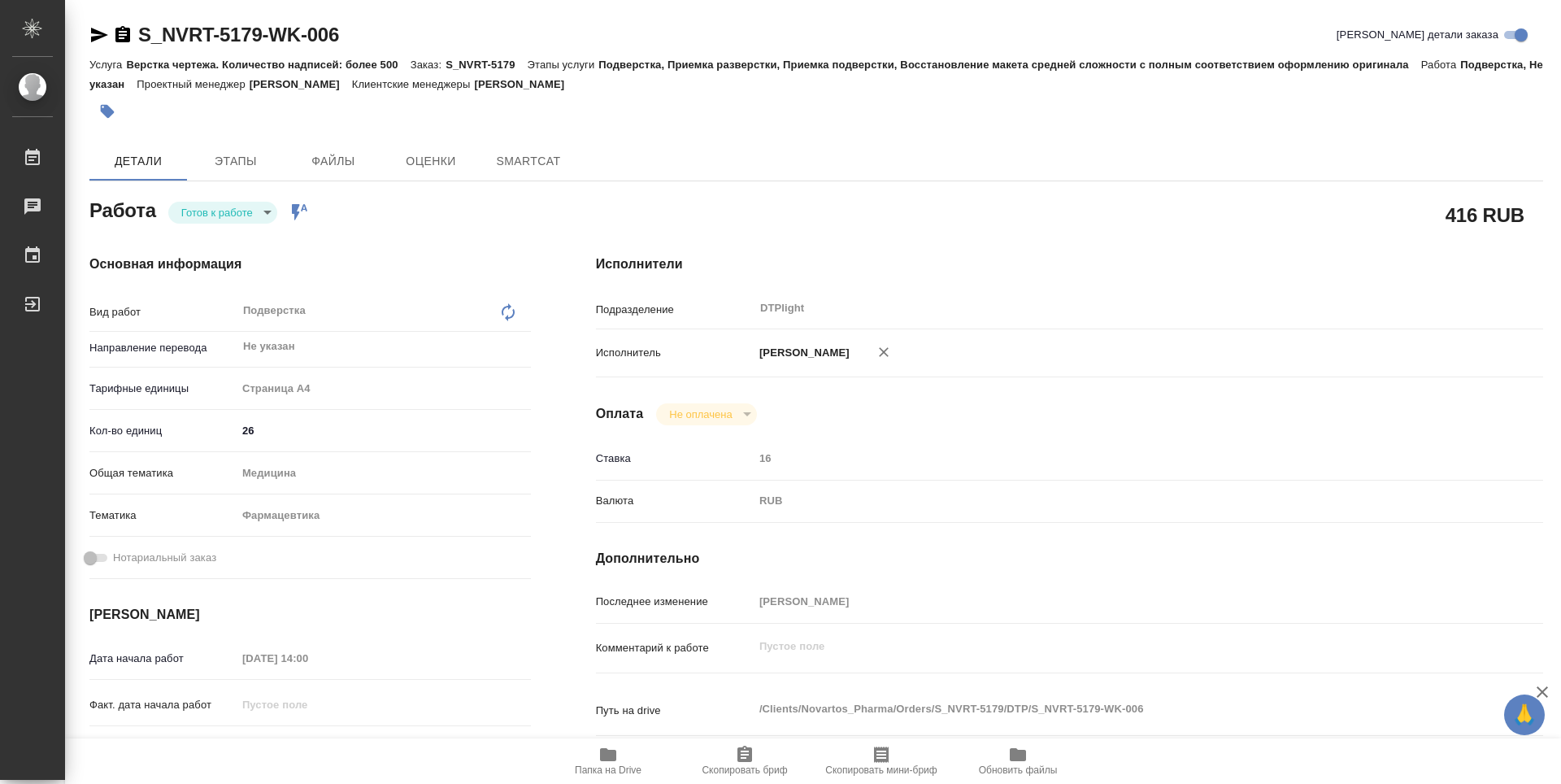
type textarea "x"
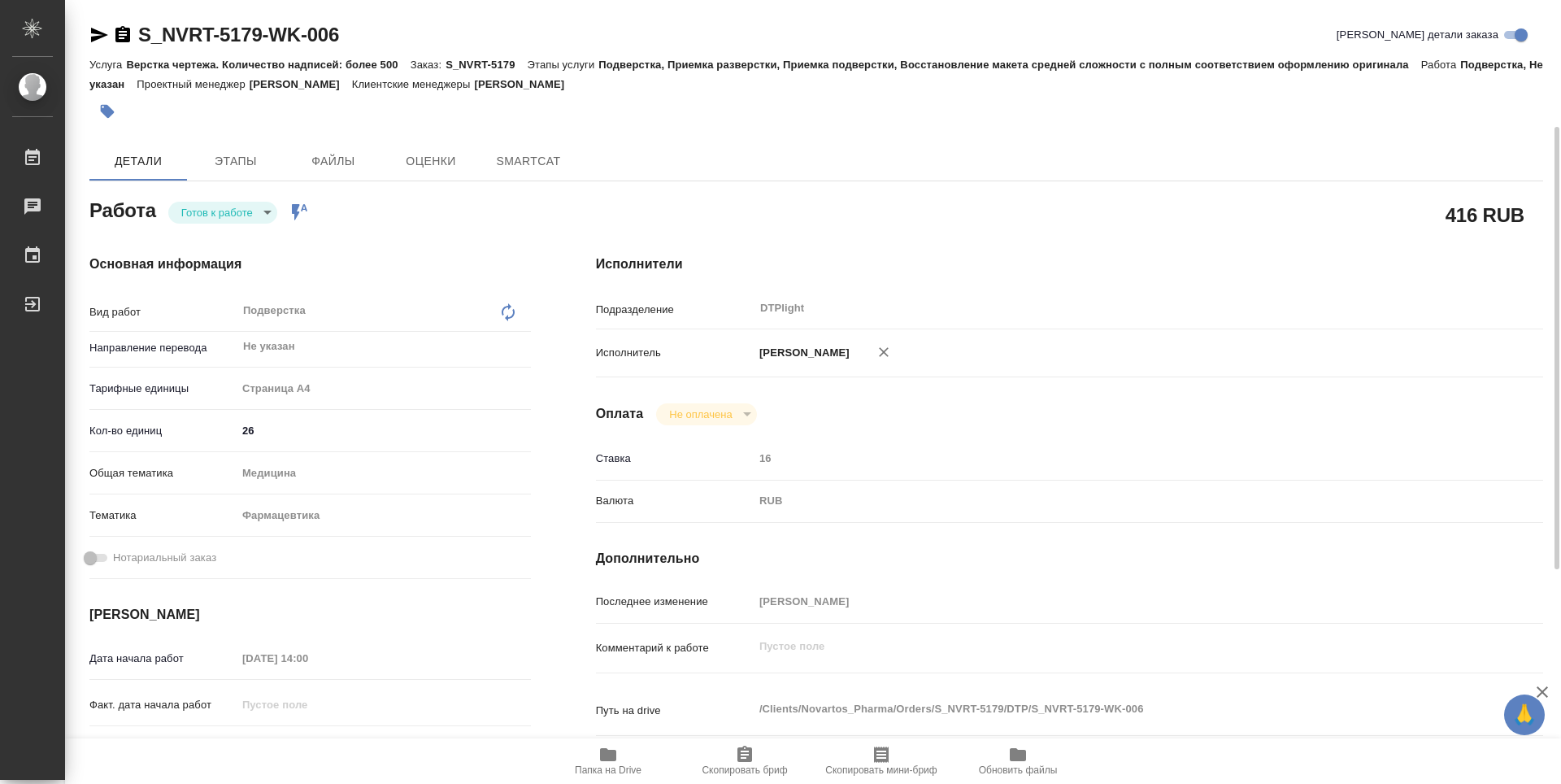
scroll to position [163, 0]
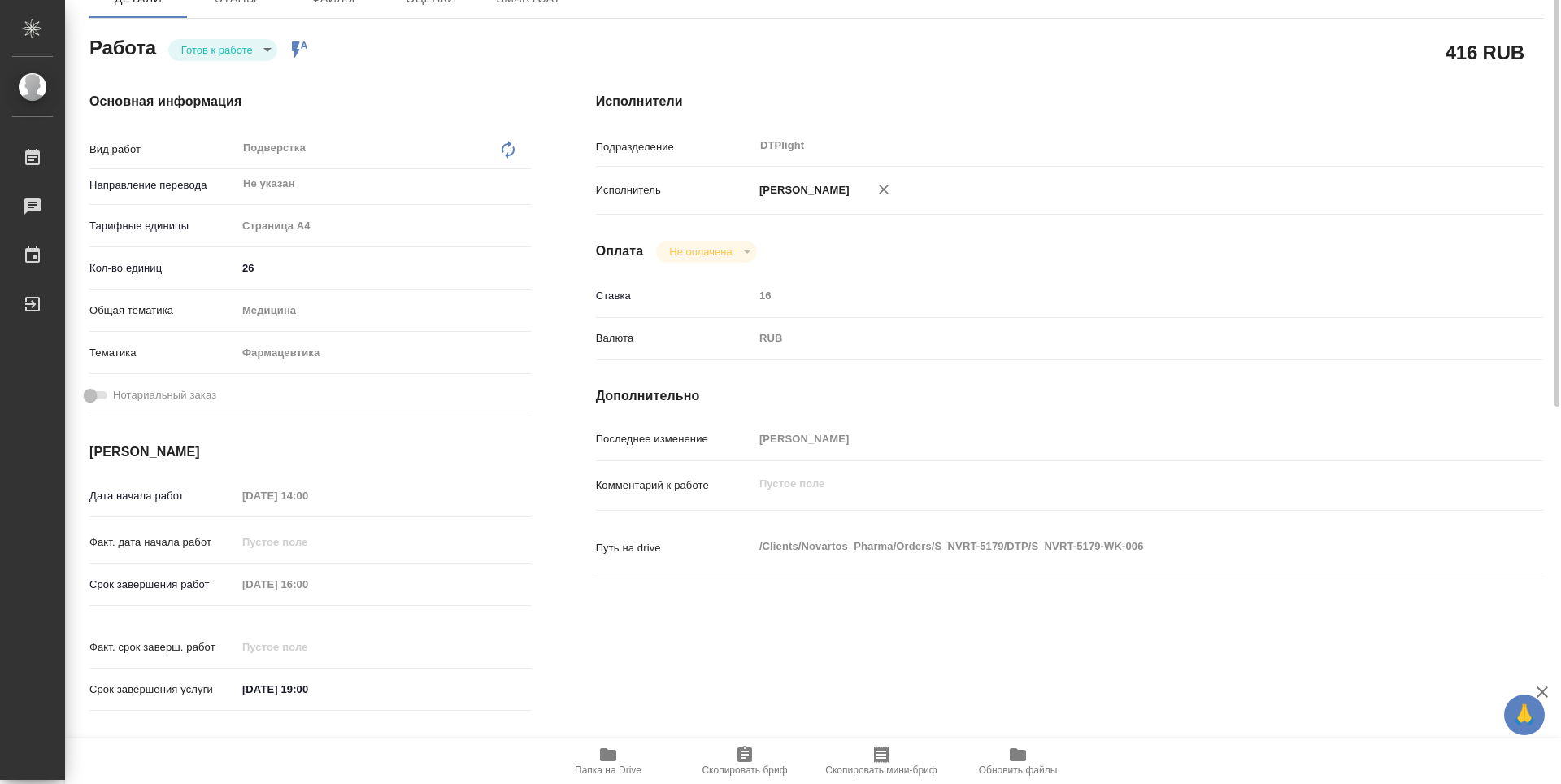
type textarea "x"
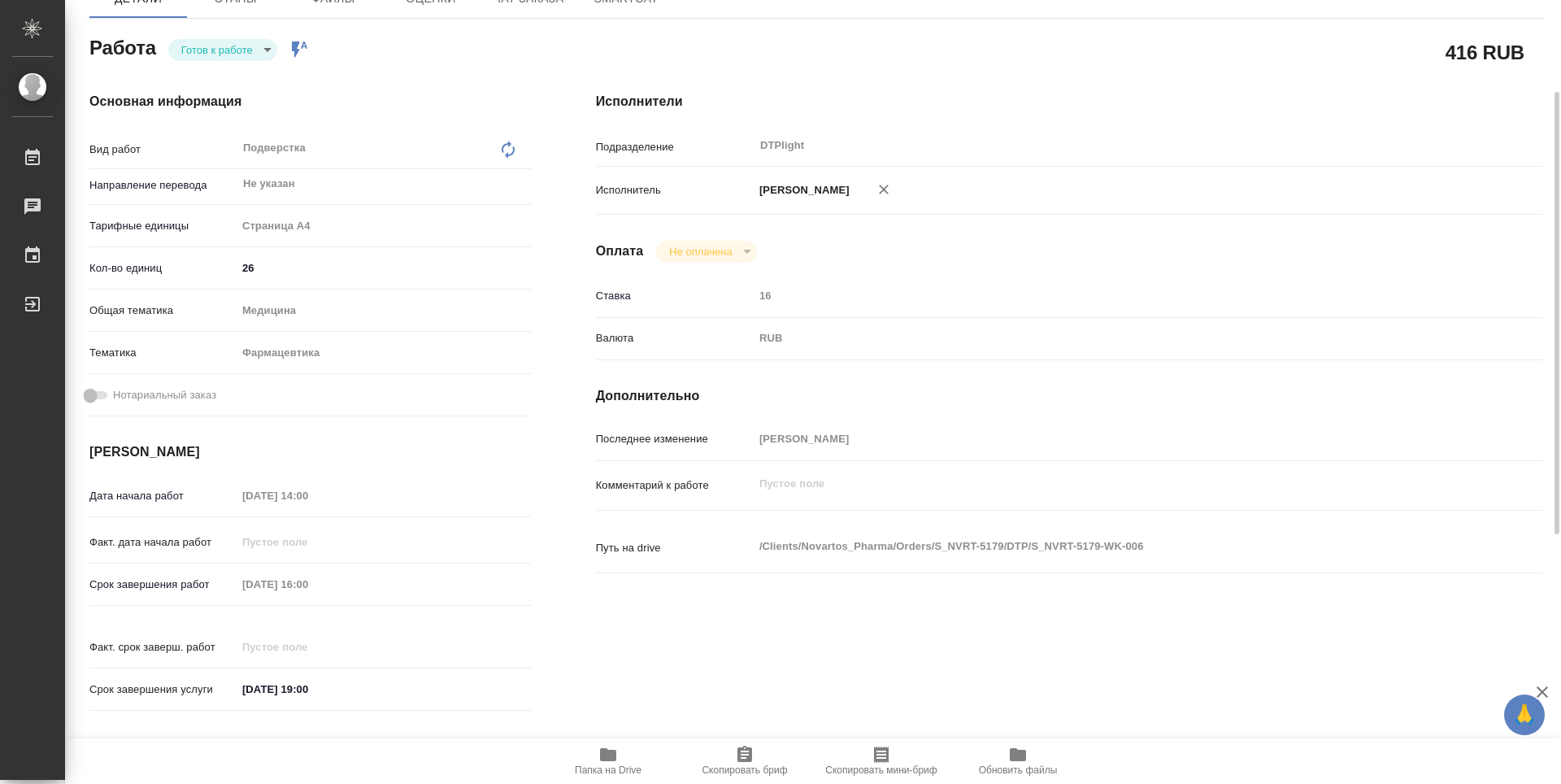
type textarea "x"
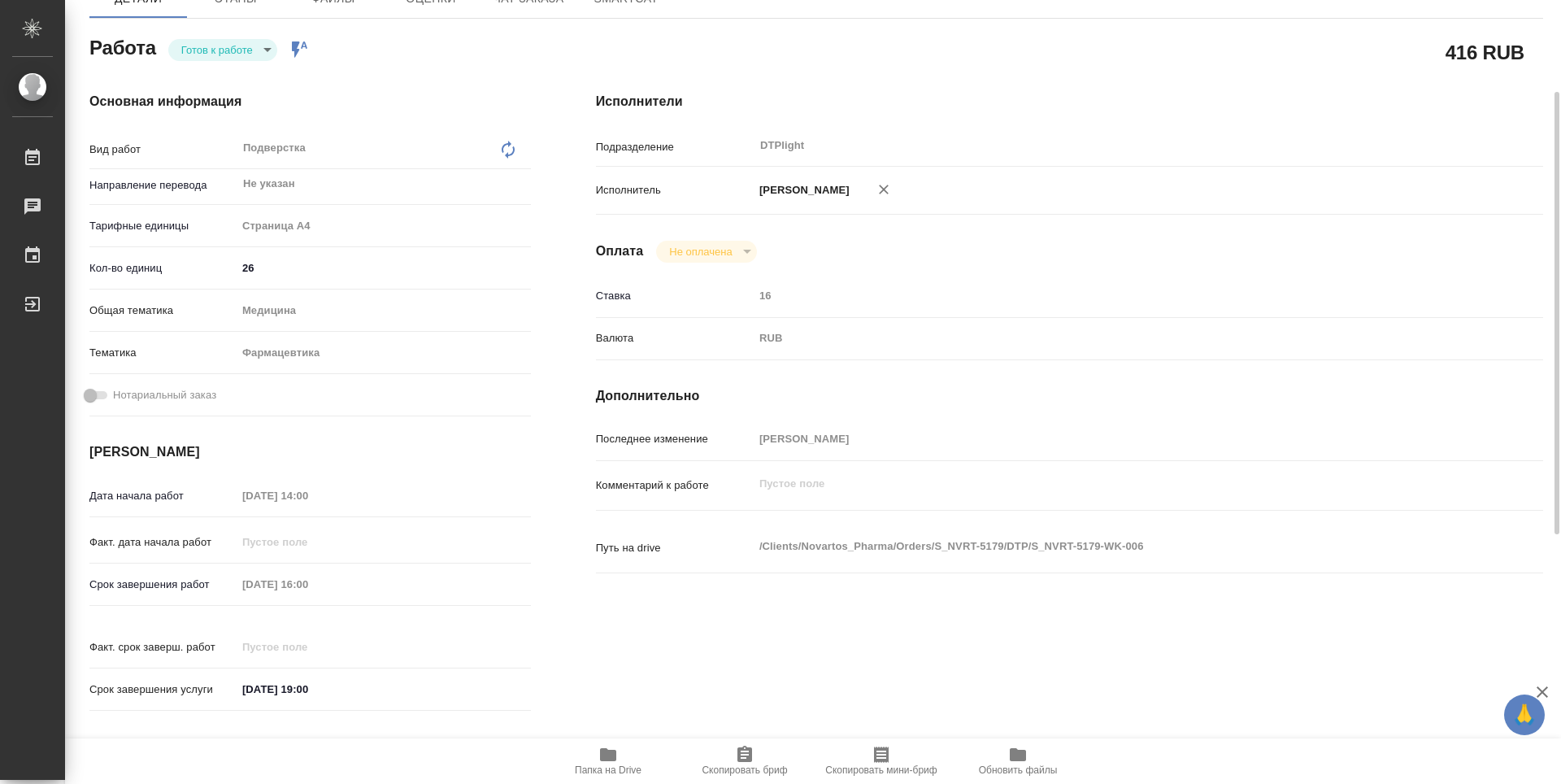
click at [621, 759] on span "Папка на Drive" at bounding box center [608, 760] width 117 height 31
type textarea "x"
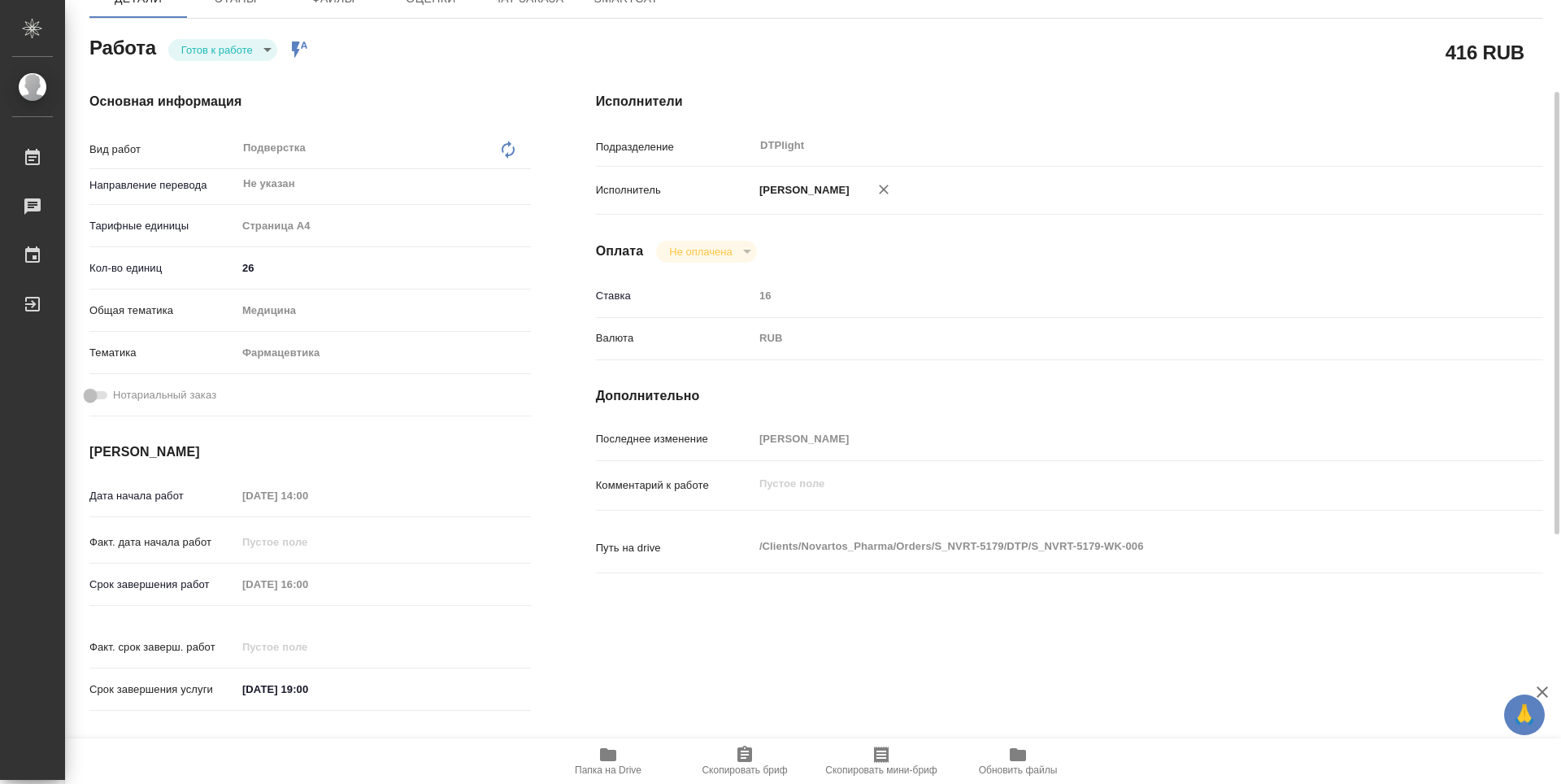
type textarea "x"
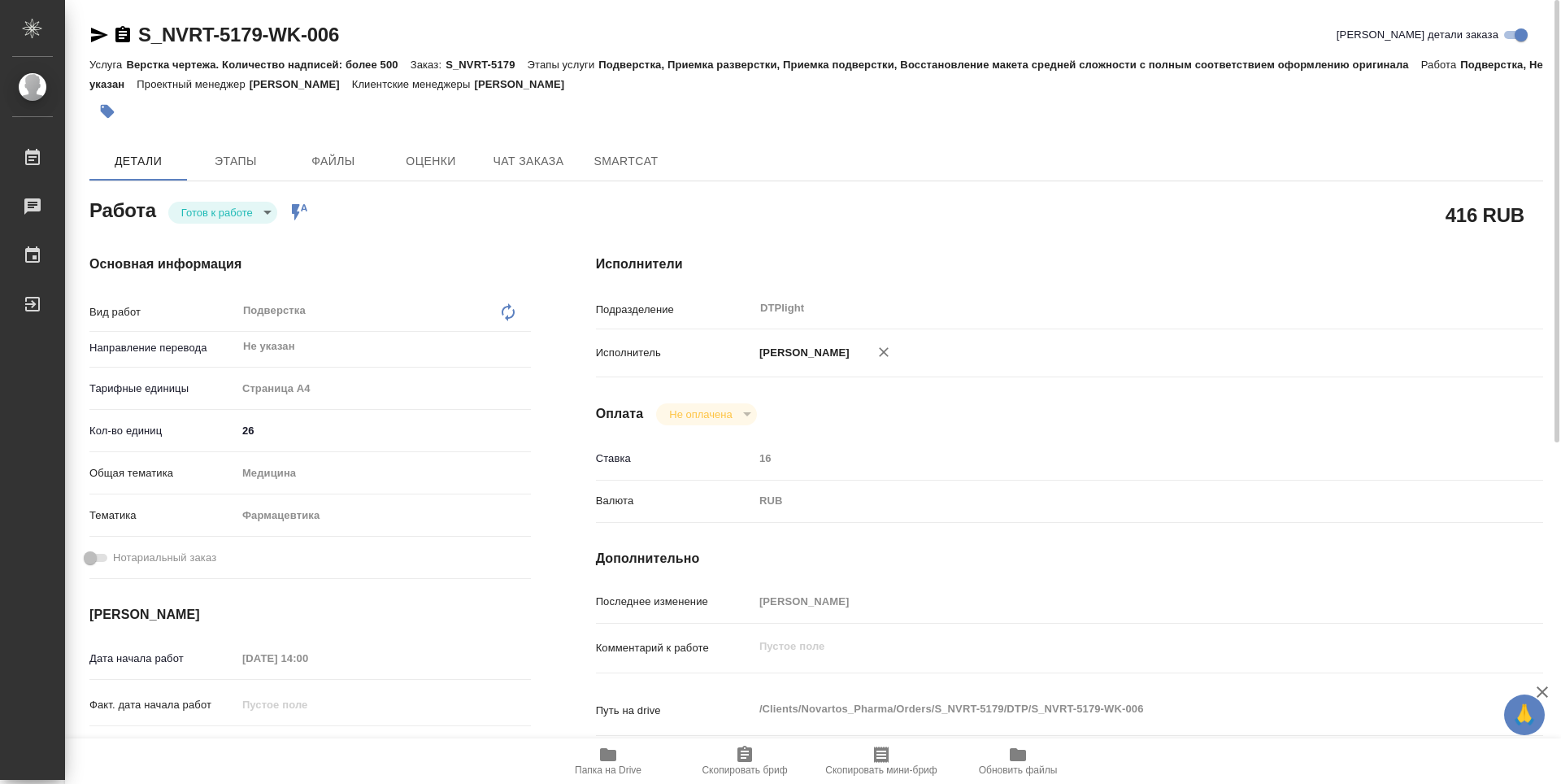
click at [273, 211] on body "🙏 .cls-1 fill:#fff; AWATERA Guselnikov Roman Работы 0 Чаты График Выйти S_NVRT-…" at bounding box center [780, 392] width 1561 height 784
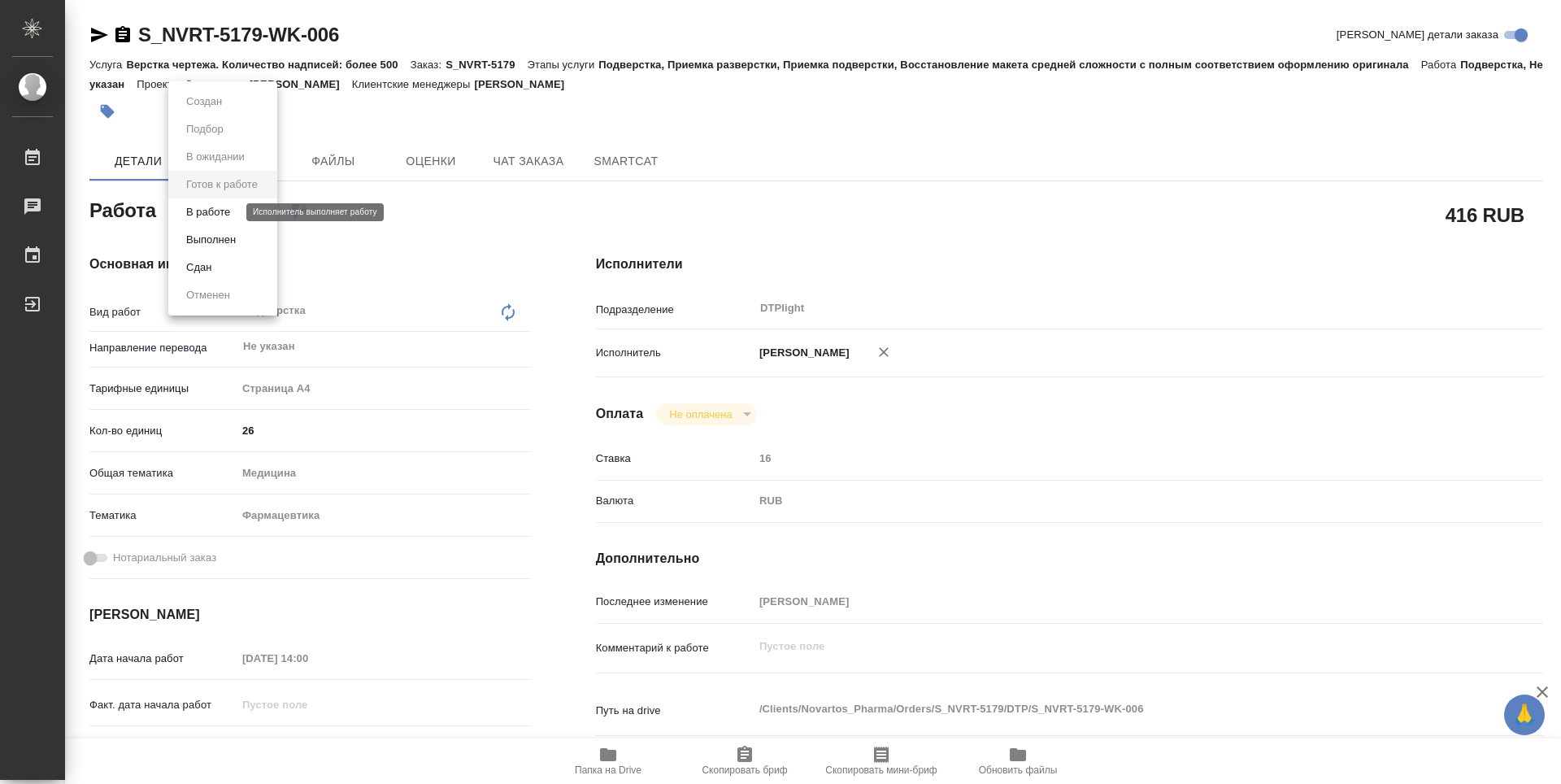
click at [220, 213] on button "В работе" at bounding box center [208, 212] width 54 height 18
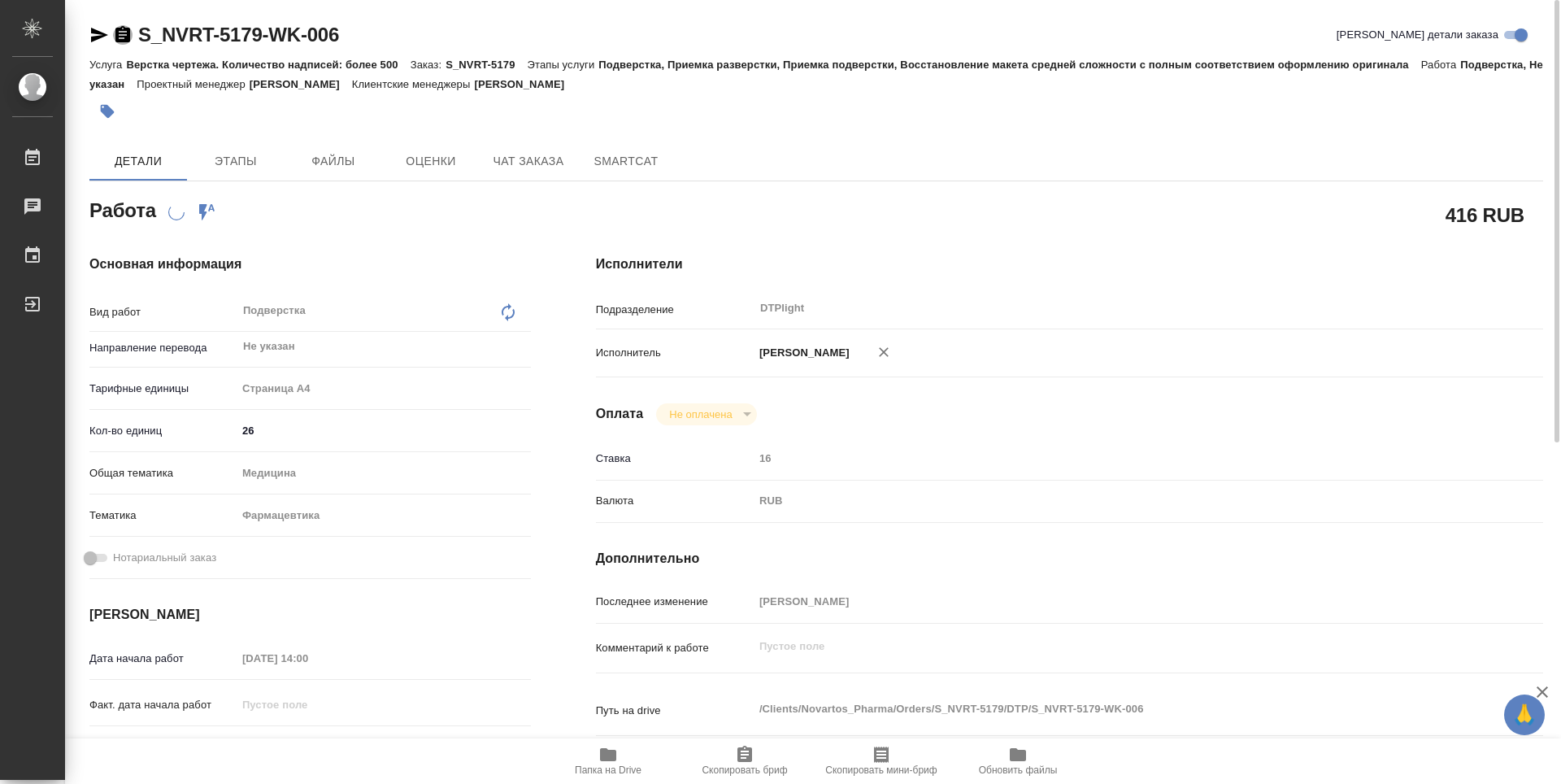
click at [124, 34] on icon "button" at bounding box center [123, 34] width 15 height 16
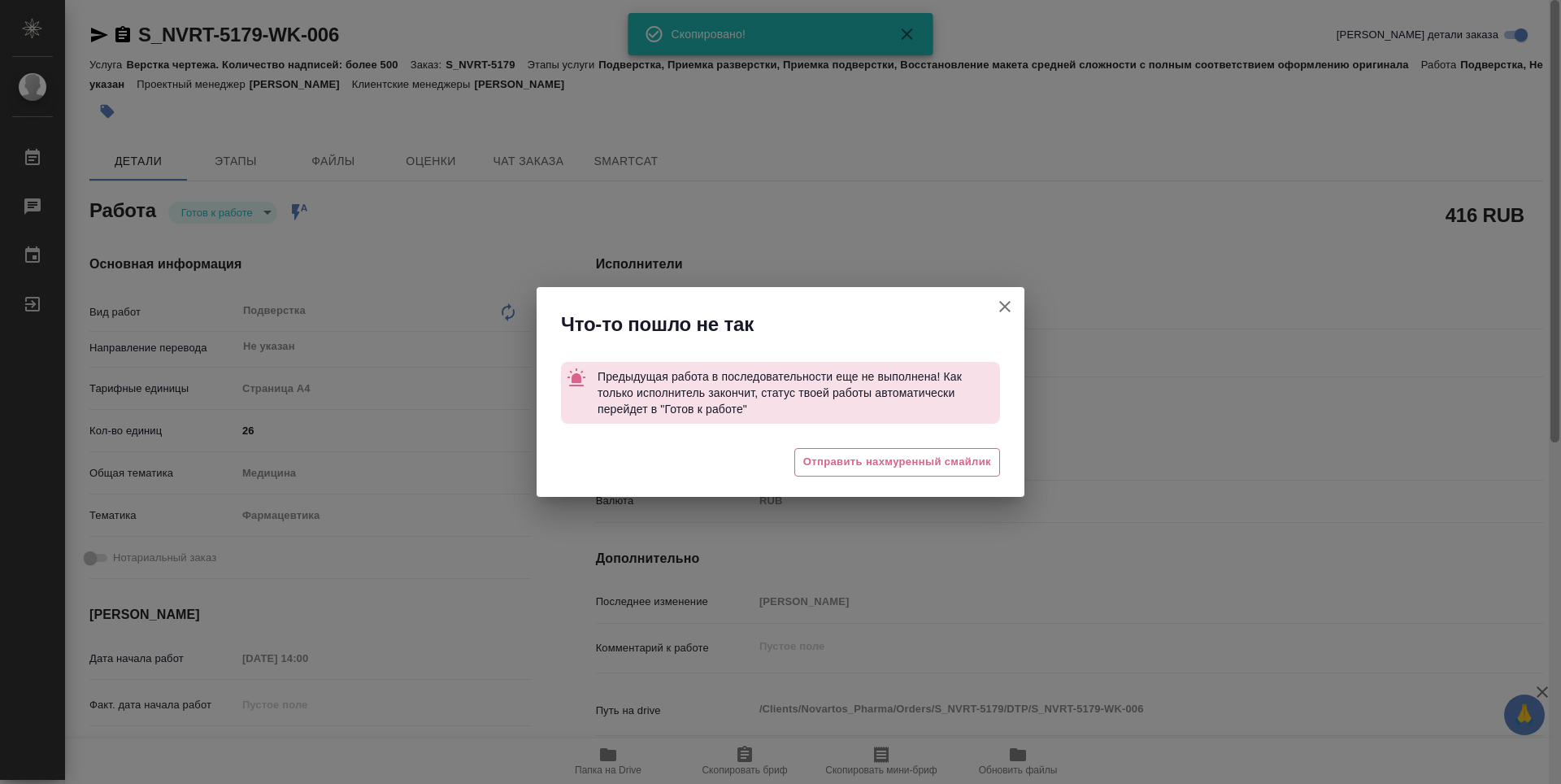
type textarea "x"
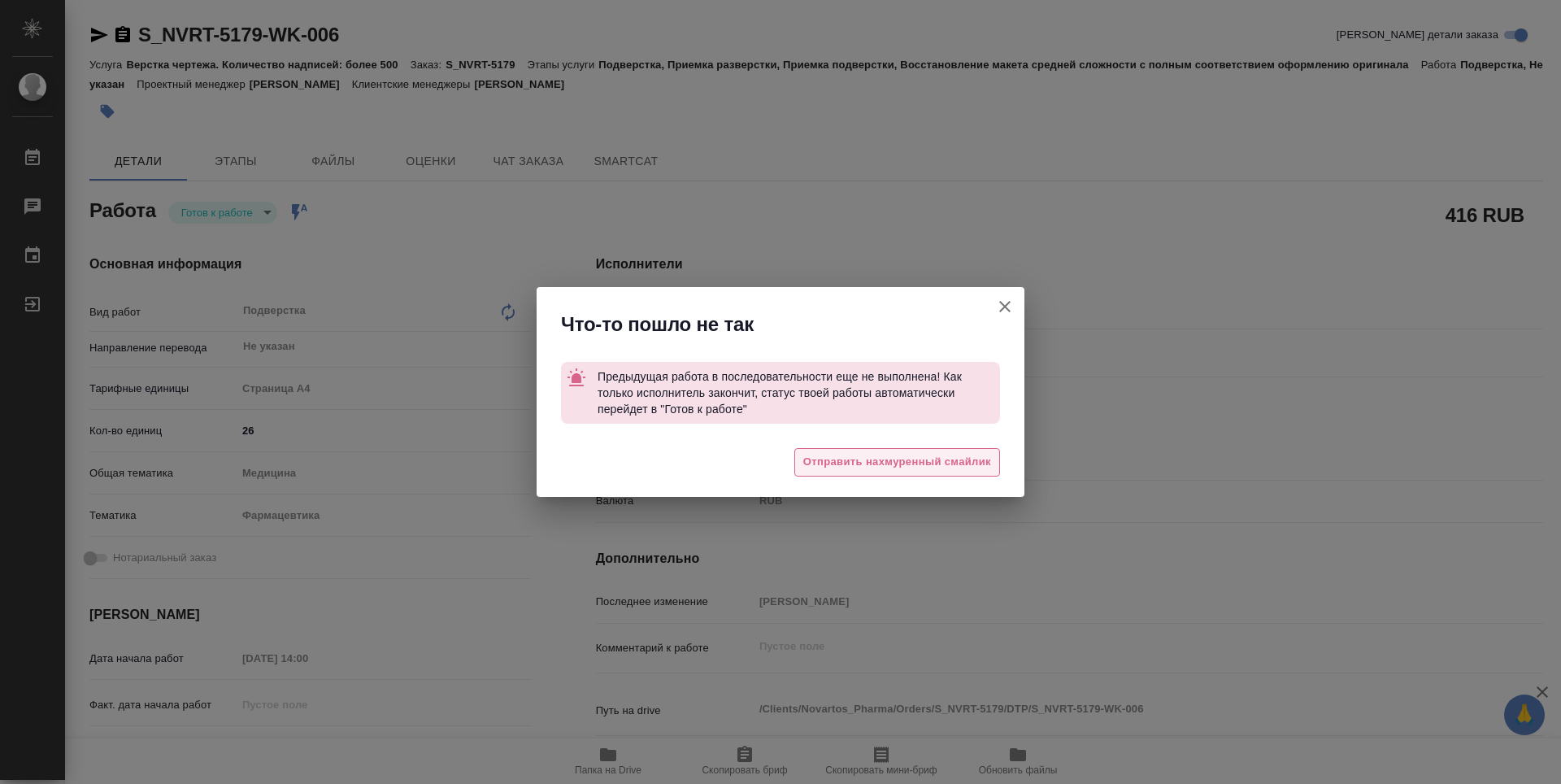
click at [970, 462] on span "Отправить нахмуренный смайлик" at bounding box center [897, 462] width 188 height 19
type textarea "x"
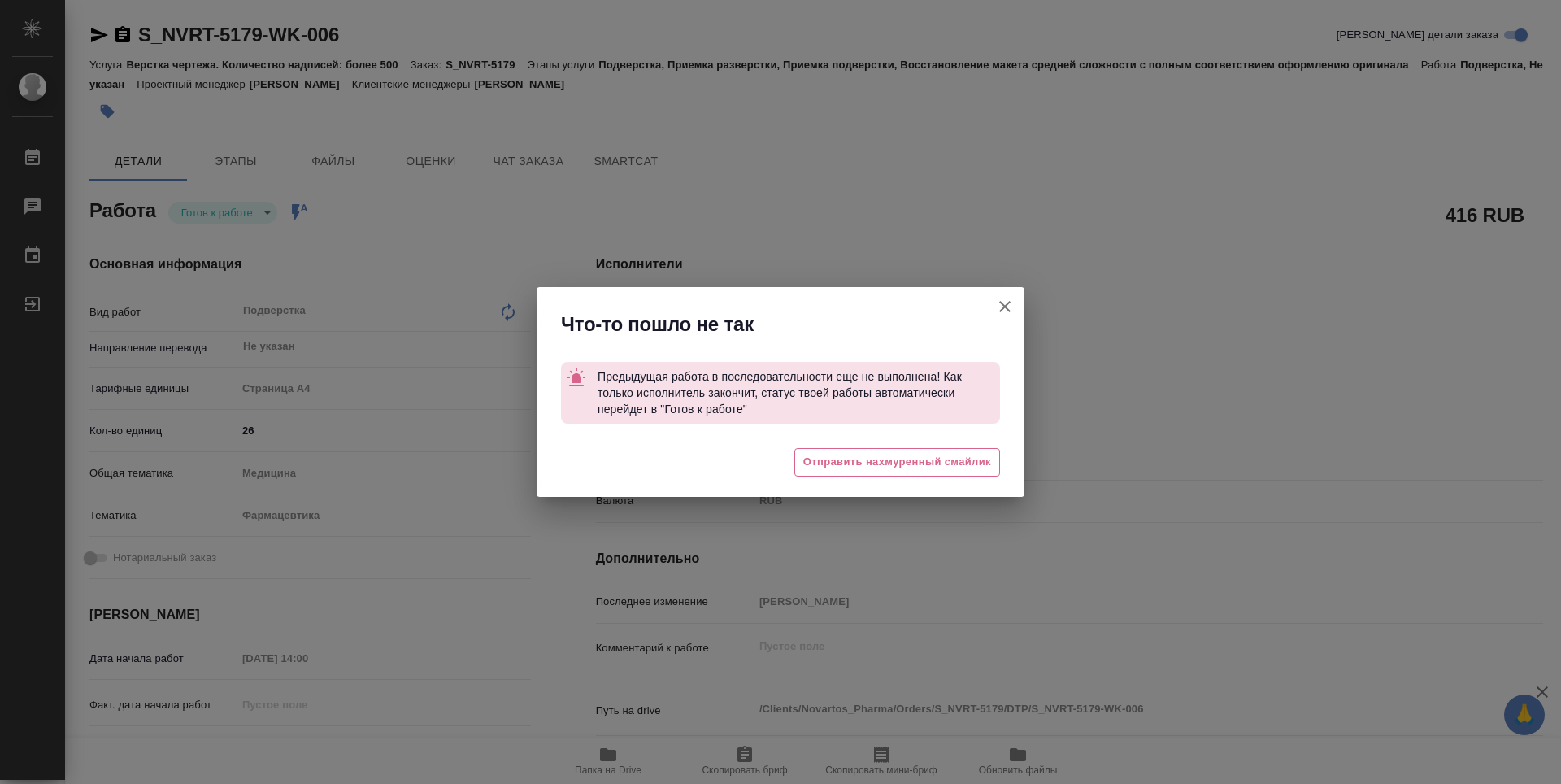
type textarea "x"
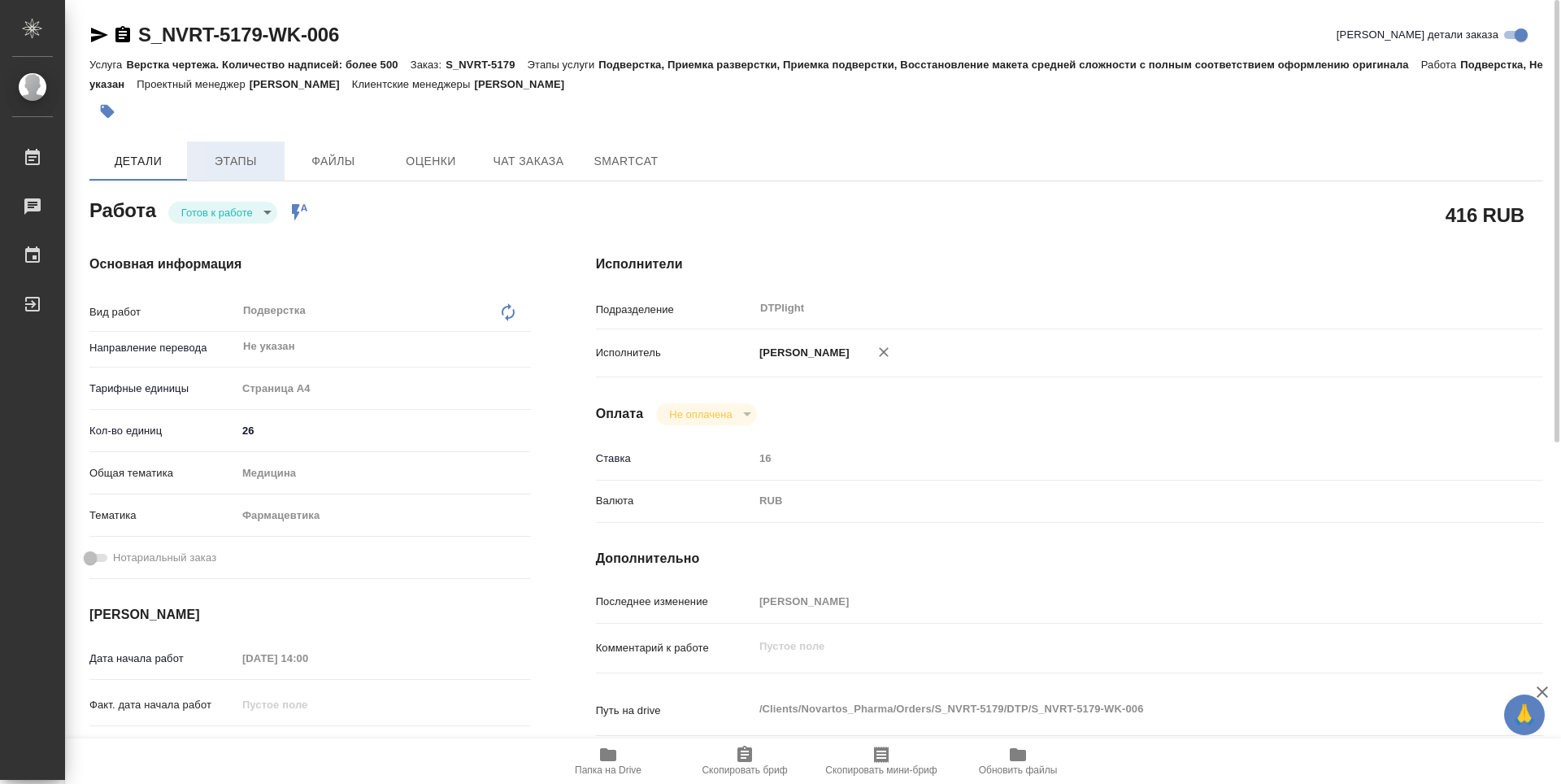
click at [238, 169] on span "Этапы" at bounding box center [236, 161] width 78 height 20
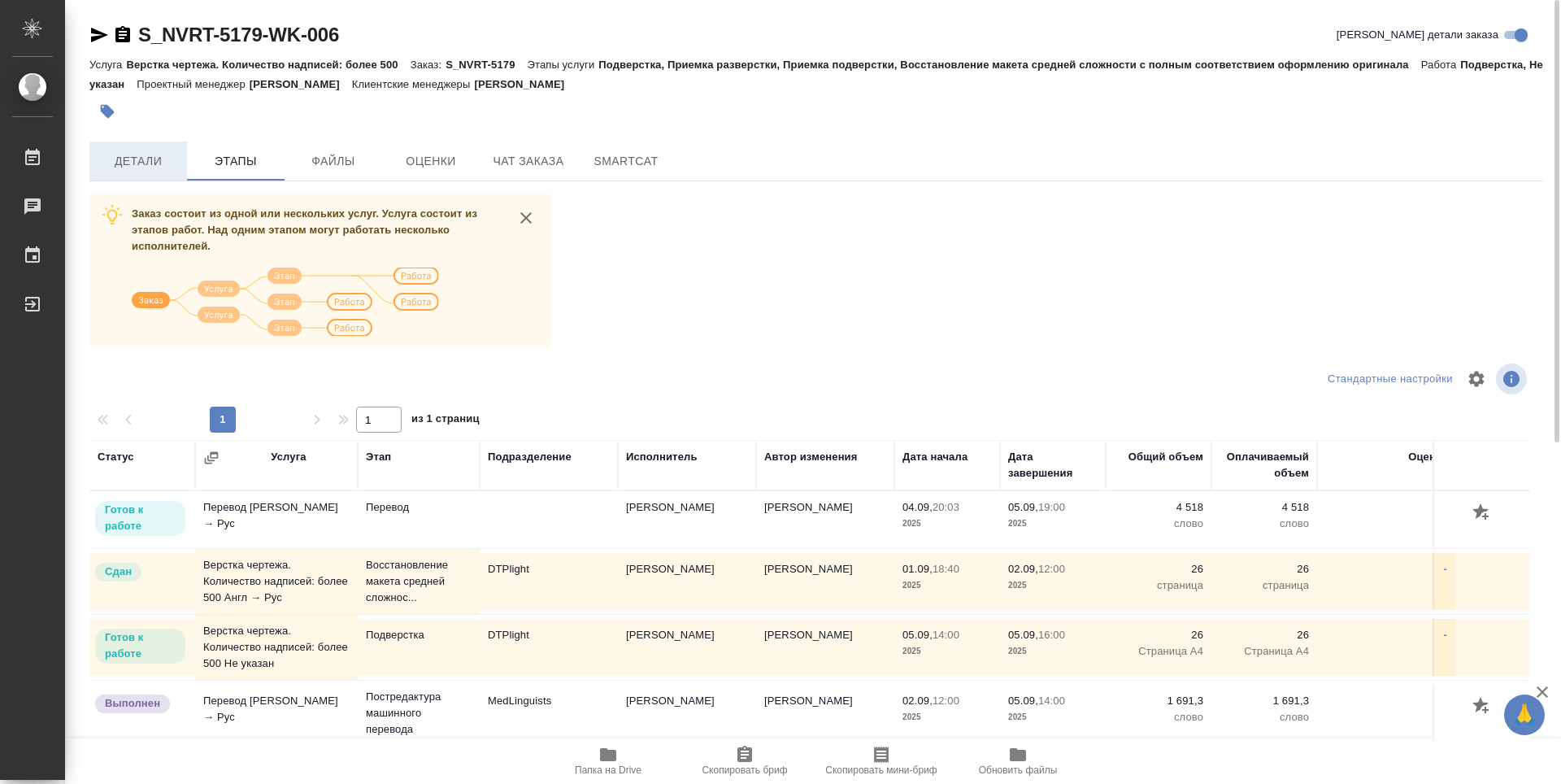
click at [154, 147] on button "Детали" at bounding box center [138, 161] width 98 height 39
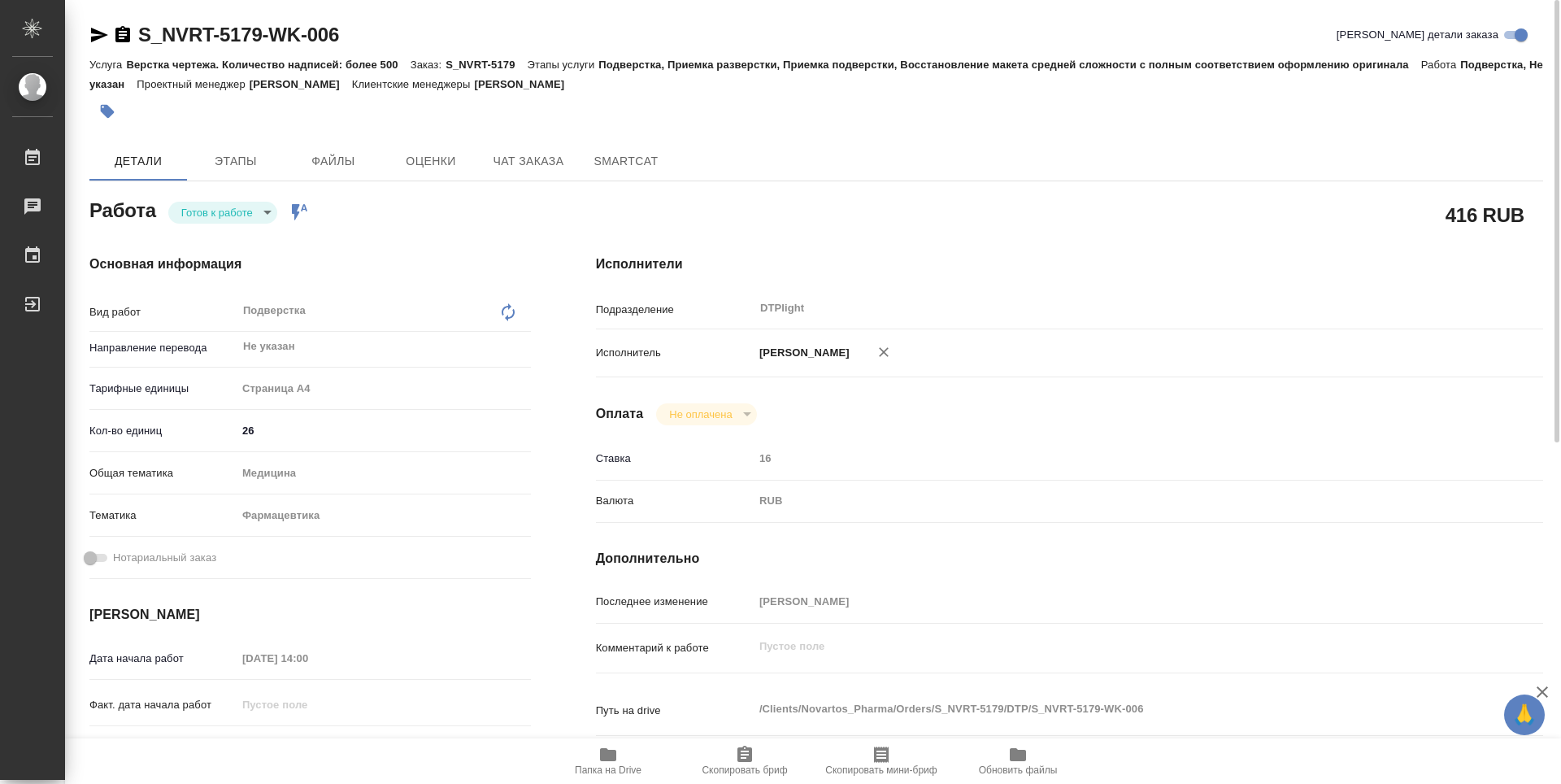
type textarea "x"
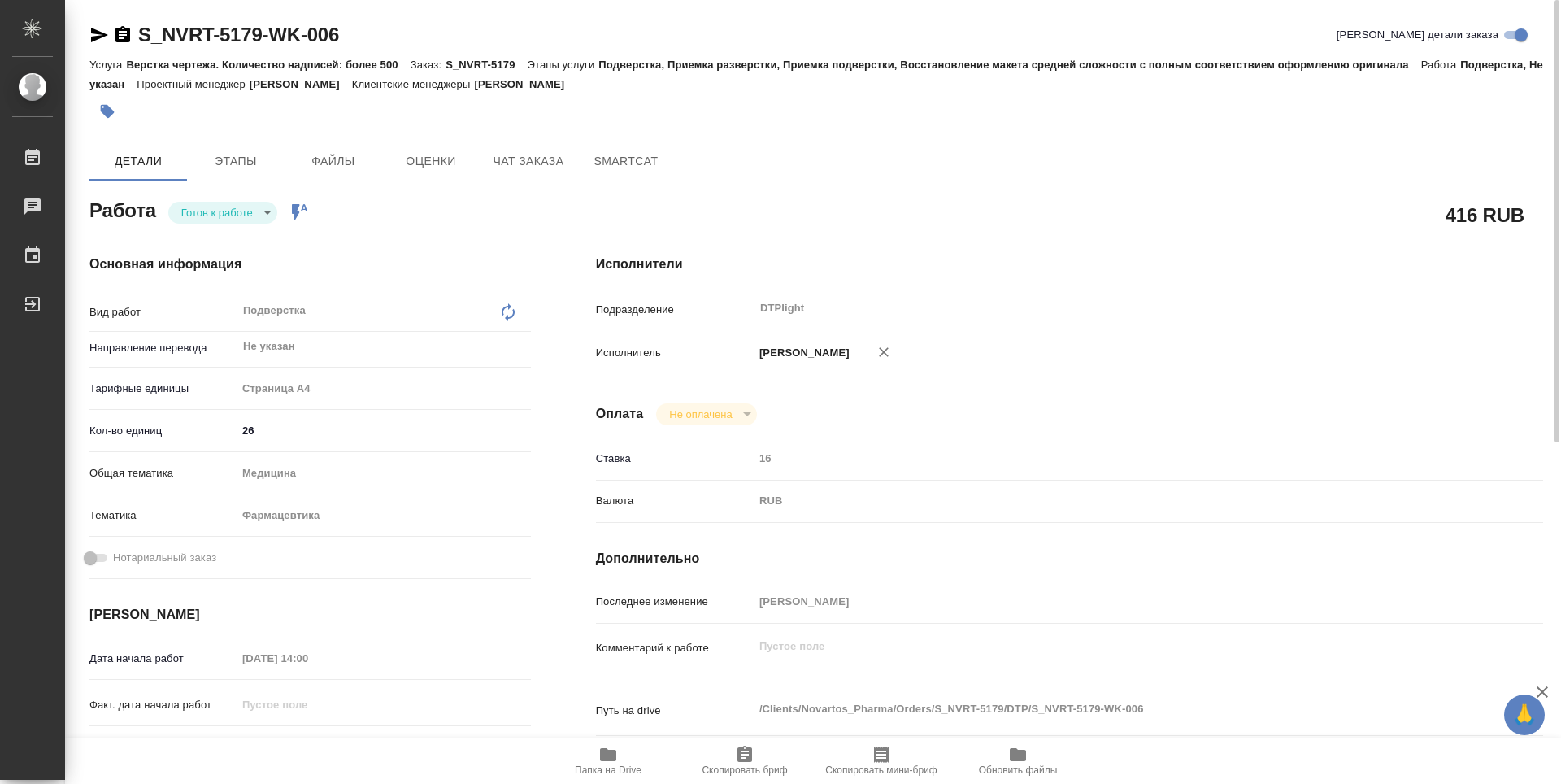
type textarea "x"
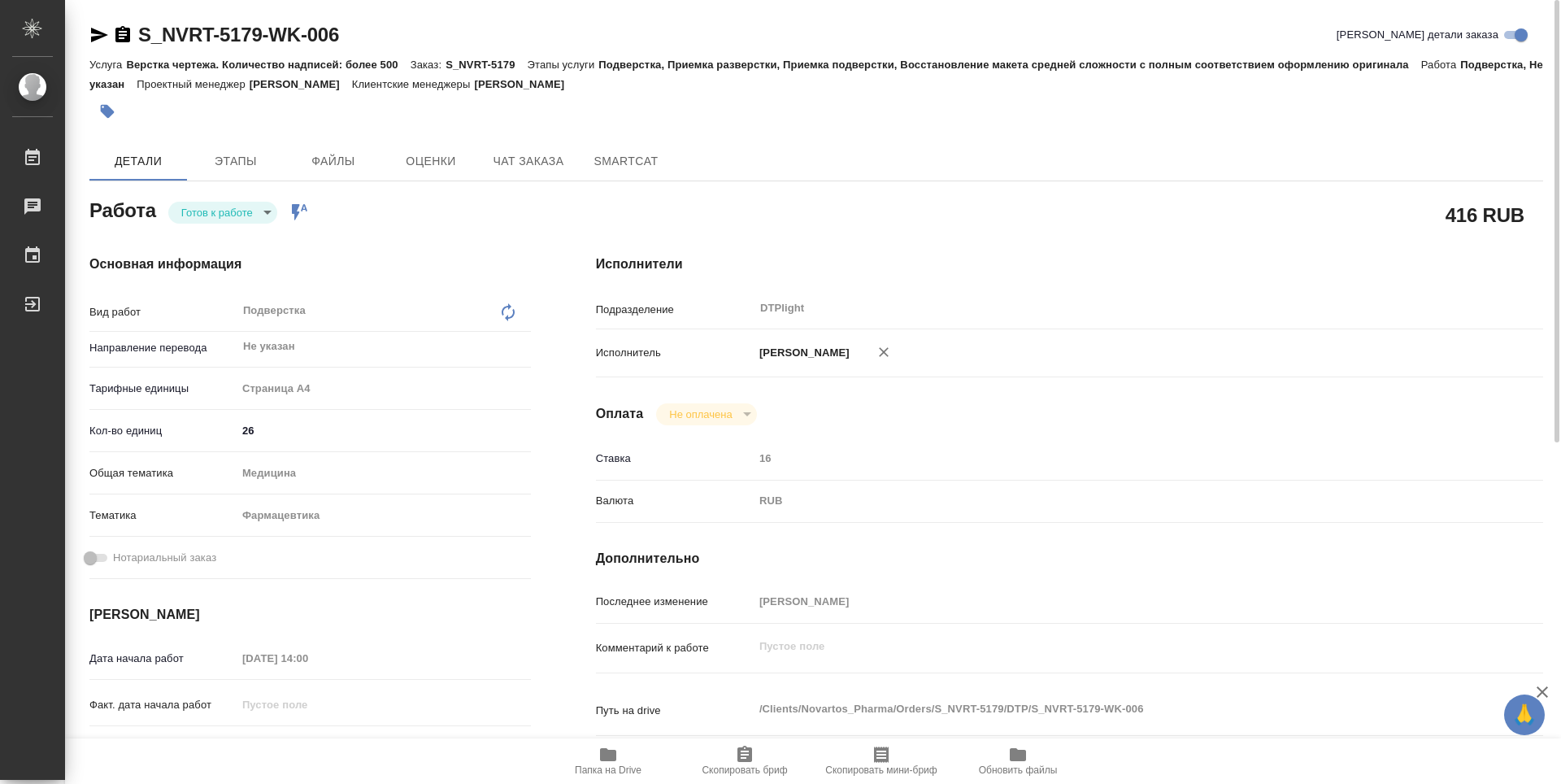
click at [267, 218] on body "🙏 .cls-1 fill:#fff; AWATERA Guselnikov Roman Работы 0 Чаты График Выйти S_NVRT-…" at bounding box center [780, 392] width 1561 height 784
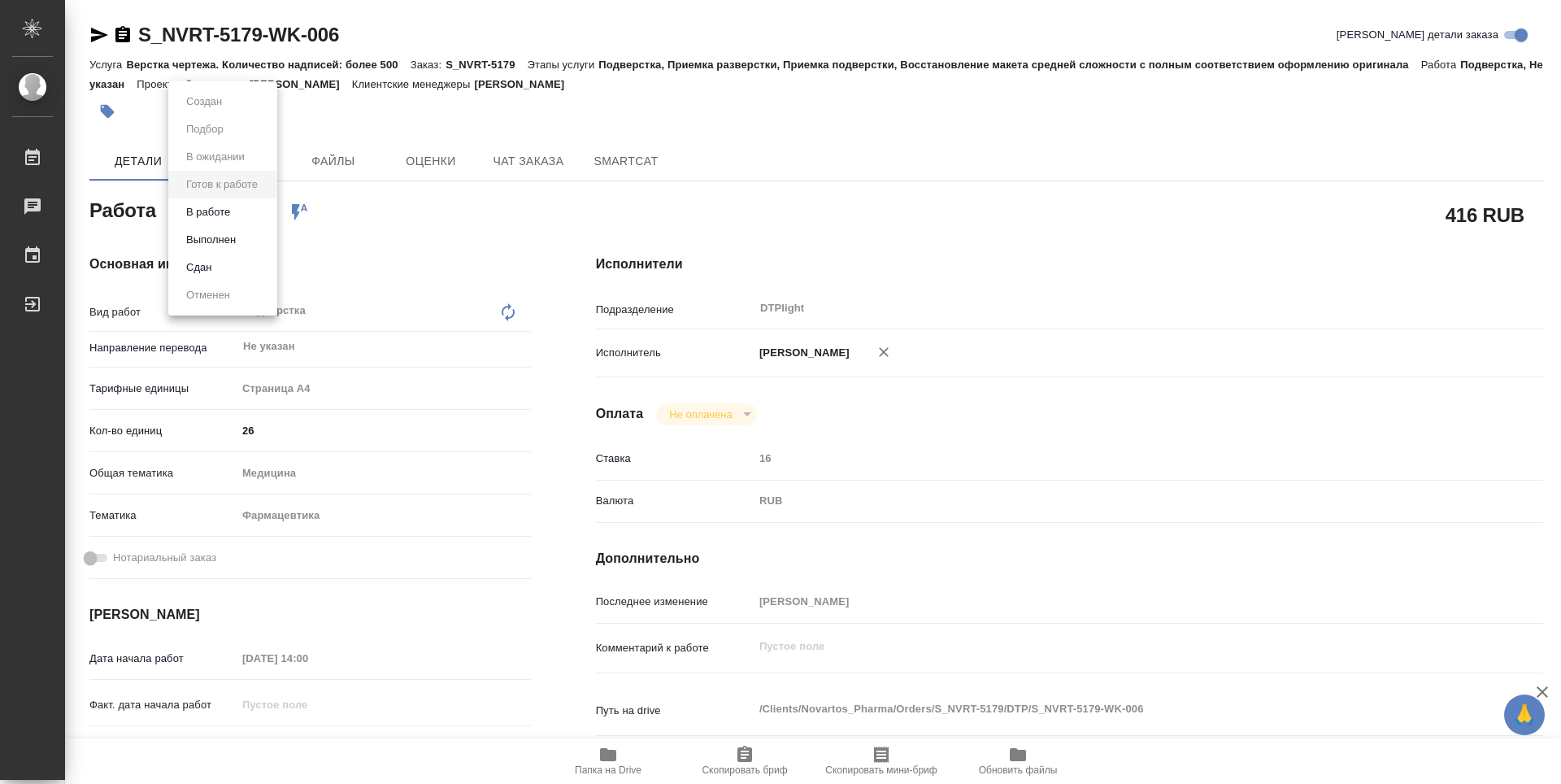
type textarea "x"
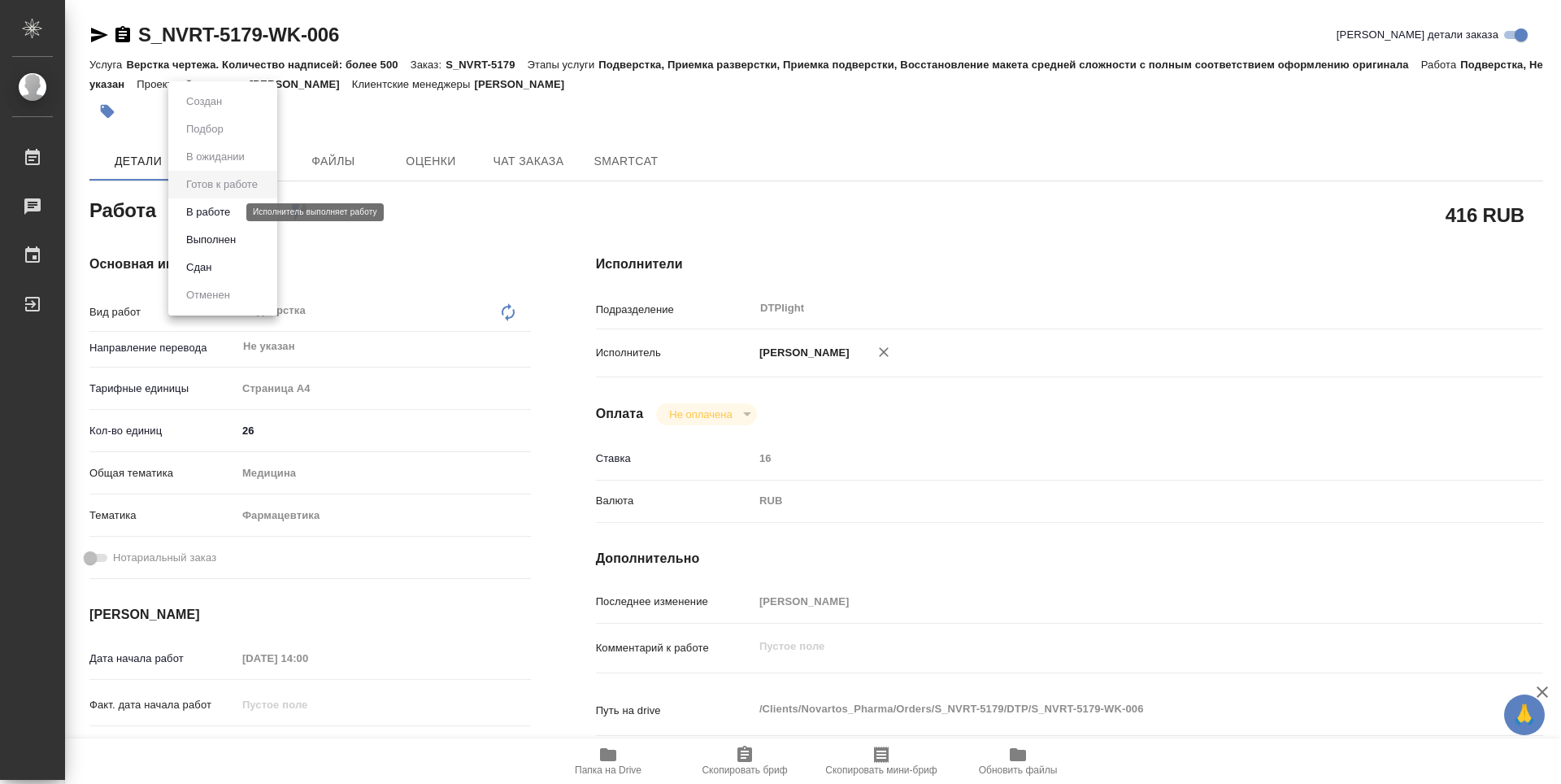
click at [220, 216] on button "В работе" at bounding box center [208, 212] width 54 height 18
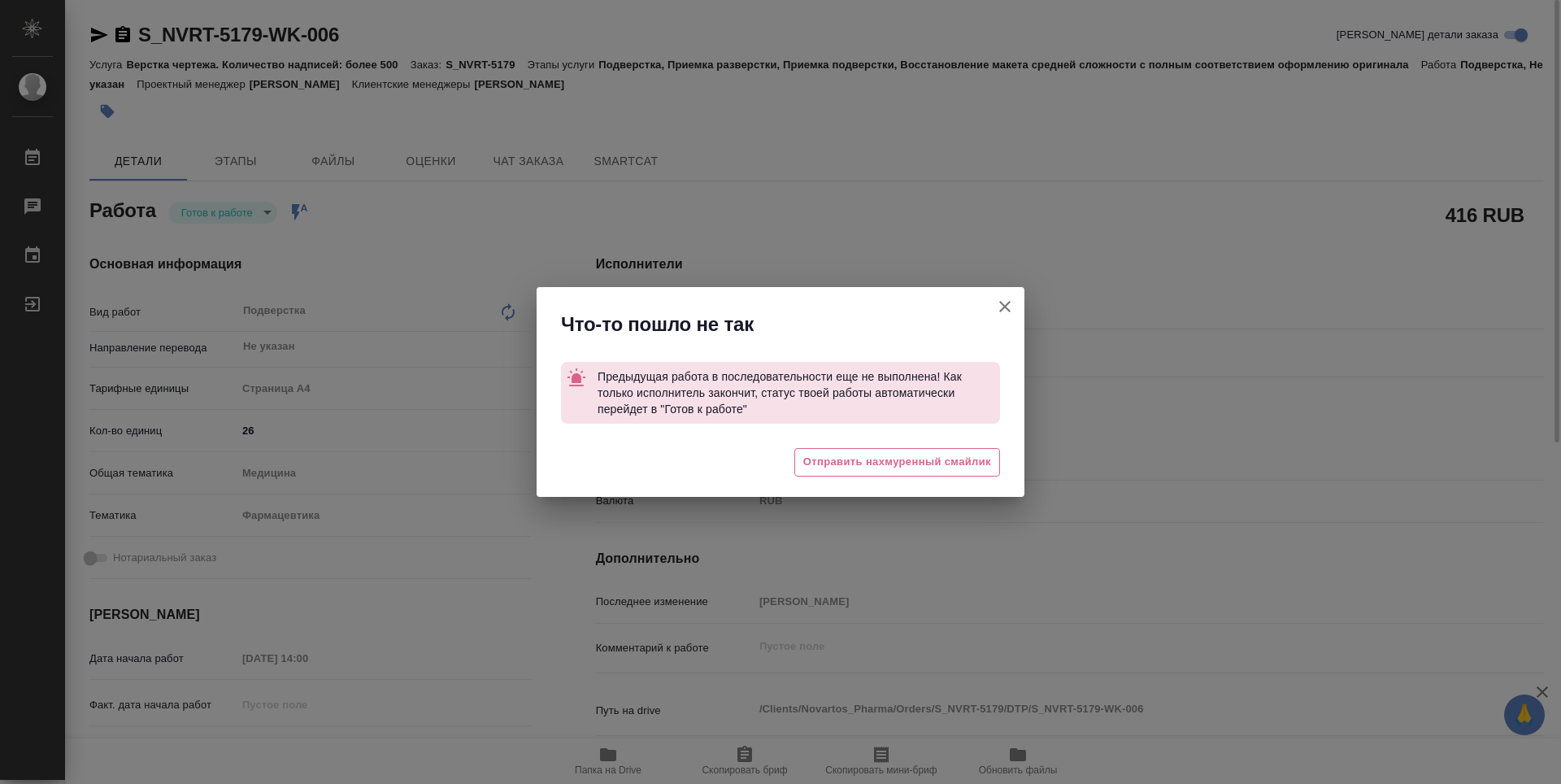
type textarea "x"
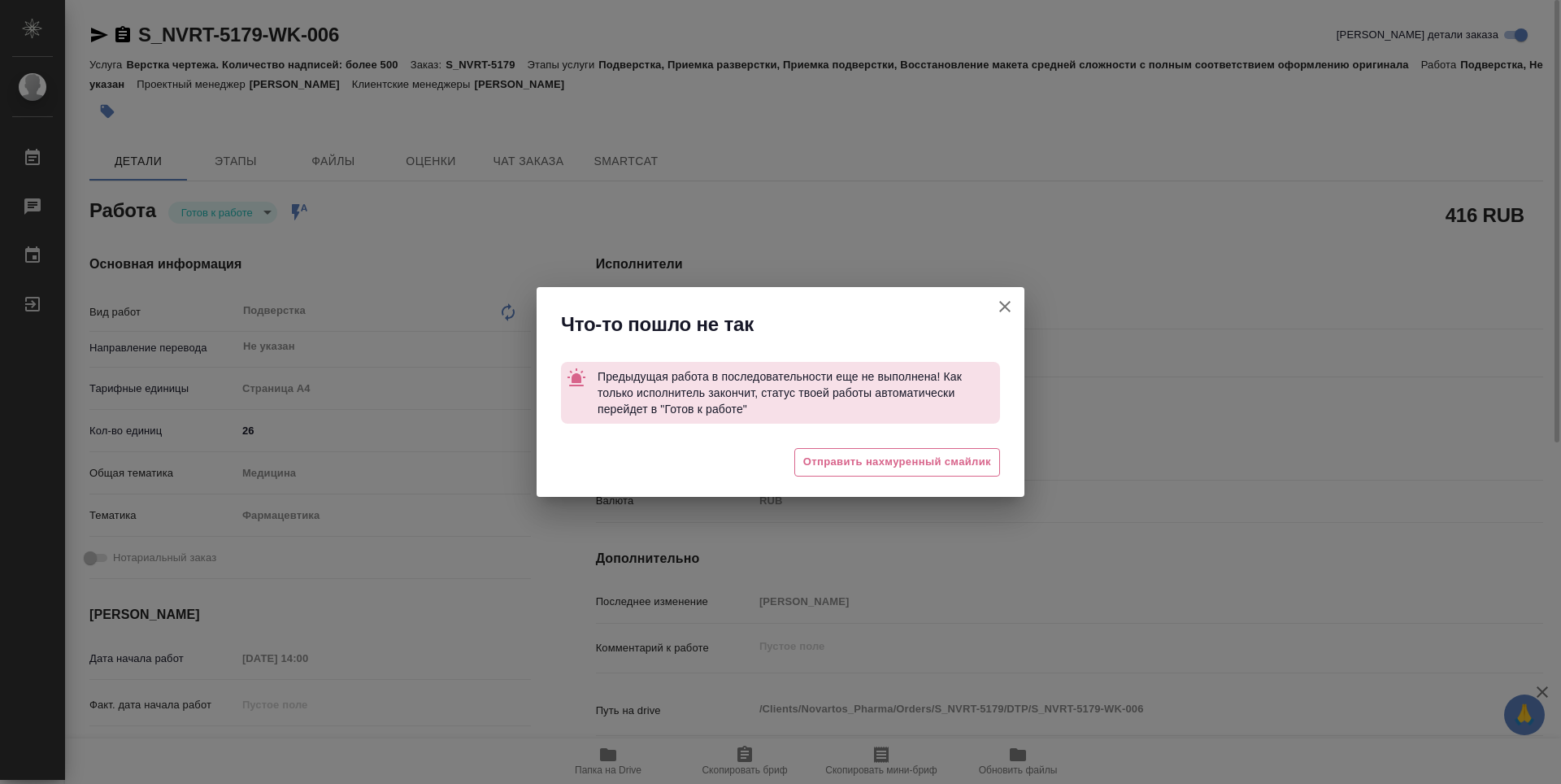
type textarea "x"
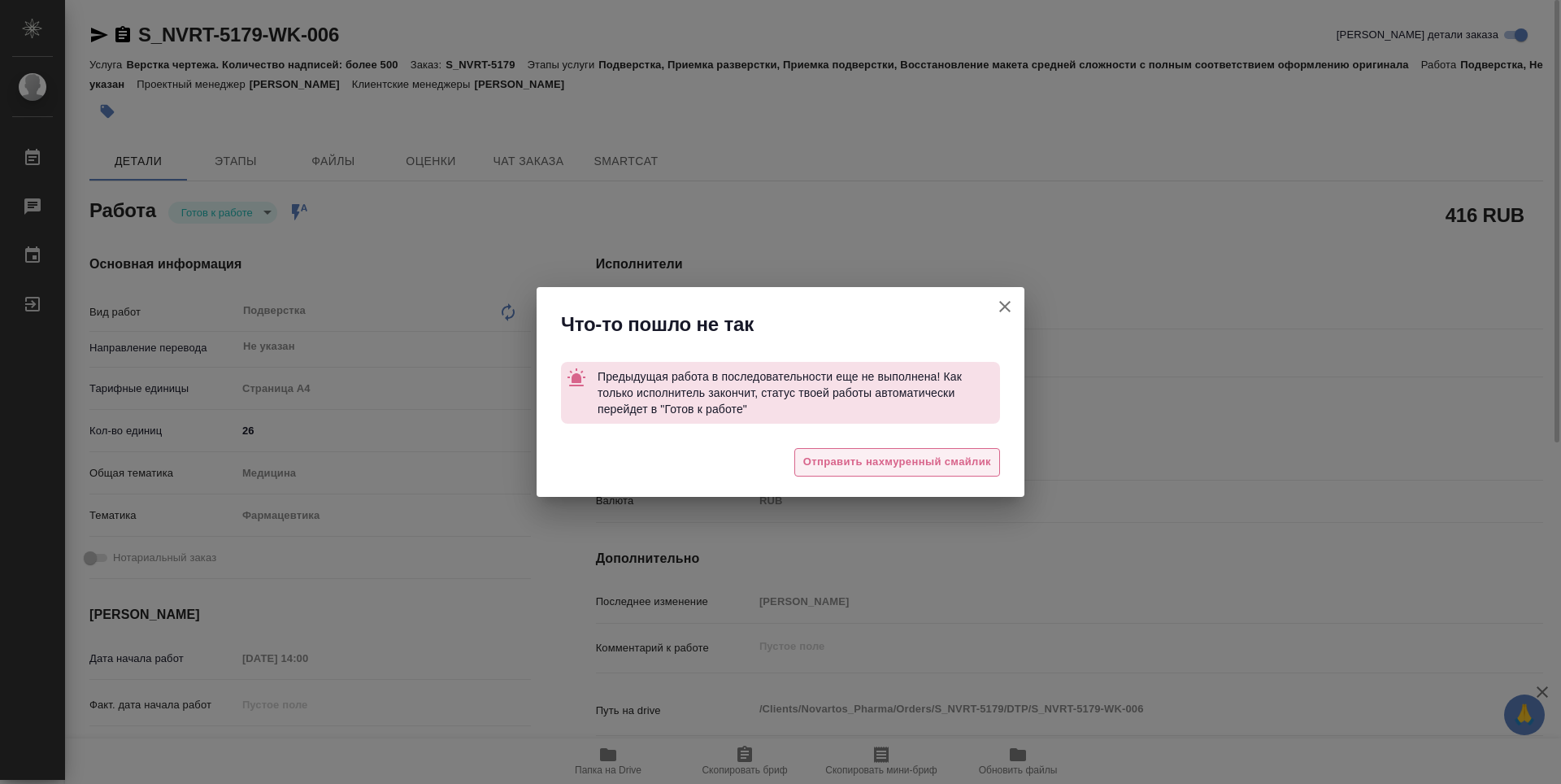
type textarea "x"
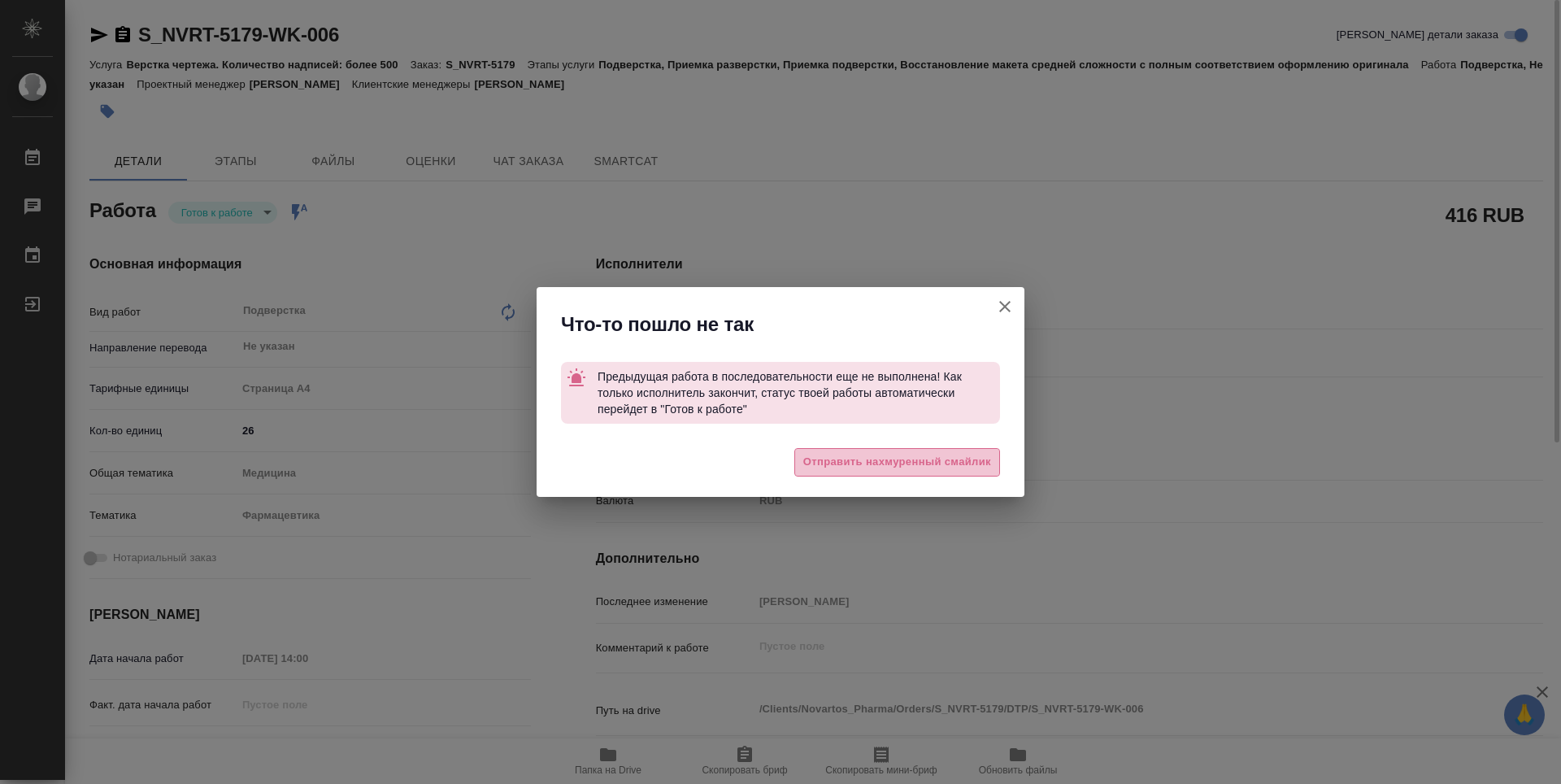
click at [831, 460] on span "Отправить нахмуренный смайлик" at bounding box center [897, 462] width 188 height 19
type textarea "x"
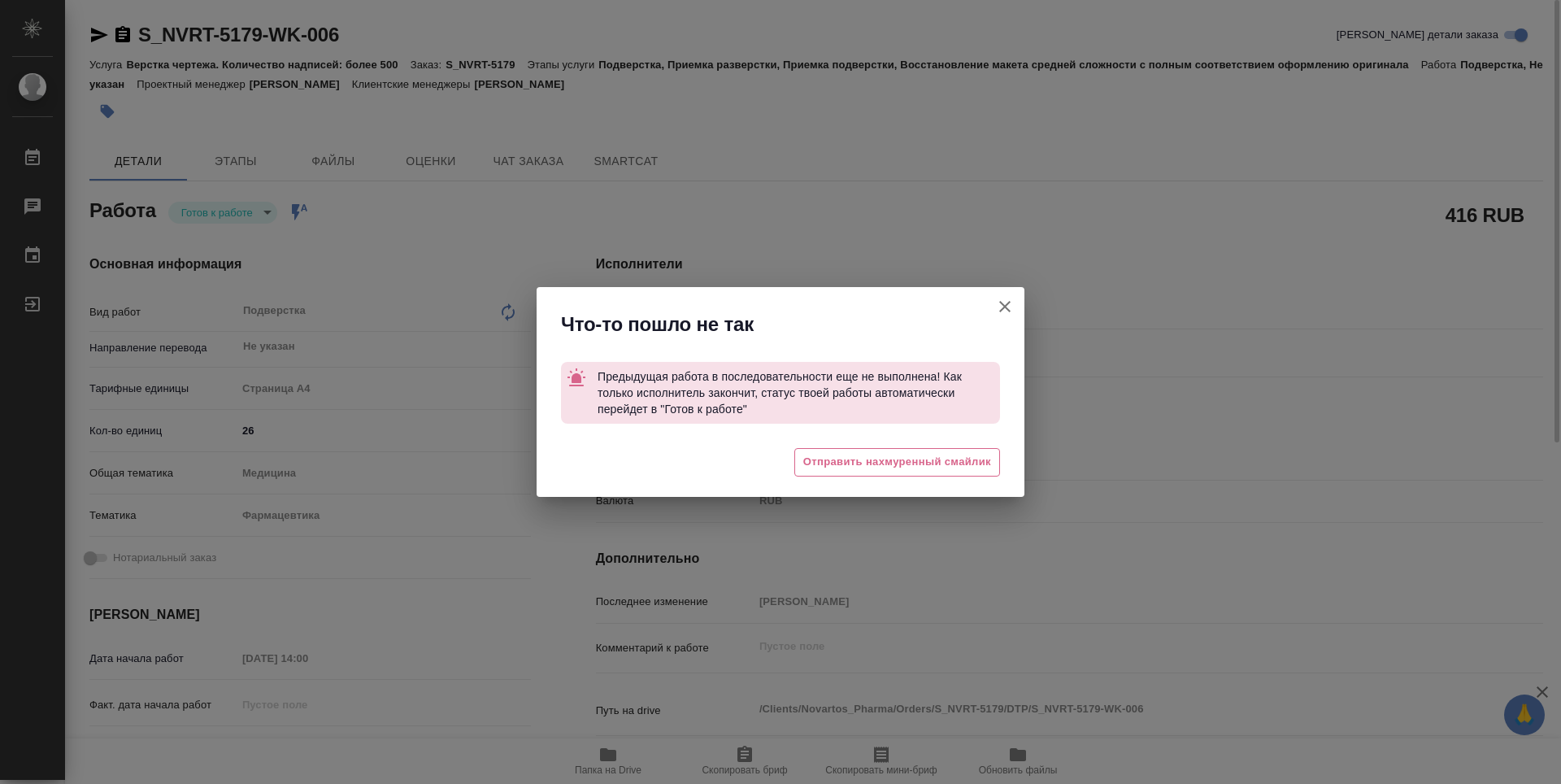
type textarea "x"
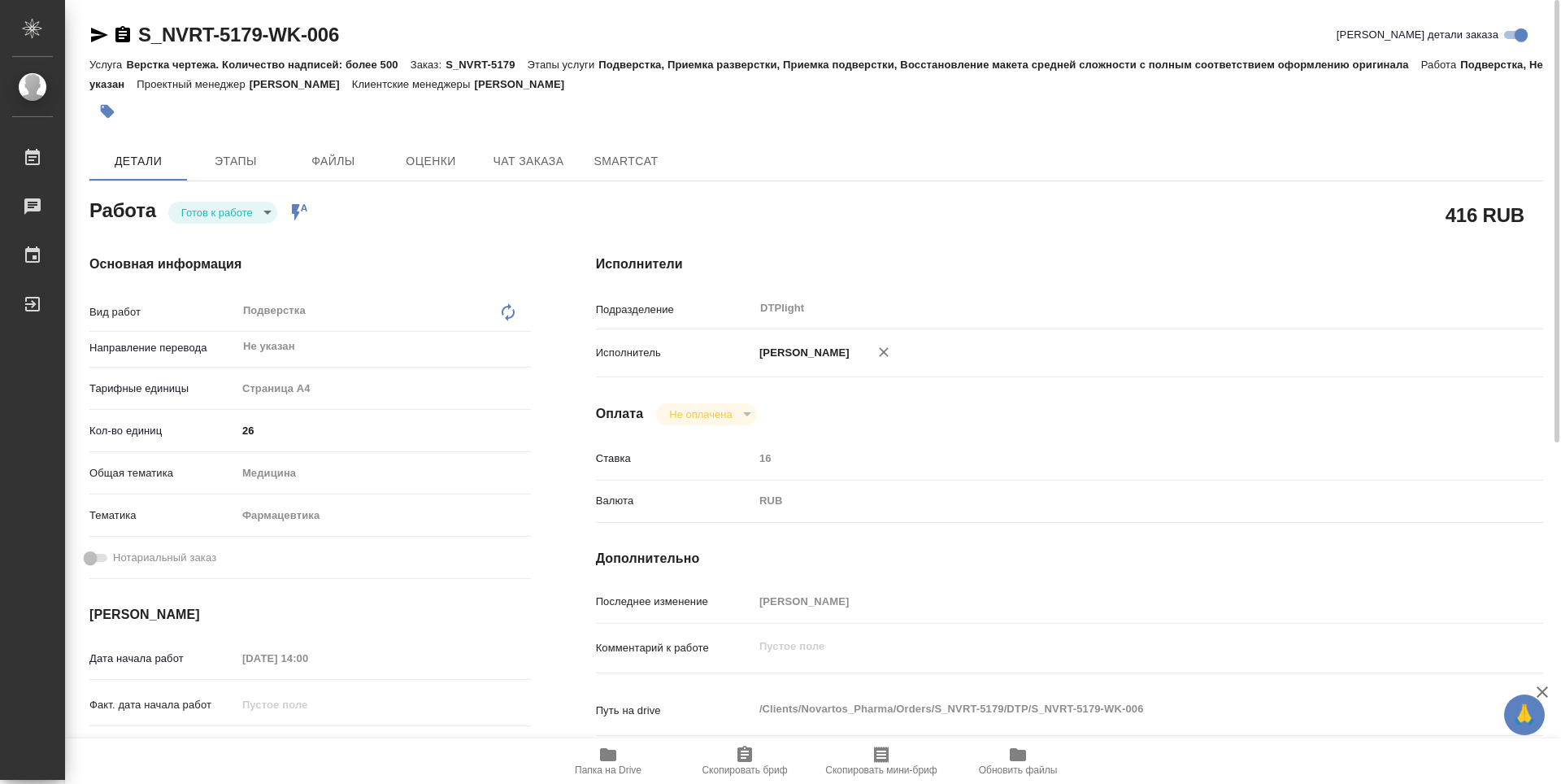
type textarea "x"
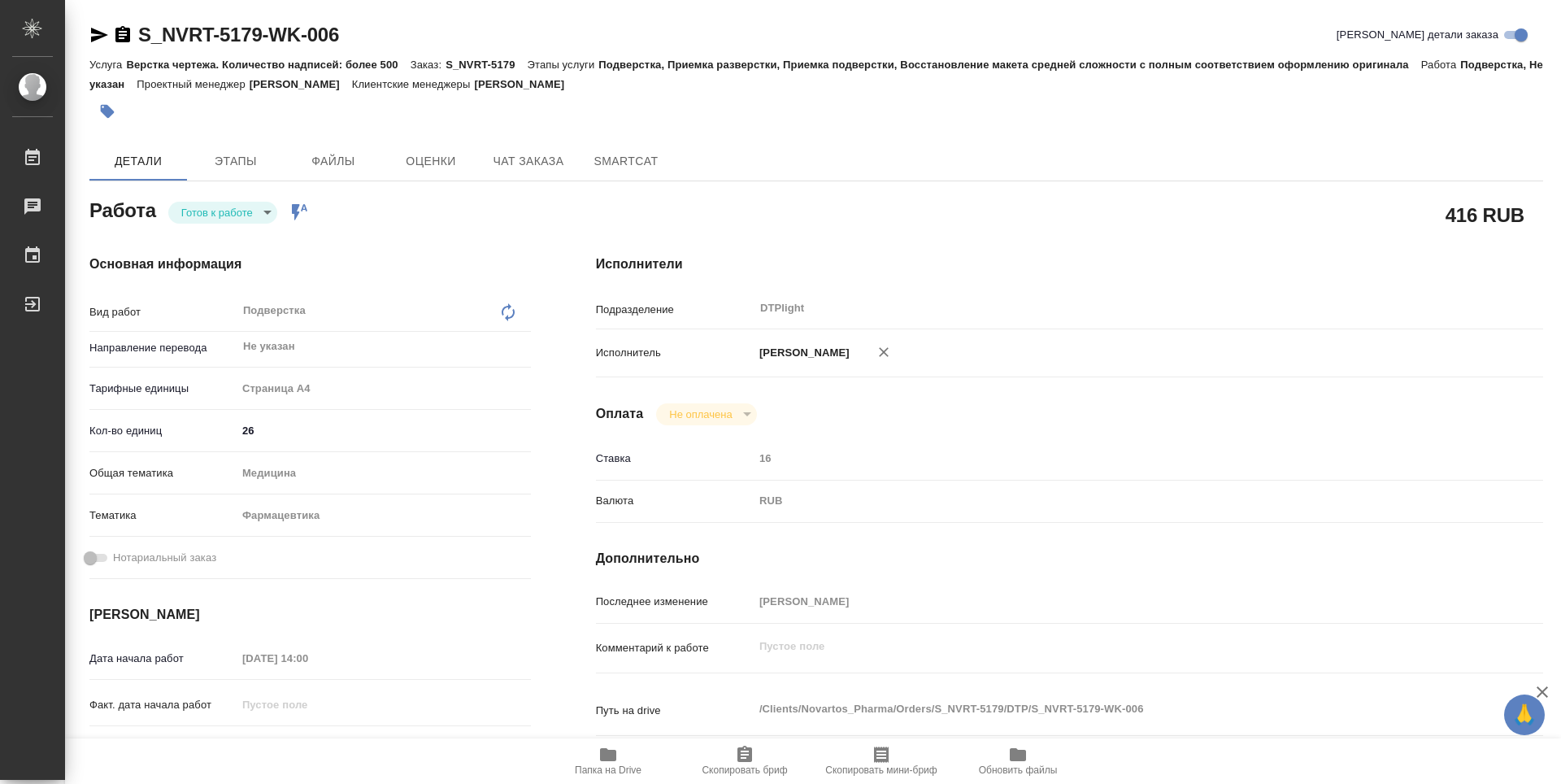
type textarea "x"
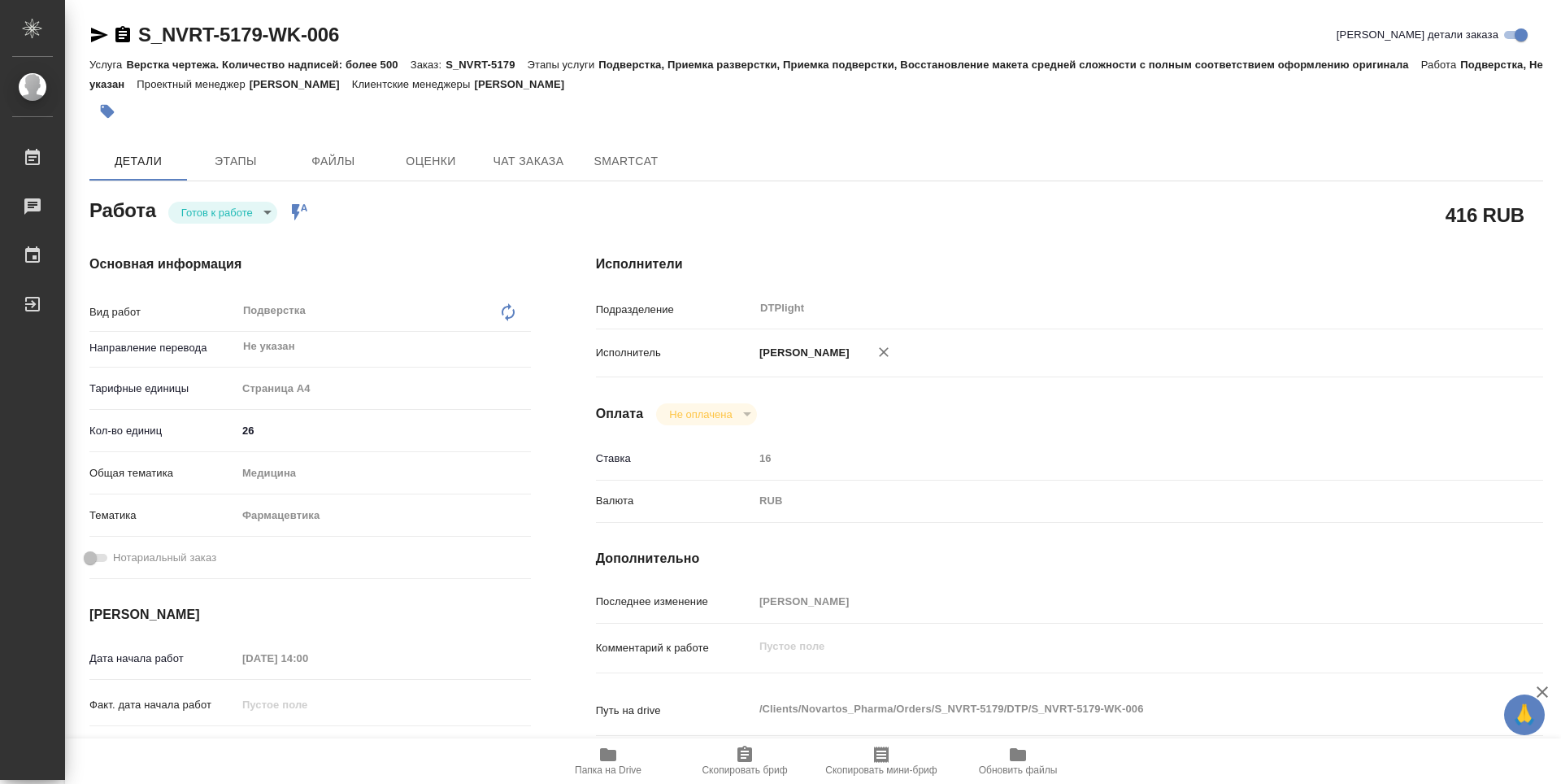
type textarea "x"
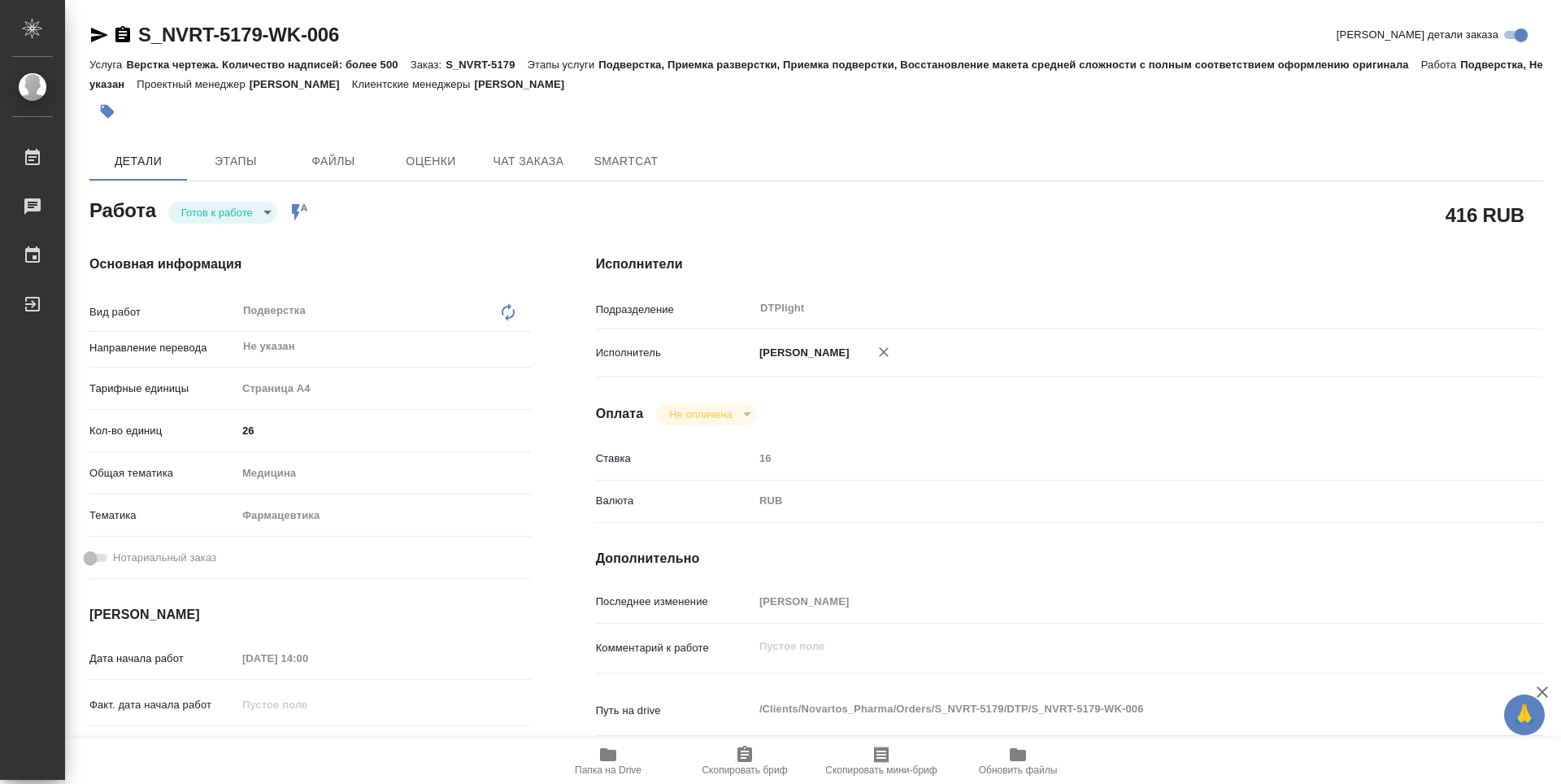
type textarea "x"
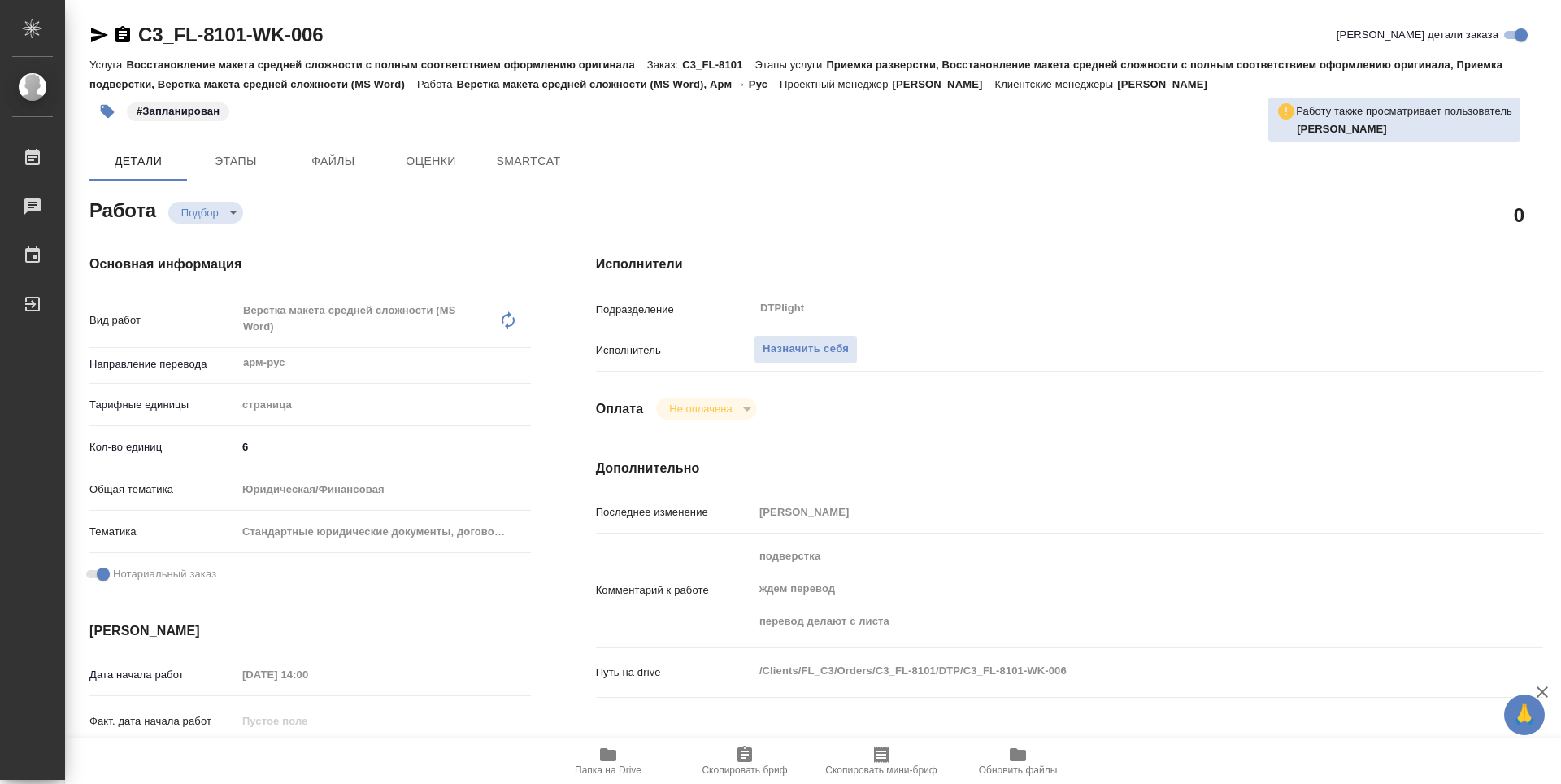
type textarea "x"
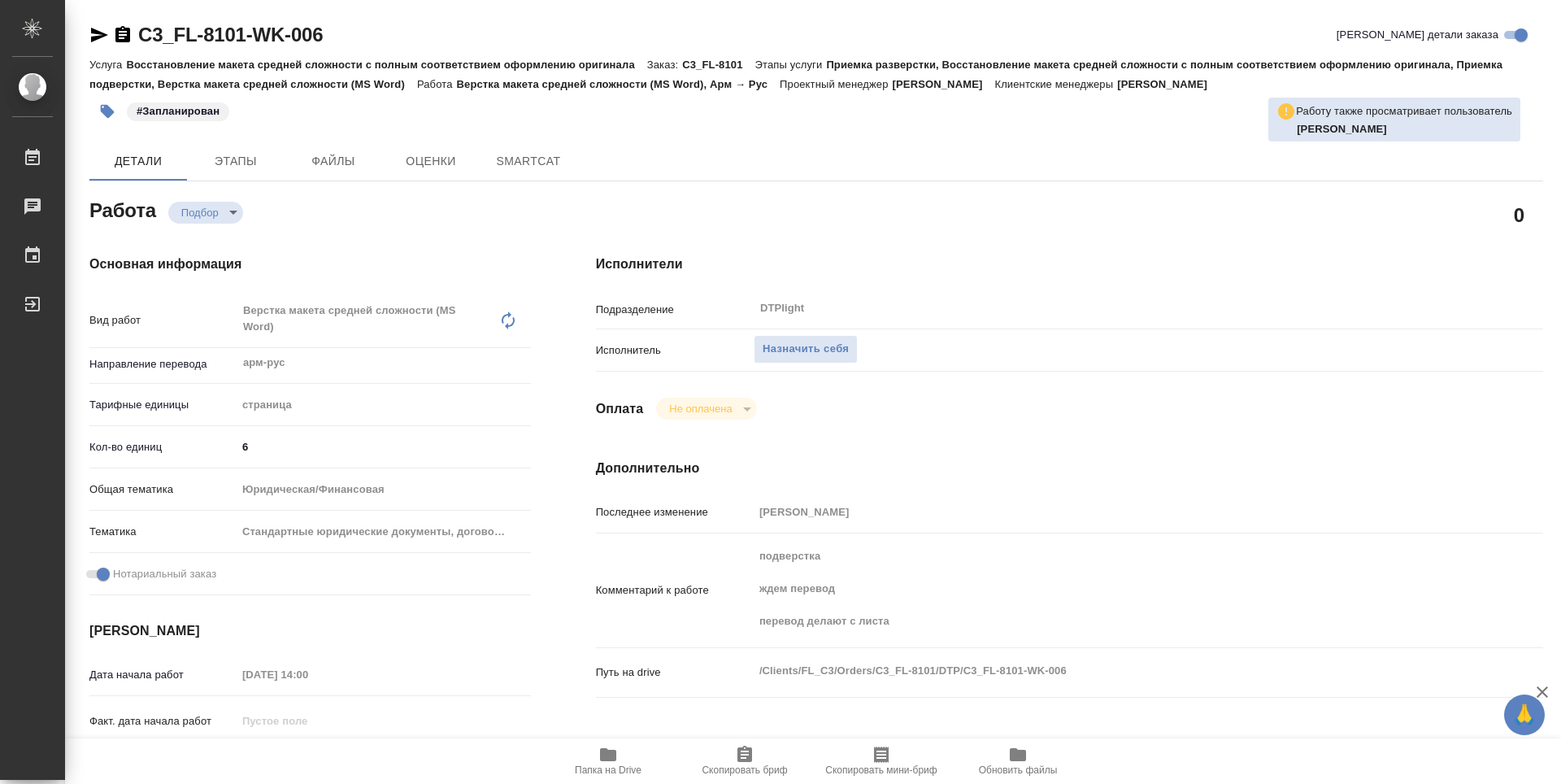
type textarea "x"
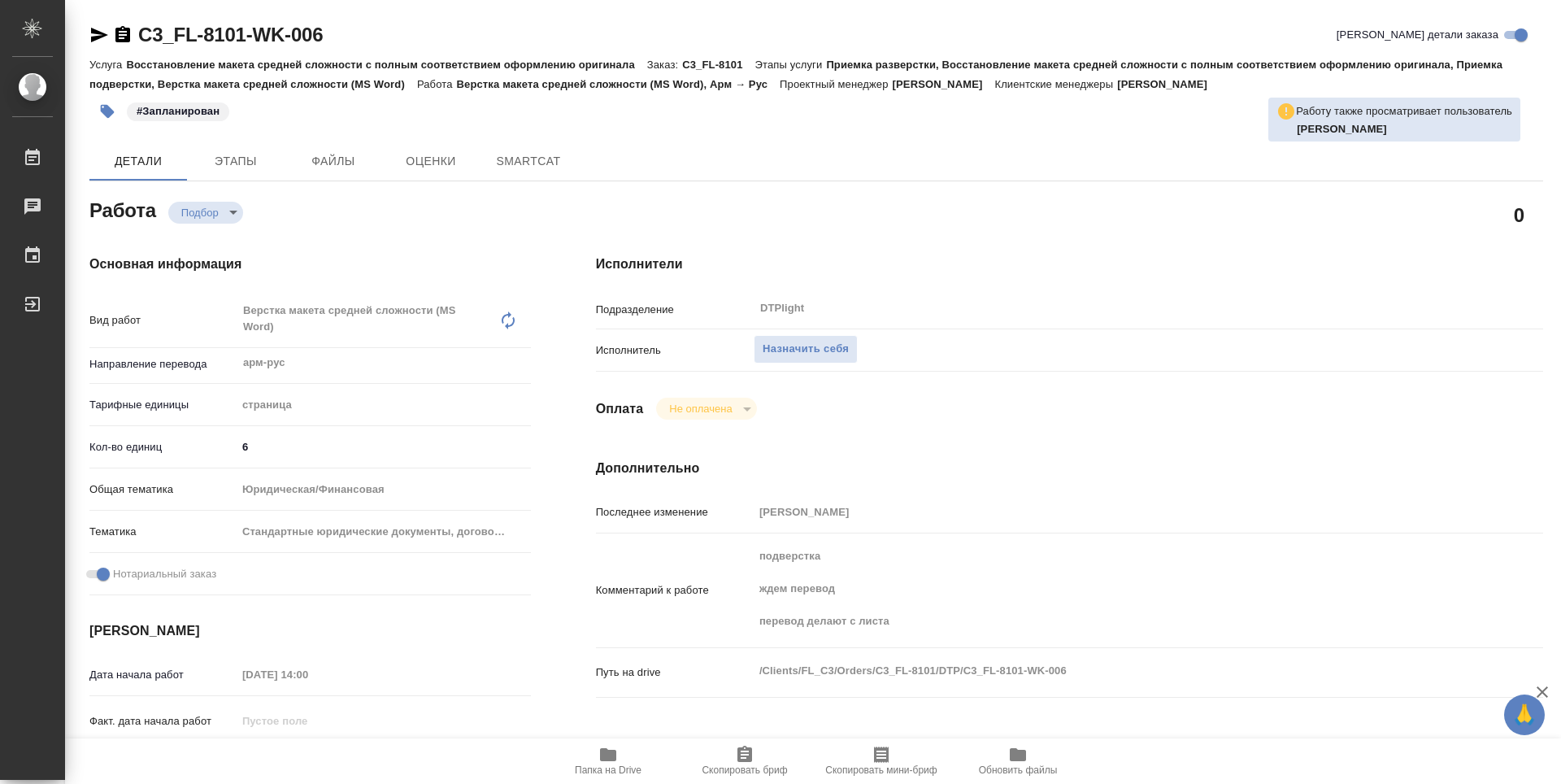
type textarea "x"
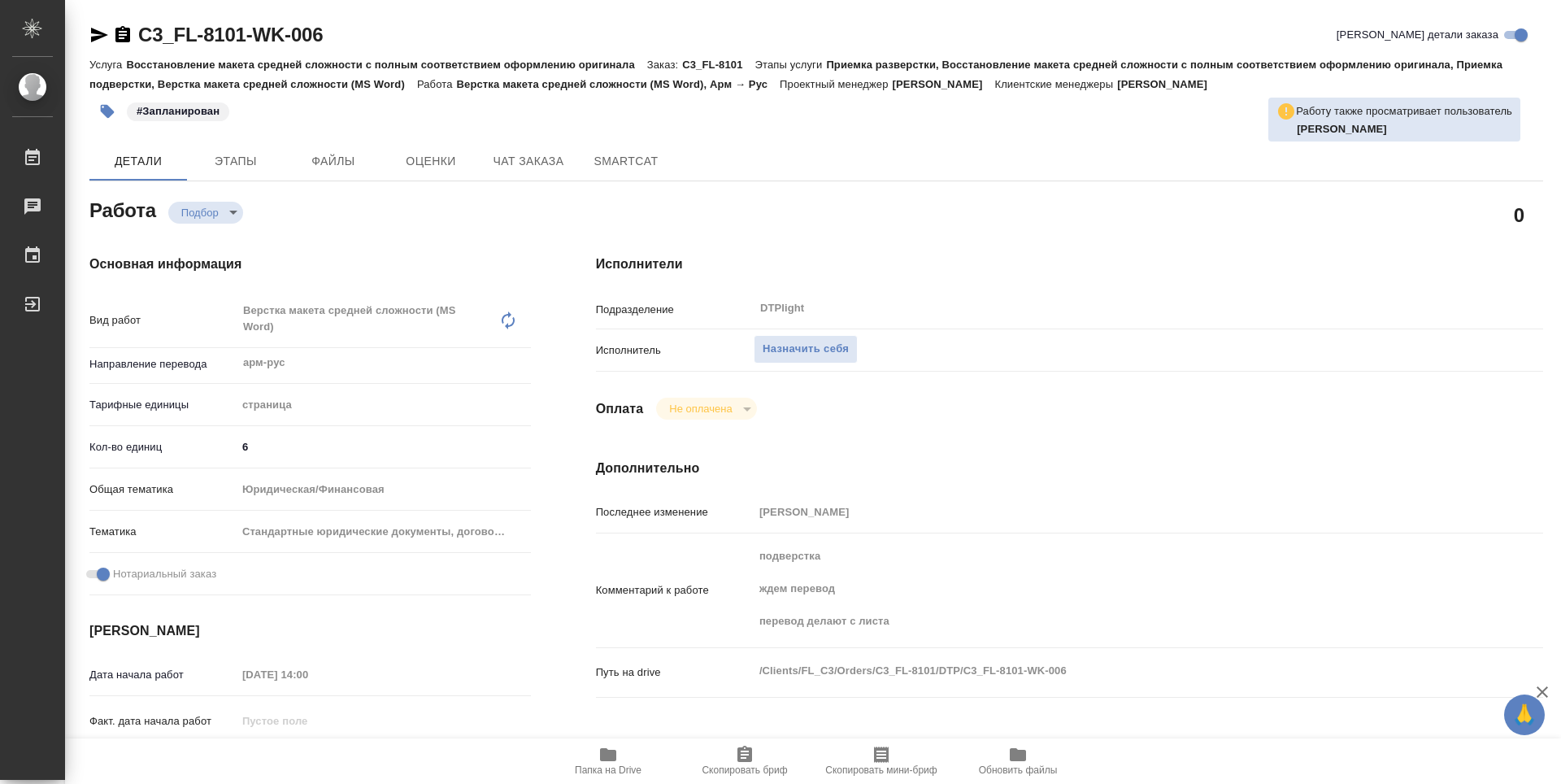
type textarea "x"
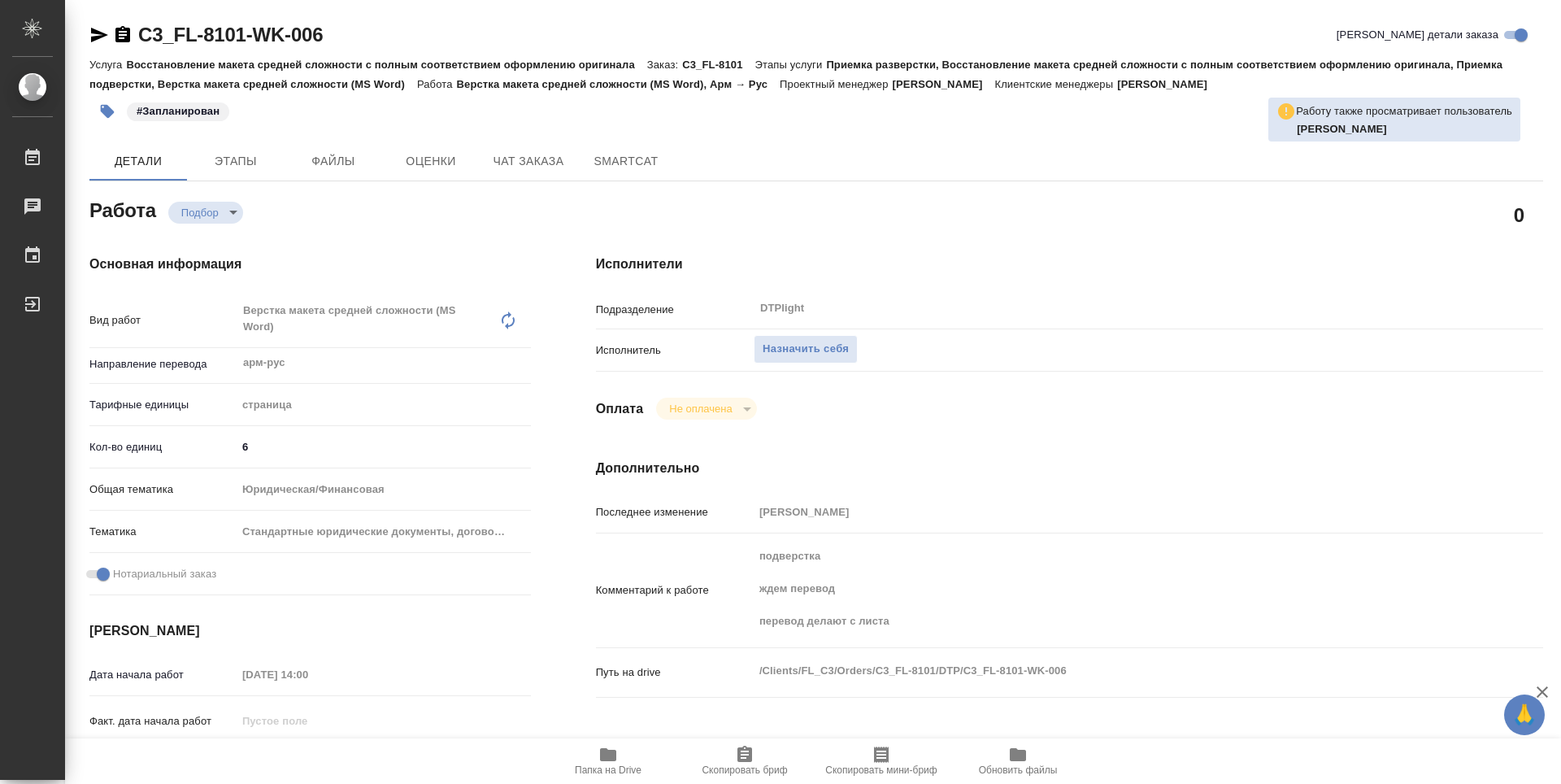
click at [607, 764] on span "Папка на Drive" at bounding box center [608, 770] width 67 height 11
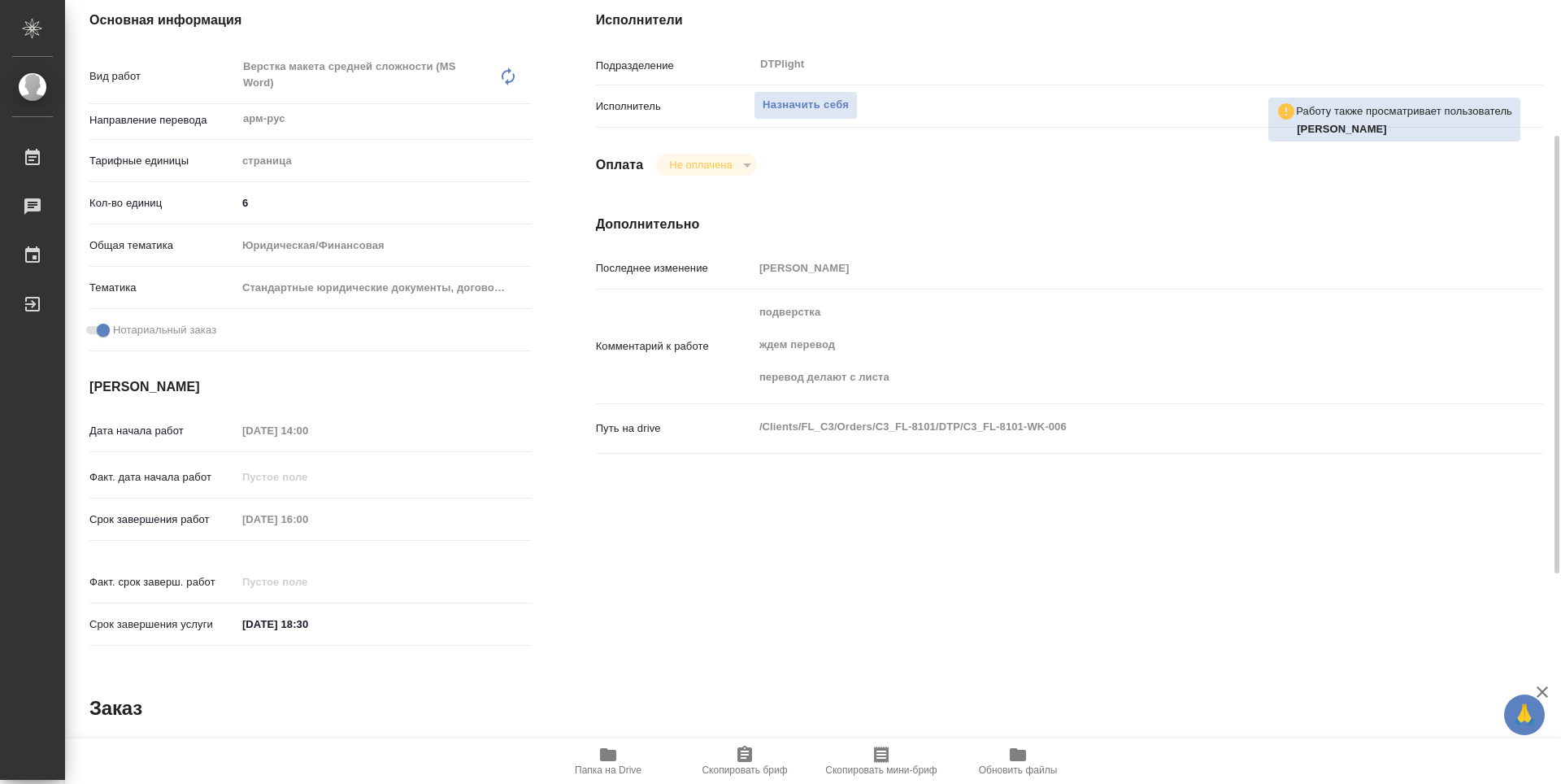
type textarea "x"
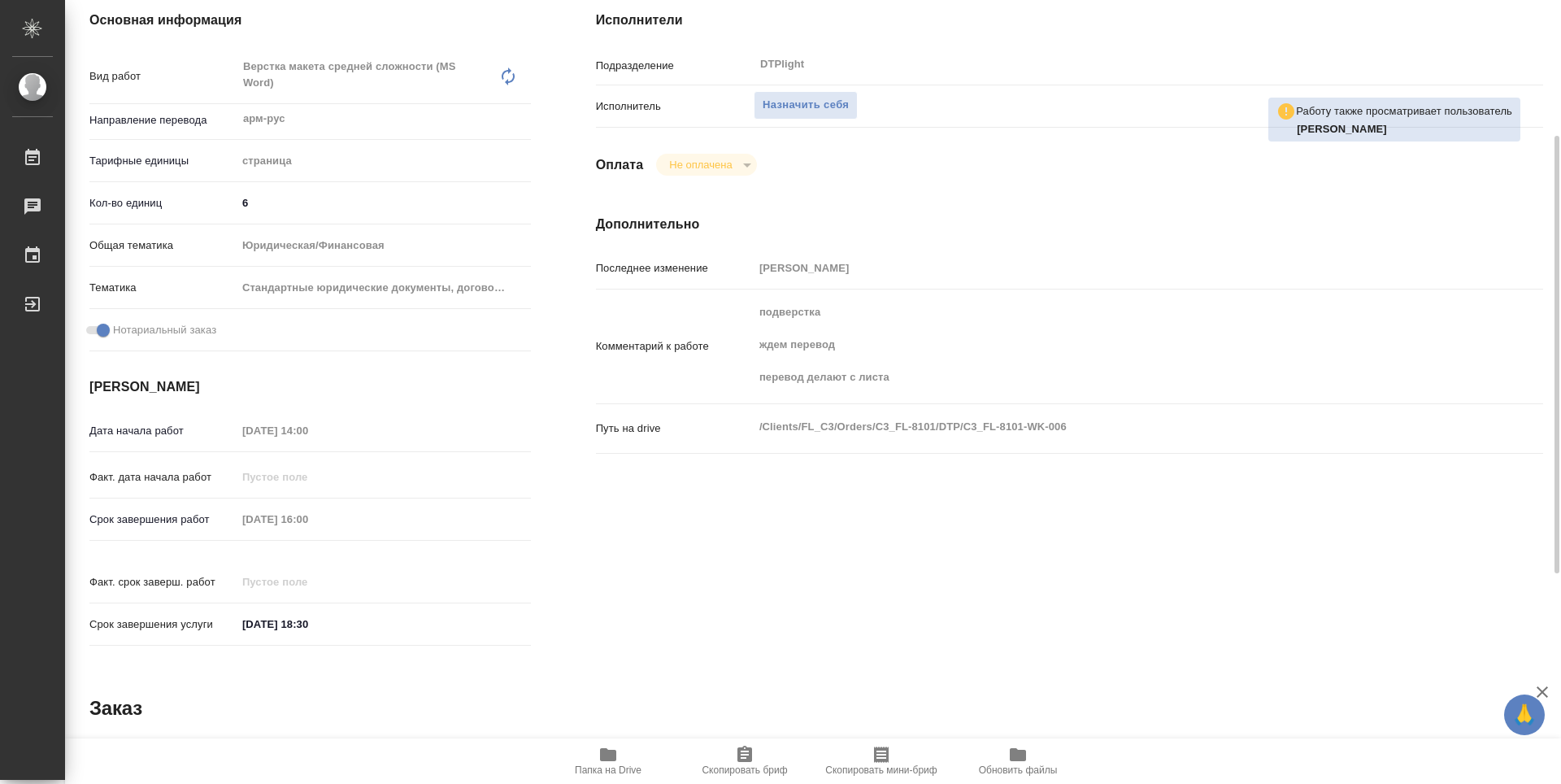
scroll to position [0, 0]
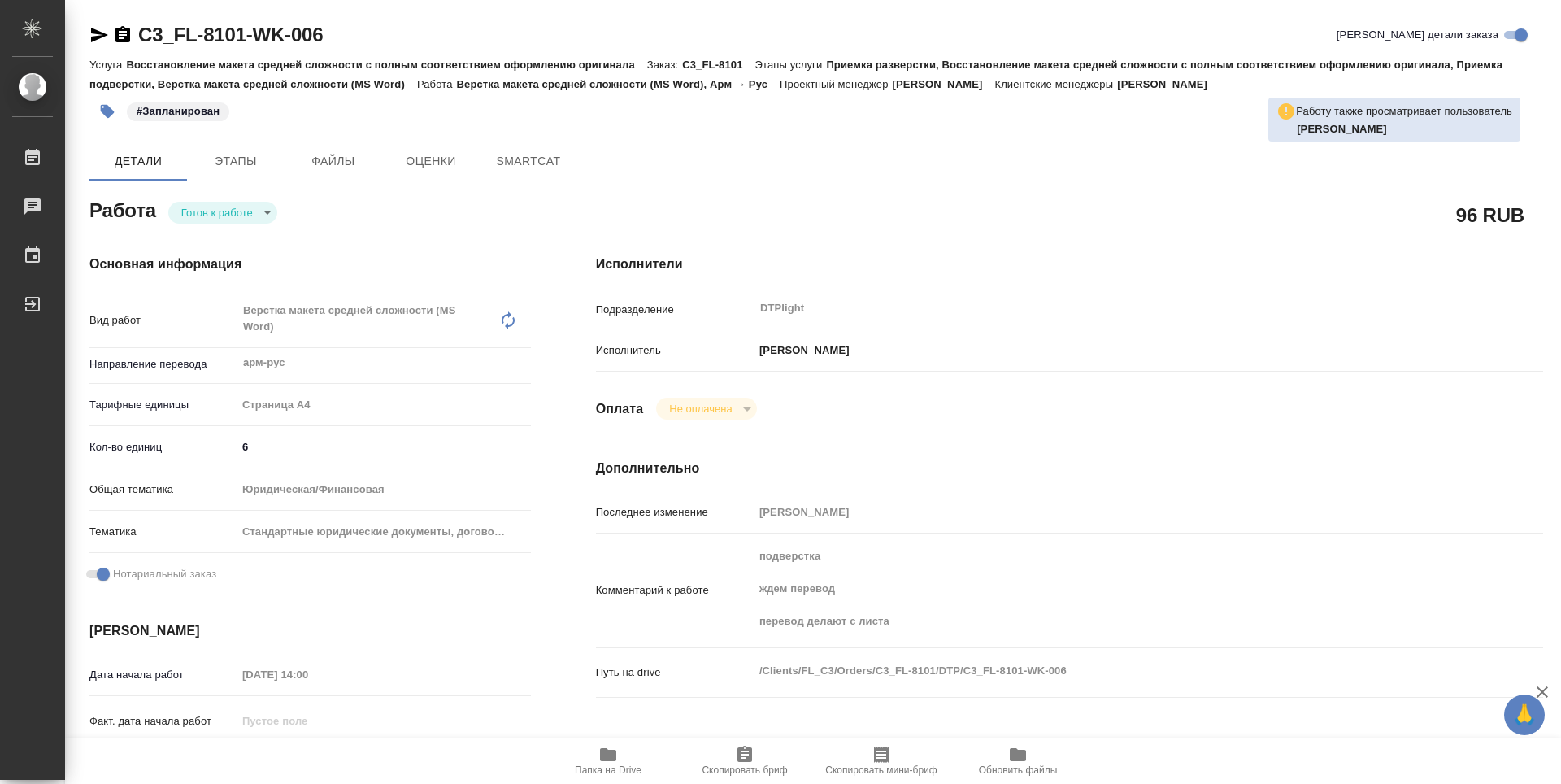
type textarea "x"
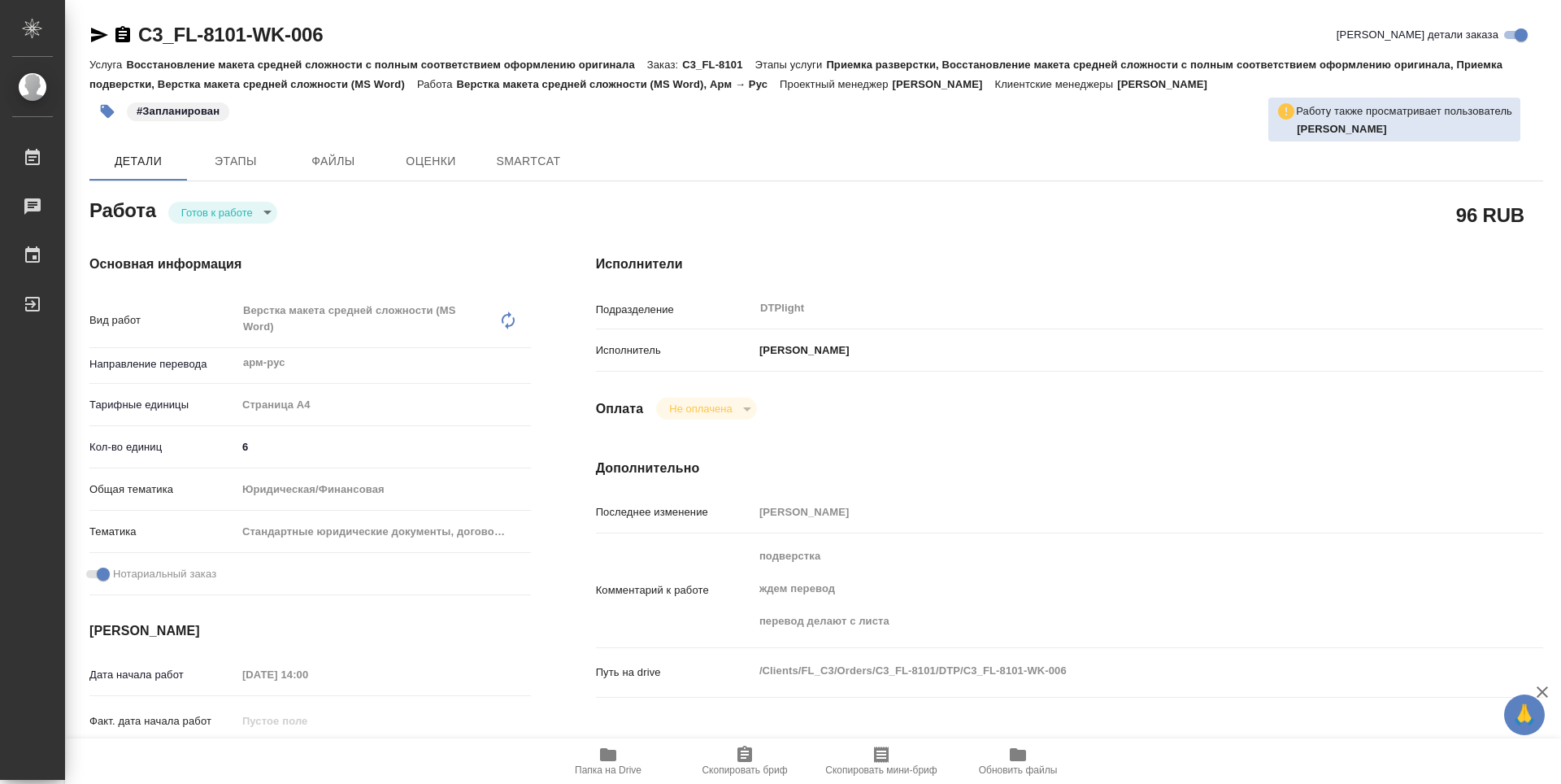
type textarea "x"
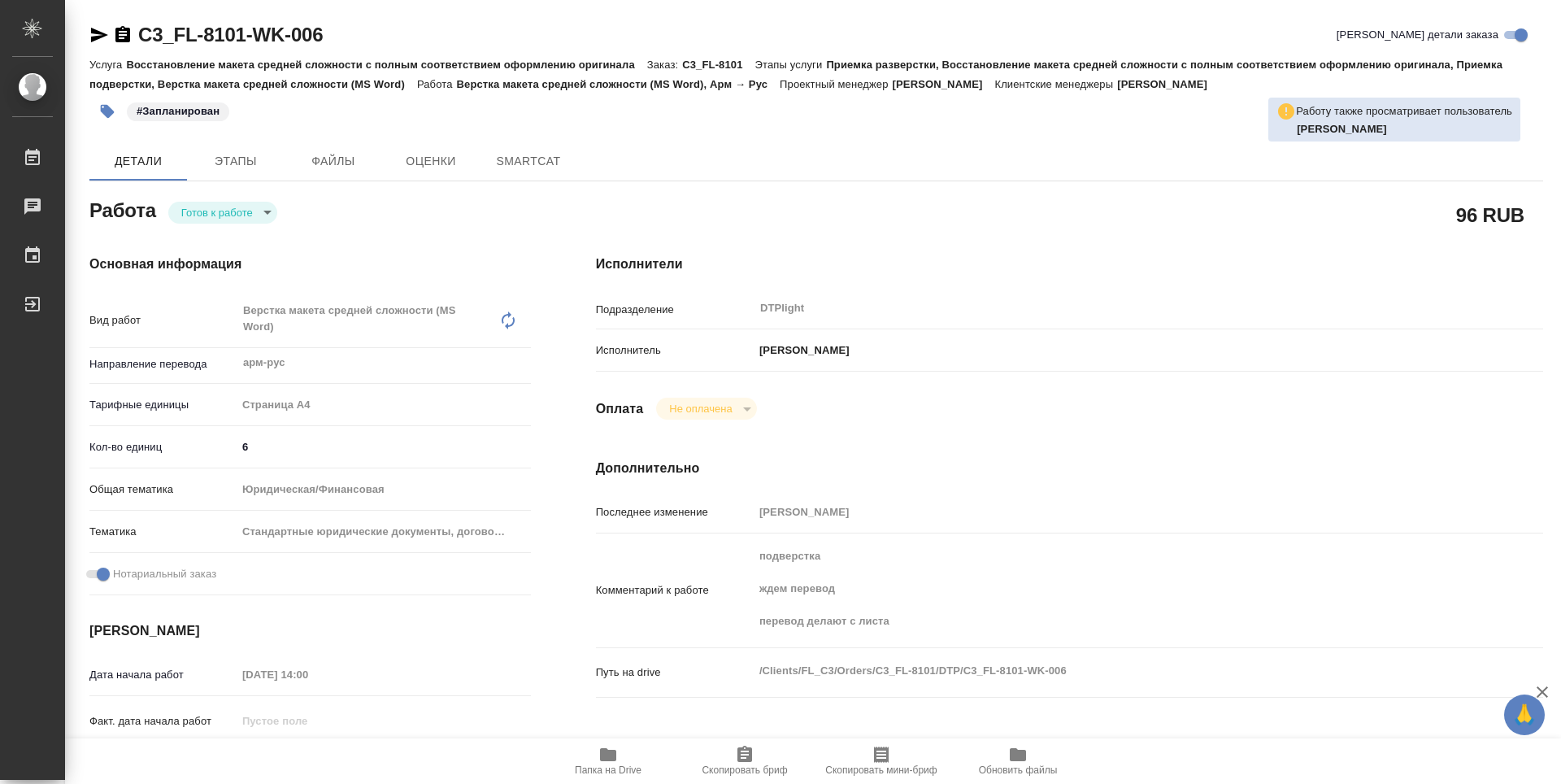
type textarea "x"
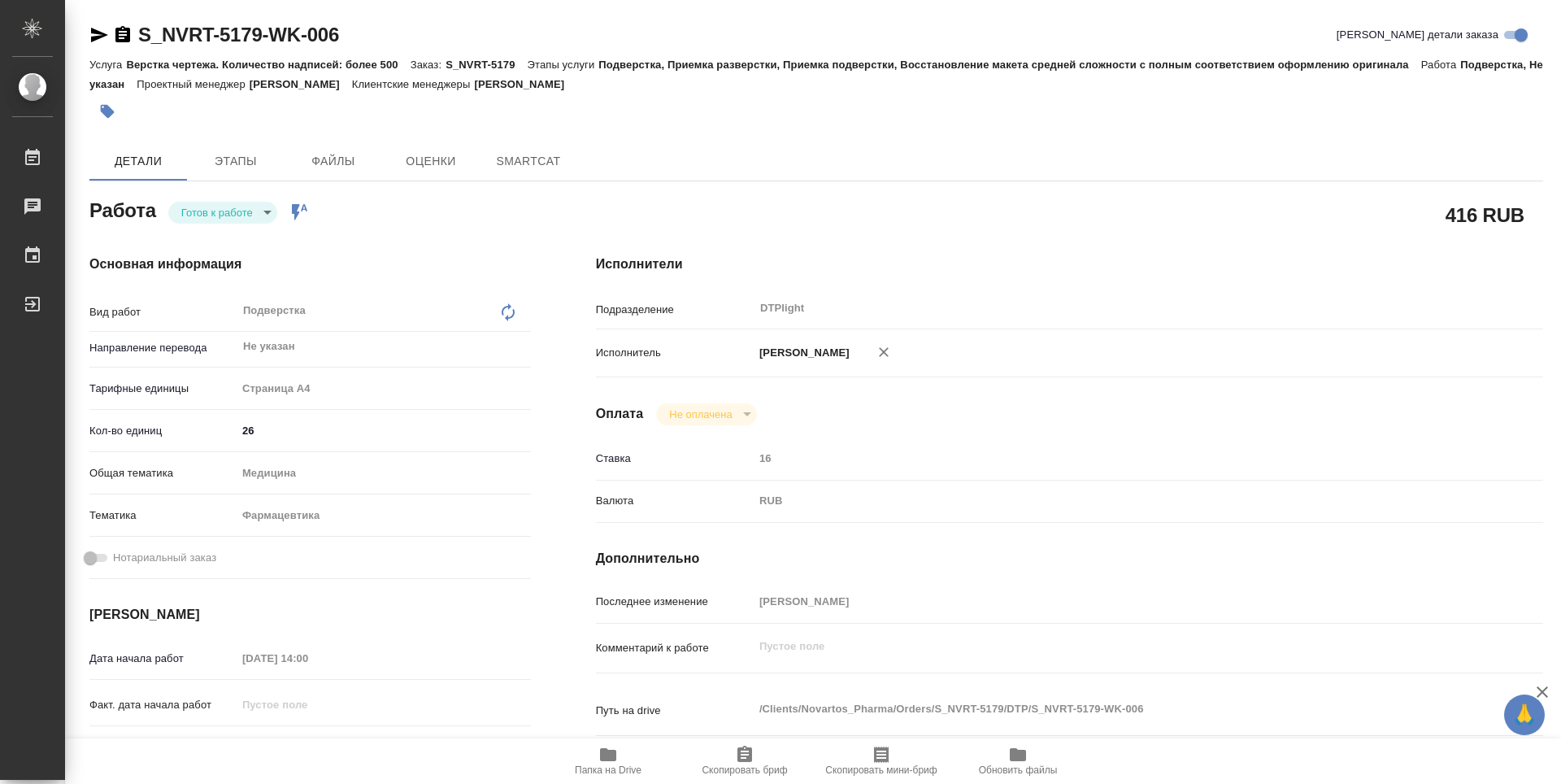
type textarea "x"
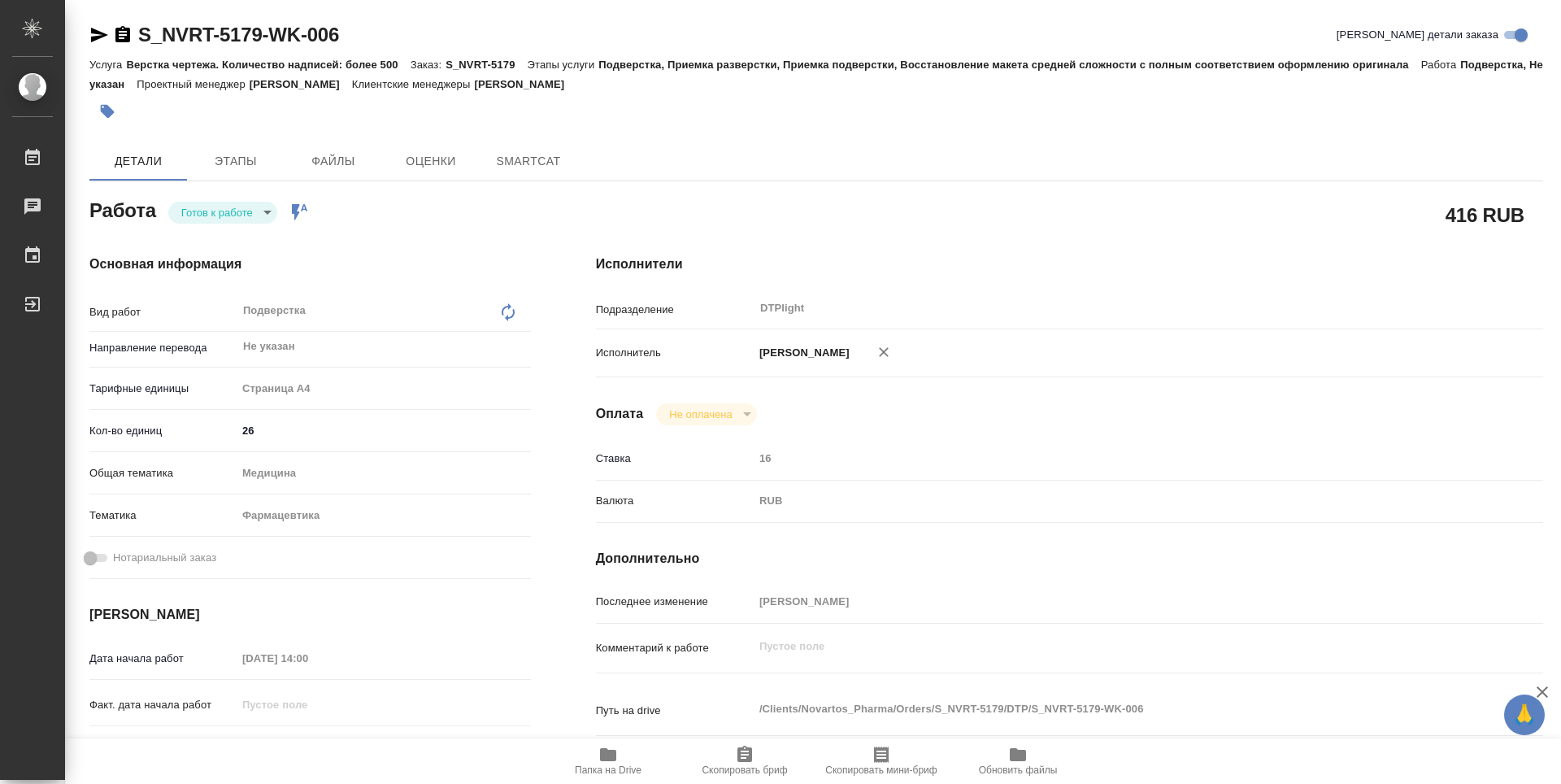
type textarea "x"
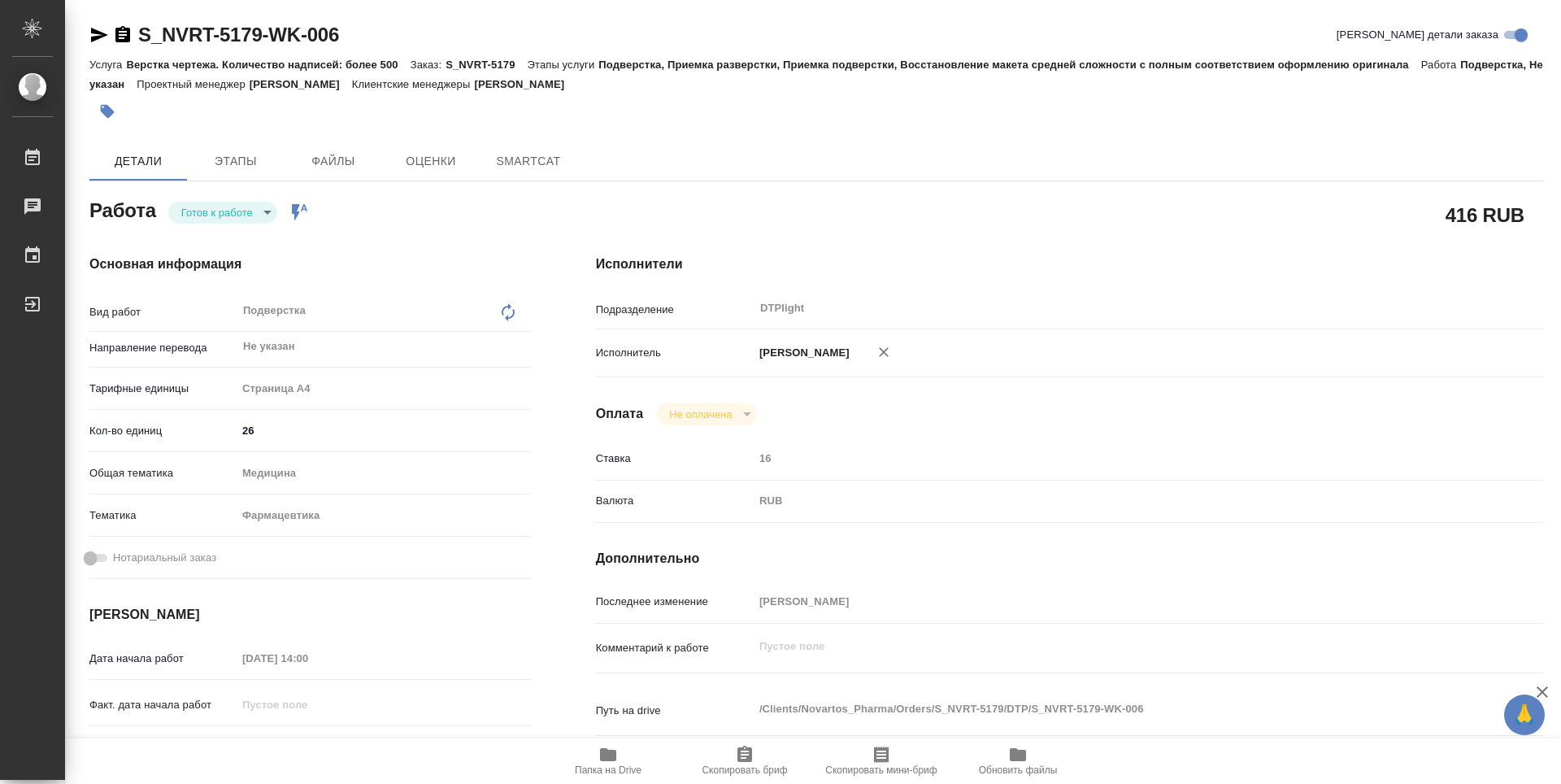
type textarea "x"
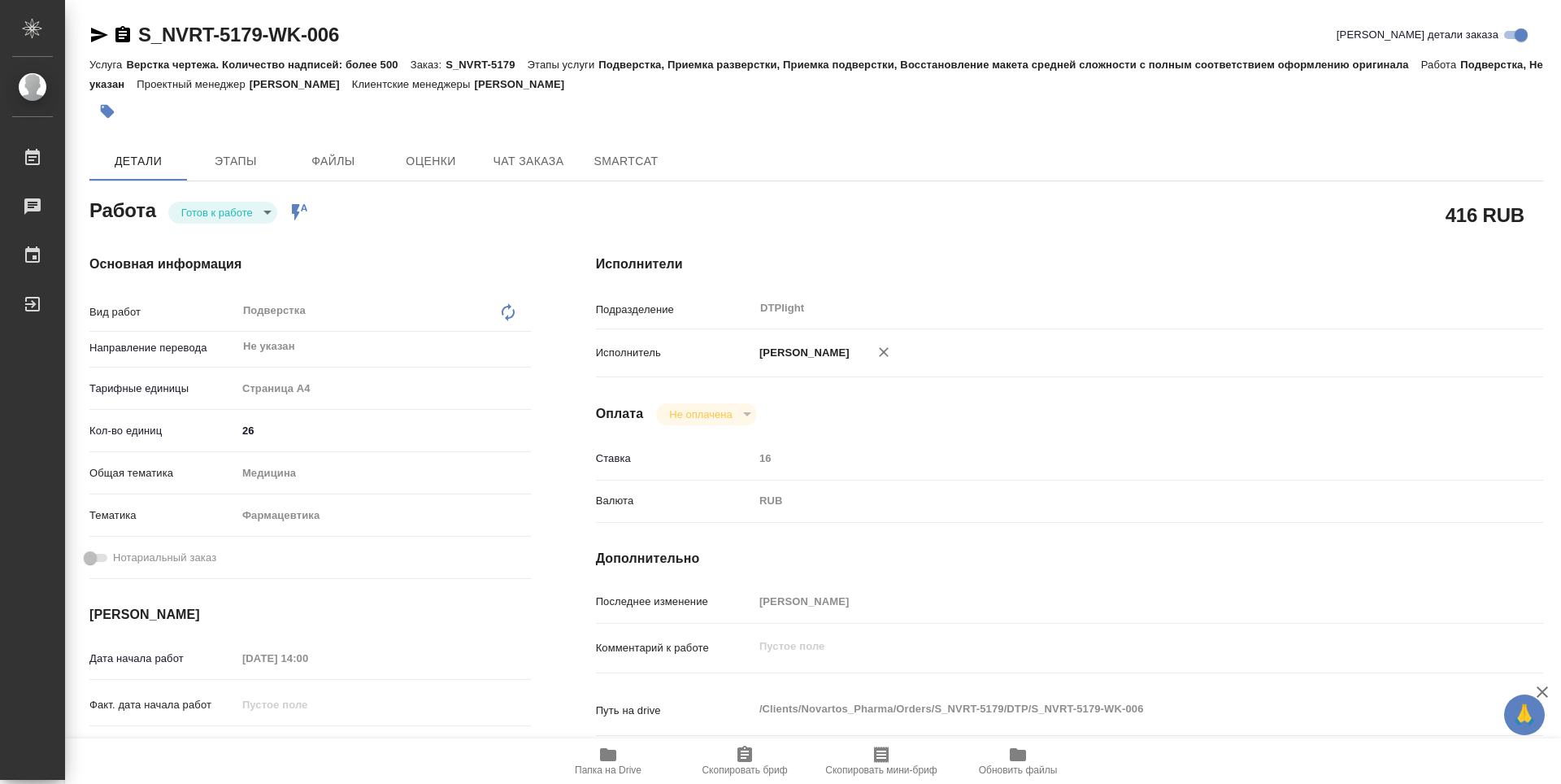
click at [264, 216] on body "🙏 .cls-1 fill:#fff; AWATERA Guselnikov Roman Работы Чаты График Выйти S_NVRT-51…" at bounding box center [780, 392] width 1561 height 784
click at [225, 219] on button "В работе" at bounding box center [208, 212] width 54 height 18
type textarea "x"
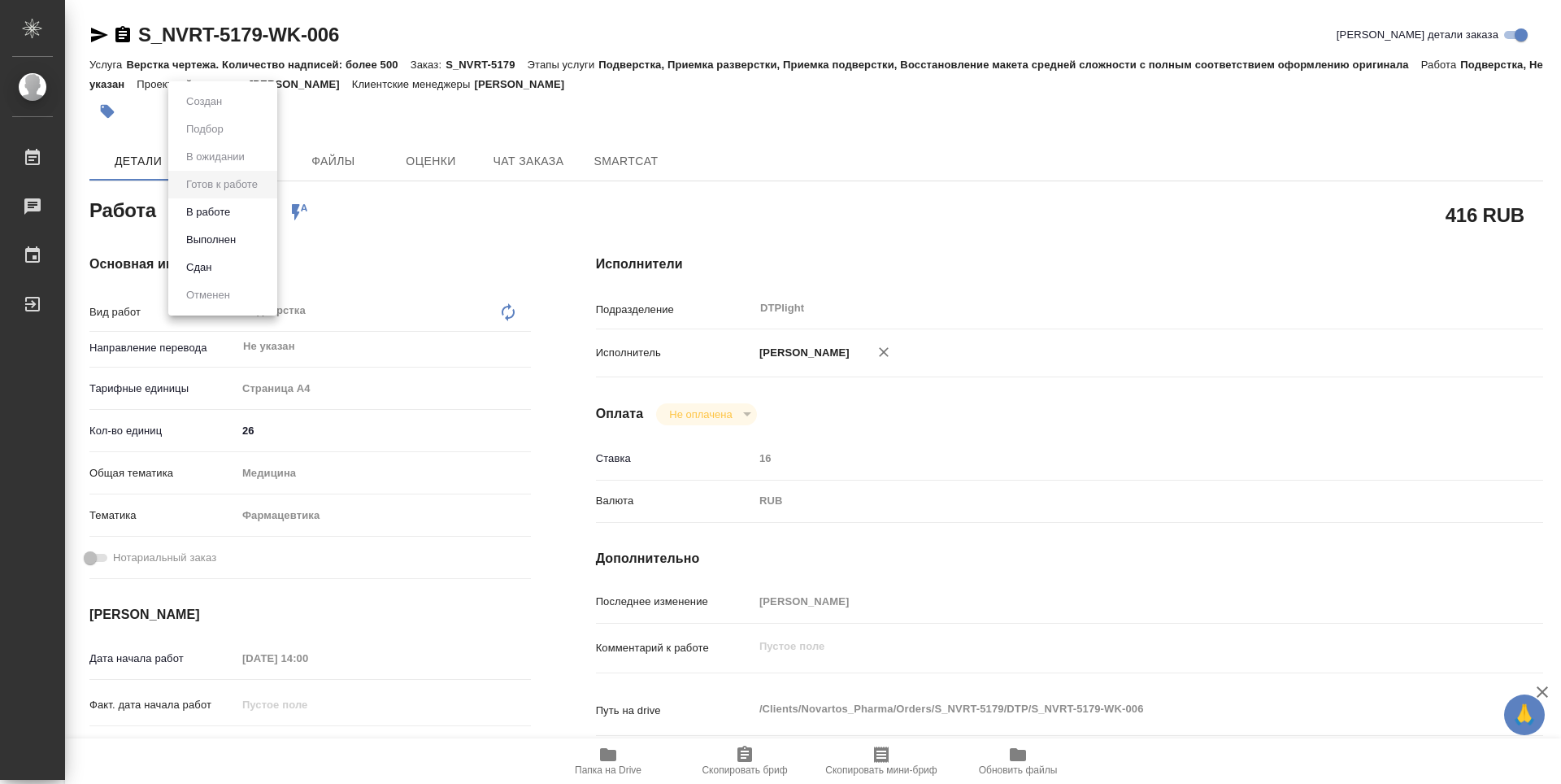
type textarea "x"
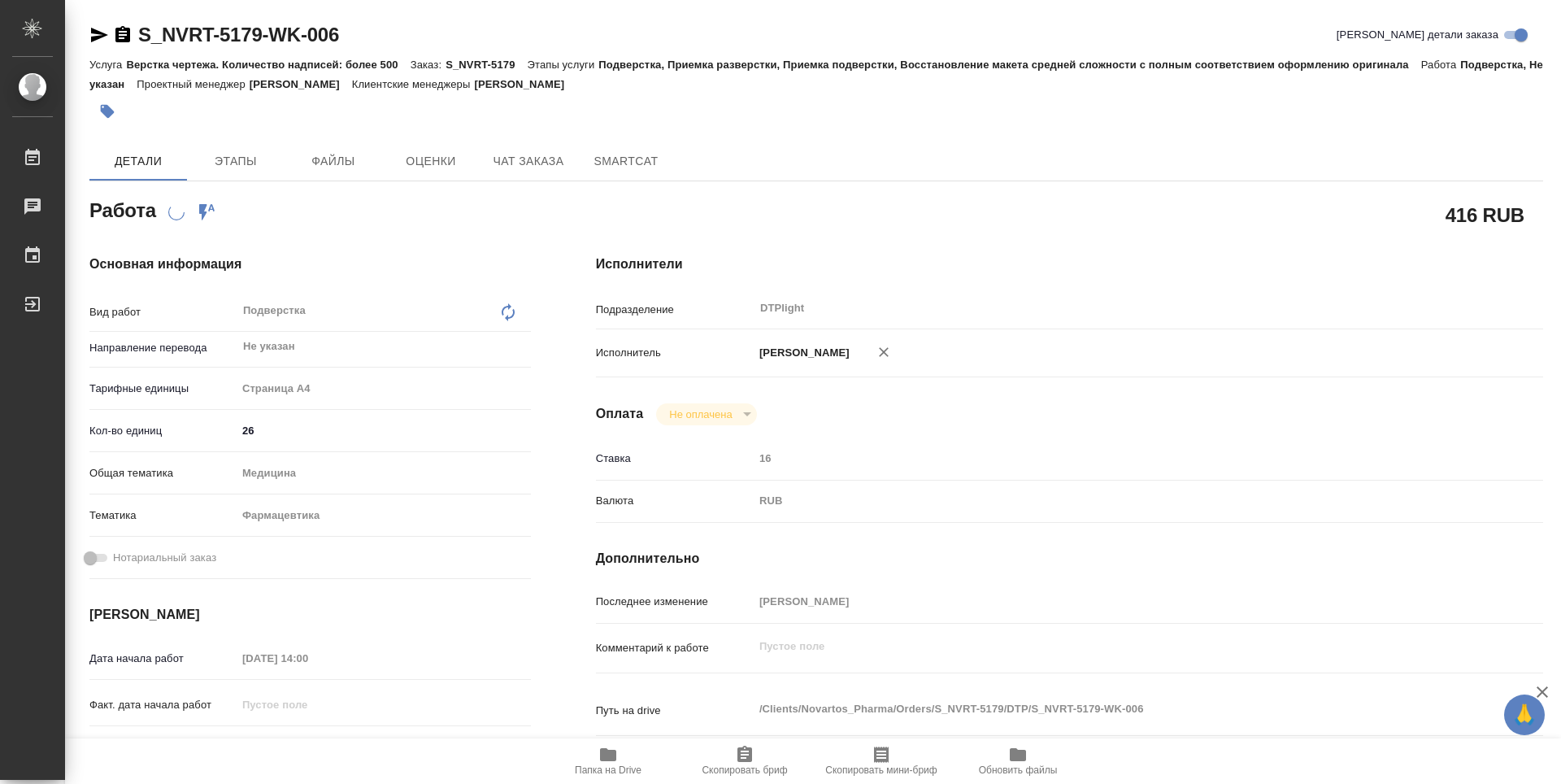
type textarea "x"
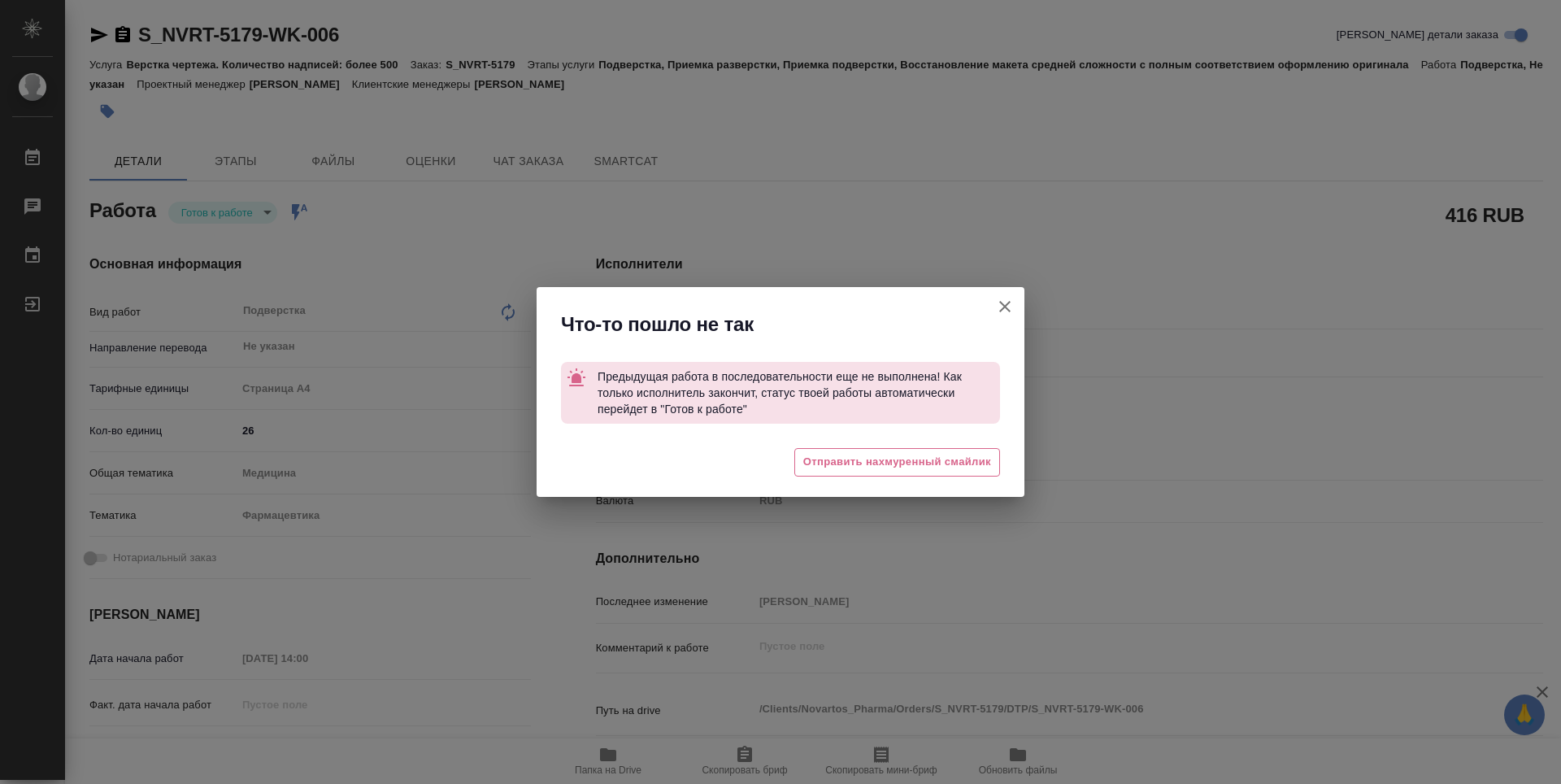
type textarea "x"
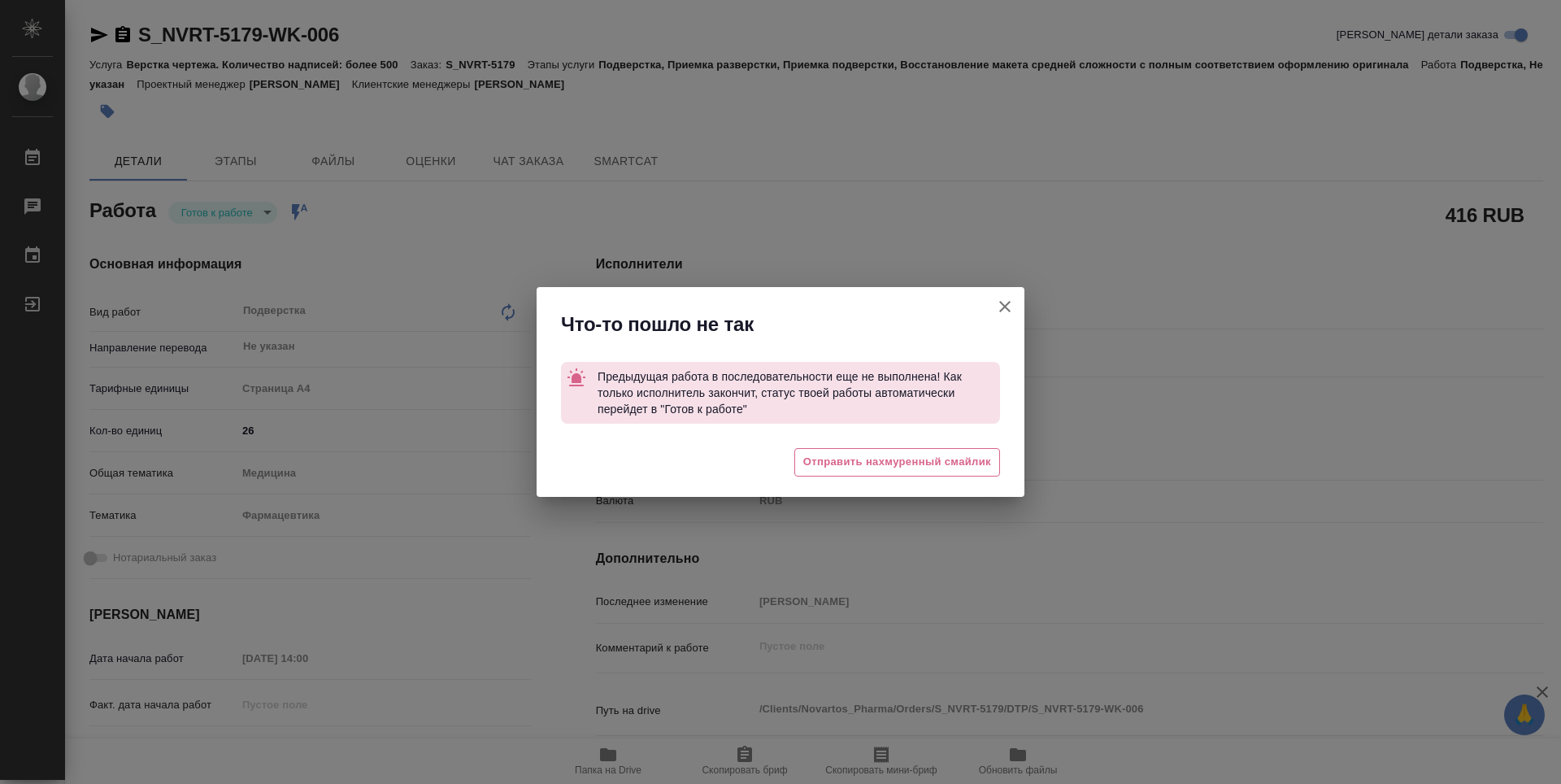
type textarea "x"
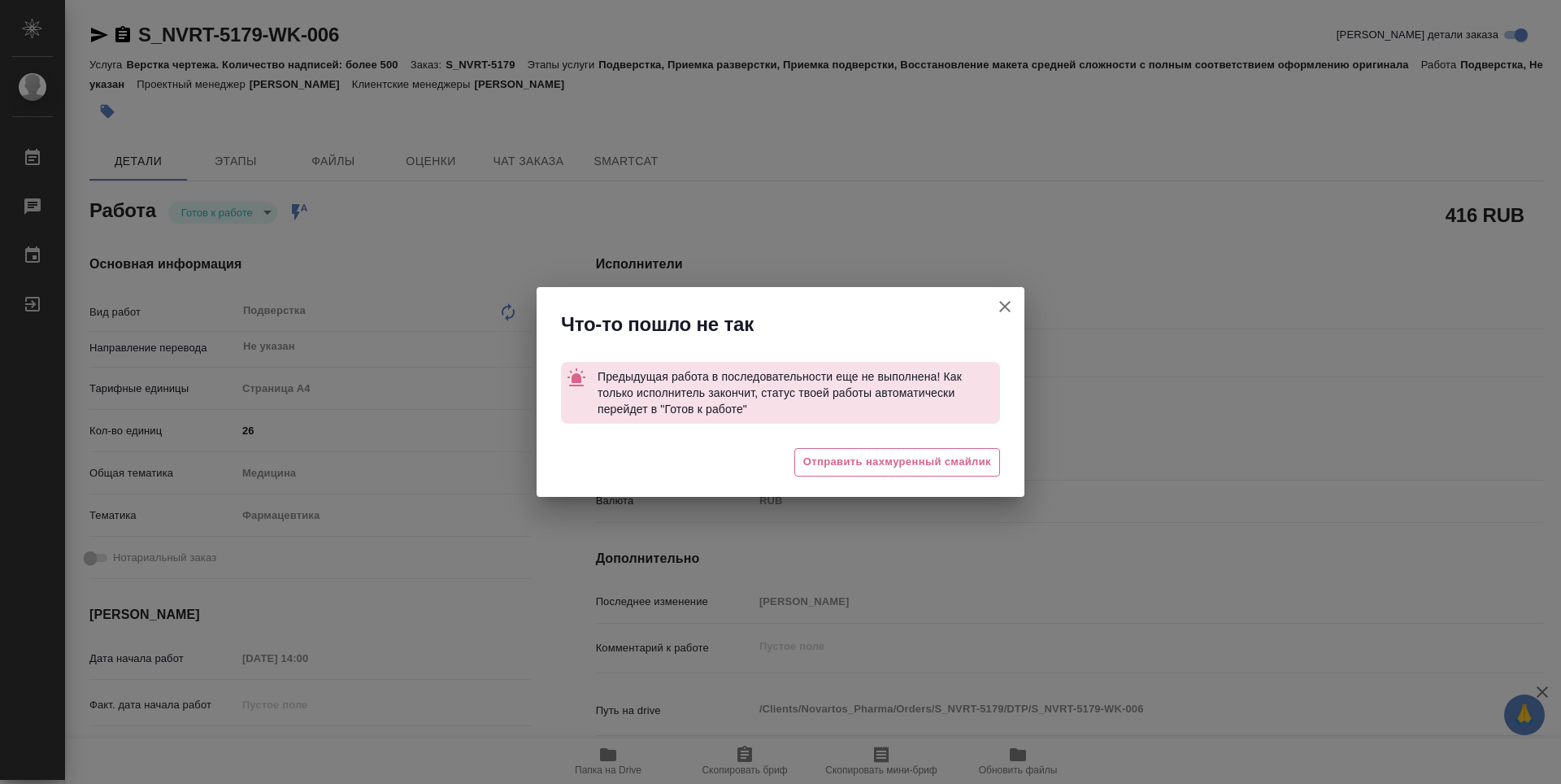
type textarea "x"
